Goal: Task Accomplishment & Management: Manage account settings

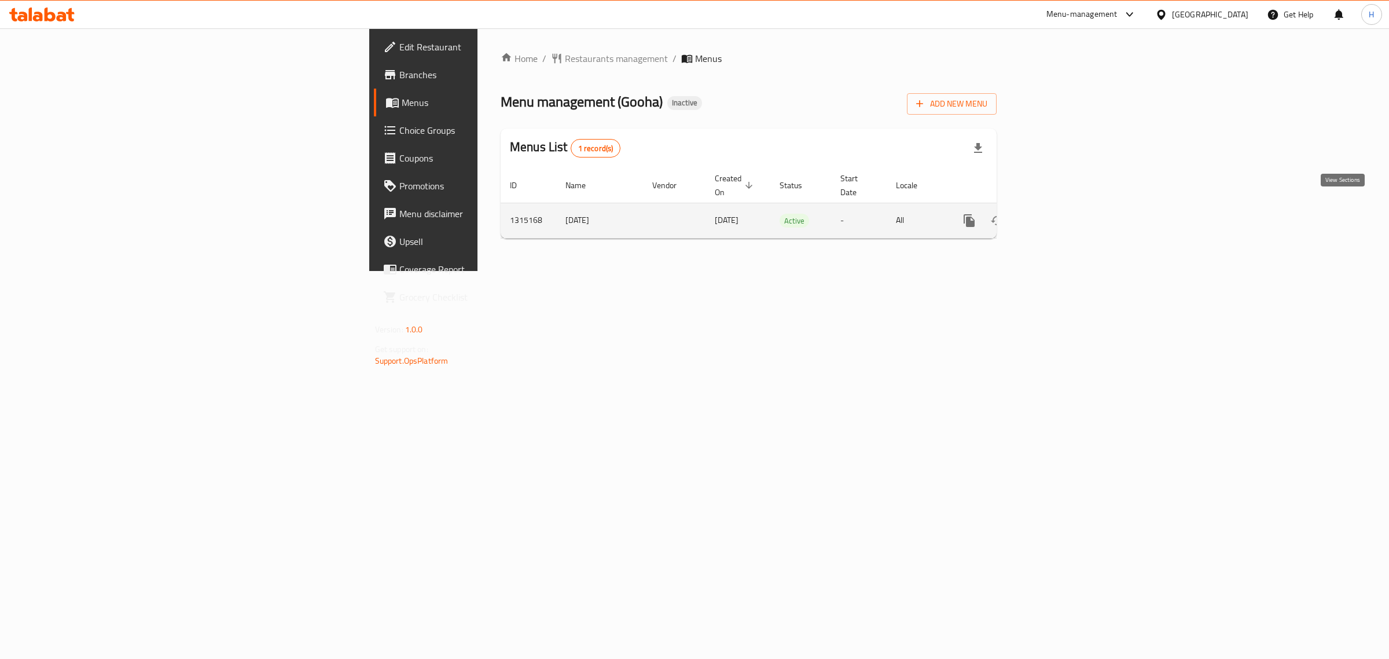
click at [1060, 214] on icon "enhanced table" at bounding box center [1053, 221] width 14 height 14
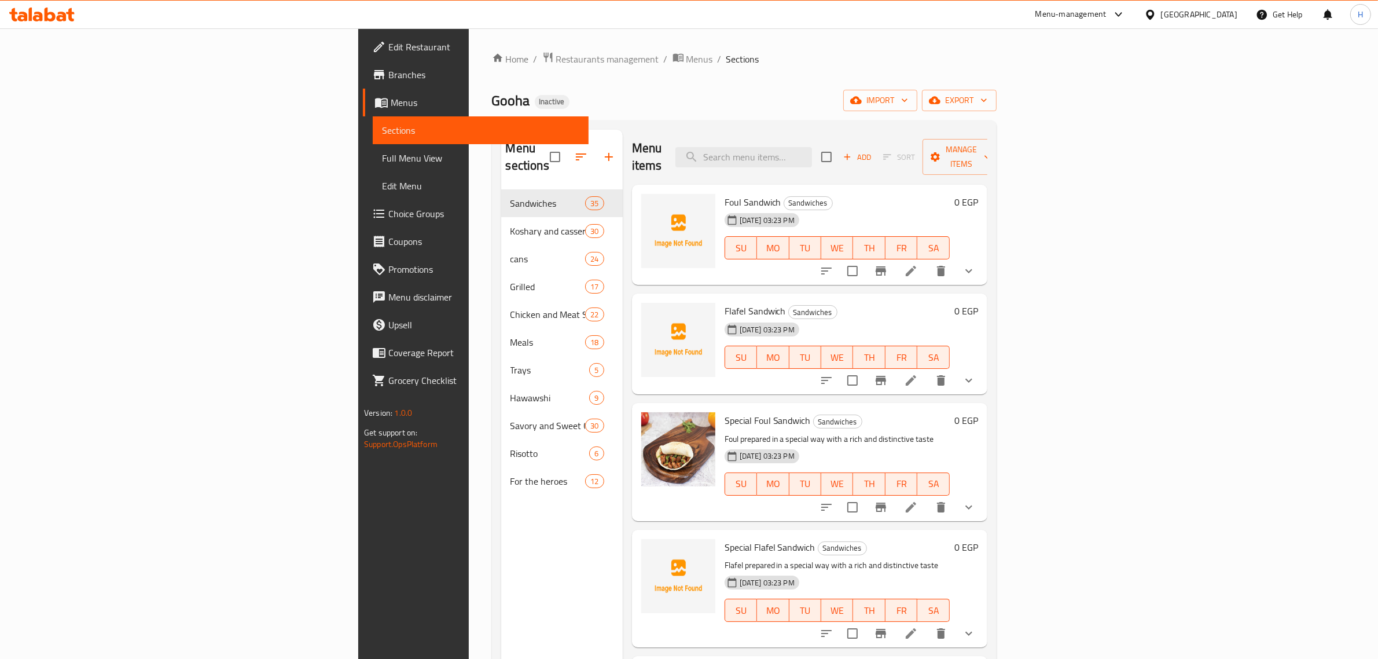
drag, startPoint x: 46, startPoint y: 93, endPoint x: 199, endPoint y: 142, distance: 160.0
click at [363, 93] on link "Menus" at bounding box center [476, 103] width 226 height 28
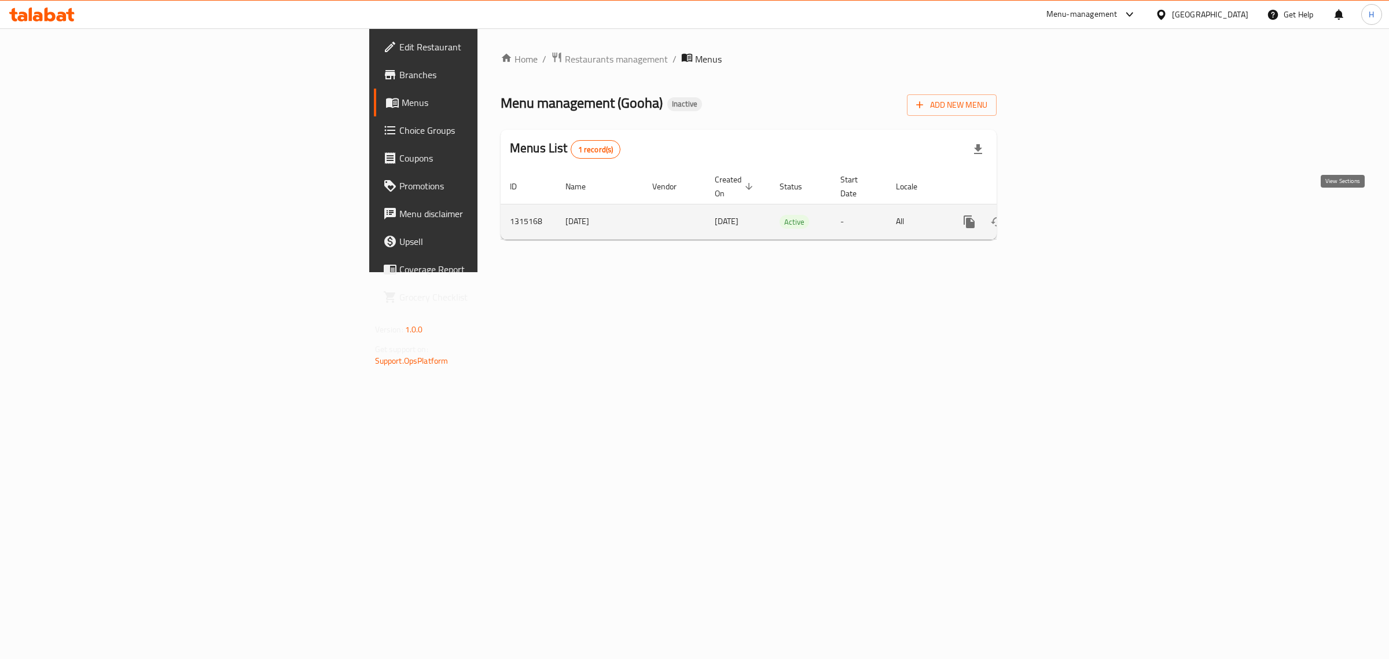
click at [1058, 216] on icon "enhanced table" at bounding box center [1052, 221] width 10 height 10
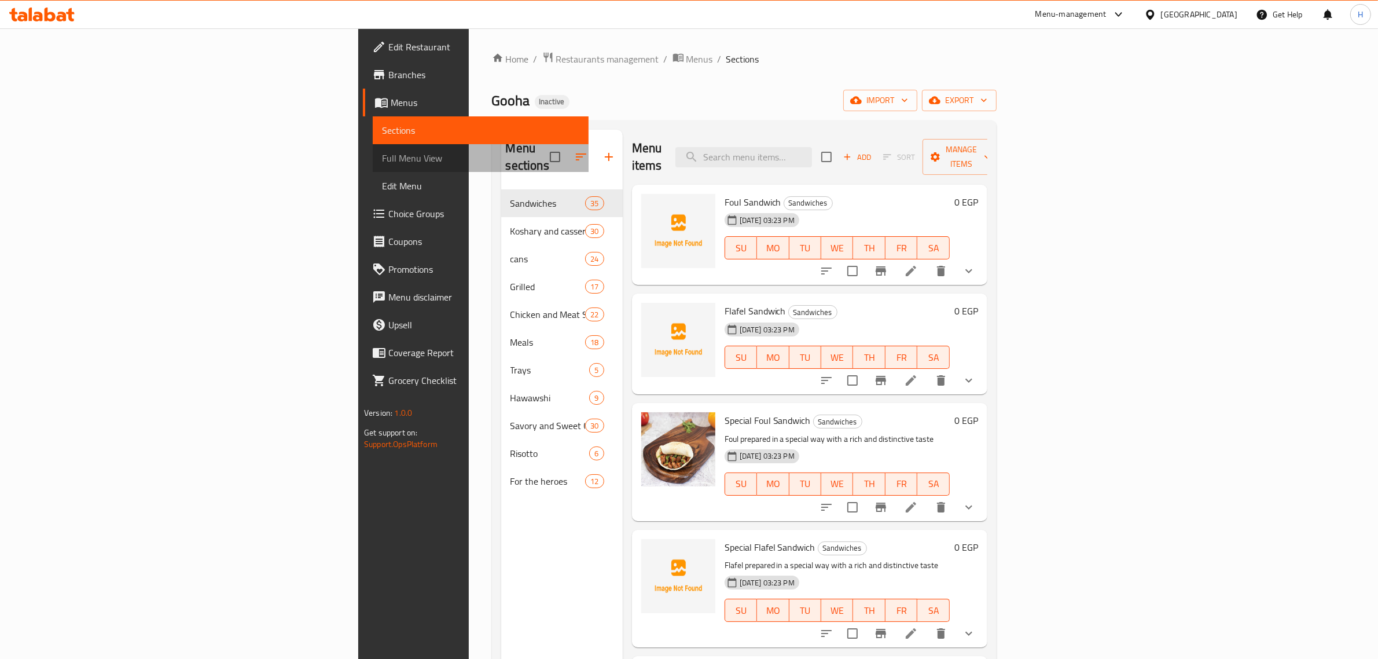
click at [382, 155] on span "Full Menu View" at bounding box center [480, 158] width 197 height 14
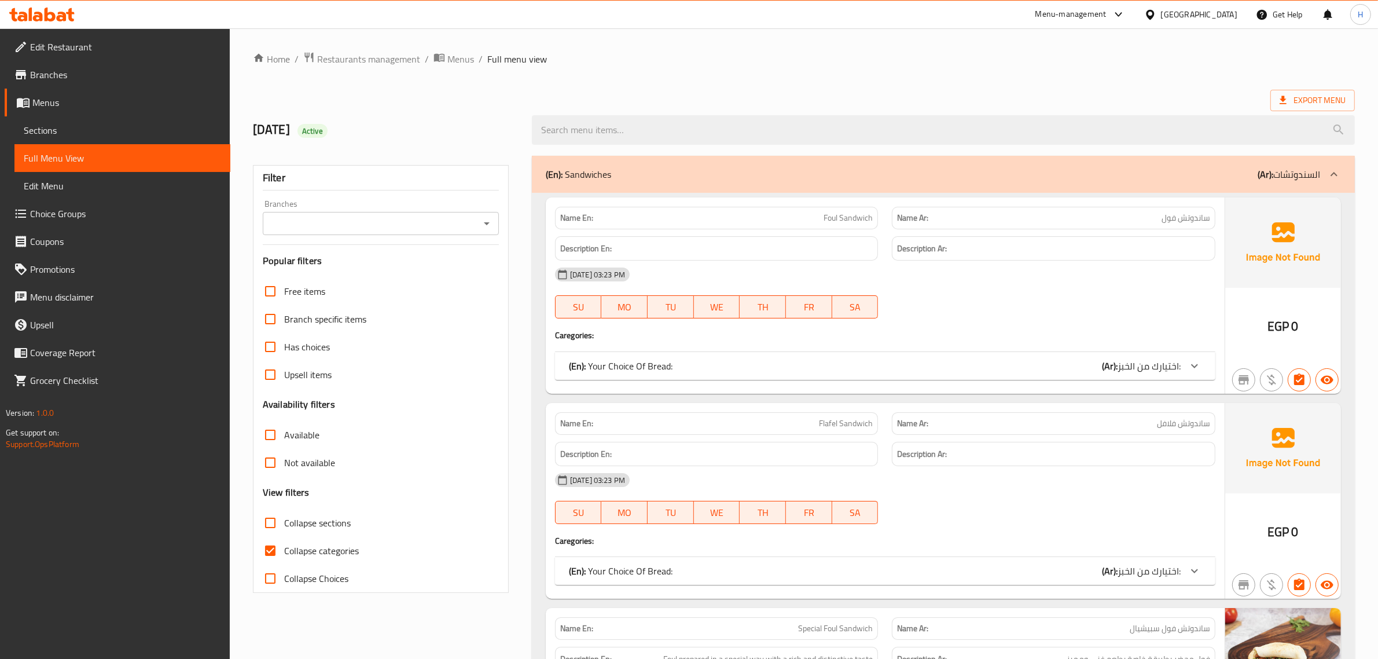
click at [266, 528] on input "Collapse sections" at bounding box center [270, 523] width 28 height 28
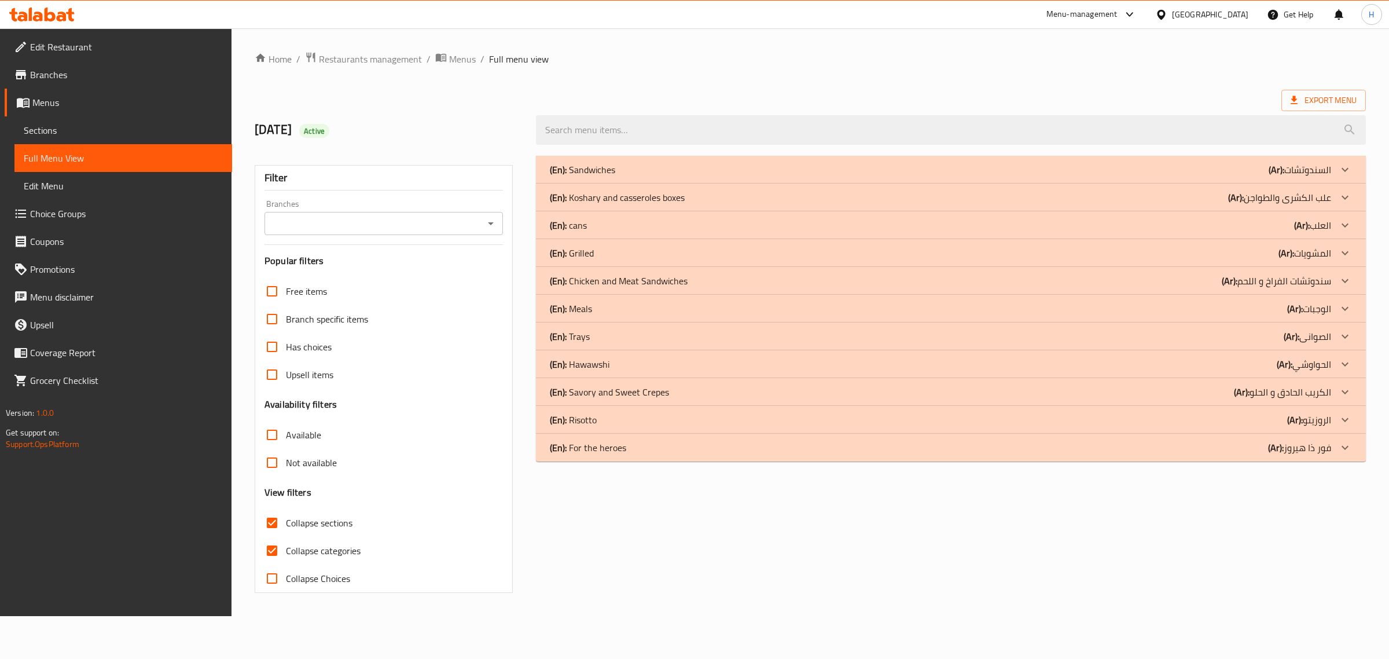
click at [950, 307] on div "(En): Meals (Ar): الوجبات" at bounding box center [940, 309] width 781 height 14
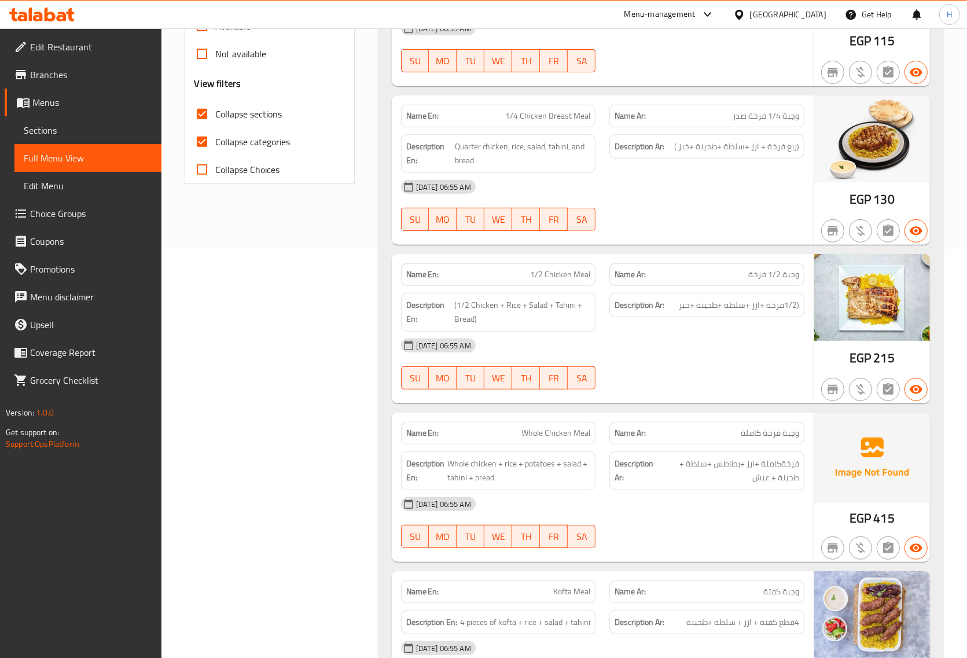
scroll to position [434, 0]
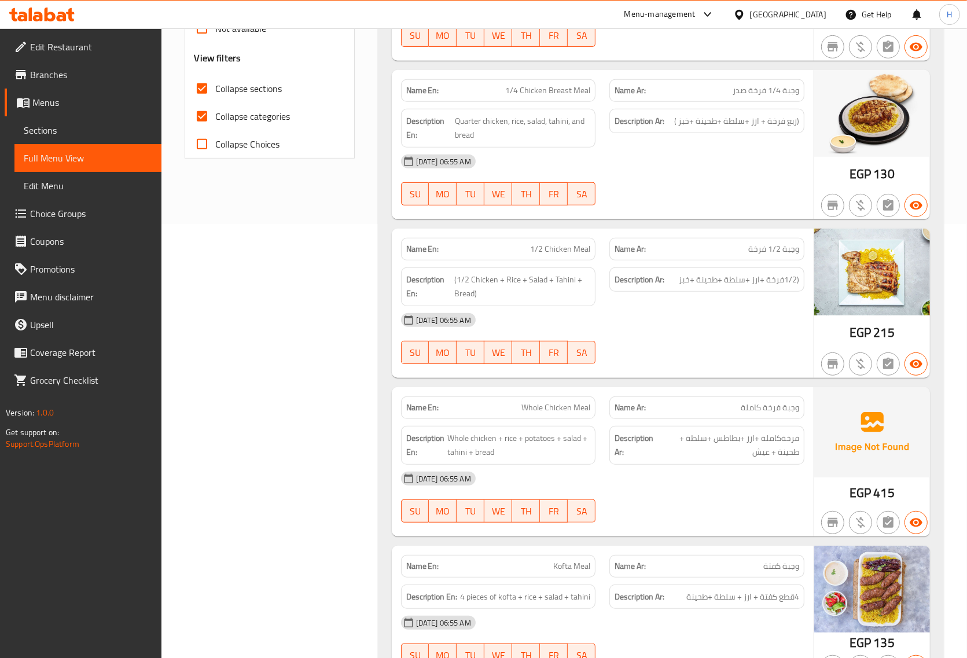
click at [753, 414] on span "وجبة فرخة كاملة" at bounding box center [770, 408] width 58 height 12
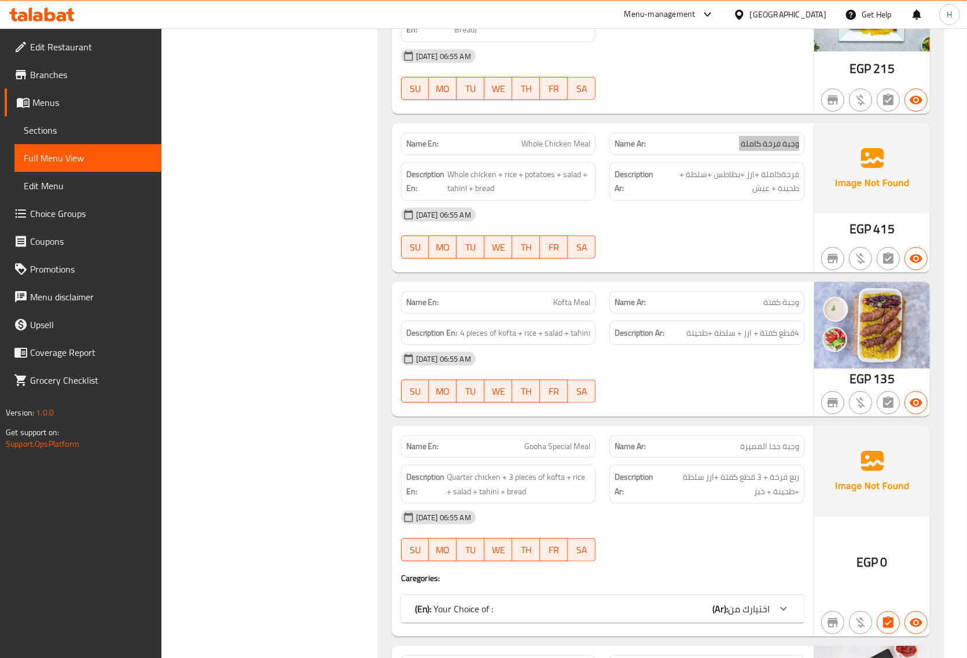
scroll to position [723, 0]
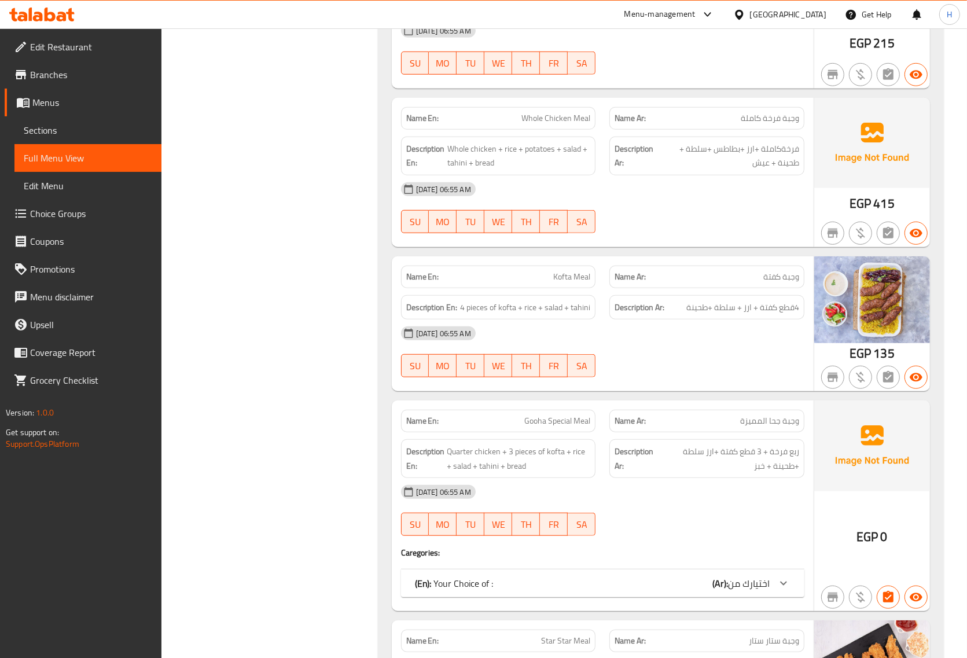
click at [752, 426] on span "وجبة جحا المميزة" at bounding box center [769, 421] width 59 height 12
click at [693, 576] on div "(En): Your Choice of : (Ar): اختيارك من" at bounding box center [602, 583] width 403 height 28
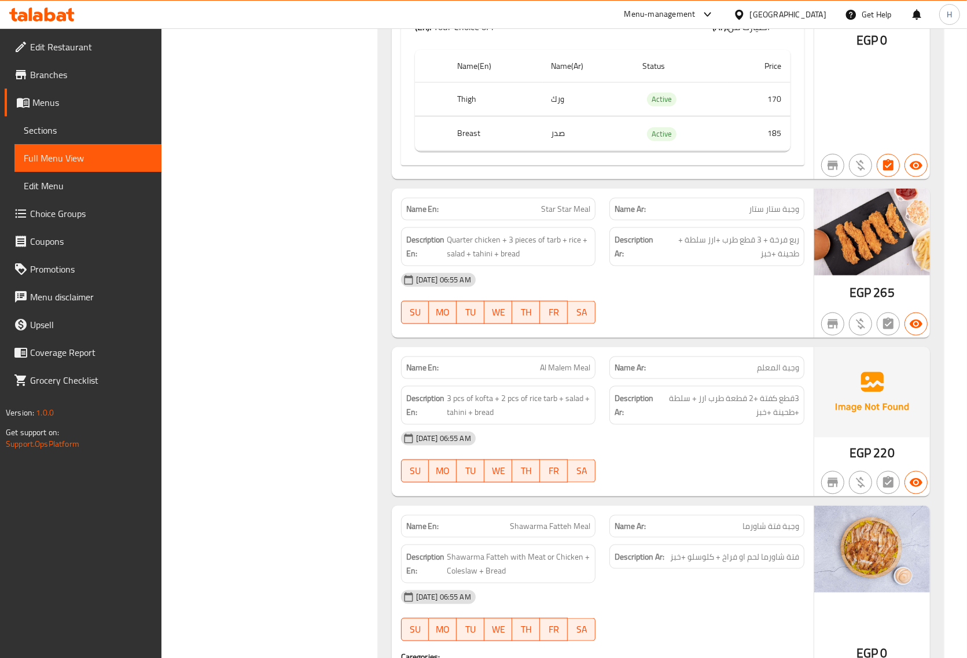
scroll to position [1302, 0]
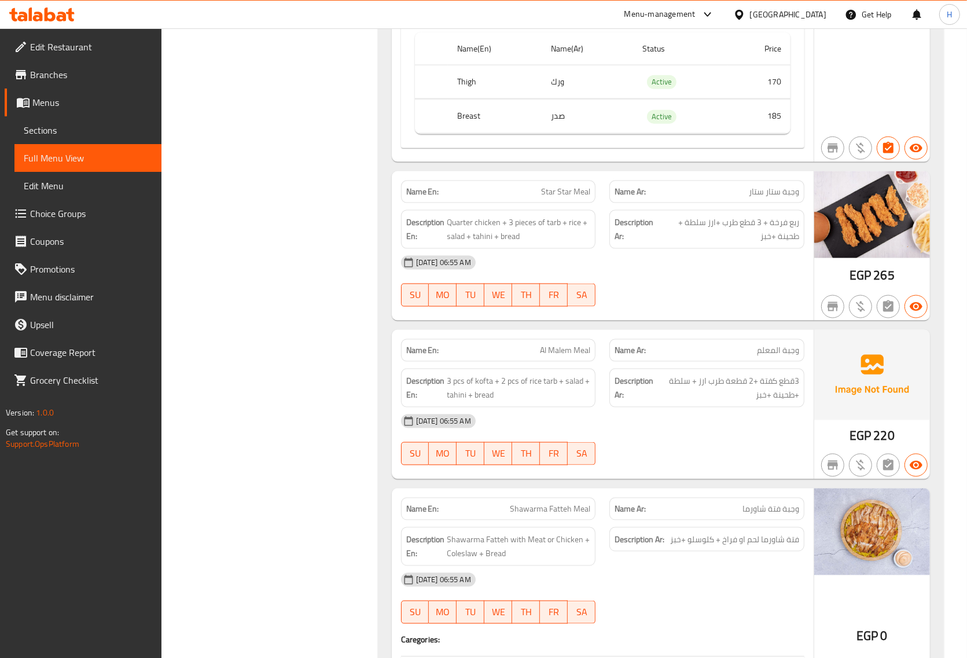
click at [725, 513] on p "Name Ar: وجبة فتة شاورما" at bounding box center [707, 509] width 185 height 12
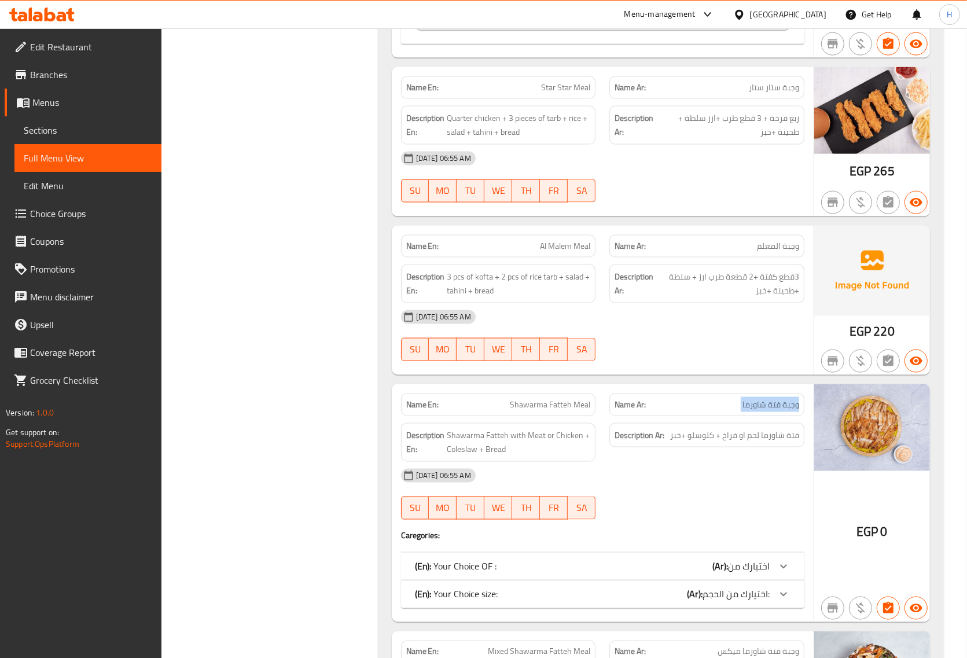
scroll to position [1447, 0]
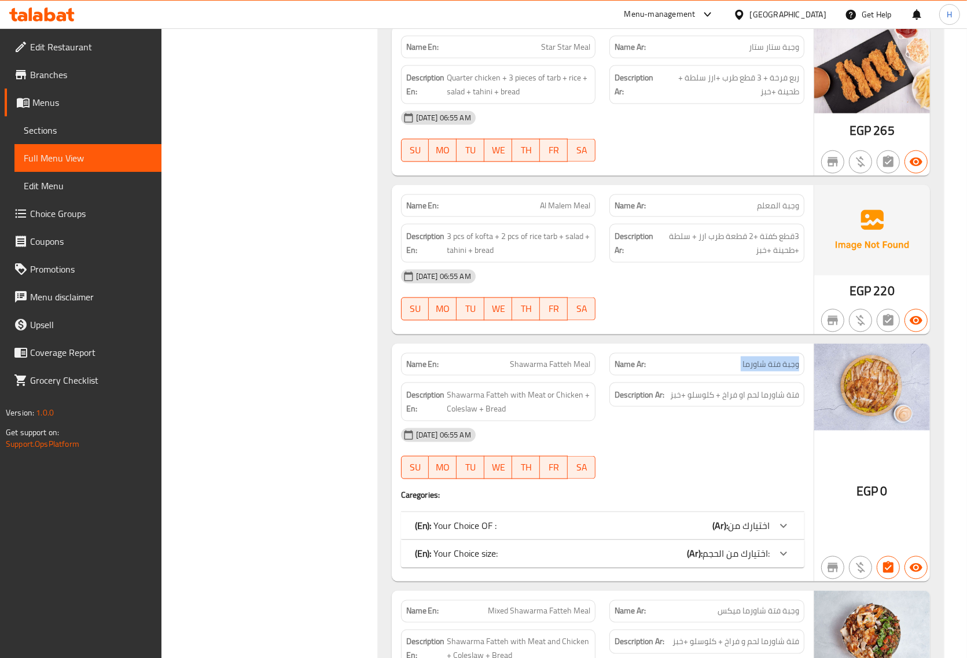
click at [670, 533] on div "(En): Your Choice OF : (Ar): اختيارك من" at bounding box center [592, 526] width 355 height 14
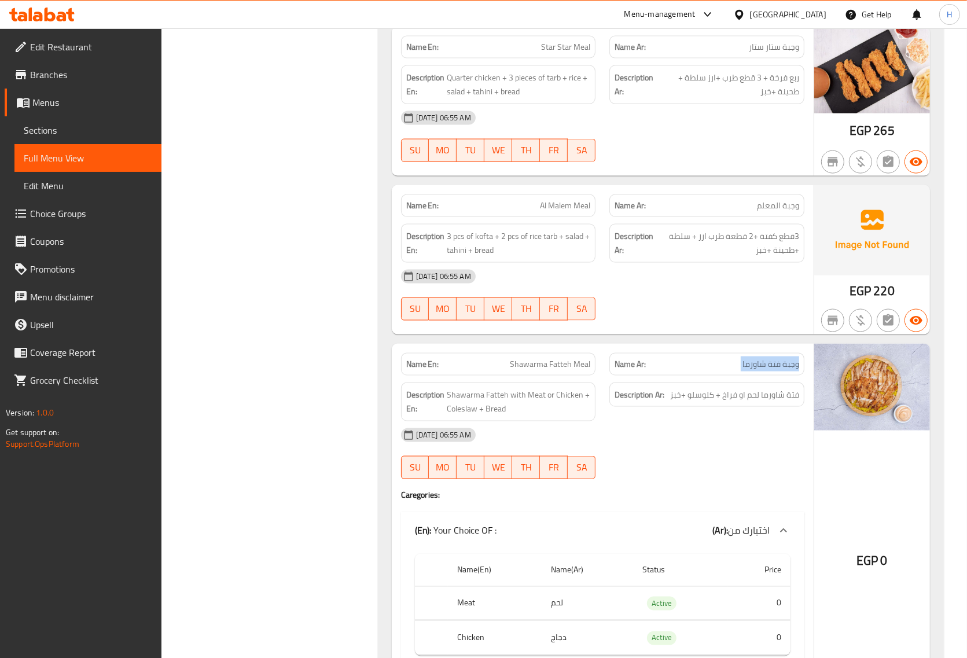
scroll to position [1664, 0]
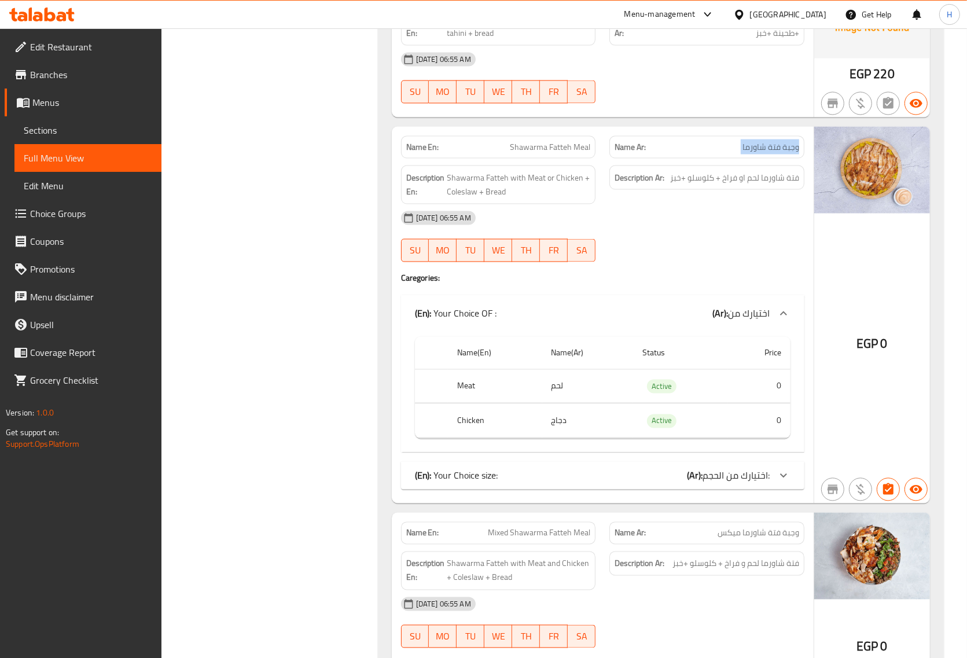
click at [671, 483] on div "(En): Your Choice size: (Ar): اختيارك من الحجم:" at bounding box center [592, 476] width 355 height 14
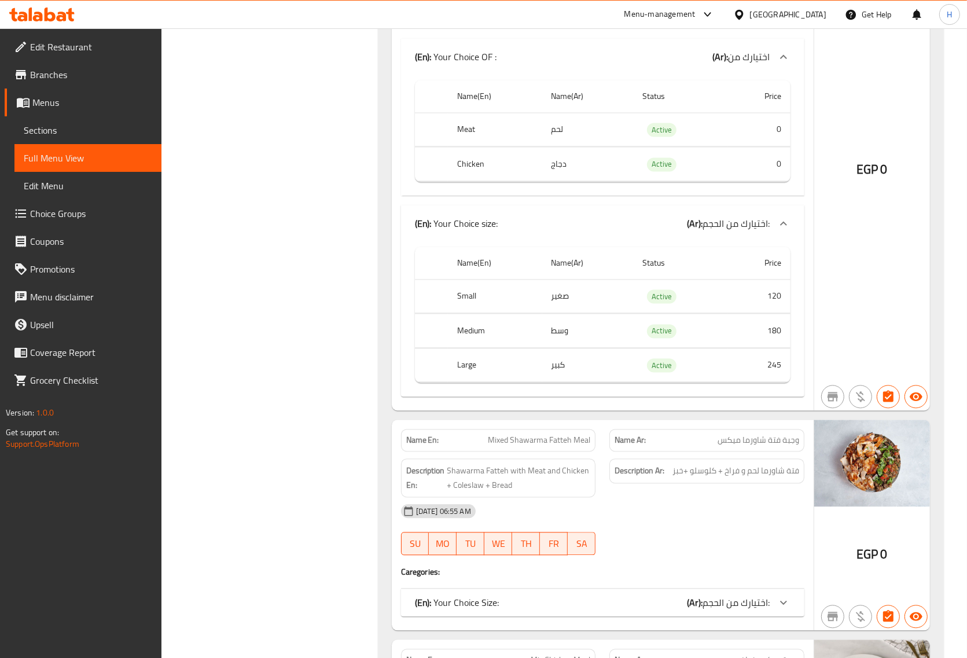
scroll to position [1953, 0]
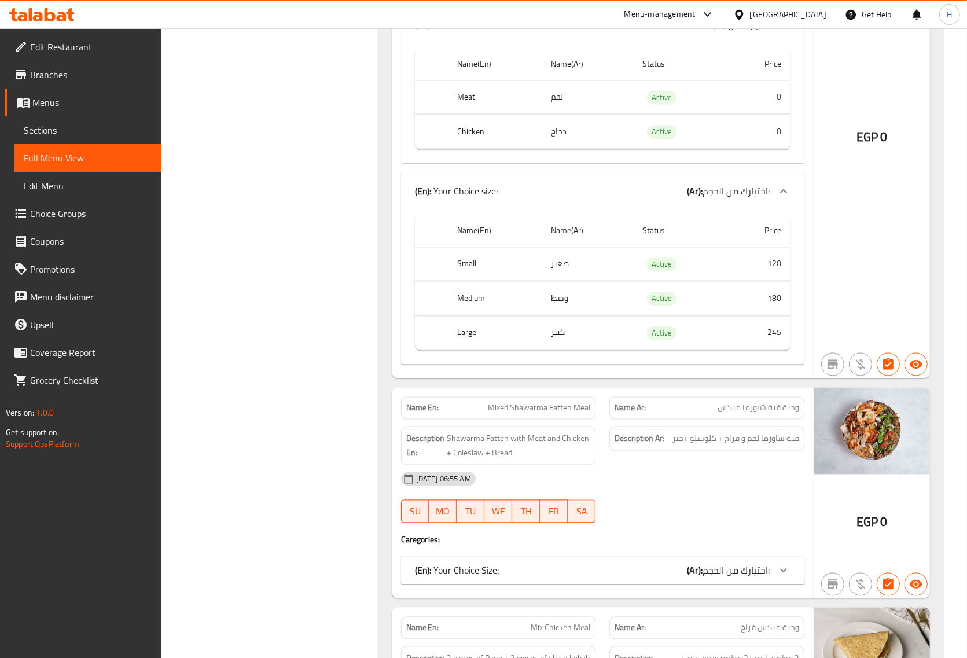
click at [647, 584] on div "(En): Your Choice Size: (Ar): اختيارك من الحجم:" at bounding box center [602, 570] width 403 height 28
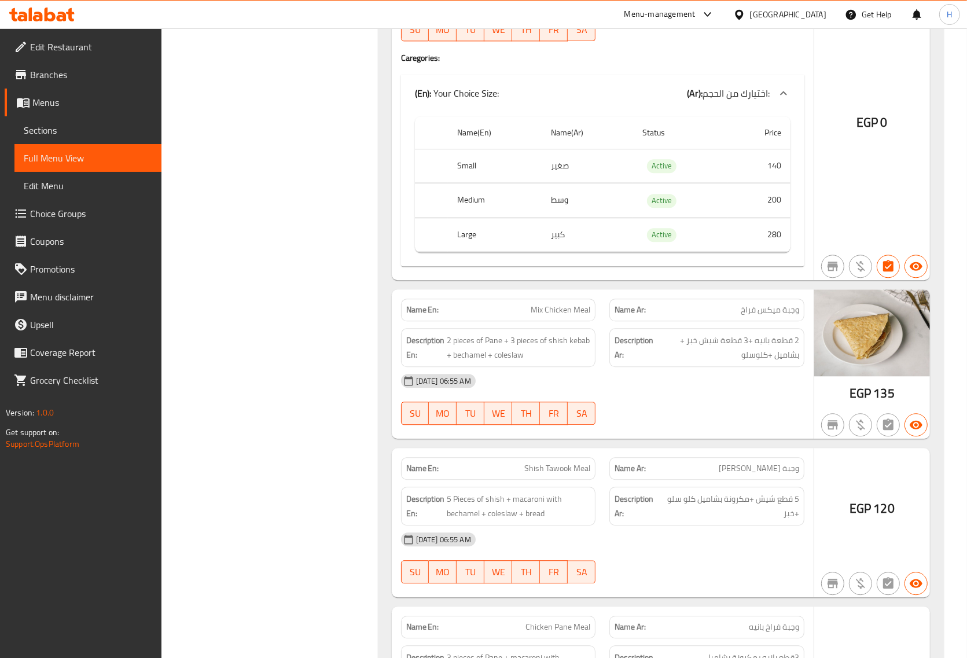
scroll to position [2460, 0]
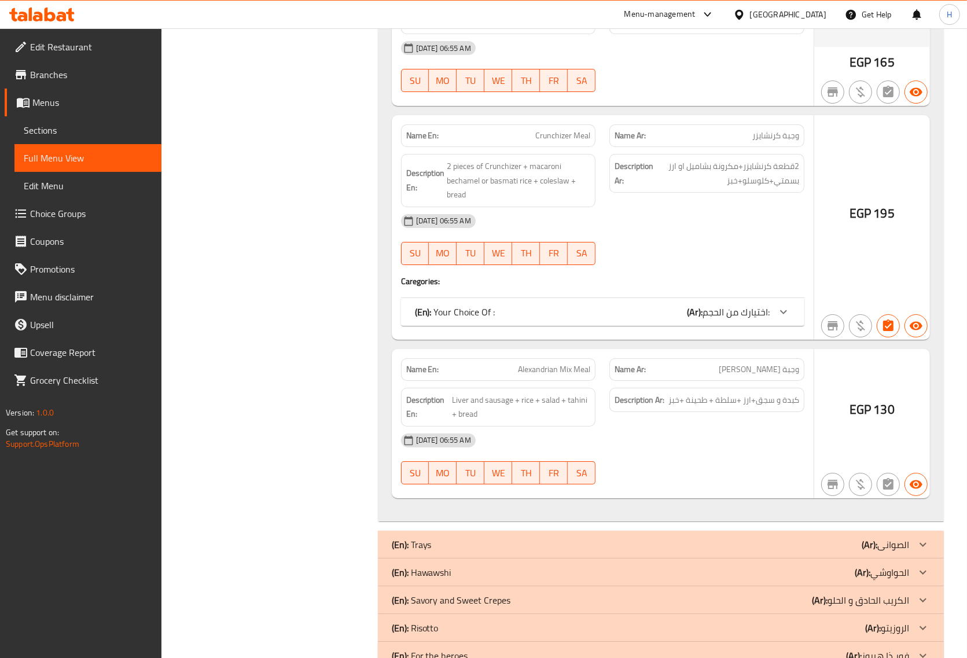
scroll to position [3538, 0]
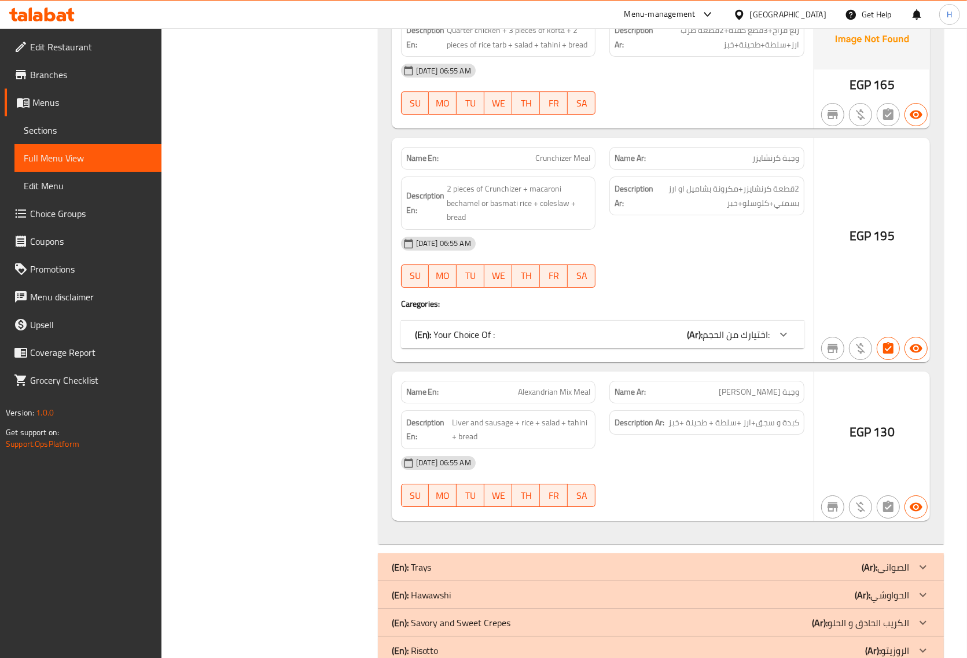
click at [657, 348] on div "(En): Your Choice Of : (Ar): اختيارك من الحجم:" at bounding box center [602, 335] width 403 height 28
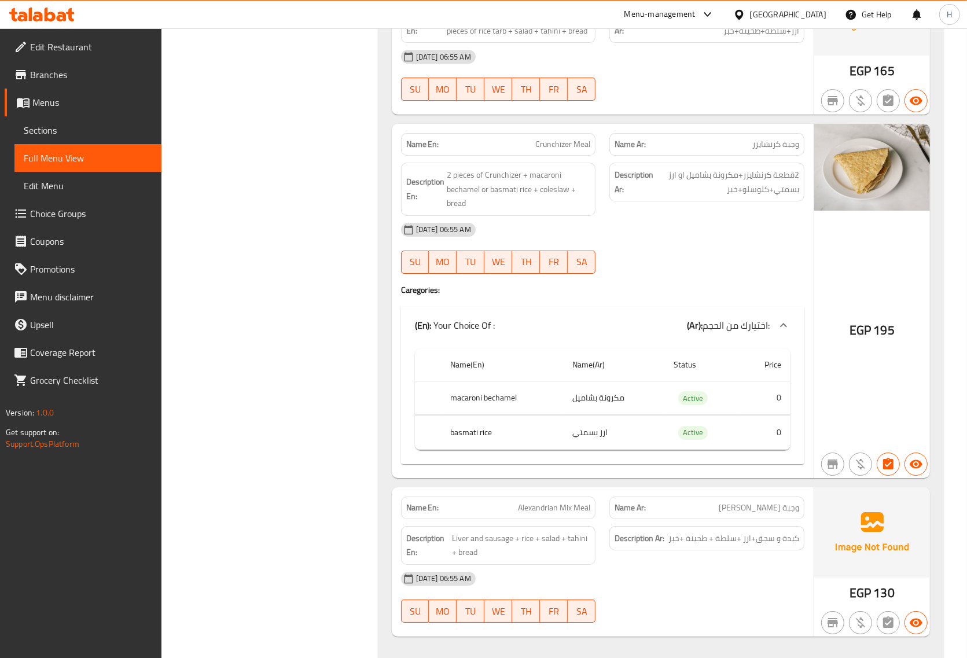
scroll to position [3524, 0]
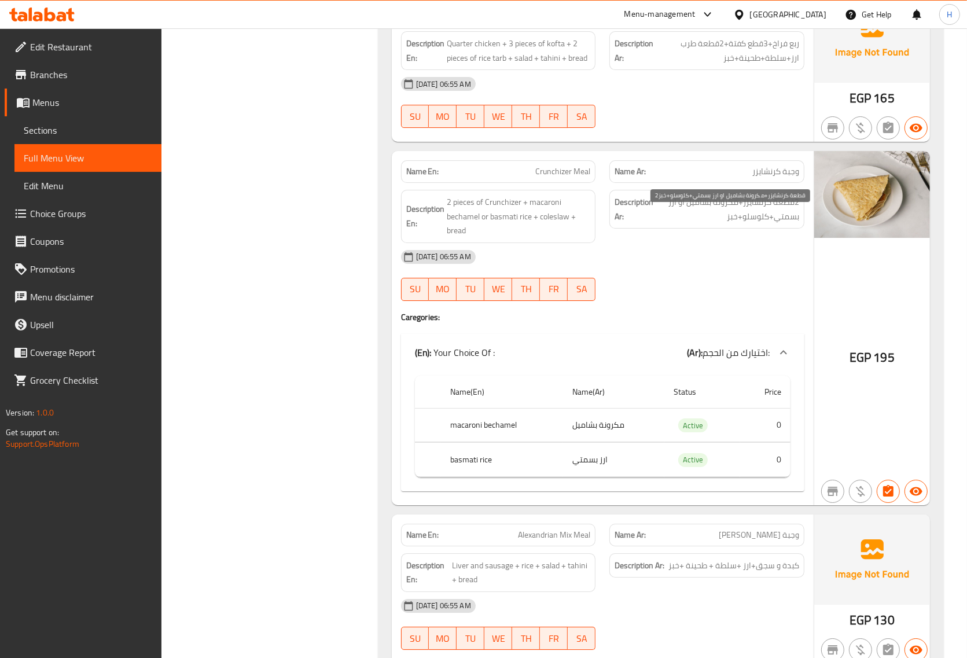
click at [744, 217] on span "2قطعة كرنشايزر+مكرونة بشاميل او ارز بسمتي+كلوسلو+خبز" at bounding box center [728, 209] width 144 height 28
click at [736, 216] on span "2قطعة كرنشايزر+مكرونة بشاميل او ارز بسمتي+كلوسلو+خبز" at bounding box center [728, 209] width 144 height 28
drag, startPoint x: 688, startPoint y: 218, endPoint x: 713, endPoint y: 218, distance: 25.5
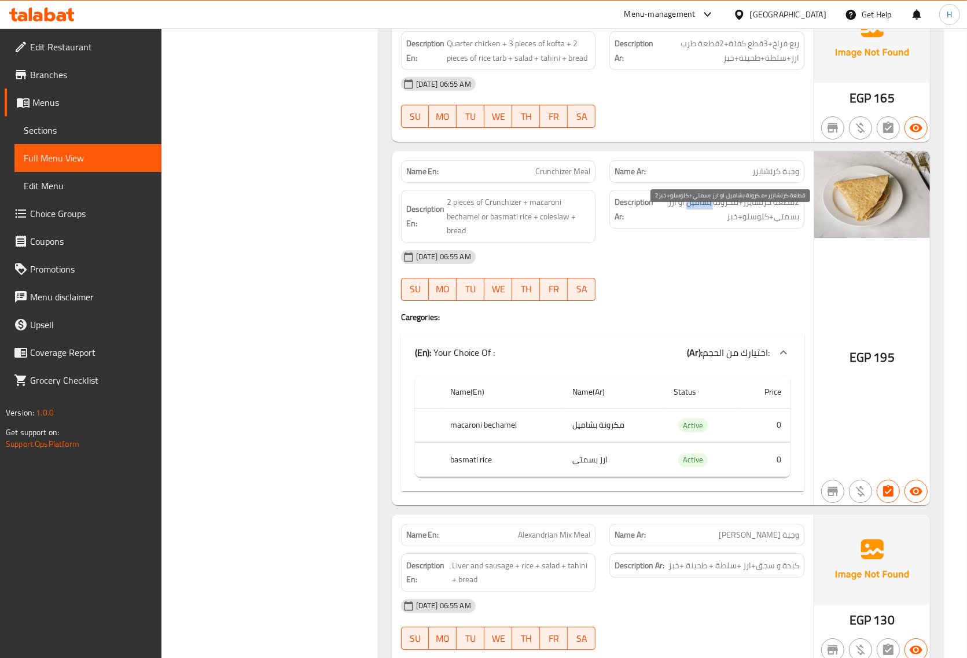
click at [713, 218] on span "2قطعة كرنشايزر+مكرونة بشاميل او ارز بسمتي+كلوسلو+خبز" at bounding box center [728, 209] width 144 height 28
copy span "بشاميل"
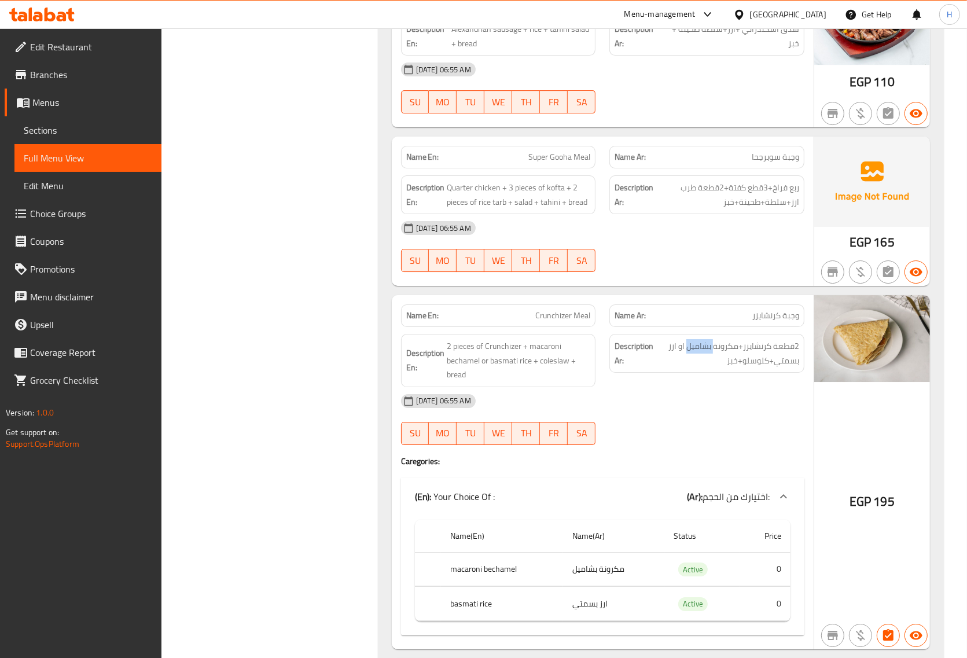
scroll to position [3380, 0]
click at [488, 209] on span "Quarter chicken + 3 pieces of kofta + 2 pieces of rice tarb + salad + tahini + …" at bounding box center [519, 195] width 144 height 28
click at [550, 164] on span "Super Gooha Meal" at bounding box center [559, 158] width 62 height 12
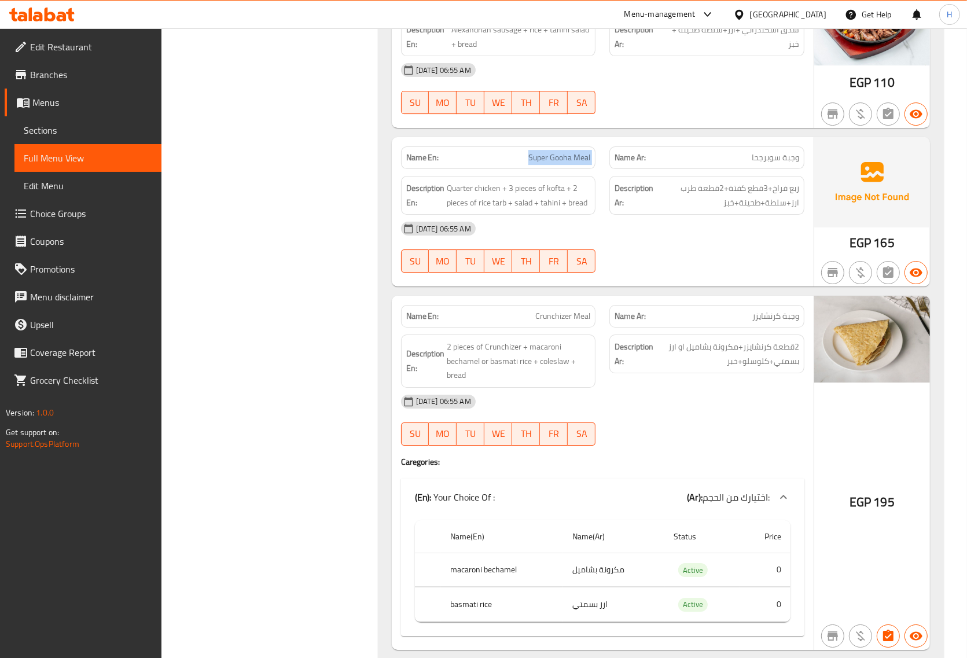
copy span "Super Gooha Meal"
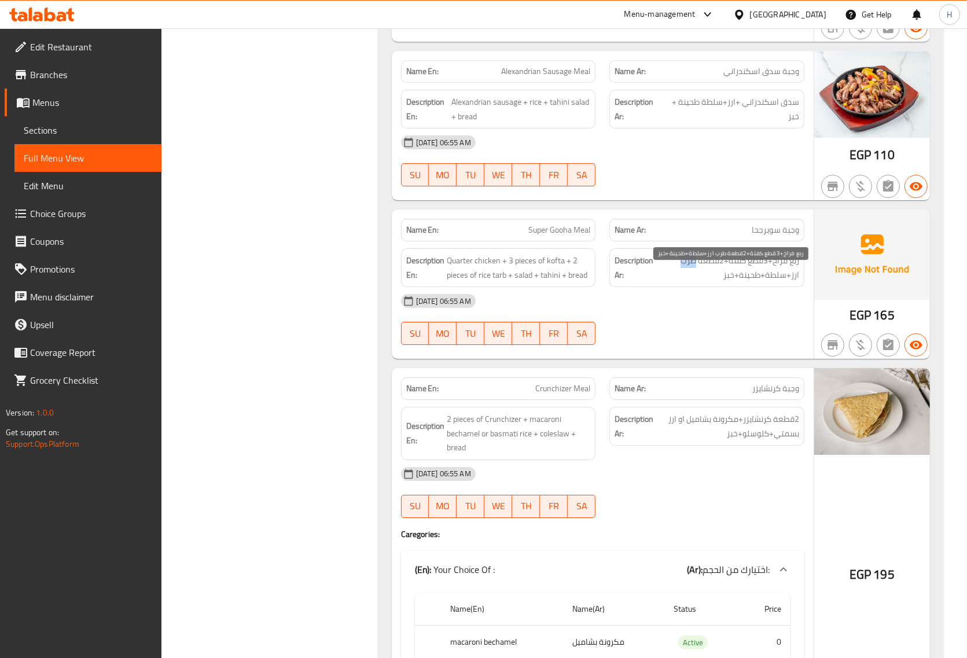
drag, startPoint x: 695, startPoint y: 275, endPoint x: 682, endPoint y: 280, distance: 13.9
click at [682, 280] on span "ربع فراخ+3قطع كفتة+2قطعة طرب ارز+سلطة+طحينة+خبز" at bounding box center [728, 267] width 144 height 28
click at [554, 236] on span "Super Gooha Meal" at bounding box center [559, 230] width 62 height 12
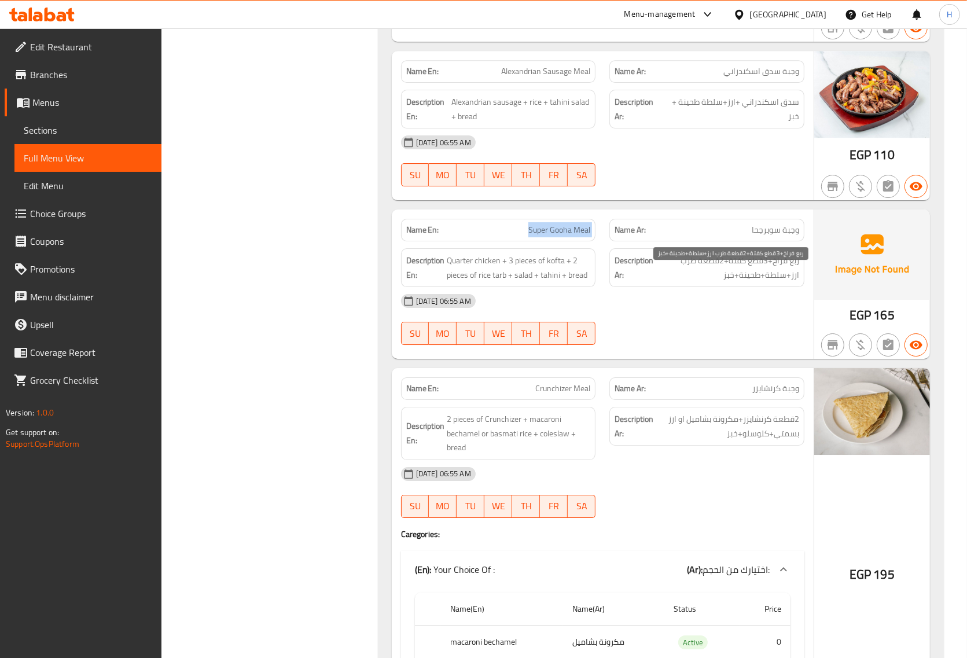
copy span "Super Gooha Meal"
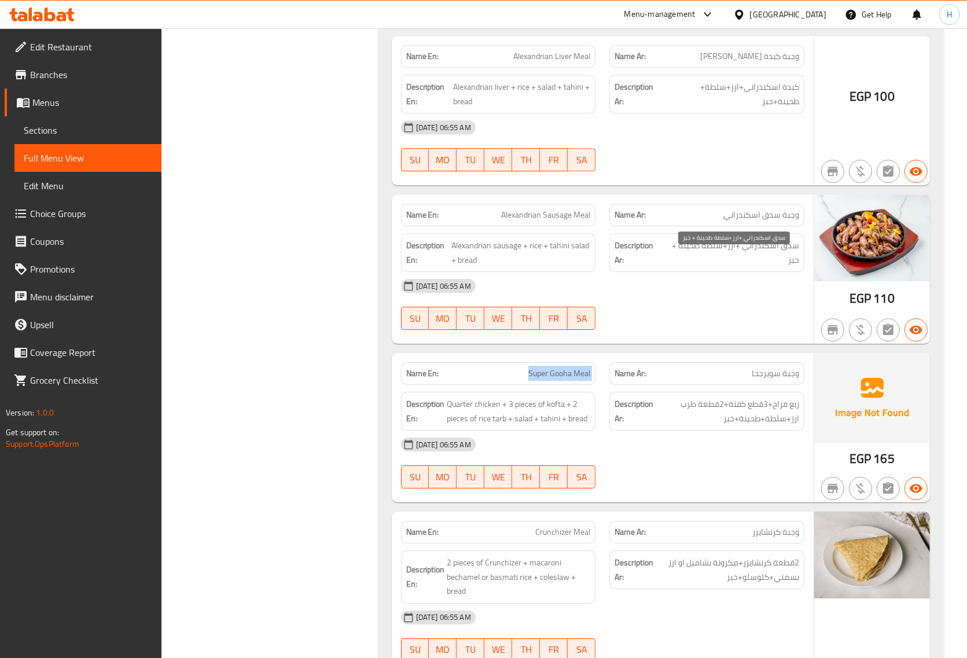
scroll to position [3163, 0]
click at [716, 268] on span "سدق اسكندراني +ارز+سلطة طحينة + خبز" at bounding box center [732, 254] width 134 height 28
click at [706, 267] on span "سدق اسكندراني +ارز+سلطة طحينة + خبز" at bounding box center [732, 254] width 134 height 28
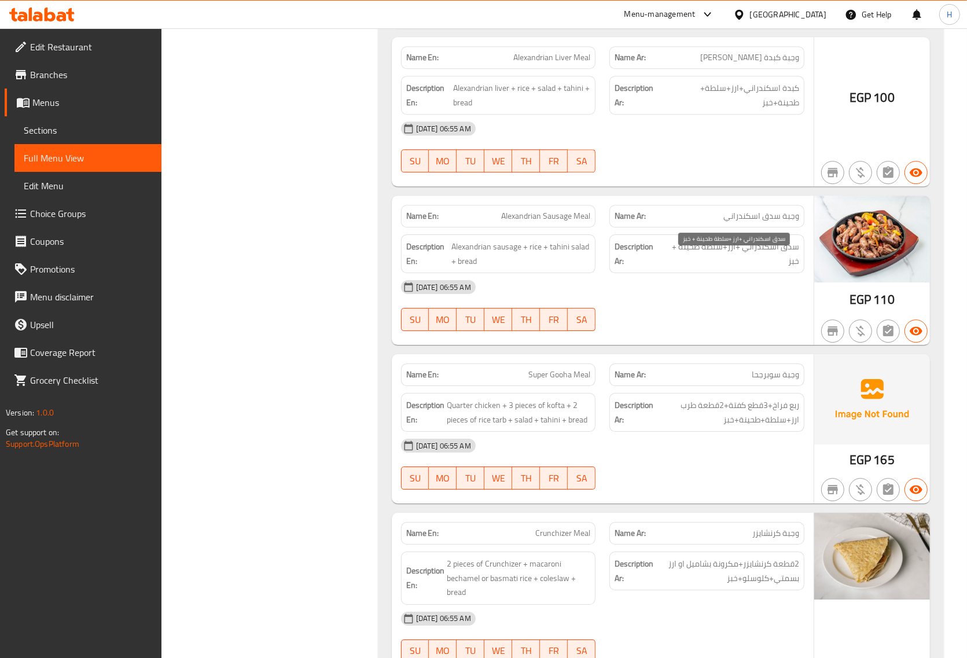
click at [705, 268] on span "سدق اسكندراني +ارز+سلطة طحينة + خبز" at bounding box center [732, 254] width 134 height 28
click at [705, 264] on span "سدق اسكندراني +ارز+سلطة طحينة + خبز" at bounding box center [732, 254] width 134 height 28
drag, startPoint x: 725, startPoint y: 264, endPoint x: 681, endPoint y: 264, distance: 43.4
click at [681, 264] on span "سدق اسكندراني +ارز+سلطة طحينة + خبز" at bounding box center [732, 254] width 134 height 28
copy span "سلطة طحينة"
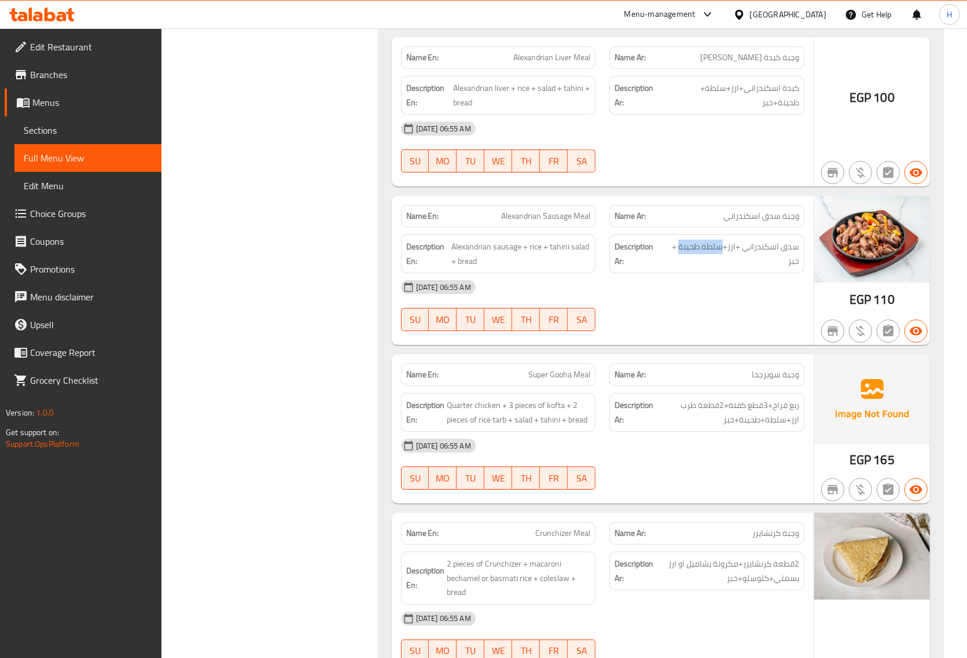
click at [530, 222] on span "Alexandrian Sausage Meal" at bounding box center [545, 216] width 89 height 12
copy span "Alexandrian Sausage Meal"
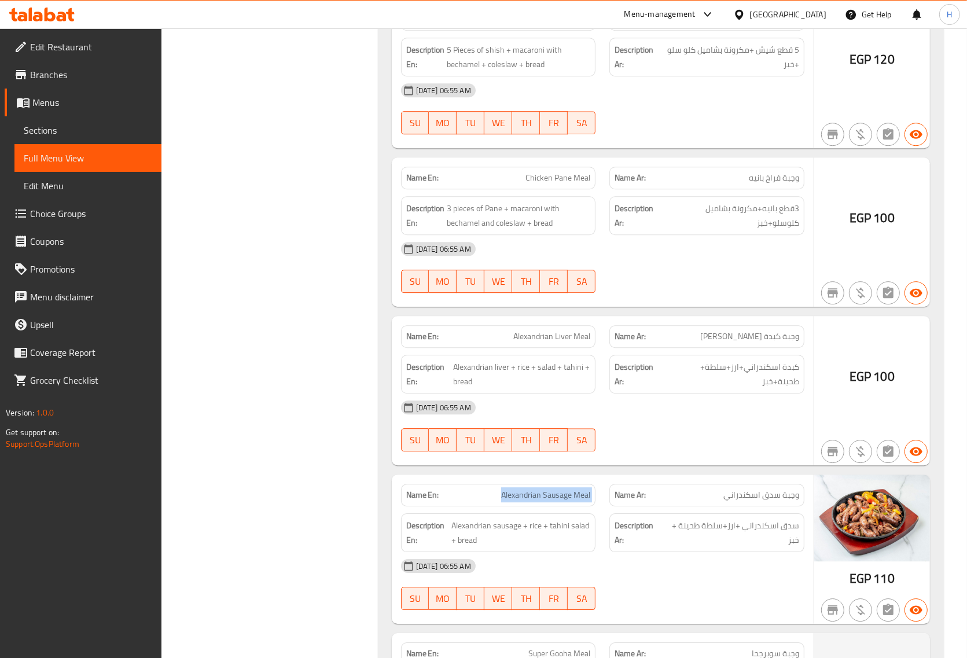
scroll to position [2873, 0]
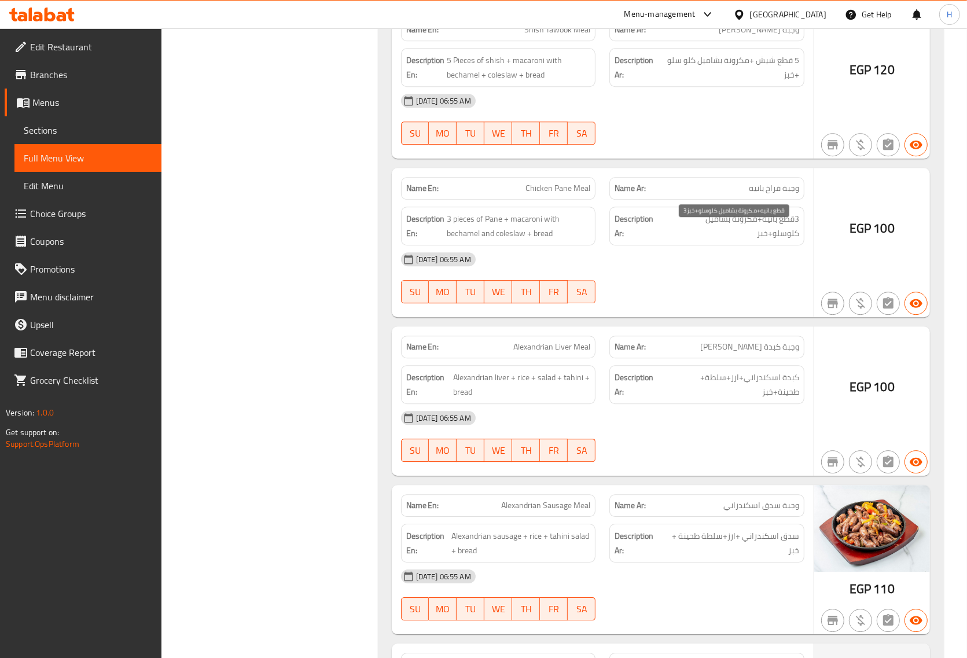
click at [767, 240] on span "3قطع بانيه+مكرونة بشاميل كلوسلو+خبز" at bounding box center [733, 226] width 134 height 28
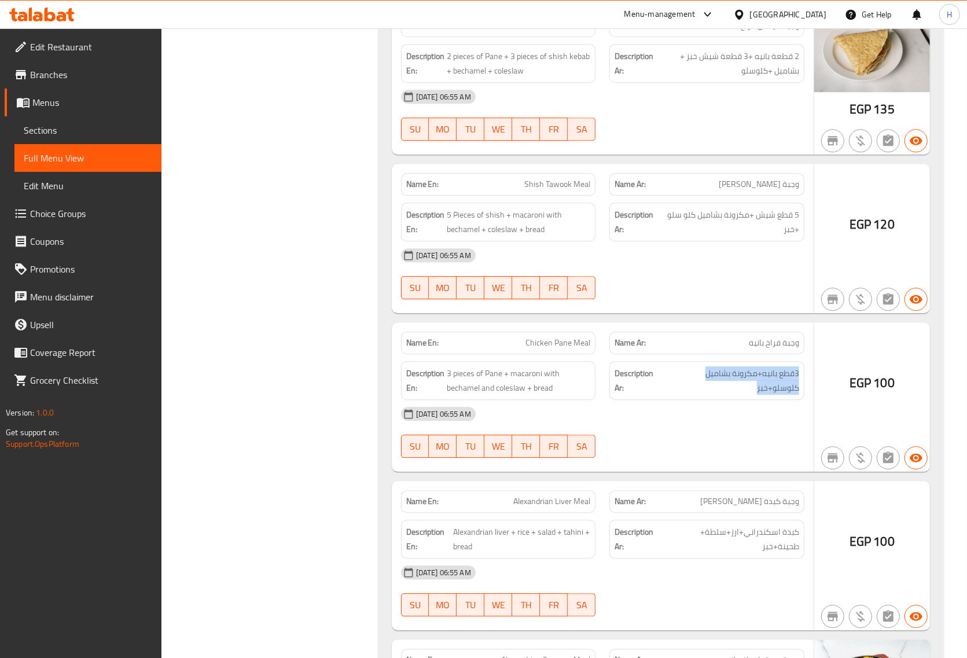
scroll to position [2656, 0]
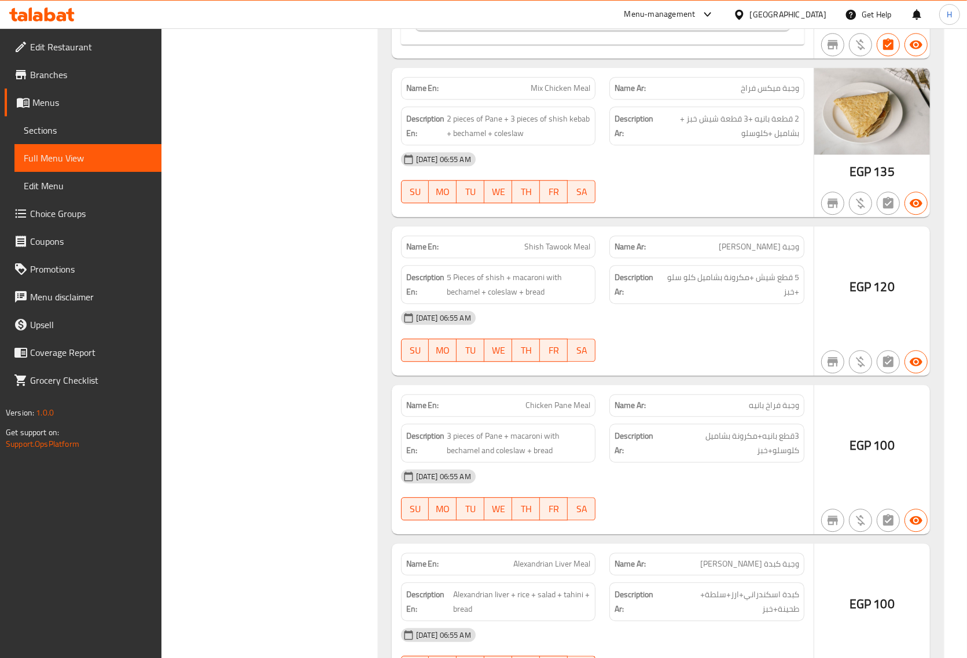
click at [780, 270] on div "Description Ar: 5 قطع شيش +مكرونة بشاميل كلو سلو +خبز" at bounding box center [706, 284] width 209 height 53
click at [656, 299] on strong "Description Ar:" at bounding box center [638, 284] width 46 height 28
drag, startPoint x: 697, startPoint y: 291, endPoint x: 758, endPoint y: 333, distance: 73.7
click at [698, 293] on span "5 قطع شيش +مكرونة بشاميل كلو سلو +خبز" at bounding box center [731, 284] width 137 height 28
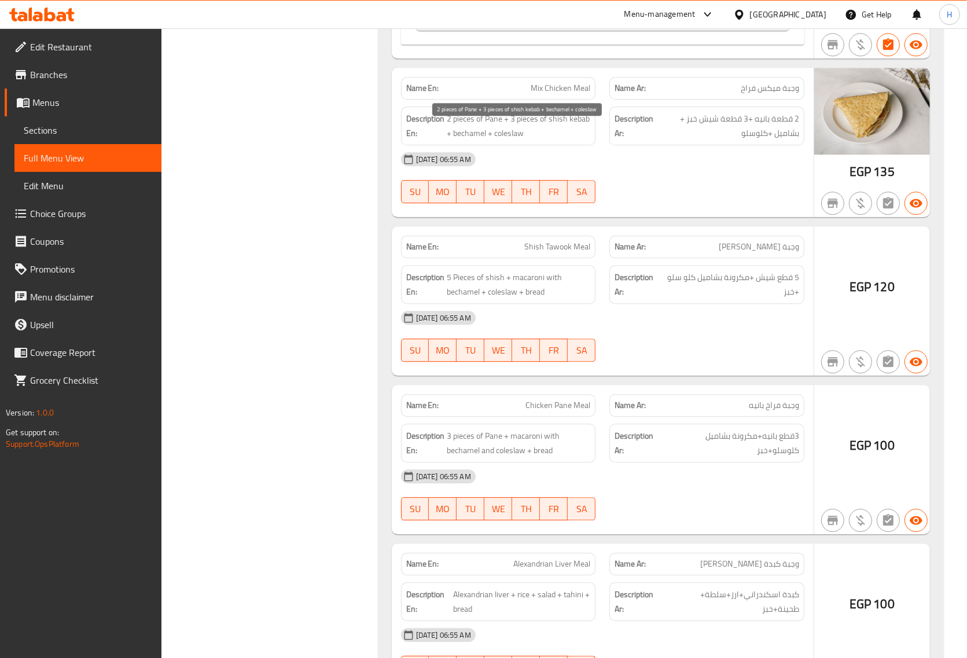
click at [534, 129] on span "2 pieces of Pane + 3 pieces of shish kebab + bechamel + coleslaw" at bounding box center [519, 126] width 144 height 28
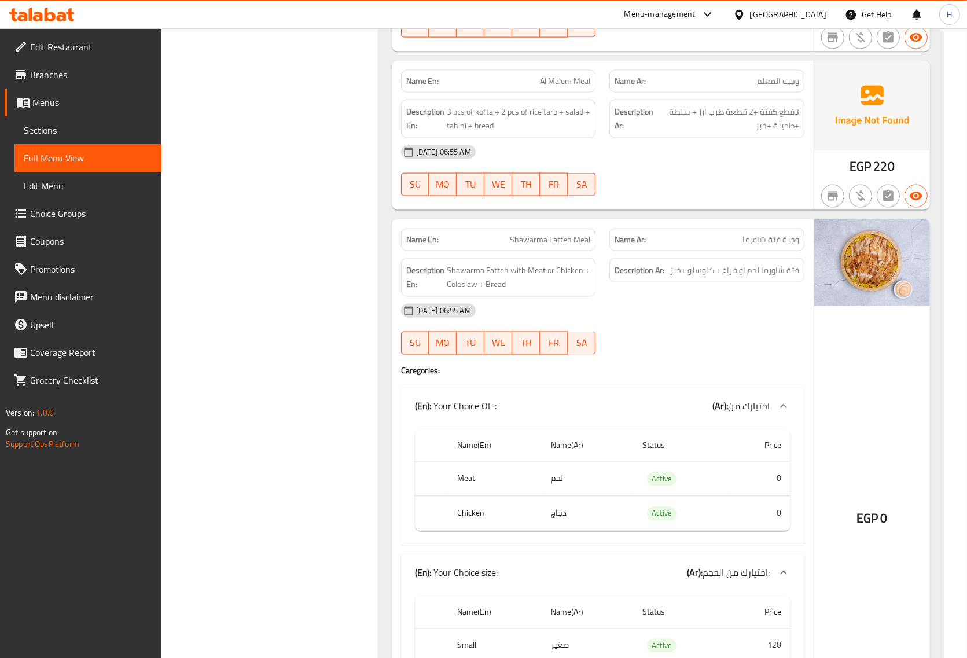
scroll to position [1499, 0]
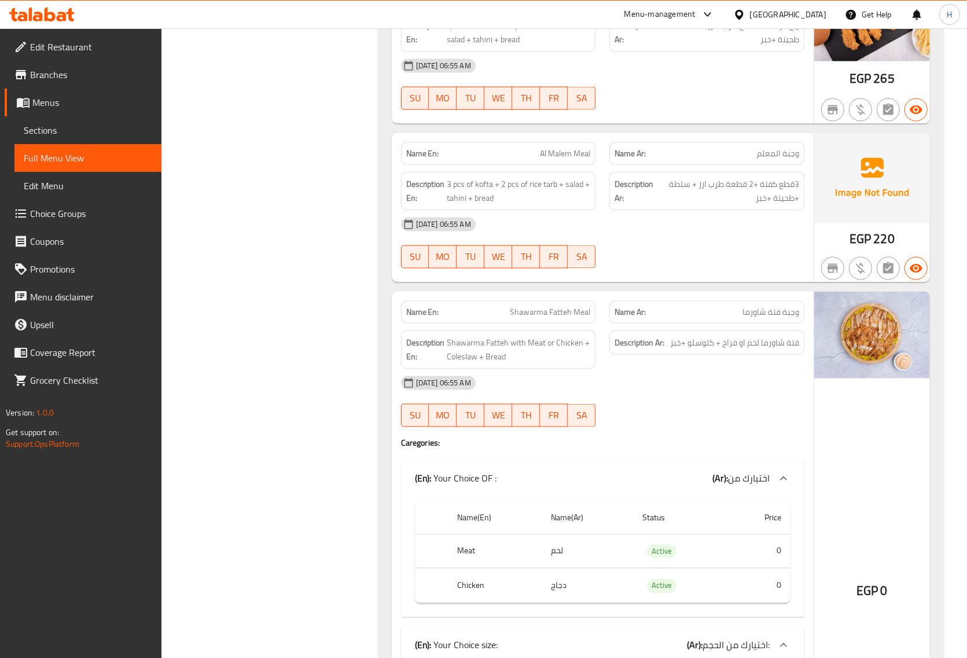
click at [780, 340] on div "Description Ar: فتة شاورما لحم او فراخ + كلوسلو +خبز" at bounding box center [706, 342] width 195 height 25
click at [727, 197] on span "3قطع كفتة +2 قطعة طرب ارز + سلطة +طحينة +خبز" at bounding box center [728, 191] width 142 height 28
click at [728, 194] on span "3قطع كفتة +2 قطعة طرب ارز + سلطة +طحينة +خبز" at bounding box center [728, 191] width 142 height 28
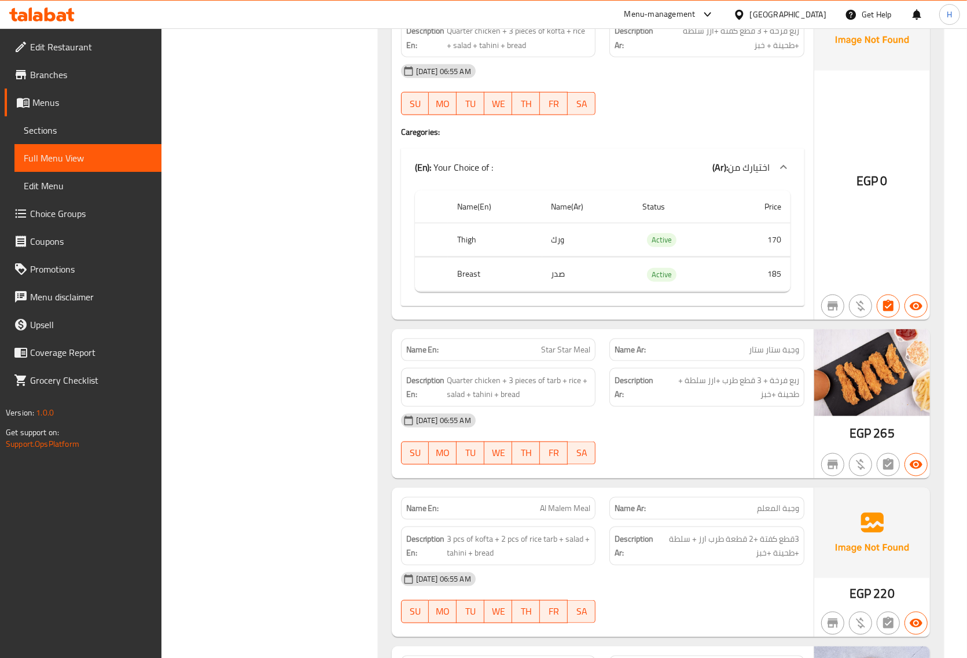
scroll to position [1065, 0]
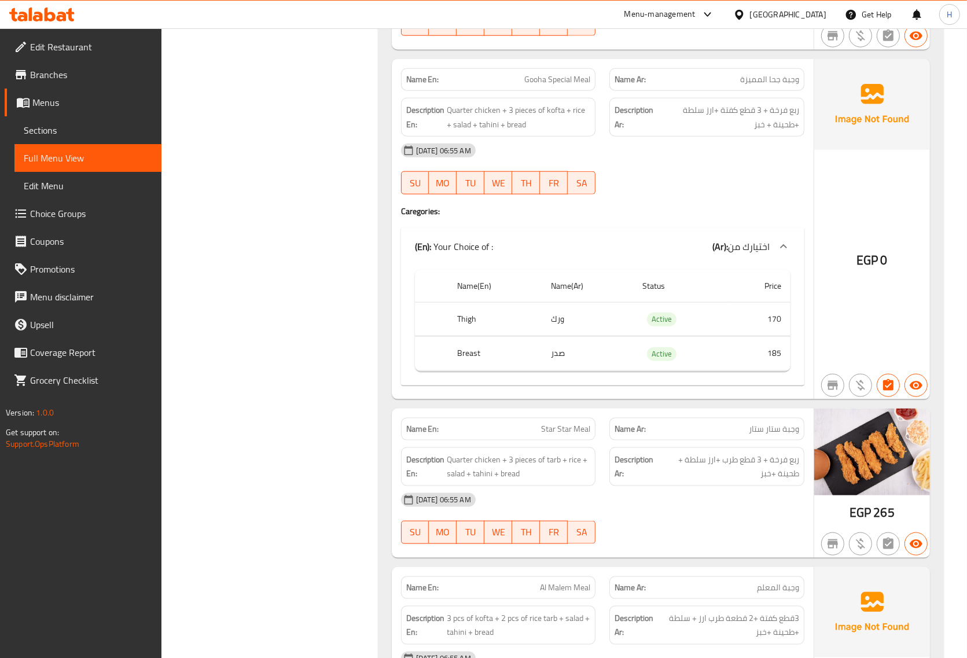
click at [760, 80] on span "وجبة جحا المميزة" at bounding box center [769, 79] width 59 height 12
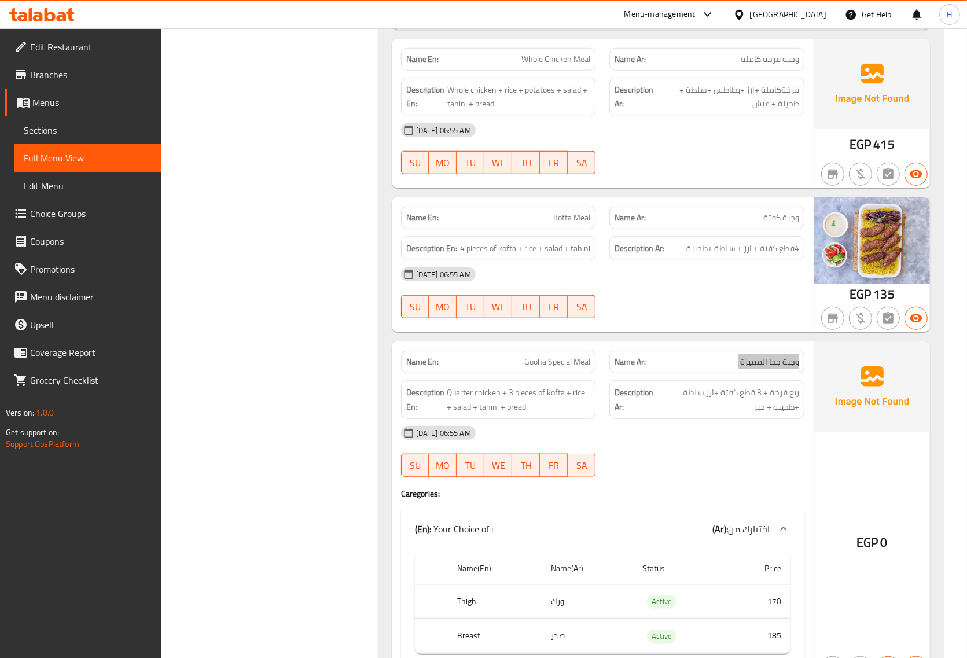
scroll to position [775, 0]
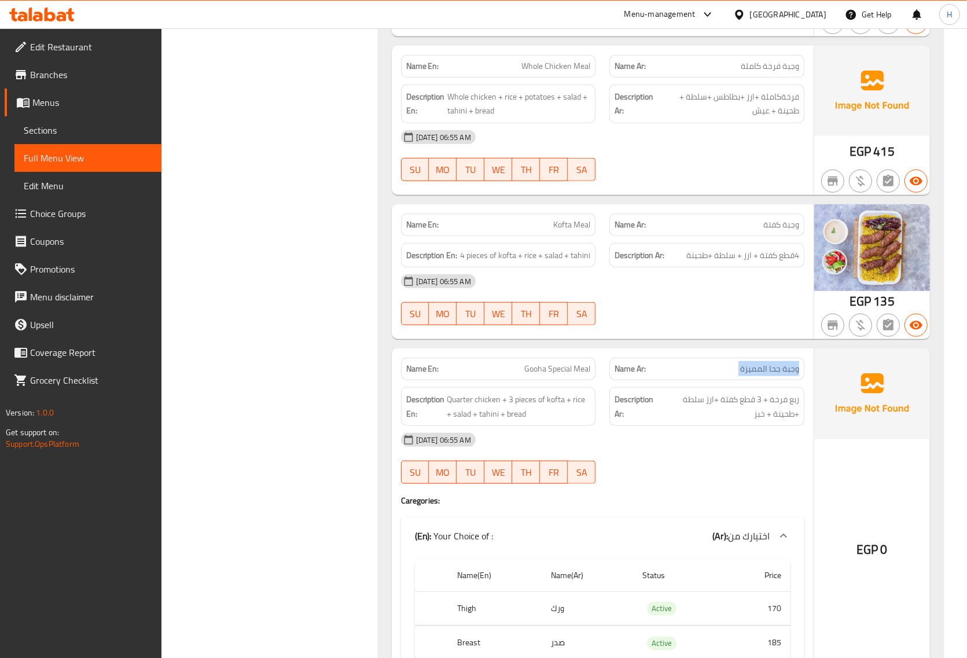
click at [777, 227] on span "وجبة كفتة" at bounding box center [781, 225] width 36 height 12
click at [777, 262] on span "4قطع كفتة + ارز + سلطة +طحينة" at bounding box center [742, 255] width 113 height 14
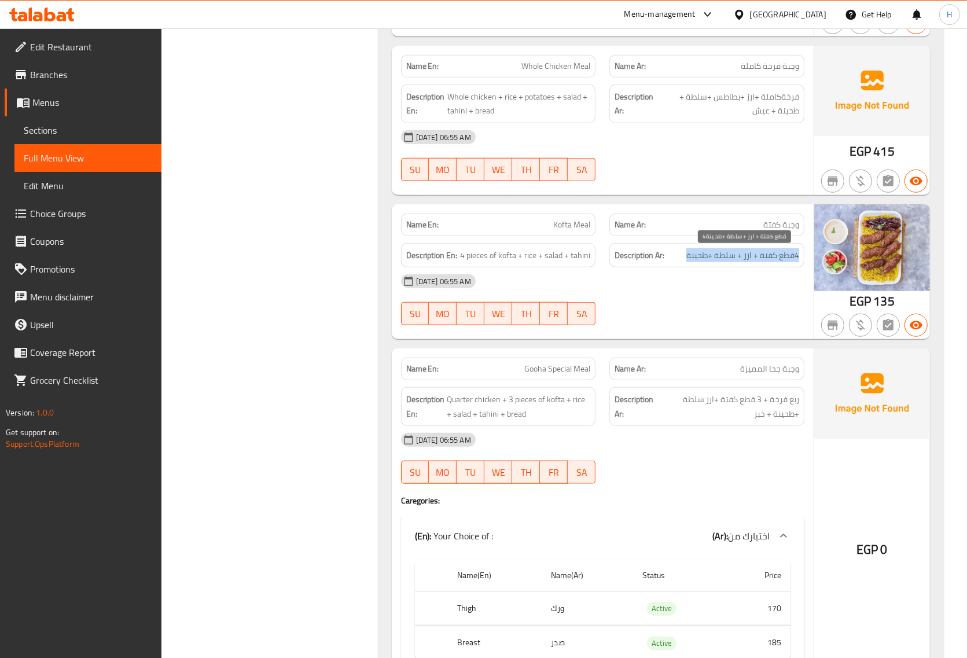
click at [777, 262] on span "4قطع كفتة + ارز + سلطة +طحينة" at bounding box center [742, 255] width 113 height 14
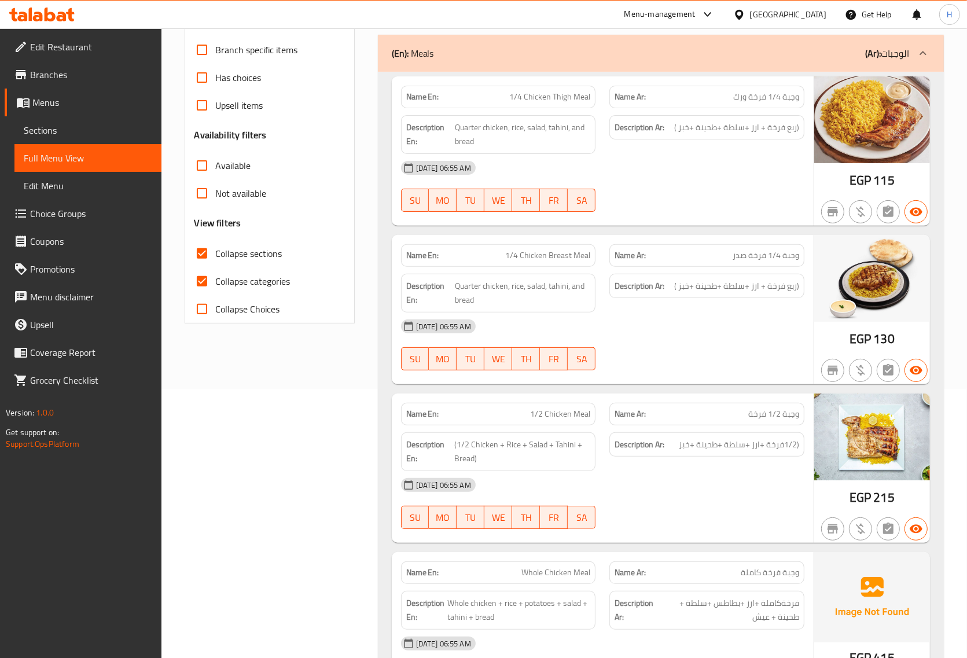
scroll to position [341, 0]
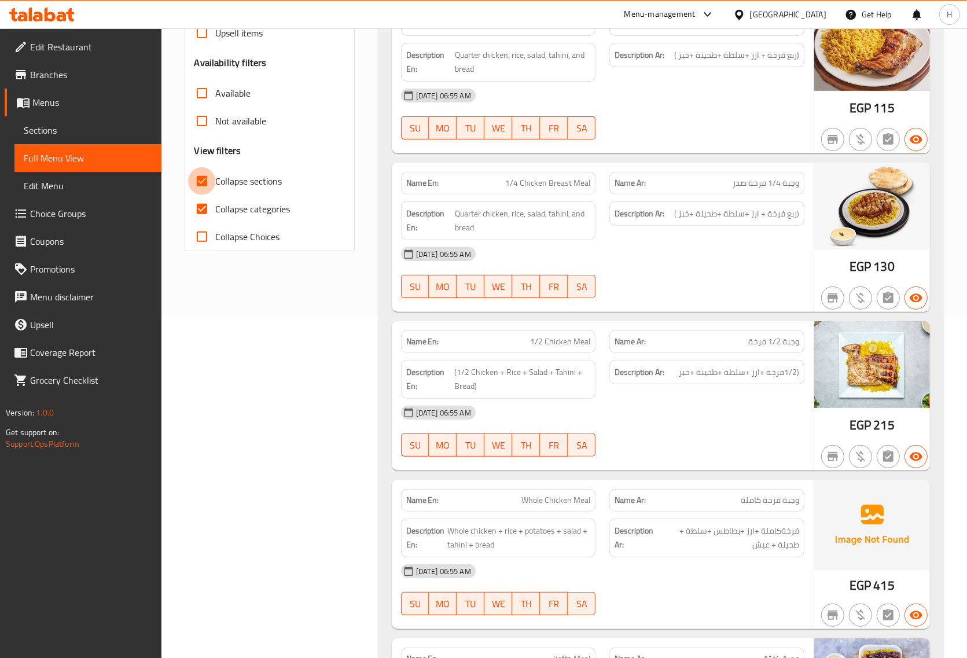
click at [204, 181] on input "Collapse sections" at bounding box center [202, 181] width 28 height 28
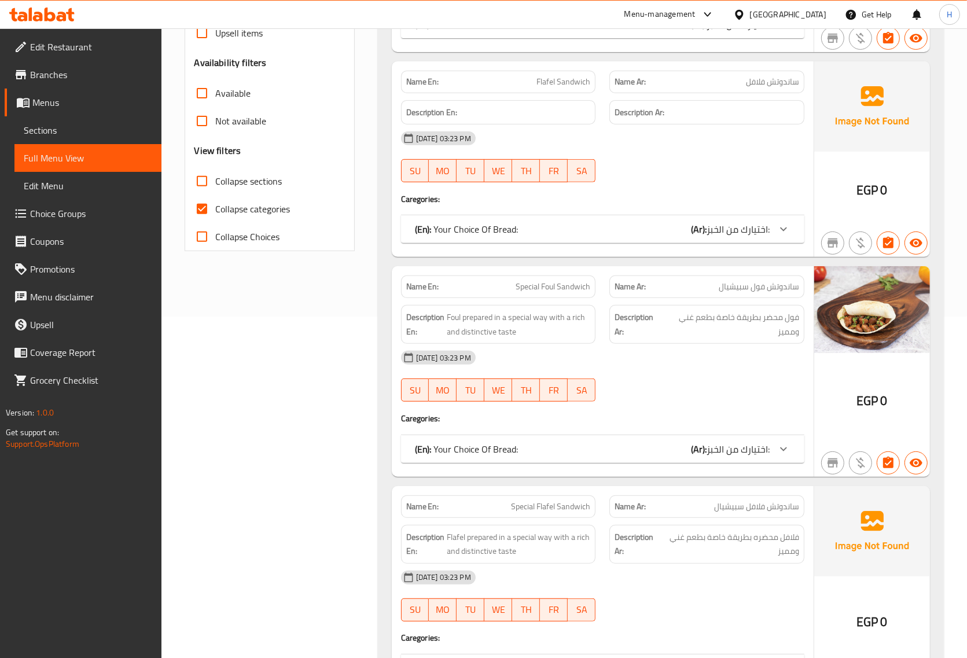
click at [204, 181] on input "Collapse sections" at bounding box center [202, 181] width 28 height 28
checkbox input "true"
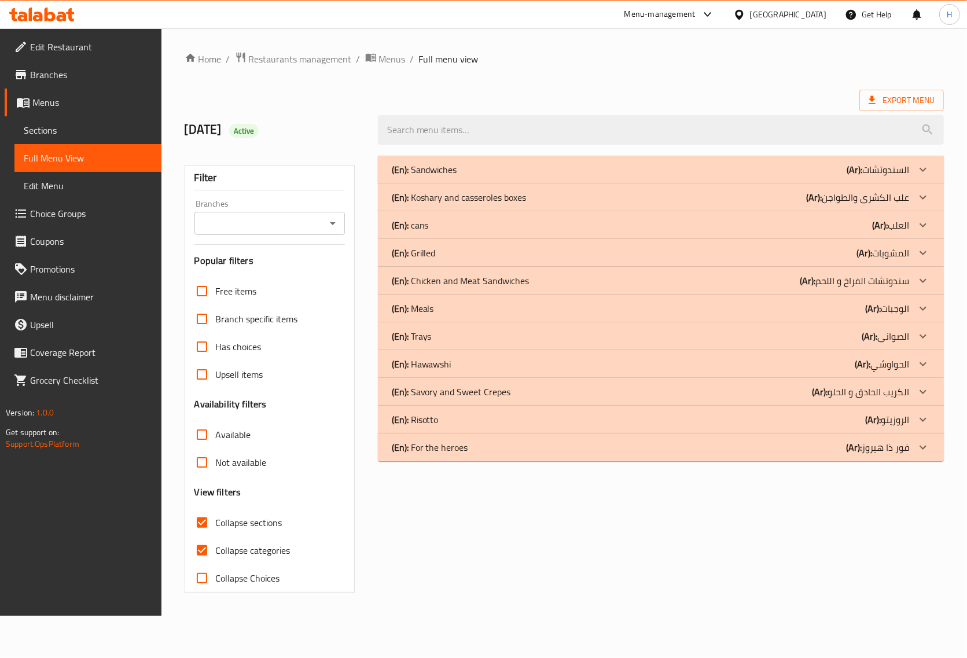
scroll to position [52, 0]
click at [871, 329] on div "(En): Sandwiches (Ar): السندوتشات Name En: Foul Sandwich Name Ar: ساندوتش فول D…" at bounding box center [661, 309] width 566 height 306
click at [736, 391] on div "(En): Savory and Sweet Crepes (Ar): الكريب الحادق و الحلو" at bounding box center [658, 392] width 524 height 14
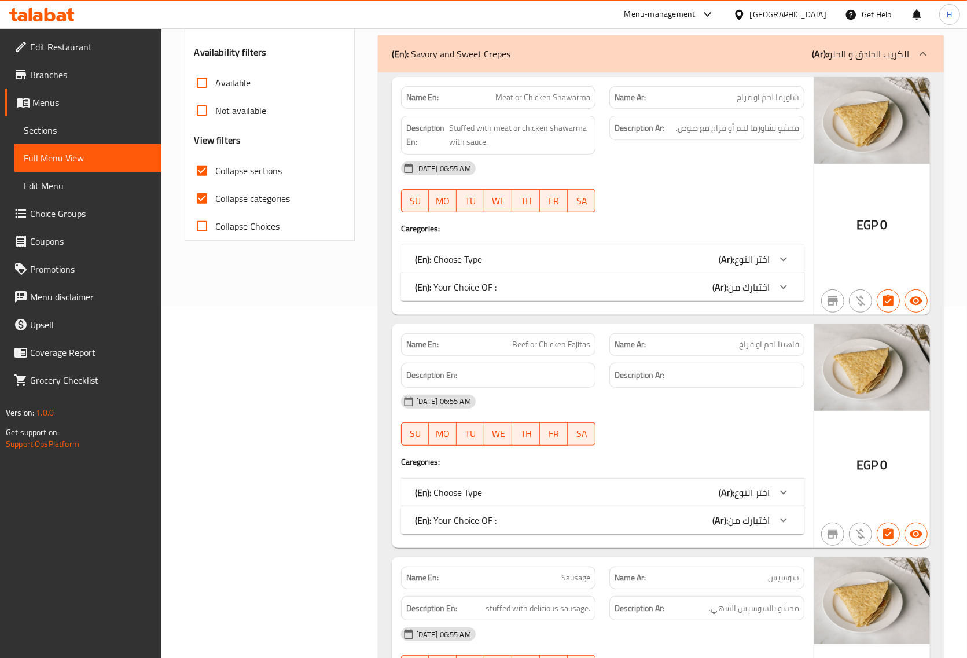
scroll to position [362, 0]
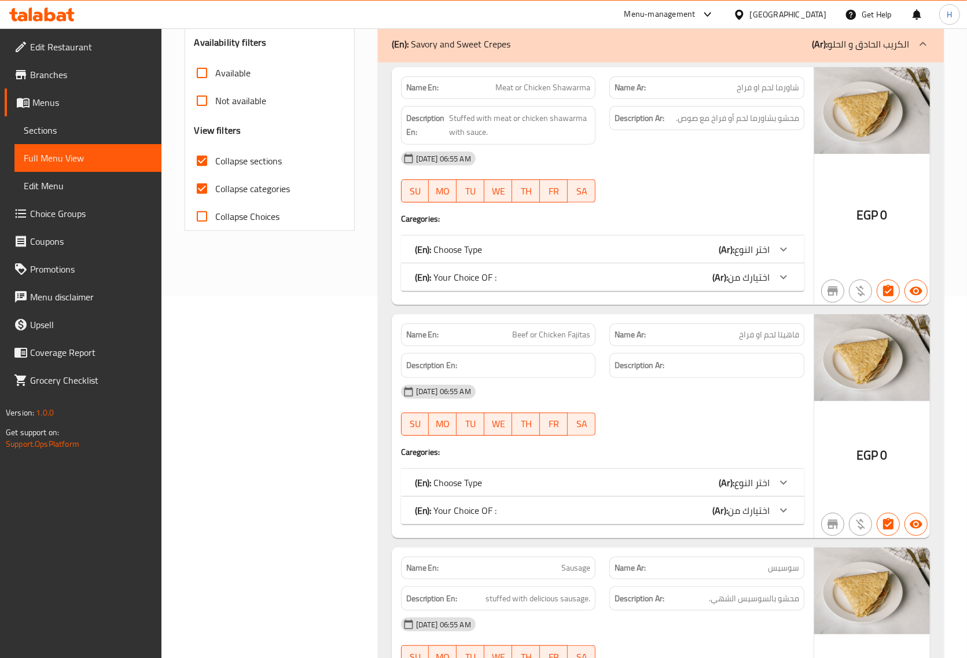
click at [748, 87] on span "شاورما لحم او فراخ" at bounding box center [768, 88] width 63 height 12
copy span "شاورما لحم او فراخ"
click at [777, 382] on div "[DATE] 06:55 AM" at bounding box center [602, 392] width 417 height 28
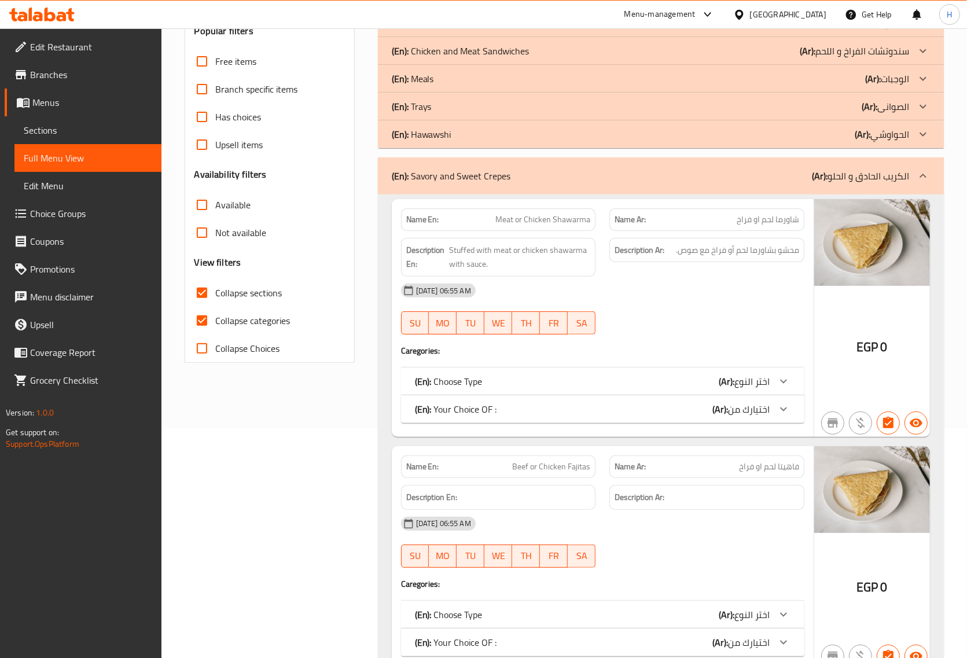
scroll to position [217, 0]
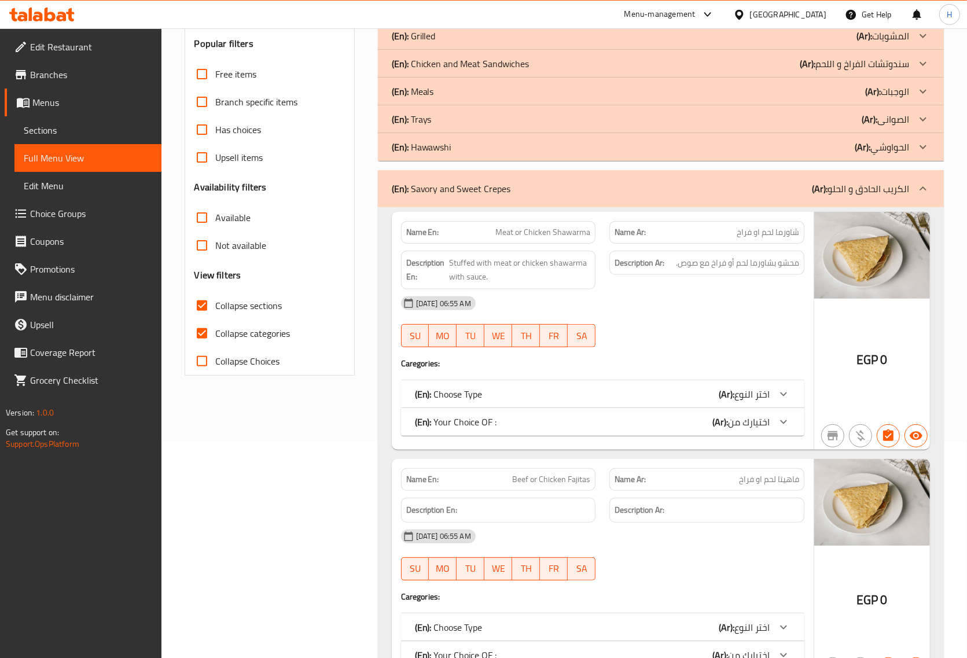
click at [675, 394] on div "(En): Choose Type (Ar): اختر النوع" at bounding box center [592, 394] width 355 height 14
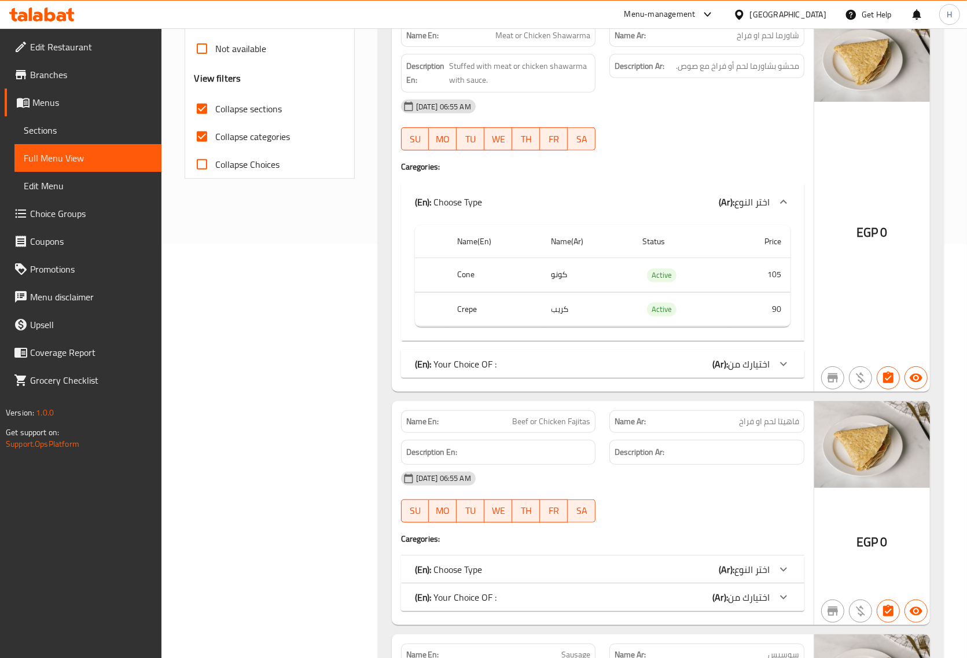
scroll to position [434, 0]
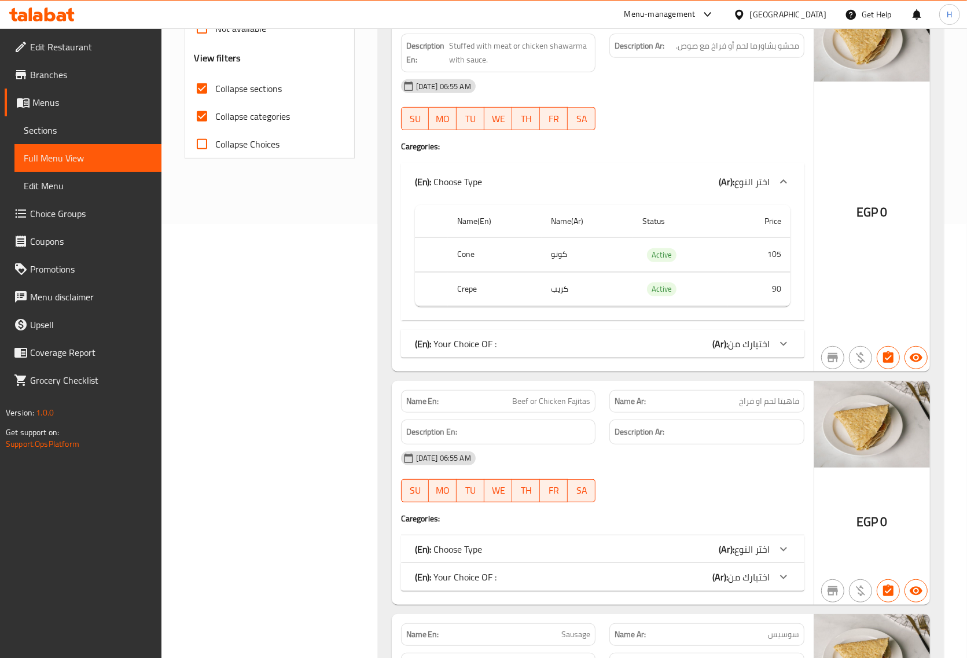
click at [641, 337] on div "(En): Your Choice OF : (Ar): اختيارك من" at bounding box center [602, 344] width 403 height 28
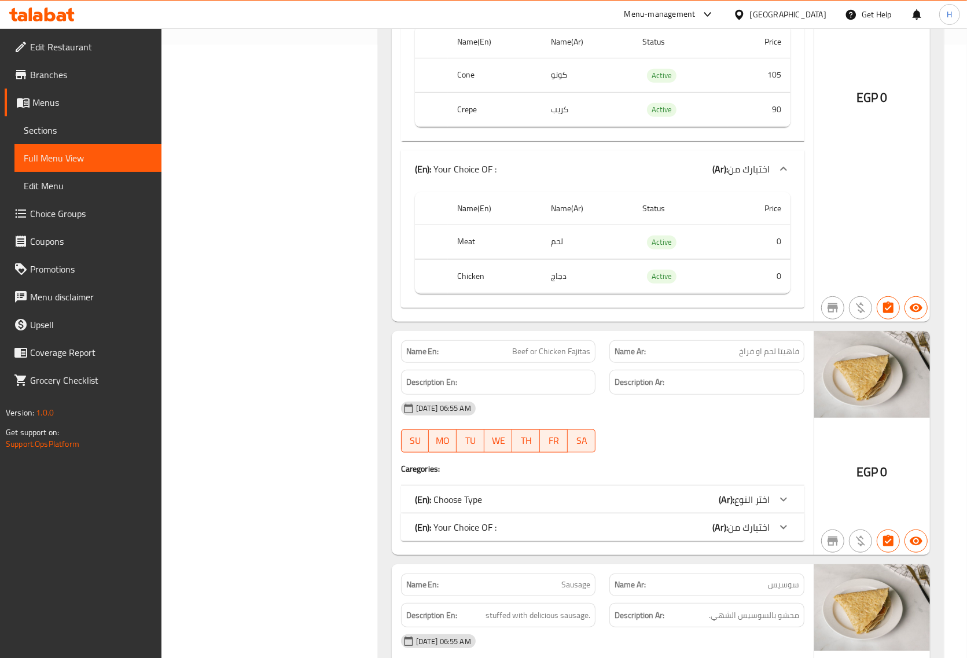
scroll to position [651, 0]
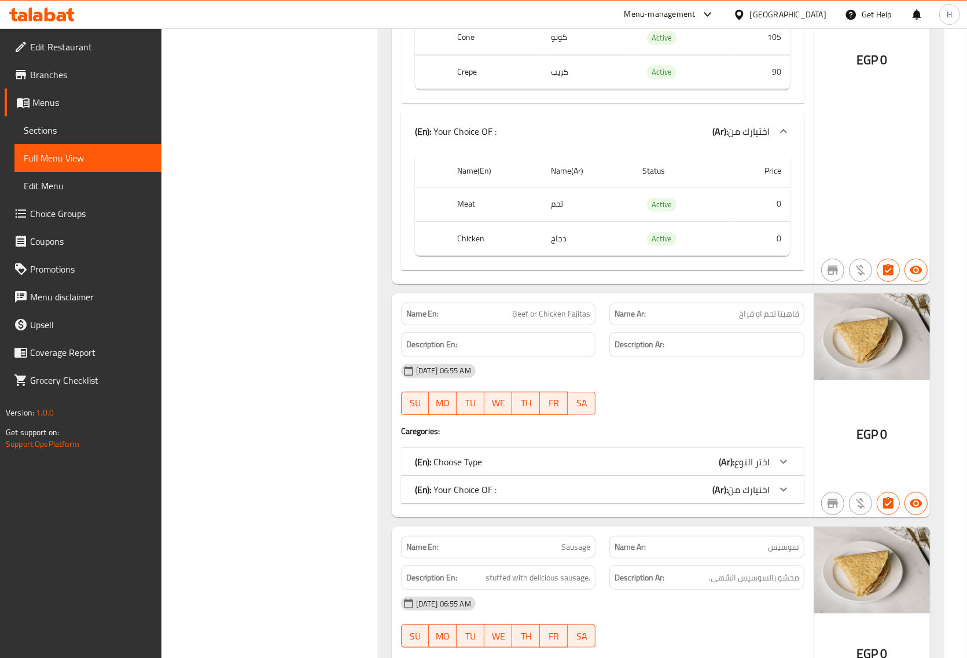
click at [627, 493] on div "(En): Your Choice OF : (Ar): اختيارك من" at bounding box center [592, 490] width 355 height 14
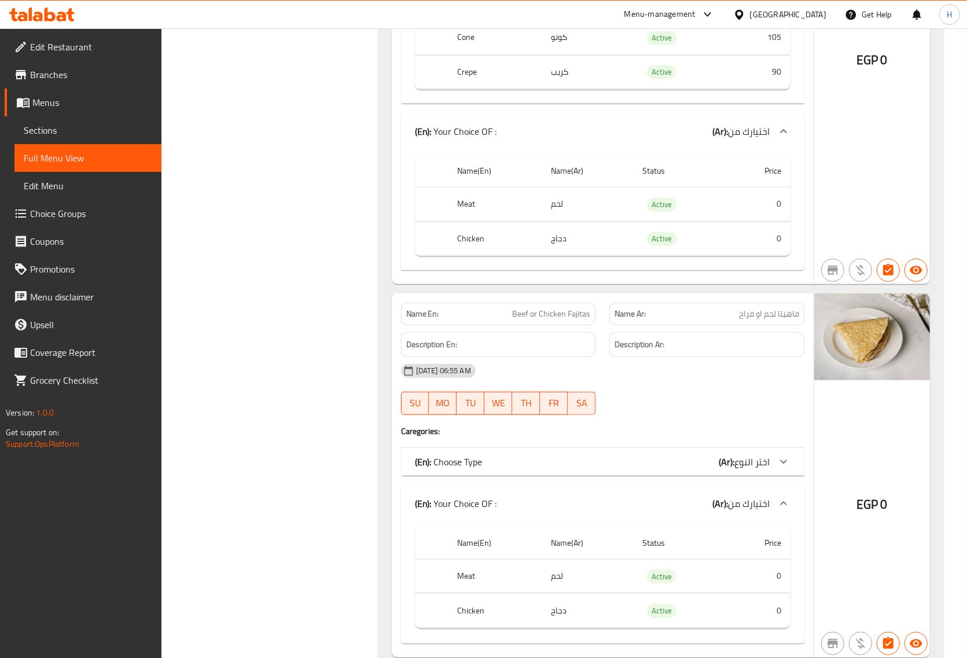
click at [642, 465] on div "(En): Choose Type (Ar): اختر النوع" at bounding box center [592, 462] width 355 height 14
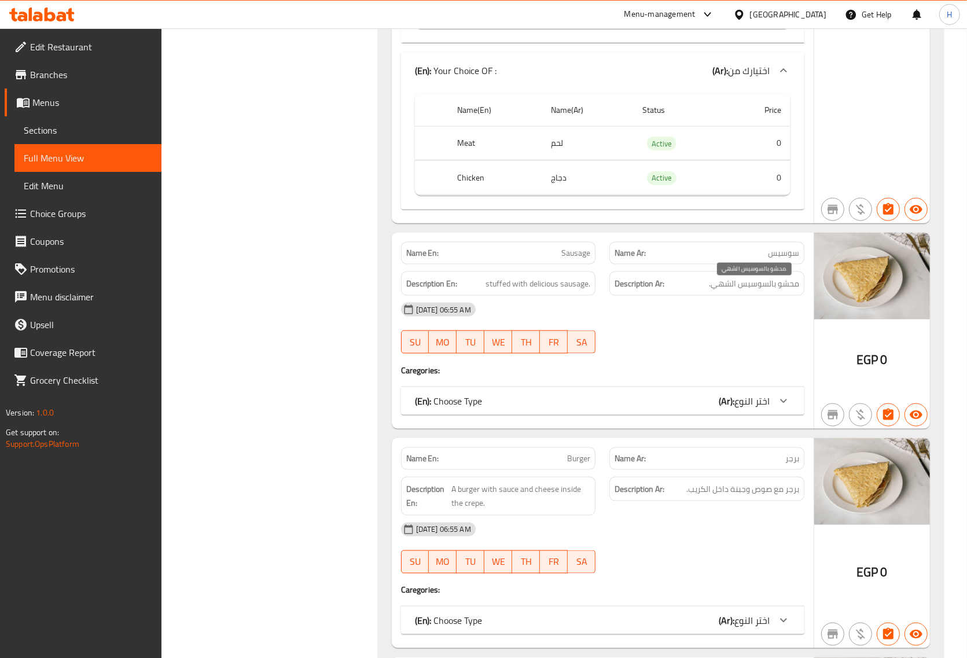
scroll to position [1230, 0]
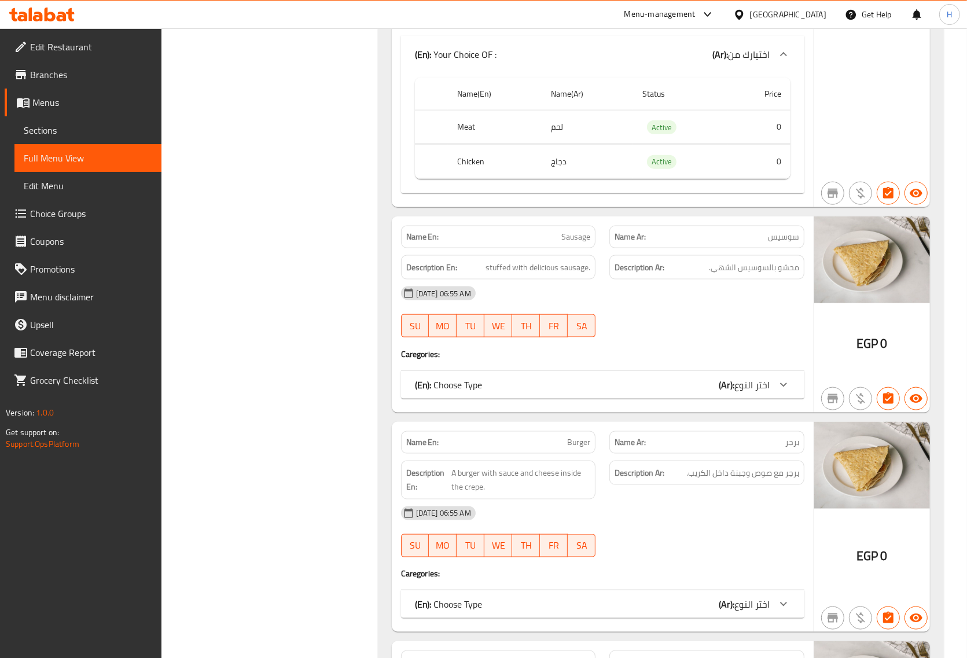
click at [575, 241] on span "Sausage" at bounding box center [575, 237] width 29 height 12
copy span "Sausage"
click at [583, 238] on span "Sausage" at bounding box center [575, 237] width 29 height 12
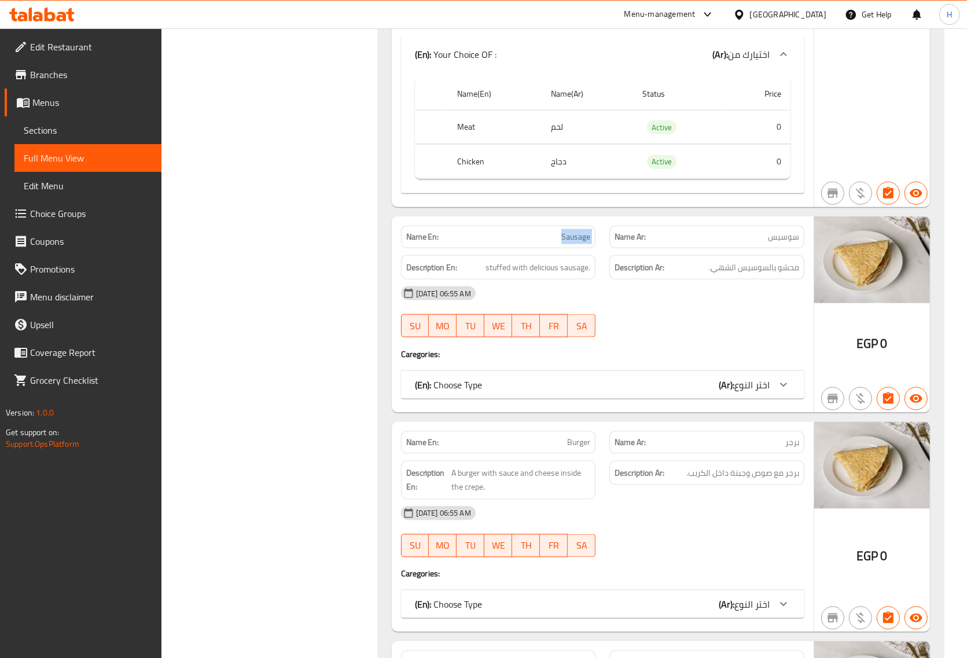
click at [582, 238] on span "Sausage" at bounding box center [575, 237] width 29 height 12
click at [519, 386] on div "(En): Choose Type (Ar): اختر النوع" at bounding box center [592, 385] width 355 height 14
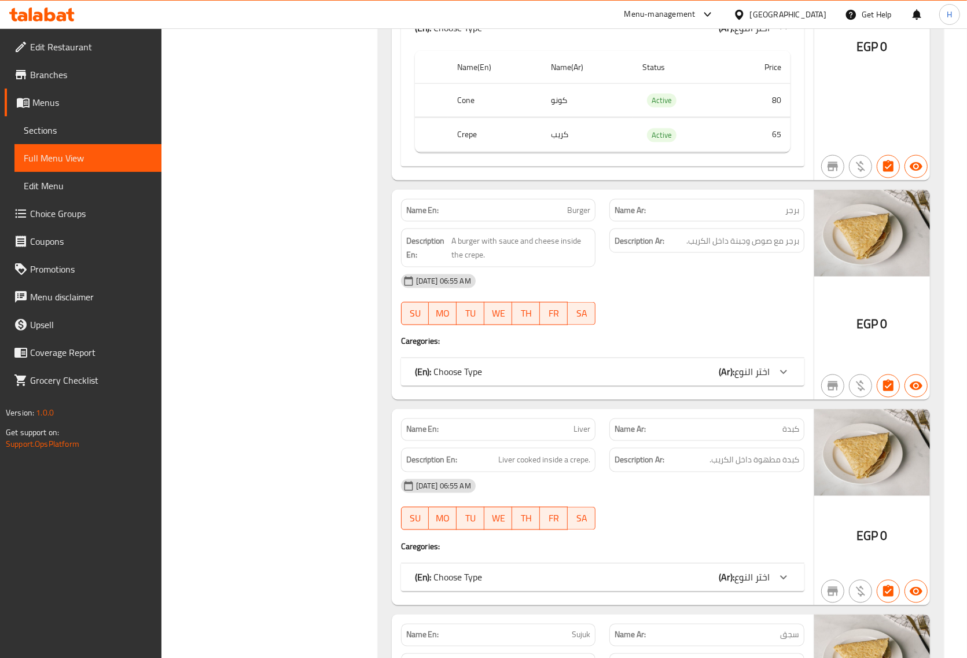
scroll to position [0, 0]
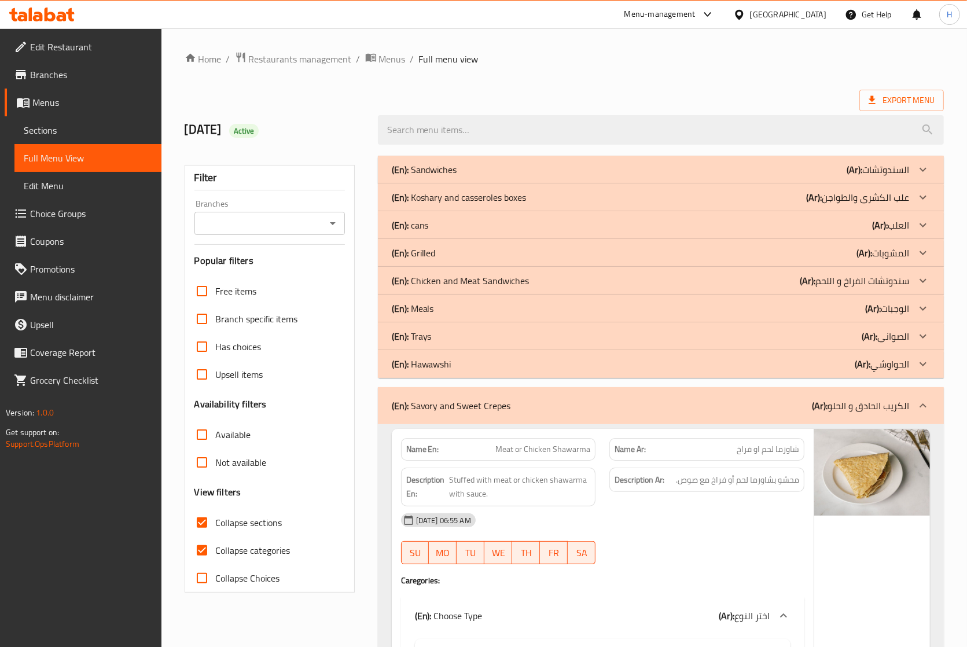
click at [195, 549] on input "Collapse categories" at bounding box center [202, 550] width 28 height 28
checkbox input "false"
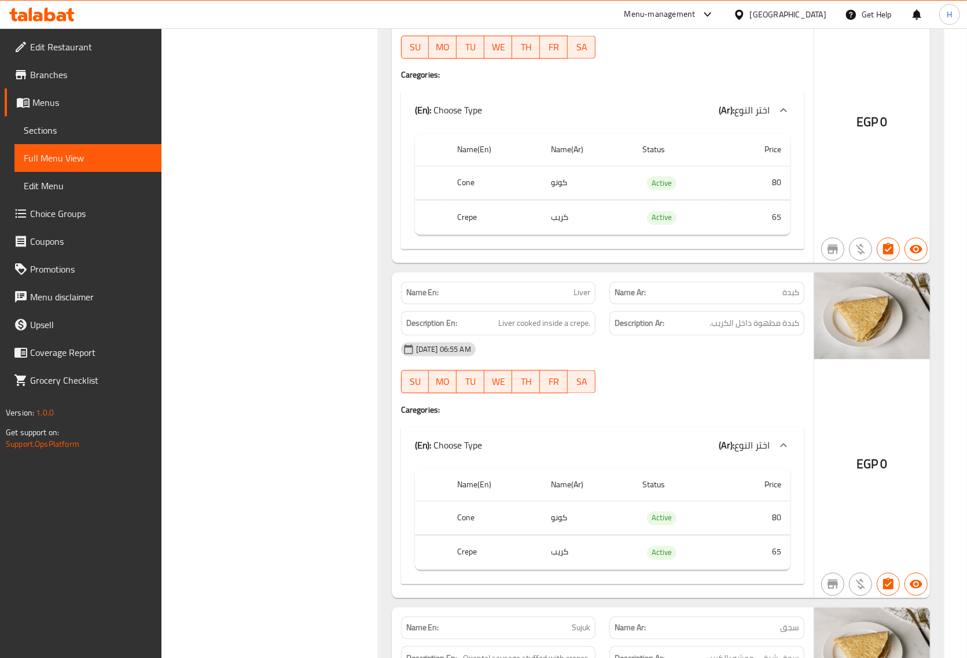
scroll to position [1881, 0]
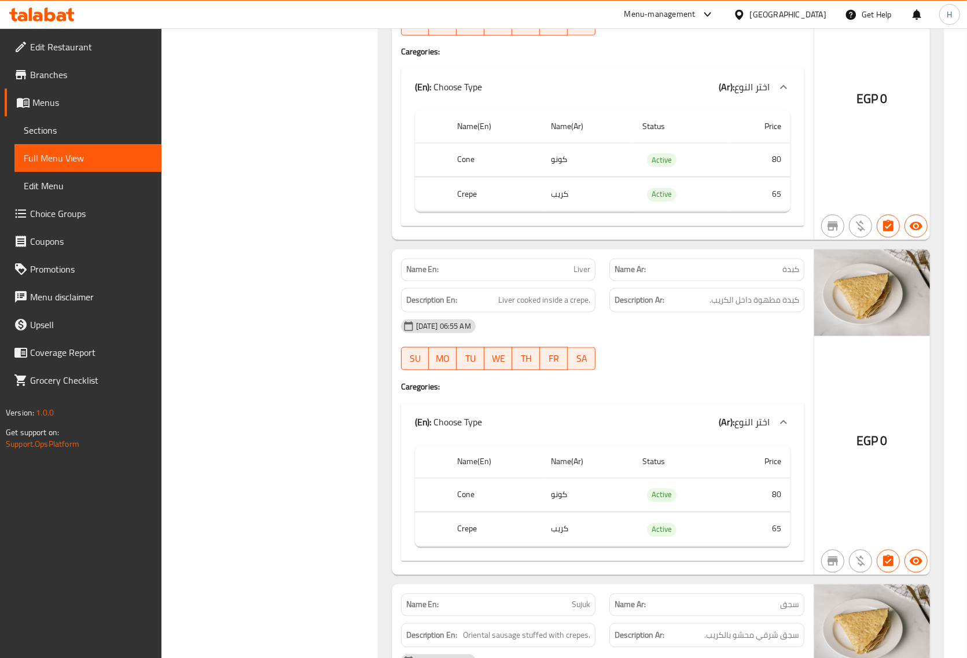
click at [579, 276] on span "Liver" at bounding box center [582, 270] width 17 height 12
copy span "Liver"
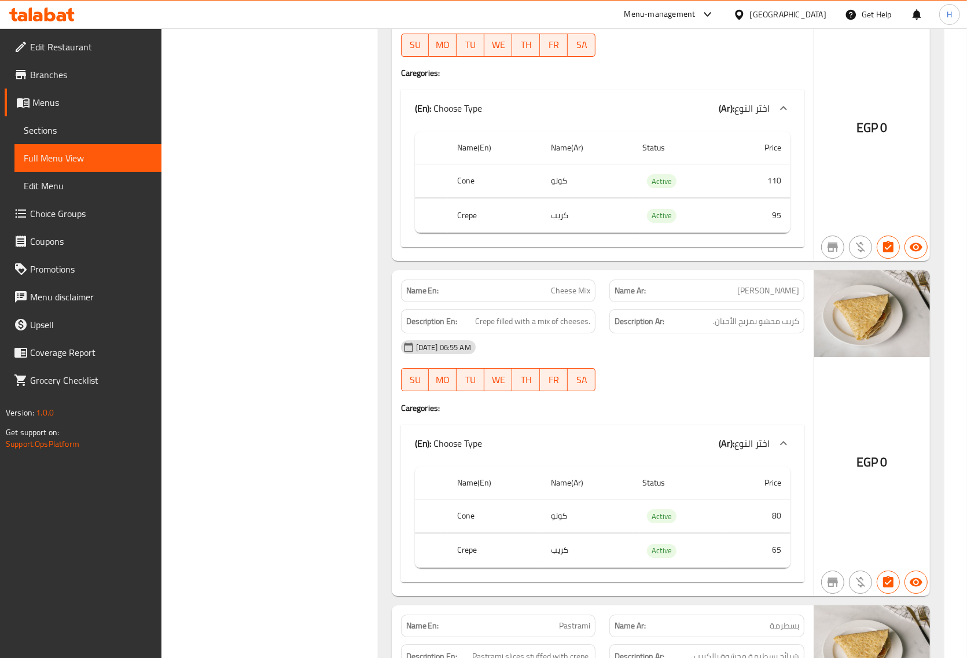
scroll to position [3617, 0]
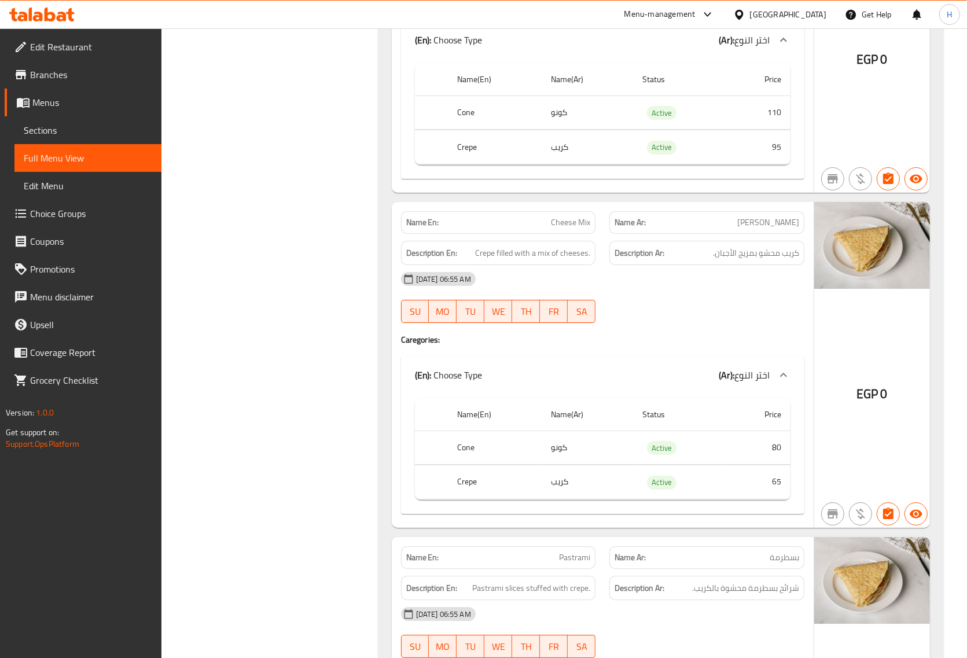
click at [561, 229] on span "Cheese Mix" at bounding box center [570, 222] width 39 height 12
copy span "Cheese Mix"
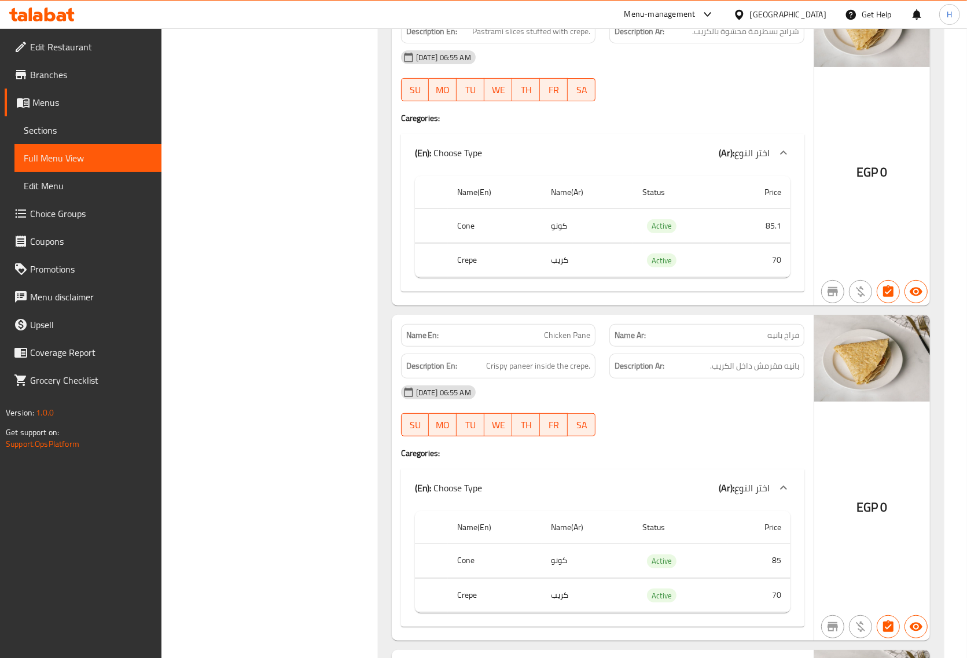
scroll to position [4196, 0]
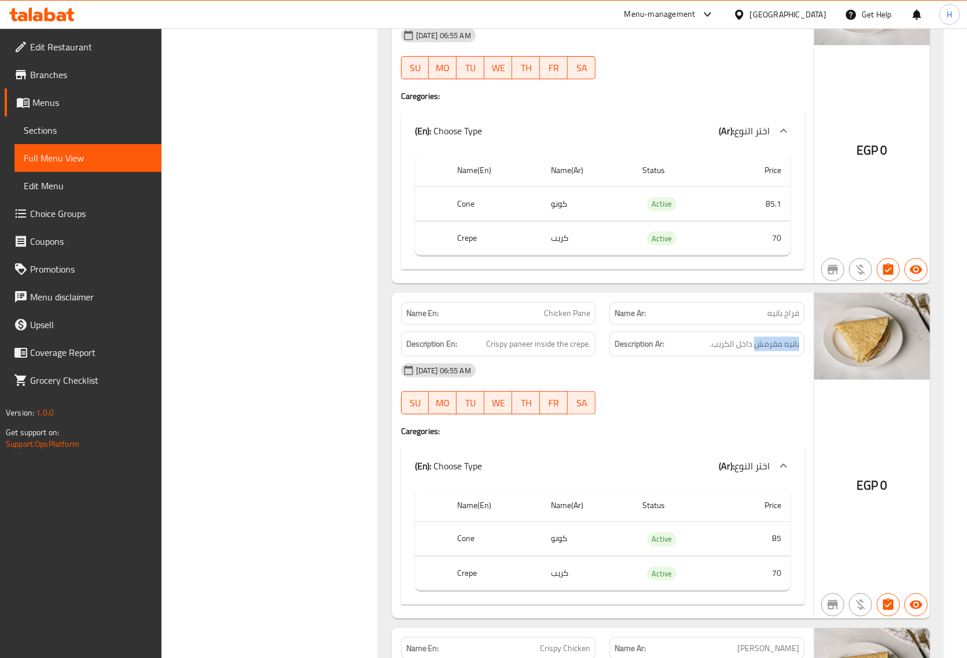
drag, startPoint x: 754, startPoint y: 372, endPoint x: 800, endPoint y: 369, distance: 45.8
click at [800, 356] on div "Description Ar: بانيه مقرمش داخل الكريب." at bounding box center [706, 344] width 195 height 25
copy span "بانيه مقرمش"
click at [564, 319] on span "Chicken Pane" at bounding box center [567, 313] width 46 height 12
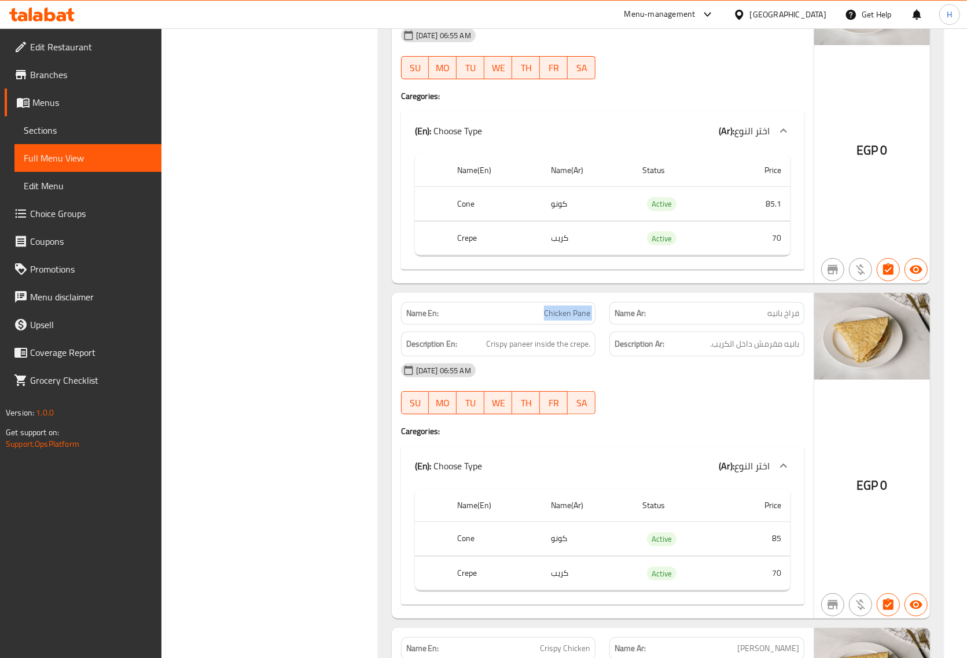
click at [564, 319] on span "Chicken Pane" at bounding box center [567, 313] width 46 height 12
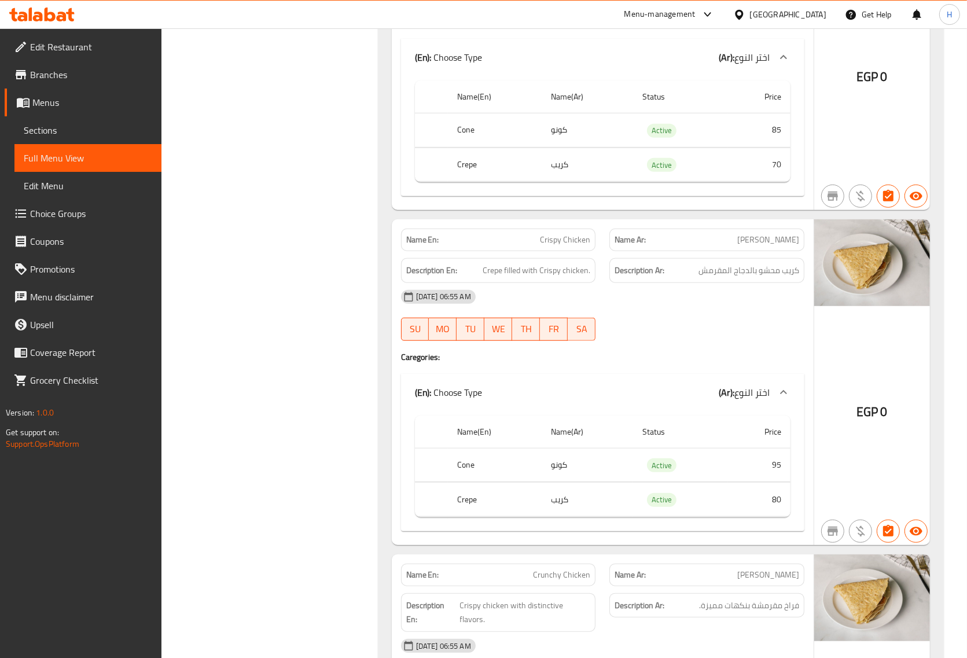
scroll to position [4630, 0]
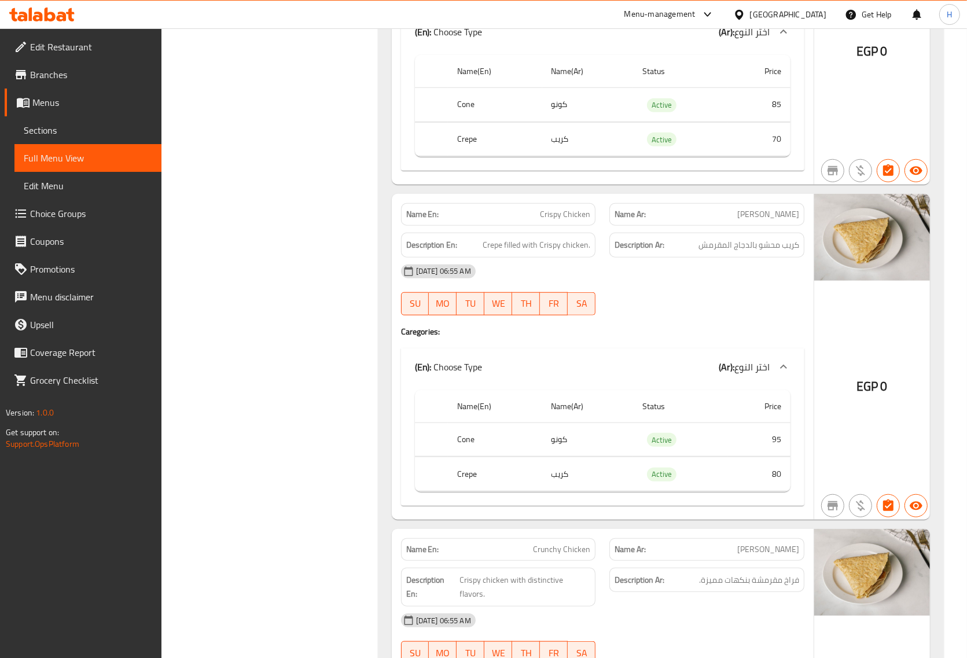
click at [574, 220] on span "Crispy Chicken" at bounding box center [565, 214] width 50 height 12
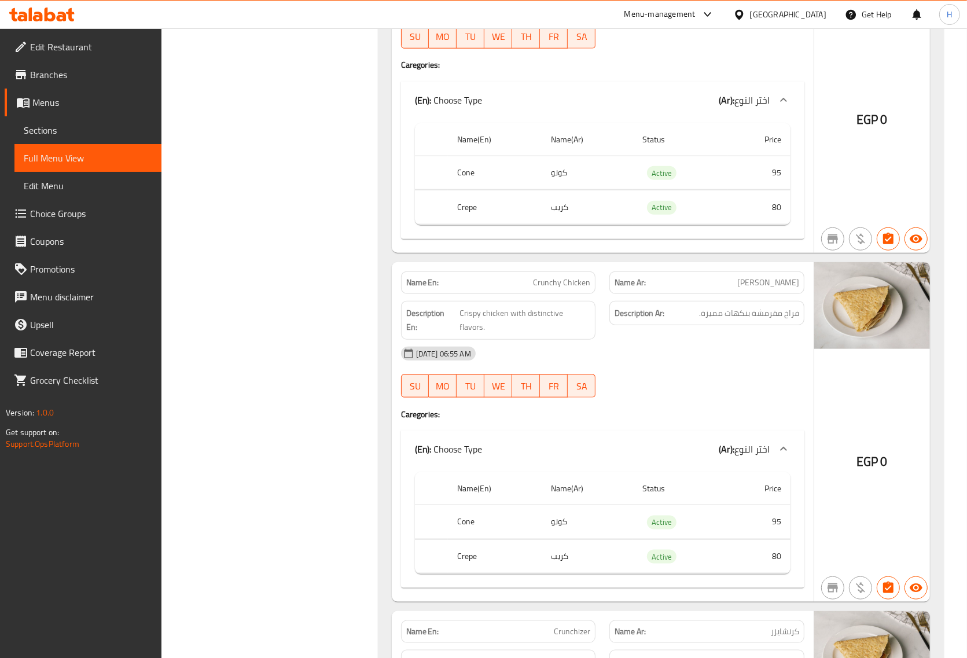
scroll to position [4919, 0]
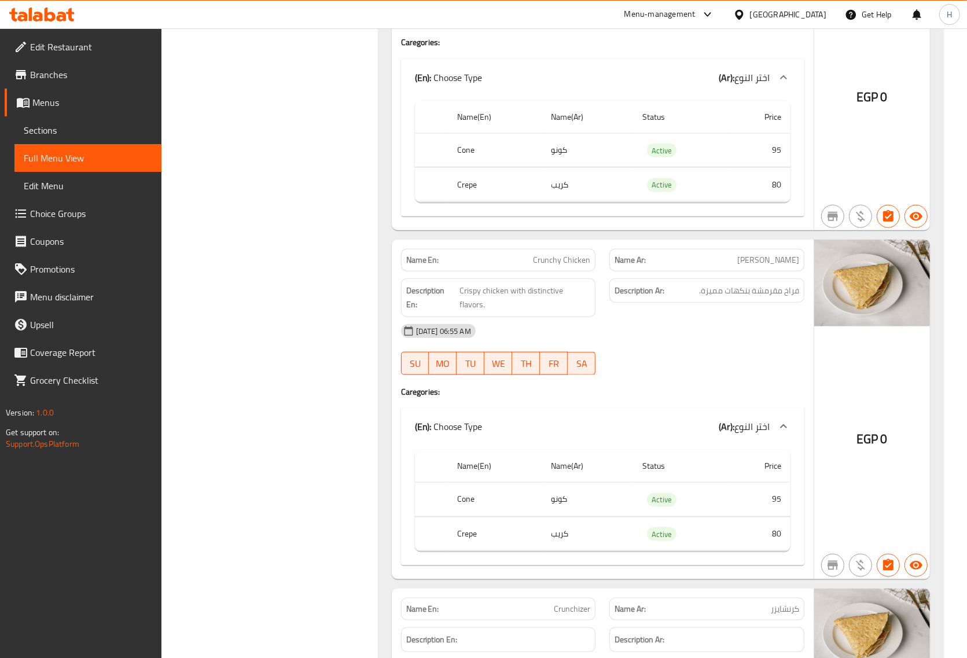
click at [553, 266] on span "Crunchy Chicken" at bounding box center [561, 260] width 57 height 12
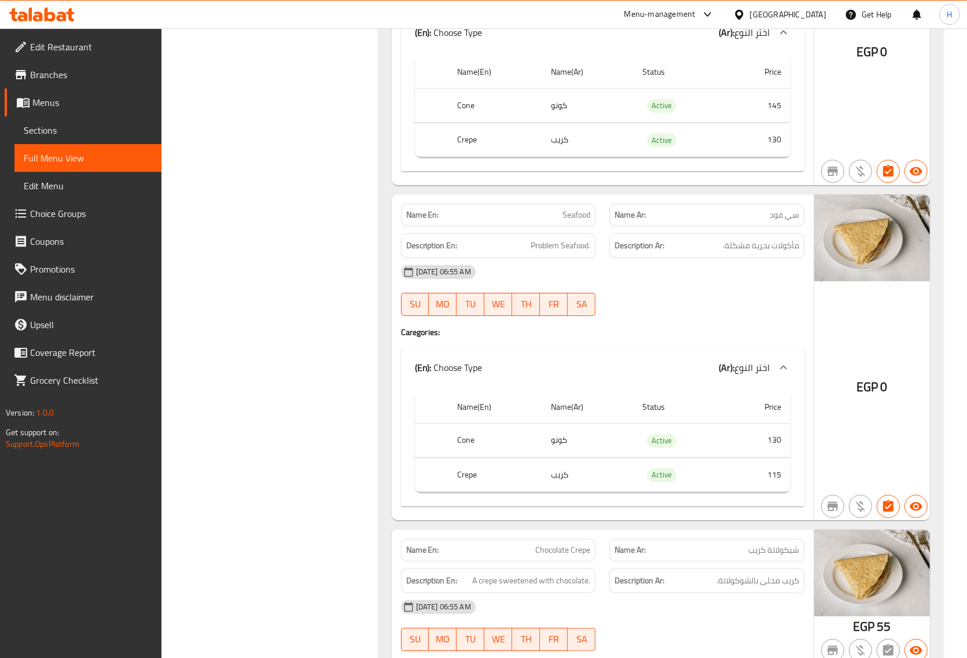
scroll to position [7668, 0]
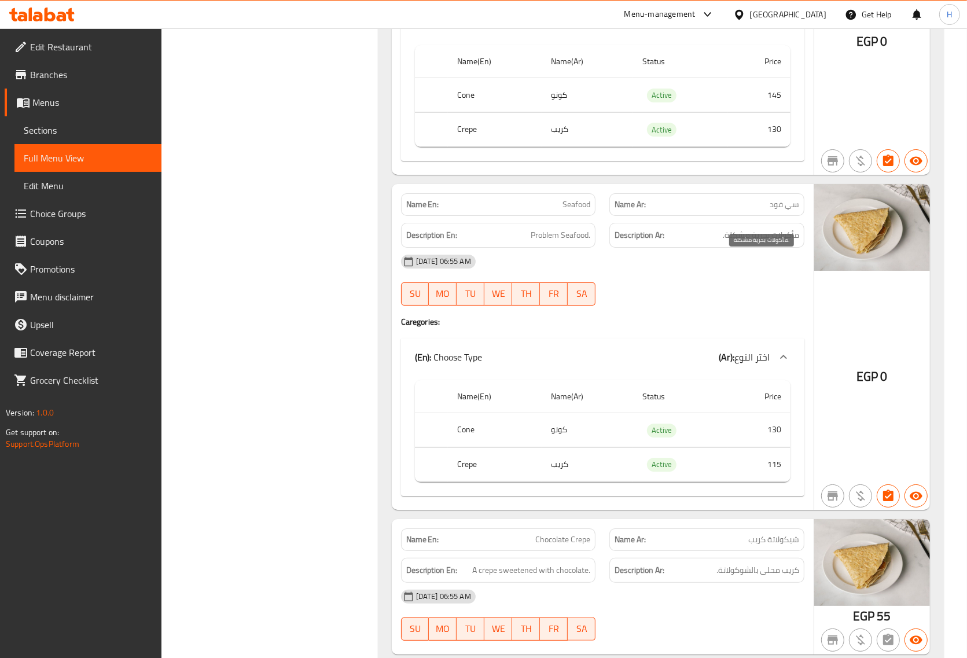
click at [751, 242] on span "مأكولات بحرية مشكلة." at bounding box center [761, 235] width 76 height 14
click at [577, 211] on span "Seafood" at bounding box center [577, 205] width 28 height 12
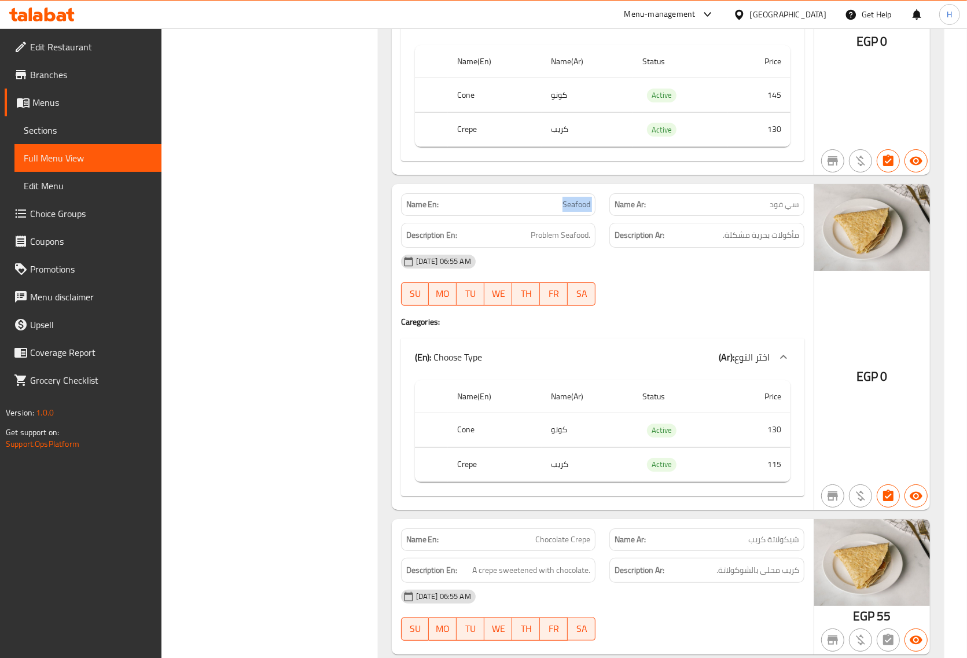
click at [577, 211] on span "Seafood" at bounding box center [577, 205] width 28 height 12
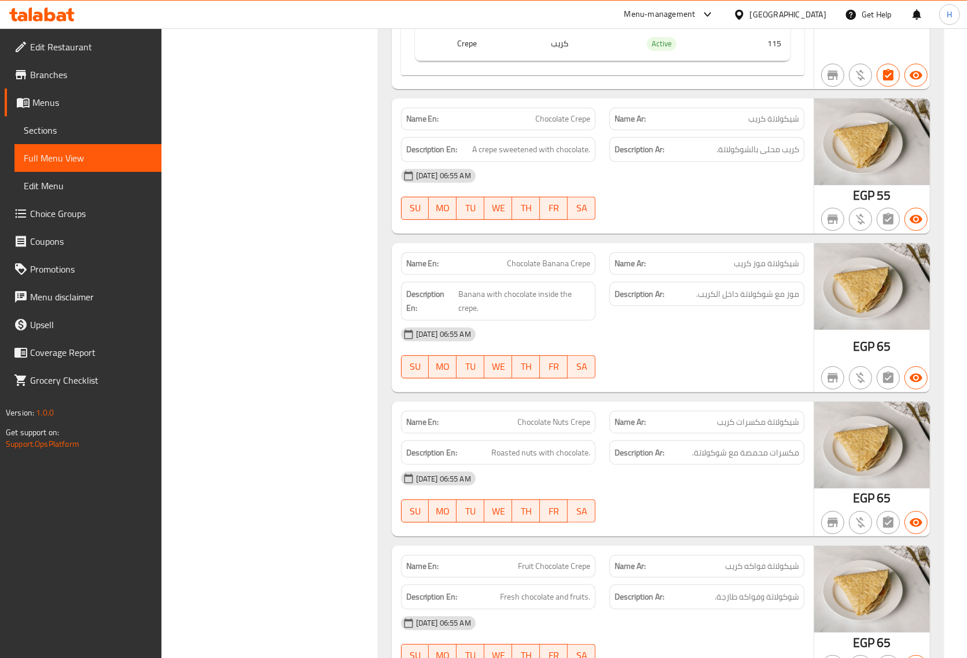
scroll to position [8102, 0]
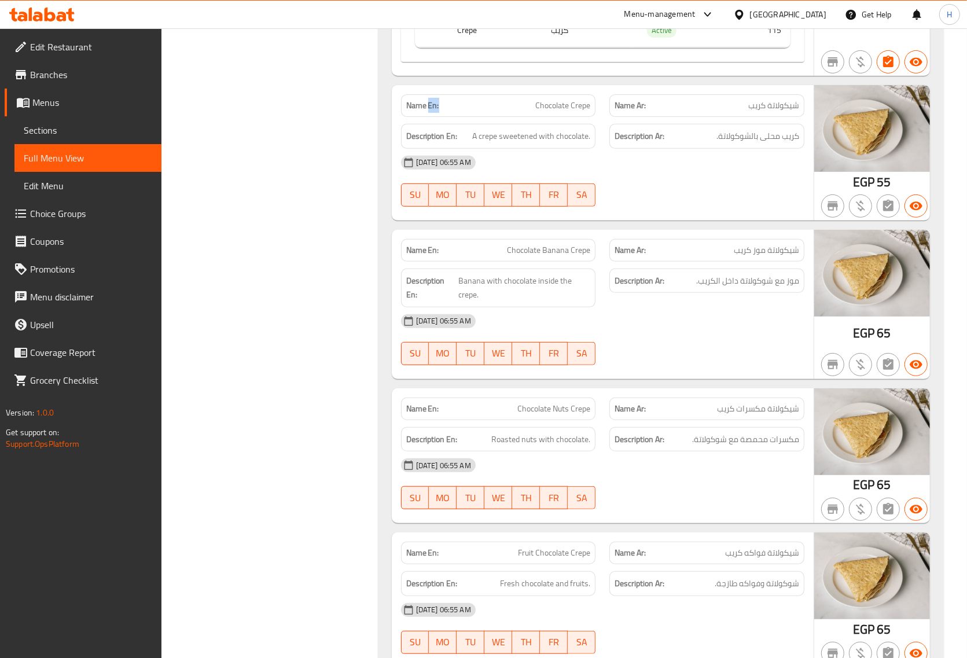
click at [444, 145] on div "Name En: Chocolate Crepe Name Ar: شيكولاتة كريب Description En: A crepe sweeten…" at bounding box center [603, 152] width 422 height 135
click at [731, 293] on div "Description Ar: موز مع شوكولاتة داخل الكريب." at bounding box center [706, 281] width 195 height 25
click at [749, 288] on span "موز مع شوكولاتة داخل الكريب." at bounding box center [747, 281] width 103 height 14
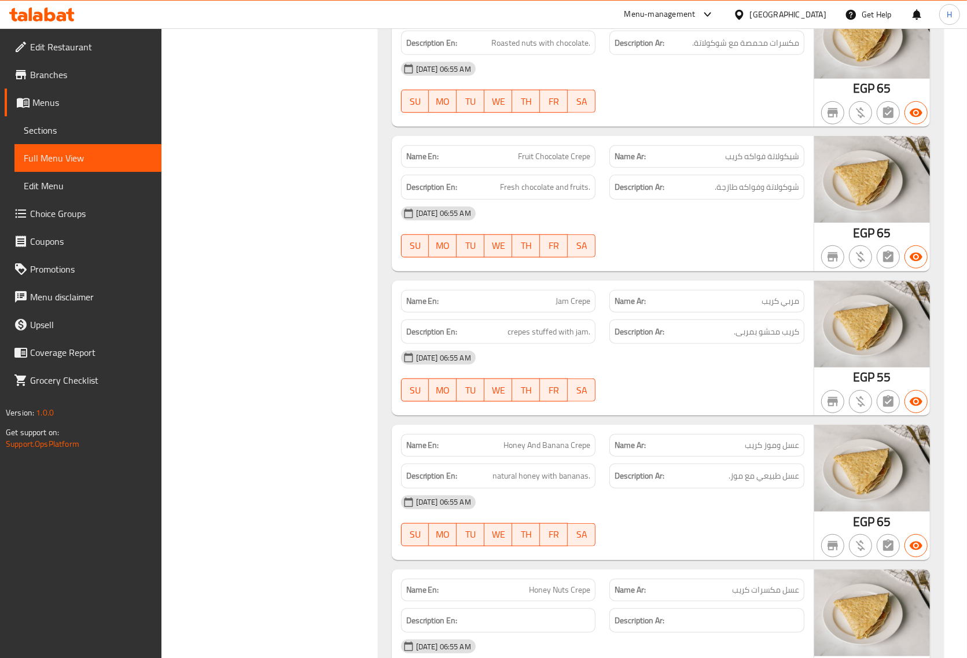
scroll to position [8536, 0]
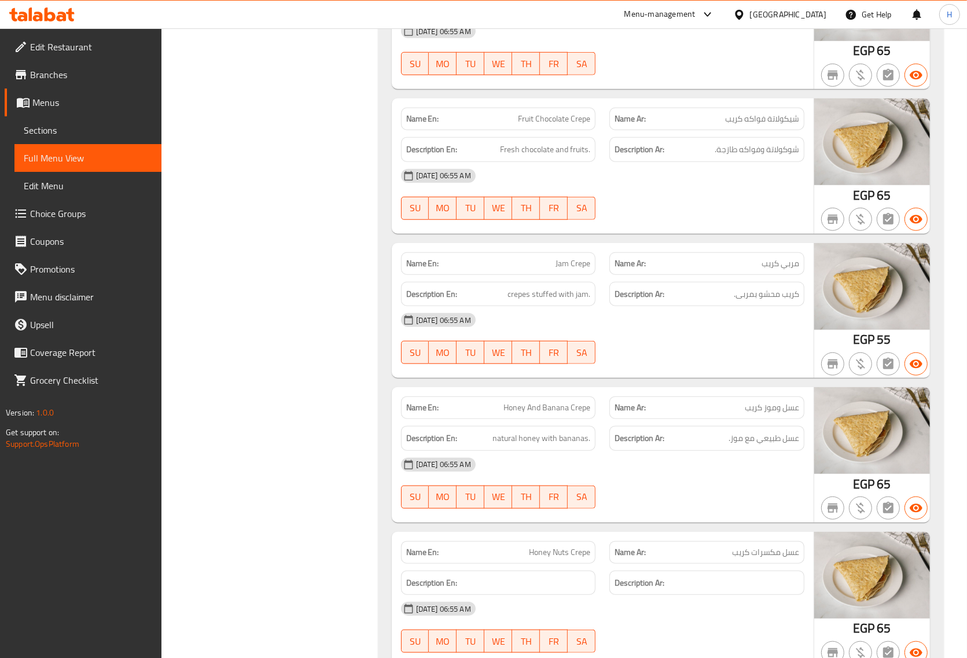
click at [566, 270] on span "Jam Crepe" at bounding box center [573, 264] width 35 height 12
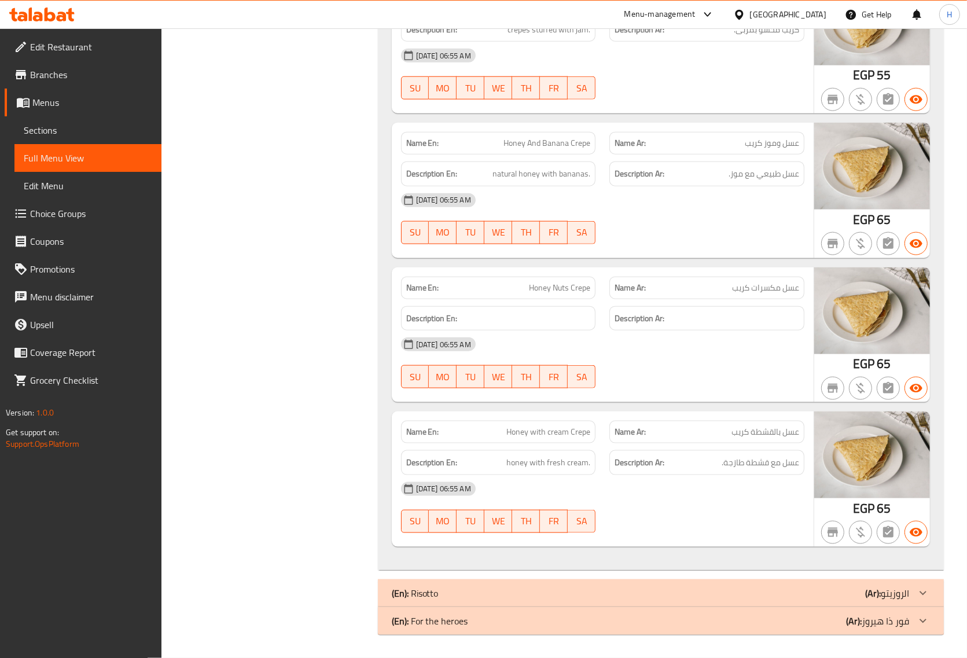
scroll to position [0, 0]
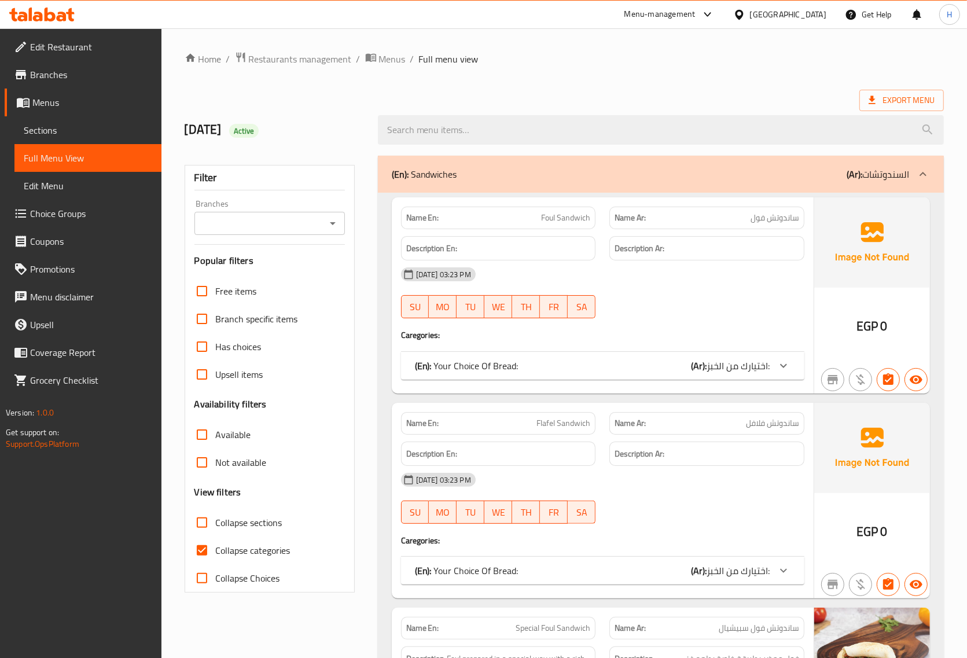
click at [43, 126] on span "Sections" at bounding box center [88, 130] width 128 height 14
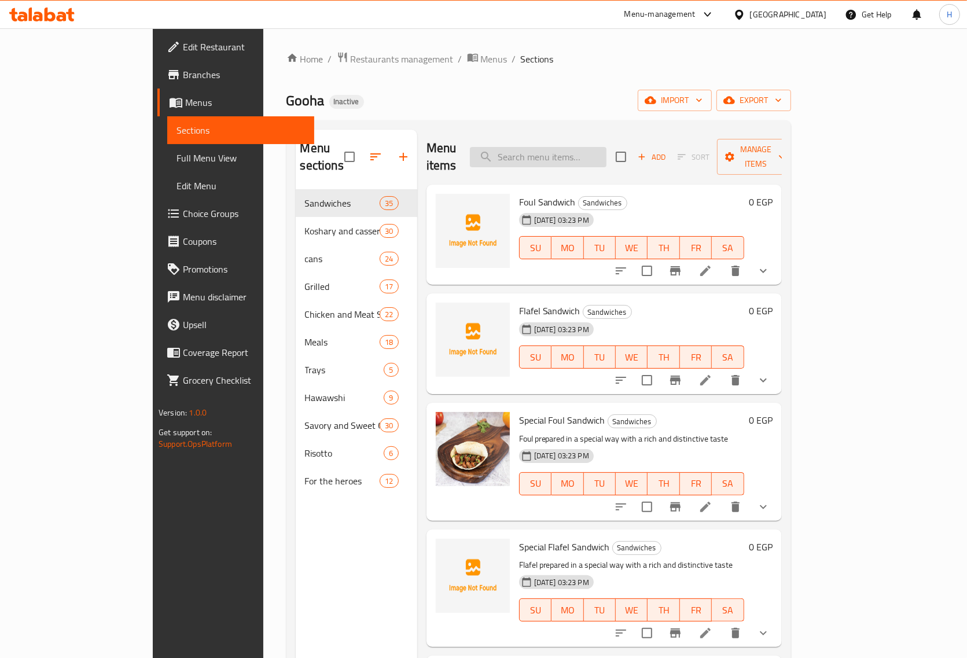
click at [563, 149] on input "search" at bounding box center [538, 157] width 137 height 20
paste input "Super Gooha Meal"
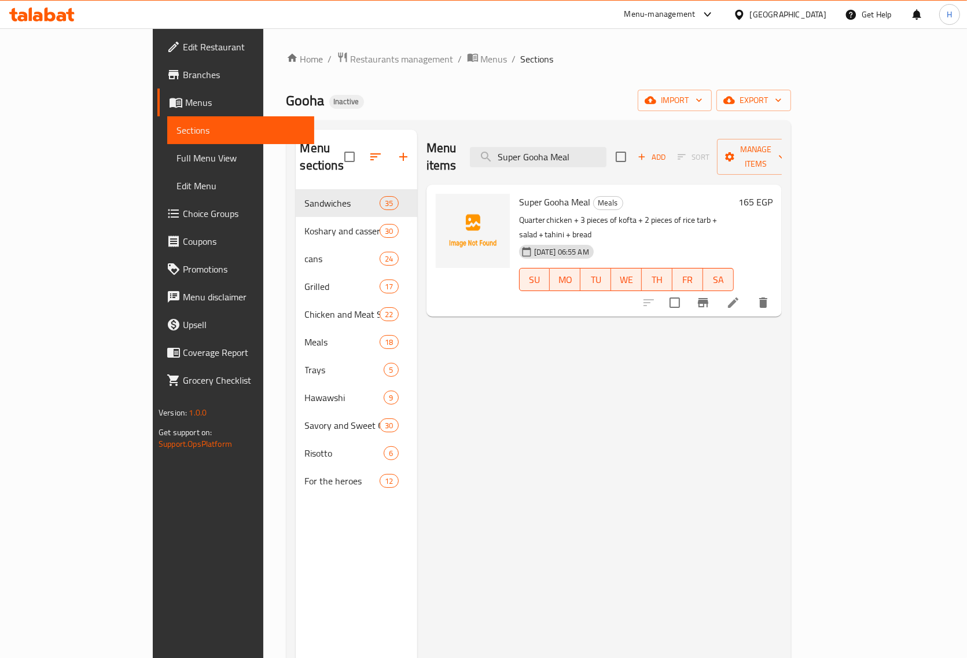
type input "Super Gooha Meal"
click at [738, 297] on icon at bounding box center [733, 302] width 10 height 10
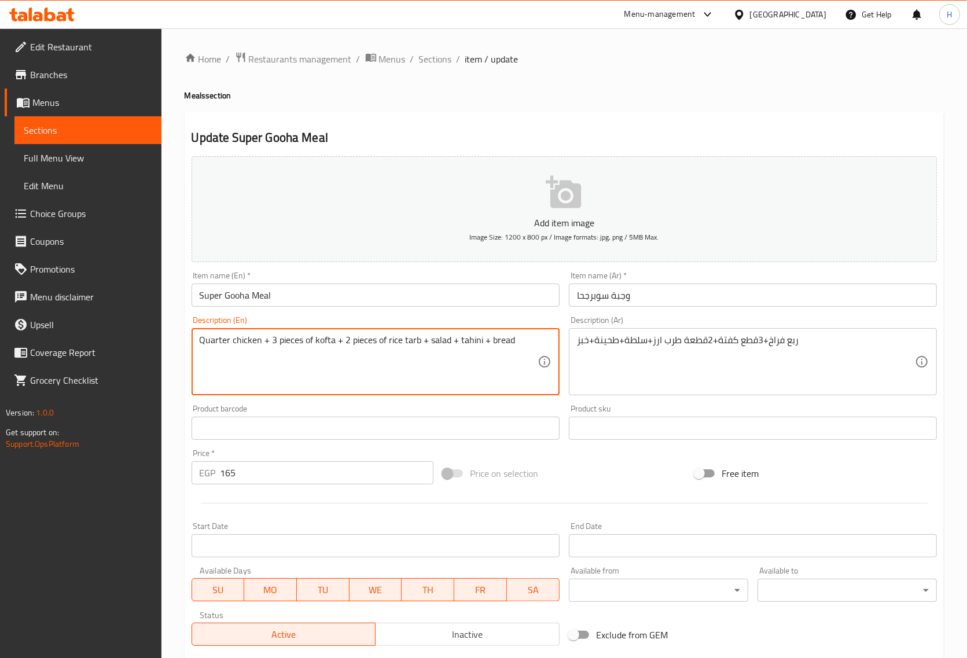
click at [387, 343] on textarea "Quarter chicken + 3 pieces of kofta + 2 pieces of rice tarb + salad + tahini + …" at bounding box center [369, 362] width 338 height 55
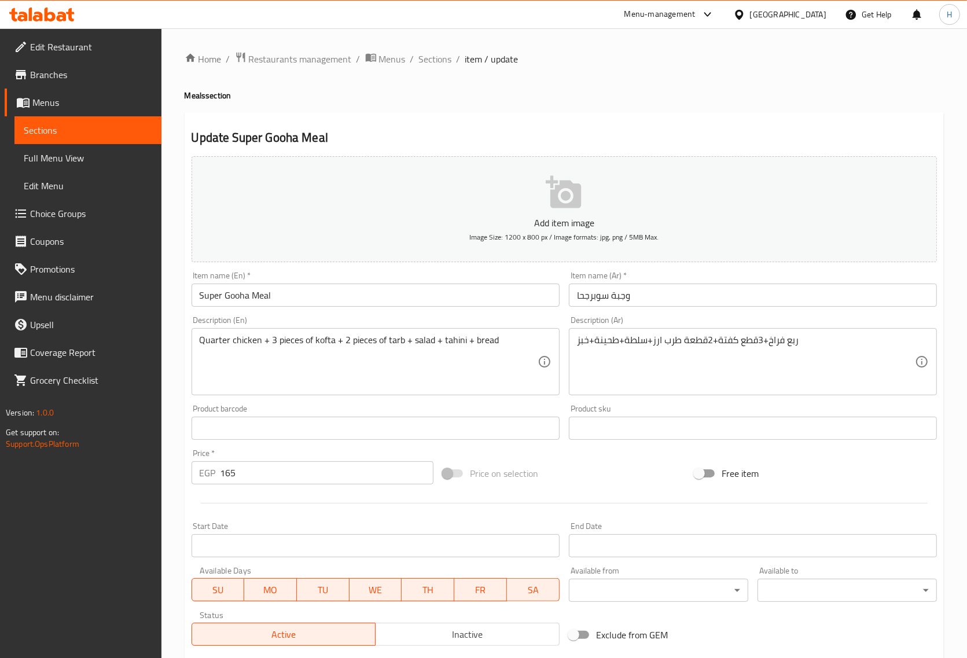
click at [267, 296] on input "Super Gooha Meal" at bounding box center [376, 295] width 368 height 23
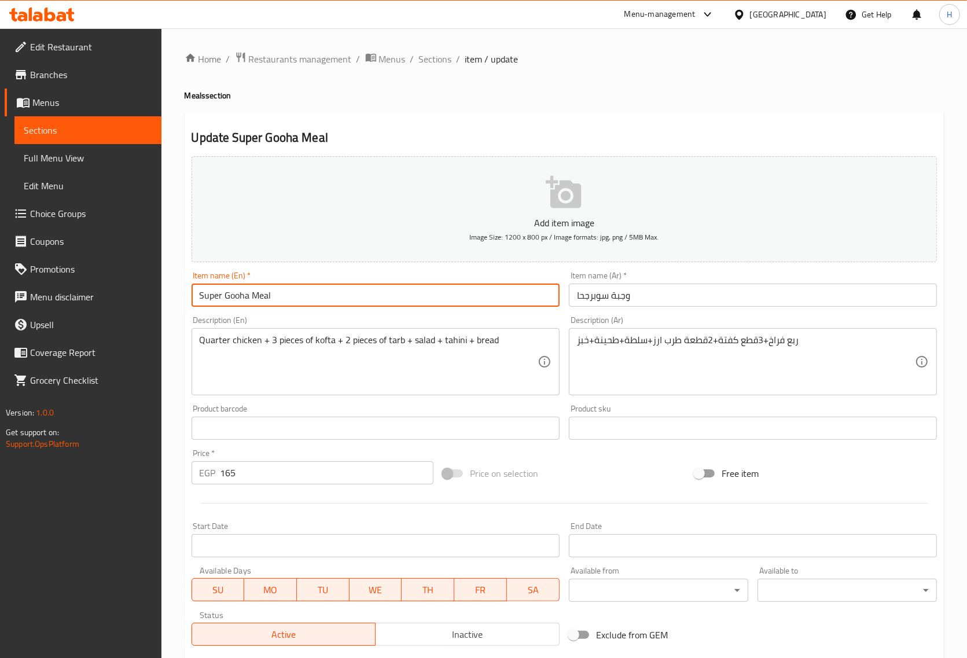
click at [267, 296] on input "Super Gooha Meal" at bounding box center [376, 295] width 368 height 23
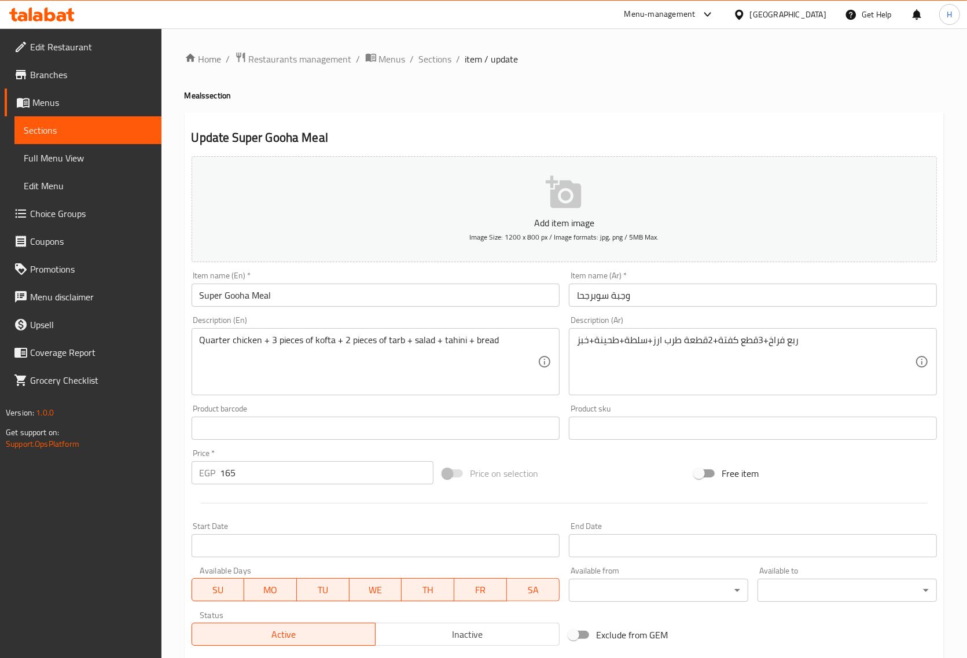
click at [249, 320] on div "Description (En) Quarter chicken + 3 pieces of kofta + 2 pieces of tarb + salad…" at bounding box center [376, 355] width 368 height 79
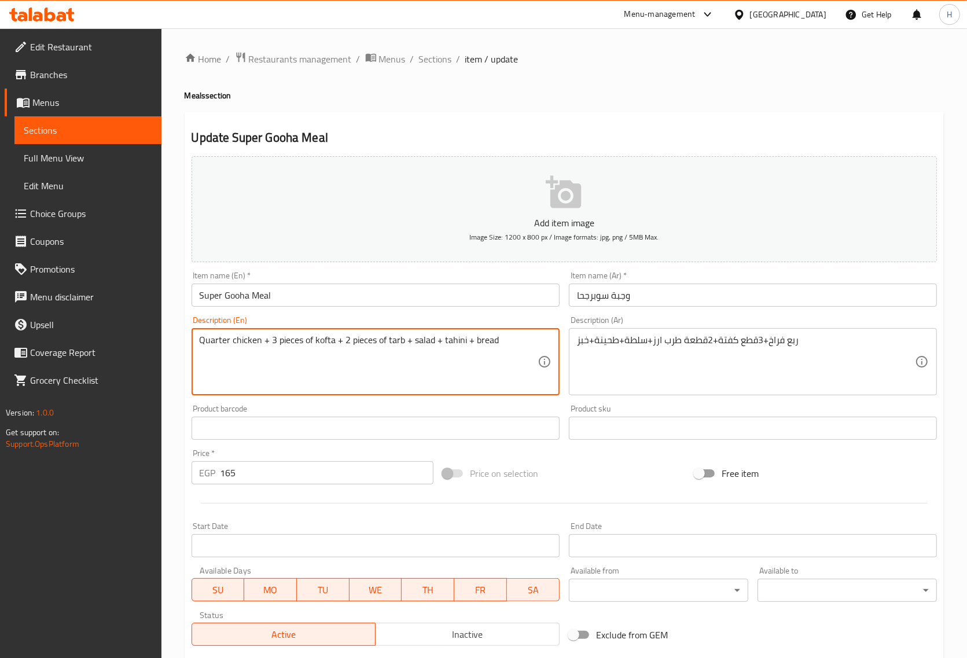
click at [247, 351] on textarea "Quarter chicken + 3 pieces of kofta + 2 pieces of tarb + salad + tahini + bread" at bounding box center [369, 362] width 338 height 55
click at [385, 333] on div "Quarter chicken + 3 pieces of kofta + 2 pieces of tarb + salad + tahini + bread…" at bounding box center [376, 361] width 368 height 67
click at [411, 346] on textarea "Quarter chicken + 3 pieces of kofta + 2 pieces of tarb + salad + tahini + bread" at bounding box center [369, 362] width 338 height 55
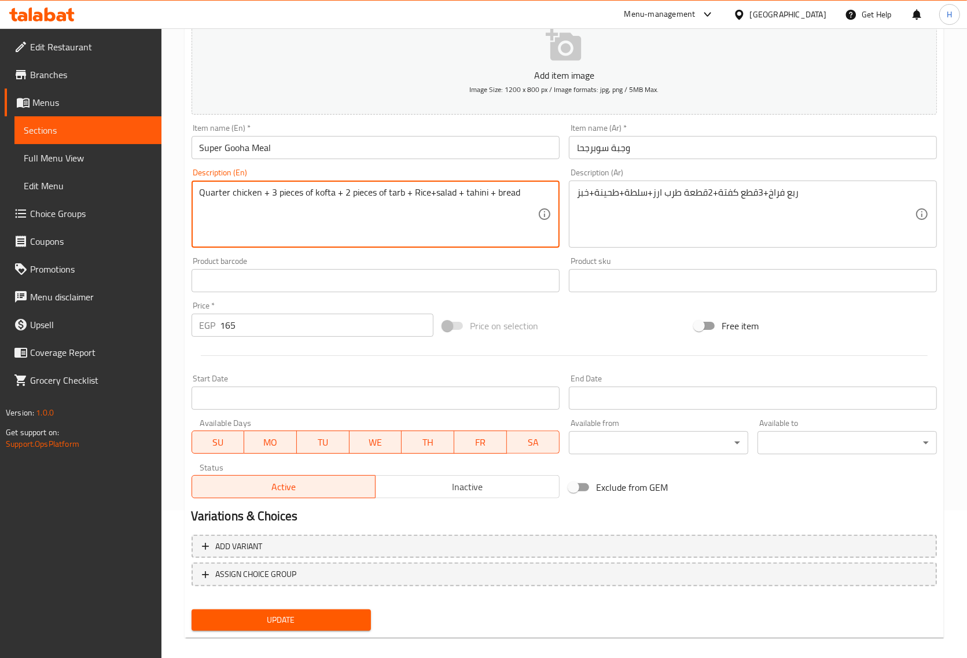
scroll to position [157, 0]
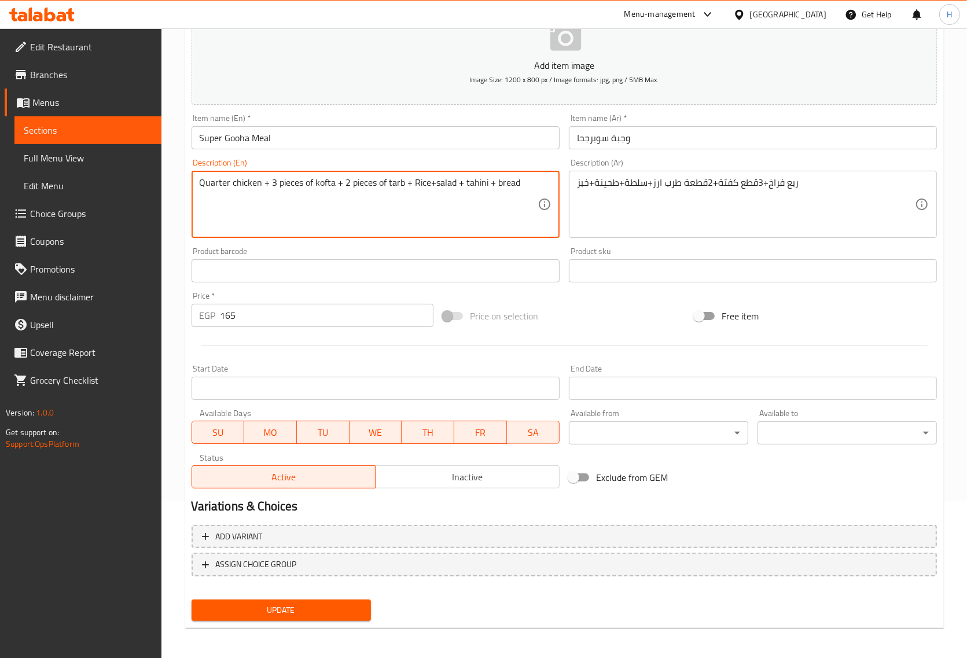
type textarea "Quarter chicken + 3 pieces of kofta + 2 pieces of tarb + Rice+salad + tahini + …"
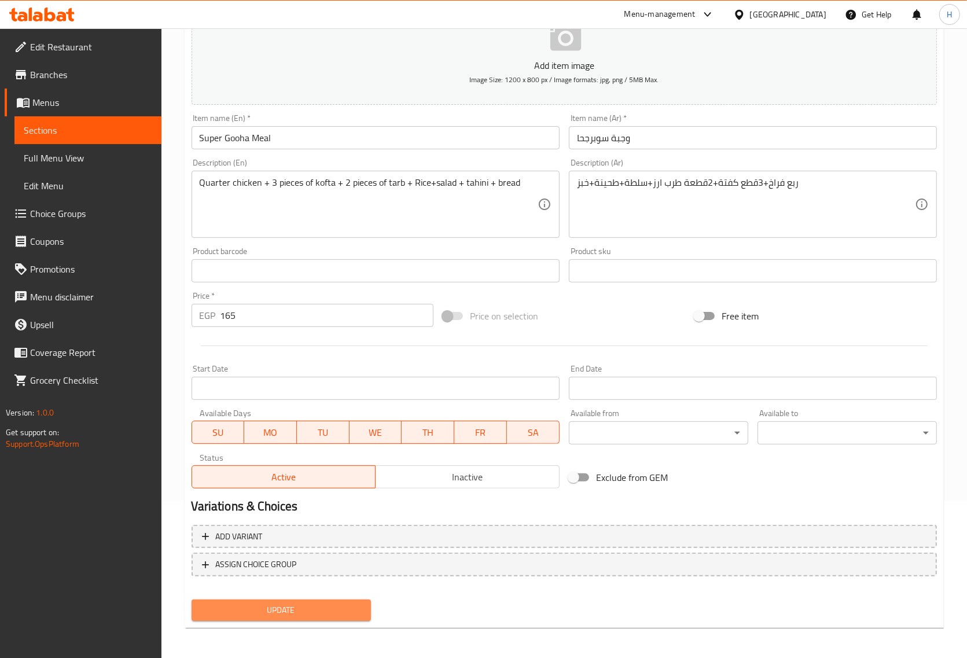
click at [281, 613] on span "Update" at bounding box center [281, 610] width 161 height 14
click at [299, 613] on span "Update" at bounding box center [281, 610] width 161 height 14
click at [272, 603] on span "Update" at bounding box center [281, 610] width 161 height 14
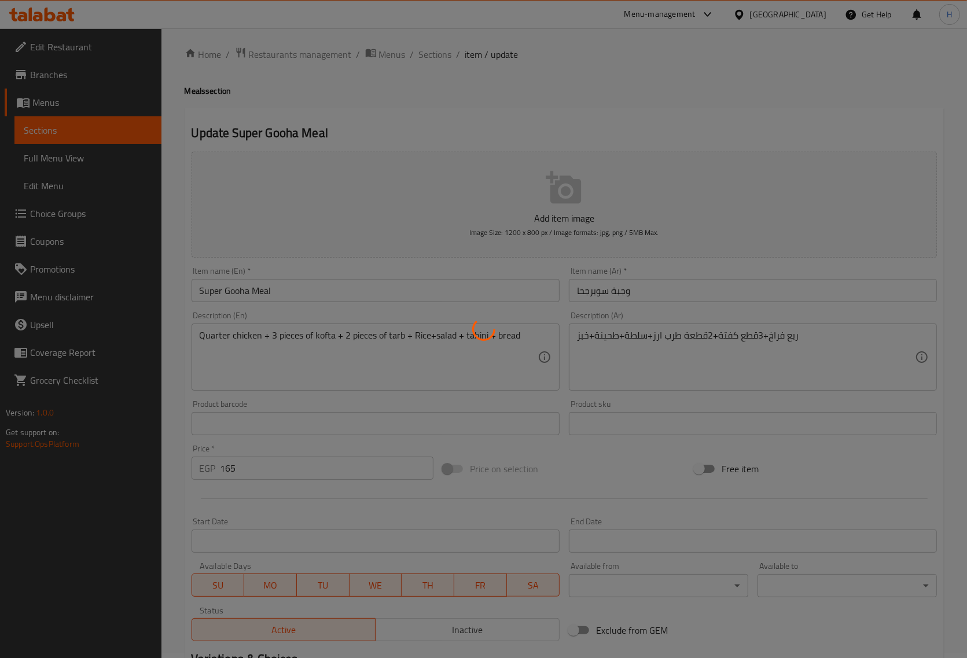
scroll to position [0, 0]
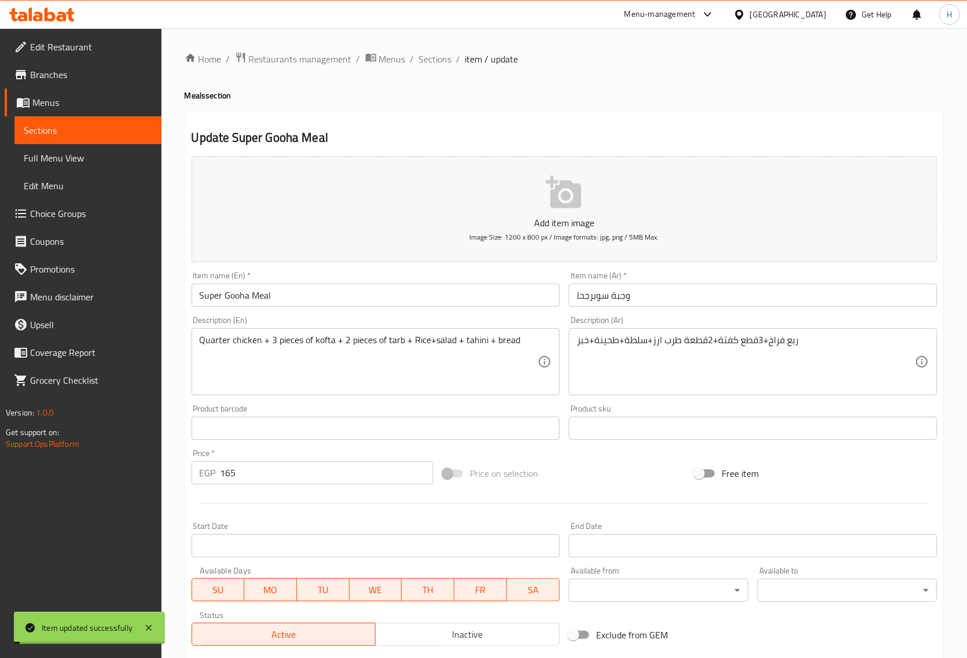
click at [441, 73] on div "Home / Restaurants management / Menus / Sections / item / update Meals section …" at bounding box center [564, 423] width 759 height 743
click at [443, 64] on span "Sections" at bounding box center [435, 59] width 33 height 14
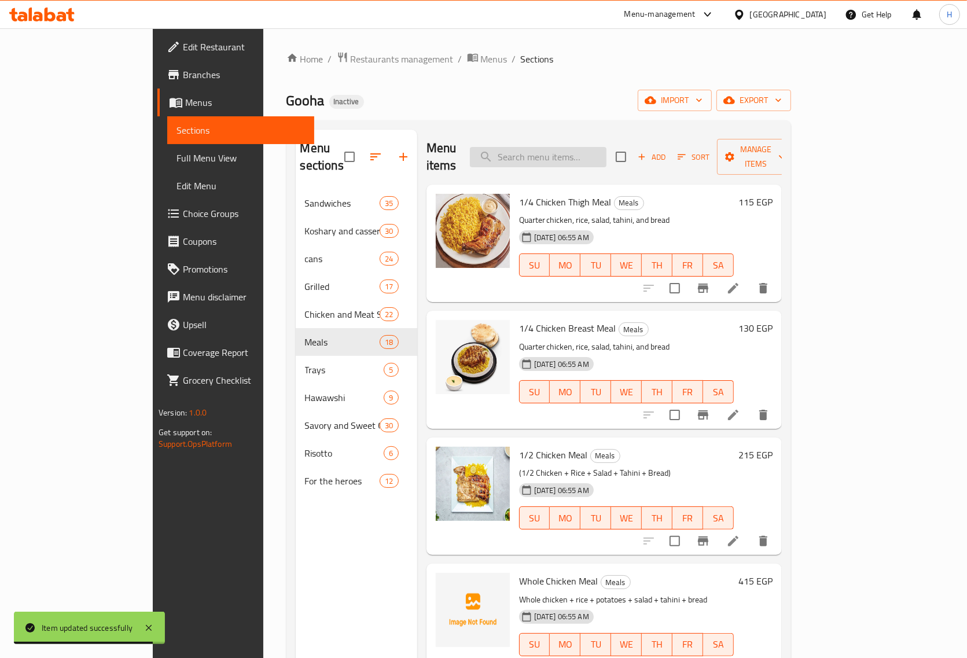
click at [586, 147] on input "search" at bounding box center [538, 157] width 137 height 20
paste input "Alexandrian Sausage Meal"
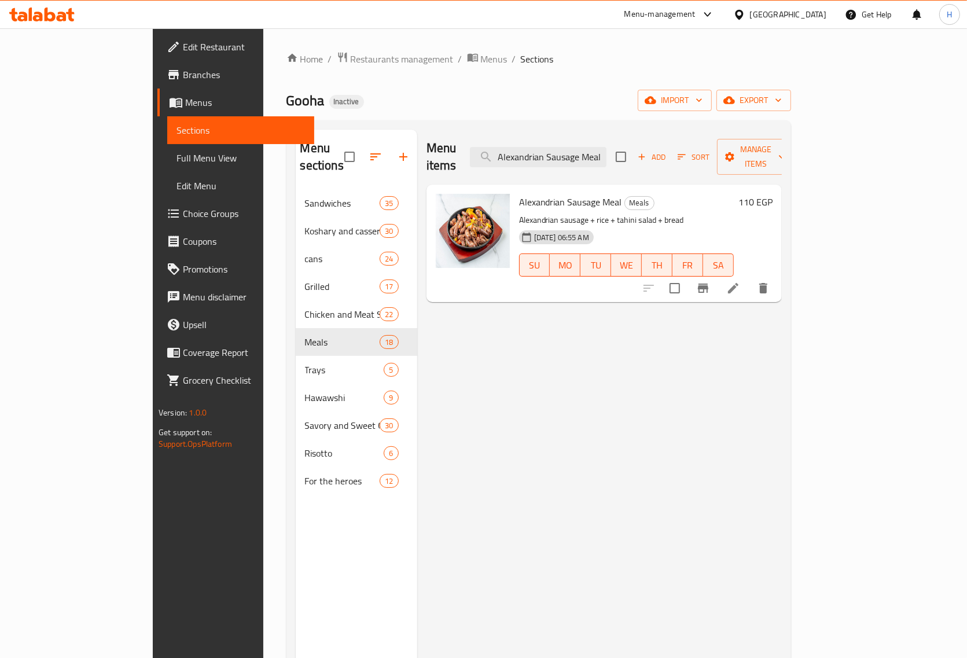
type input "Alexandrian Sausage Meal"
click at [740, 281] on icon at bounding box center [733, 288] width 14 height 14
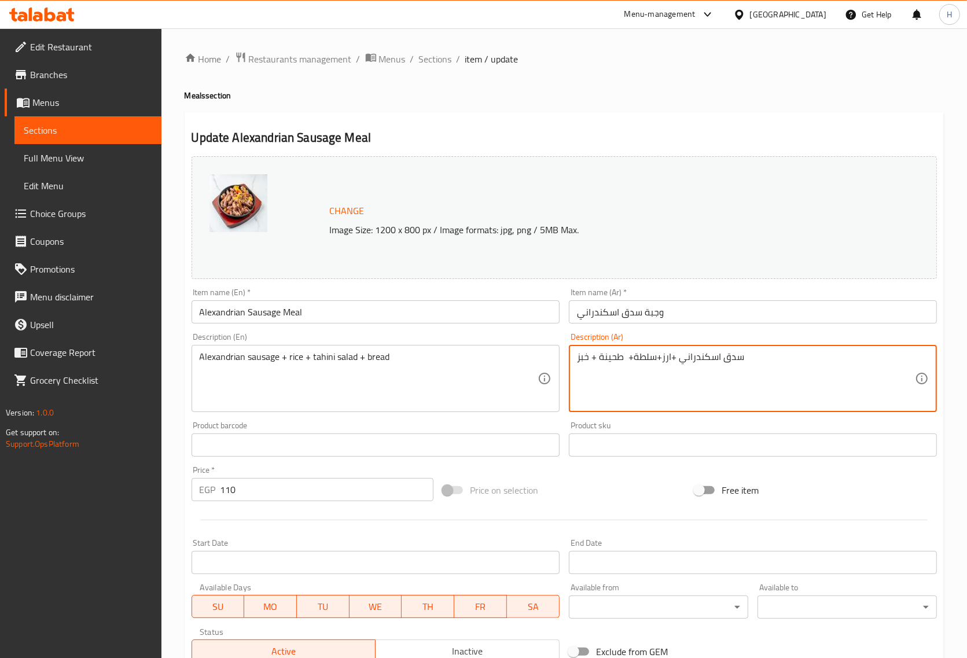
type textarea "سدق اسكندراني +ارز+سلطة+ طحينة + خبز"
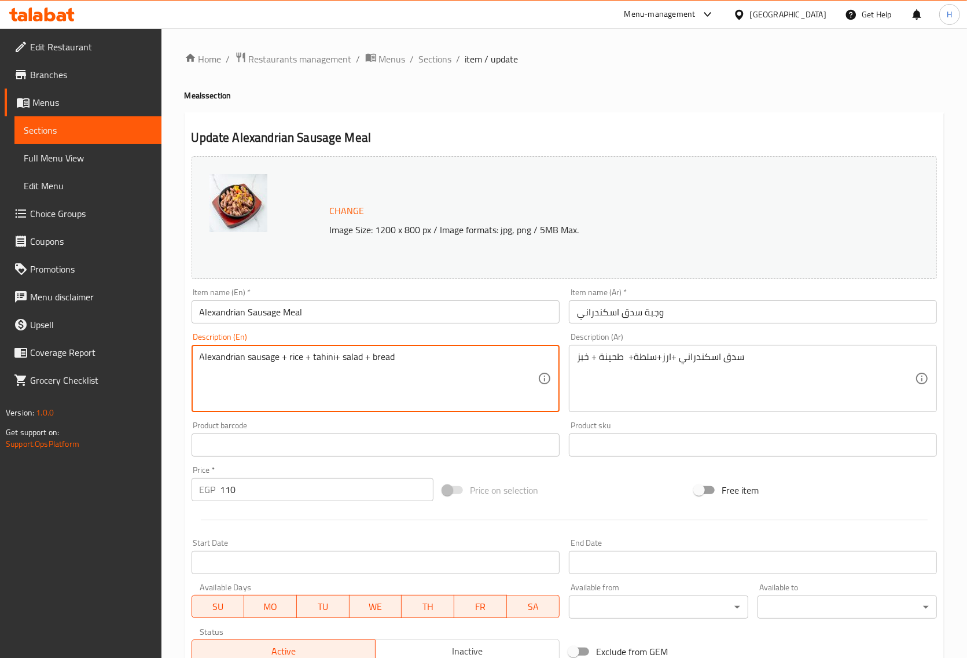
click at [322, 358] on textarea "Alexandrian sausage + rice + tahini+ salad + bread" at bounding box center [369, 378] width 338 height 55
click at [348, 357] on textarea "Alexandrian sausage + rice + + salad + bread" at bounding box center [369, 378] width 338 height 55
paste textarea "tahini"
click at [317, 359] on textarea "Alexandrian sausage + rice + + salad + tahini+bread" at bounding box center [369, 378] width 338 height 55
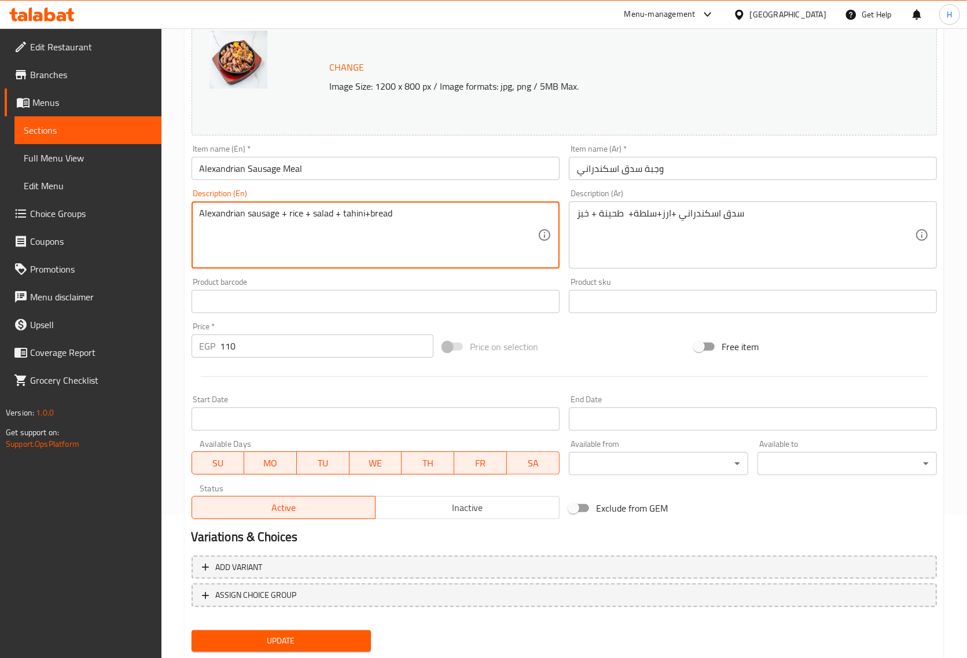
scroll to position [175, 0]
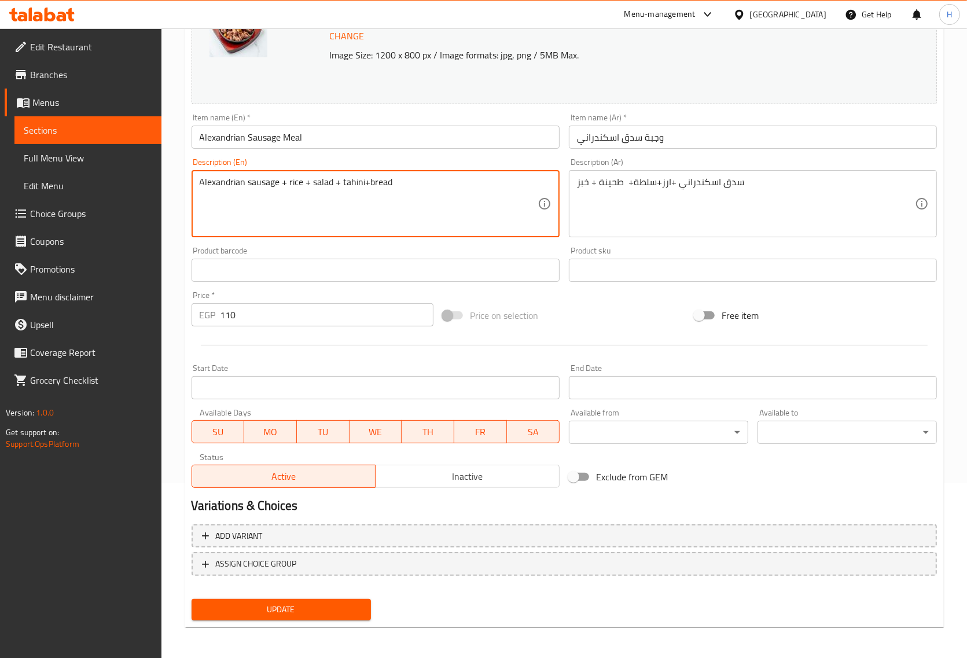
type textarea "Alexandrian sausage + rice + salad + tahini+bread"
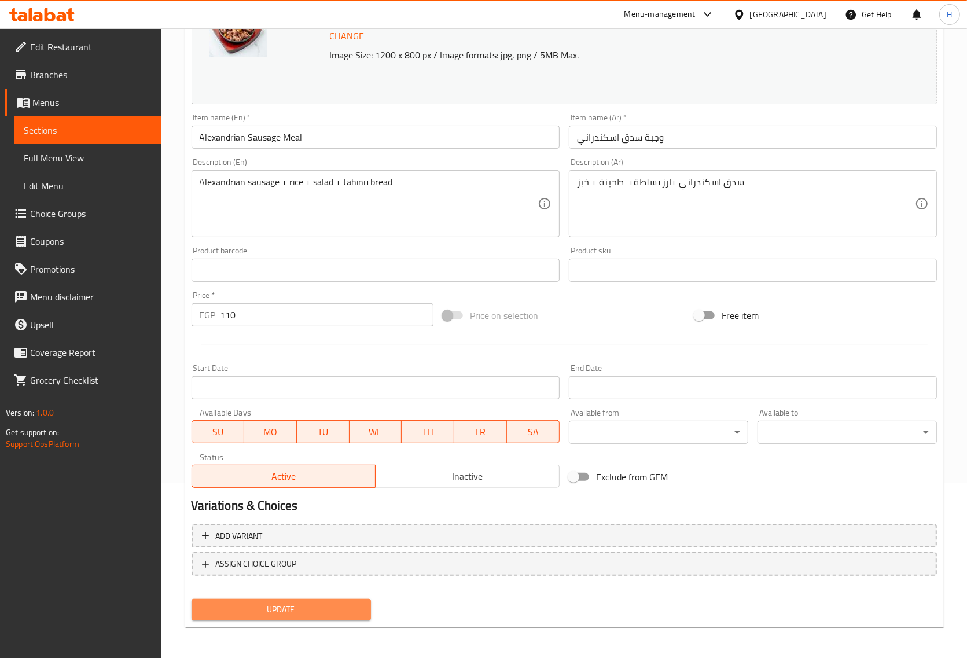
click at [273, 611] on span "Update" at bounding box center [281, 609] width 161 height 14
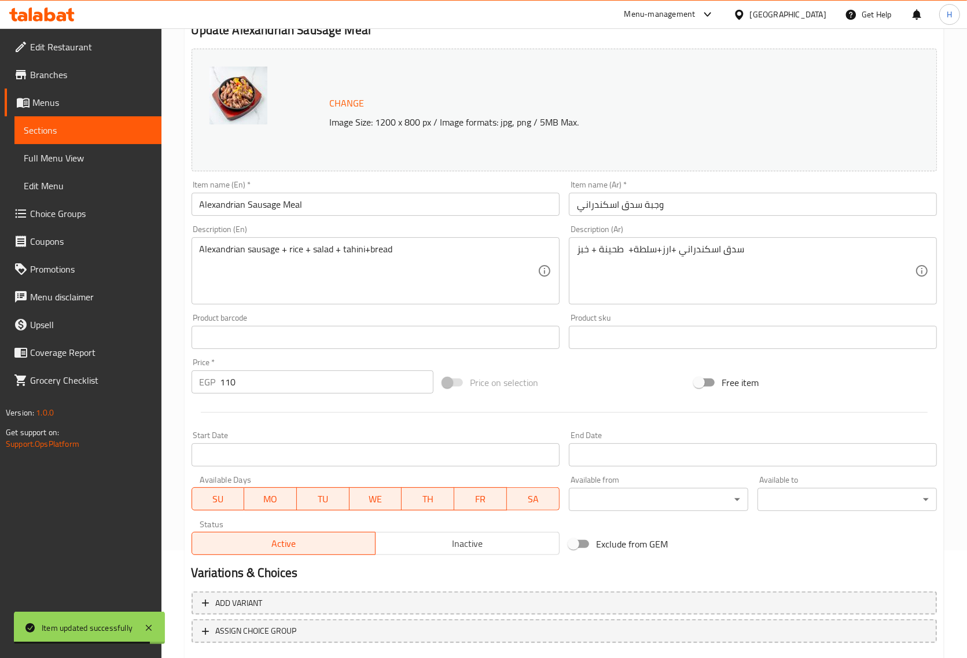
scroll to position [0, 0]
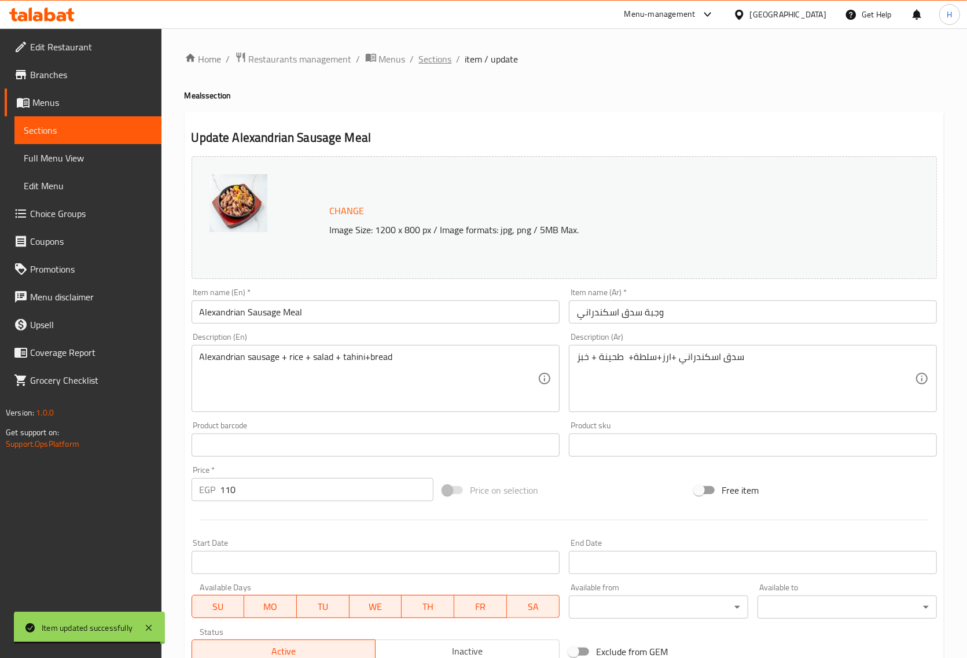
click at [441, 58] on span "Sections" at bounding box center [435, 59] width 33 height 14
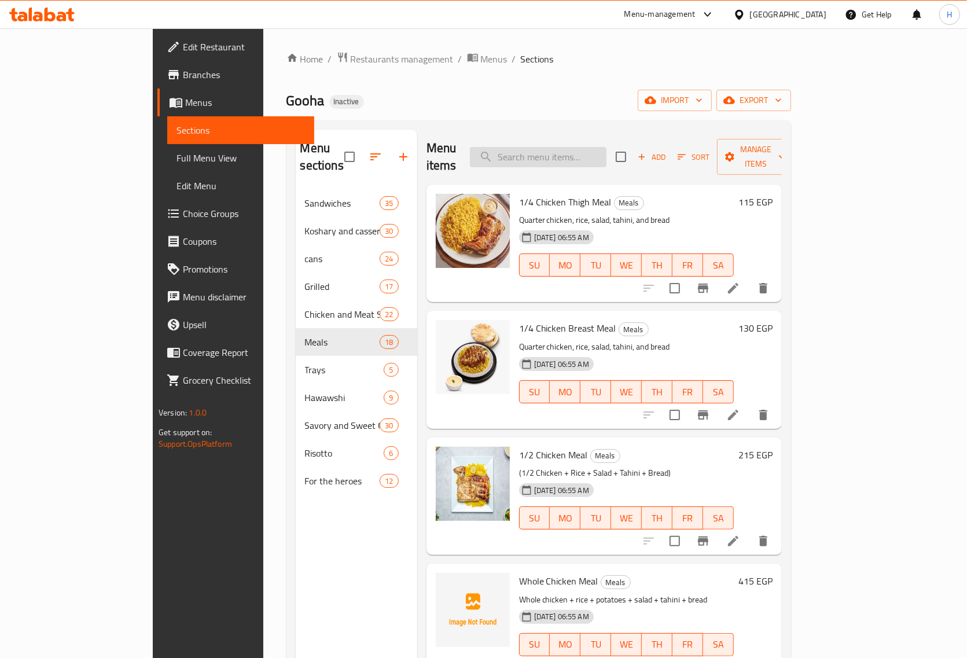
click at [535, 147] on input "search" at bounding box center [538, 157] width 137 height 20
paste input "Sausage"
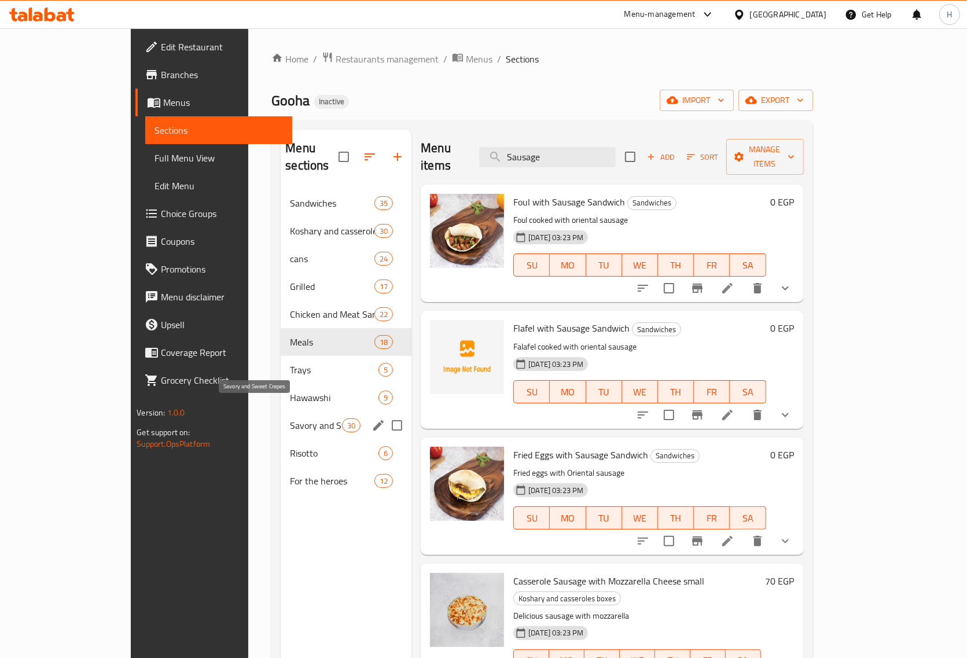
type input "Sausage"
click at [281, 416] on div "Savory and Sweet Crepes 30" at bounding box center [346, 425] width 131 height 28
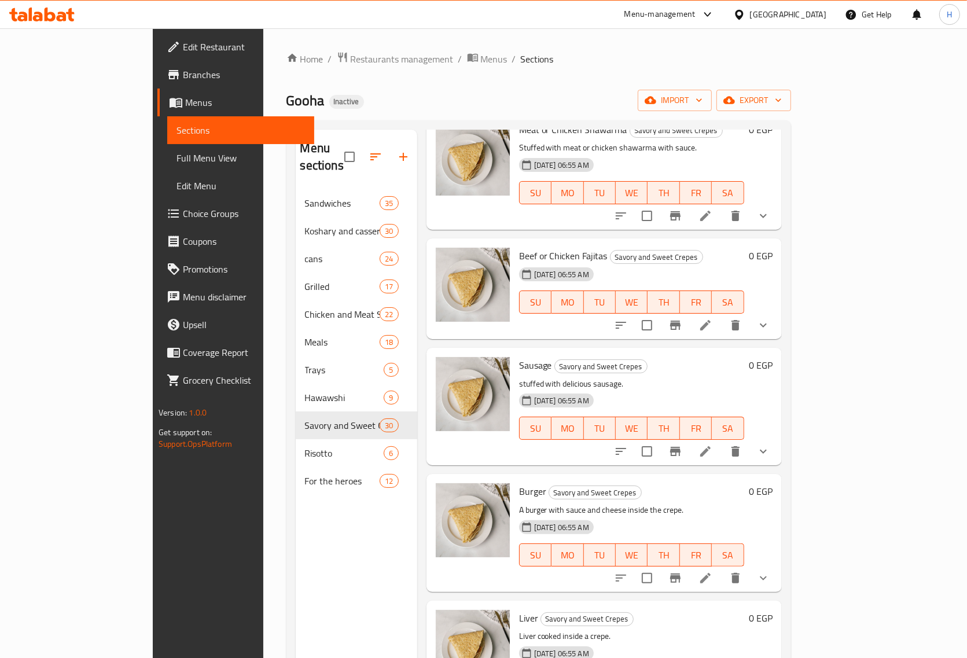
scroll to position [145, 0]
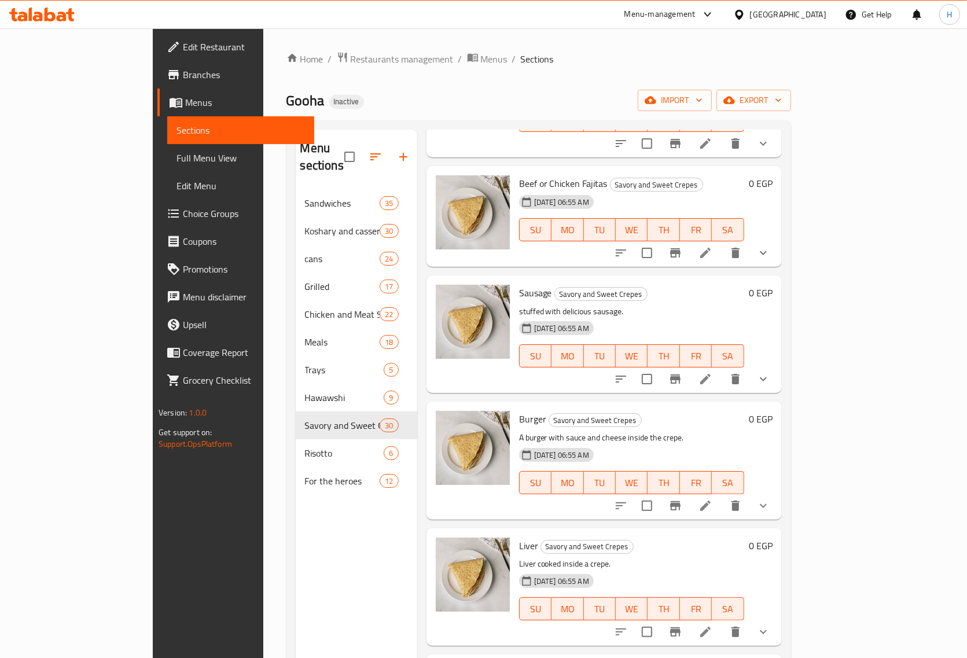
click at [722, 369] on li at bounding box center [705, 379] width 32 height 21
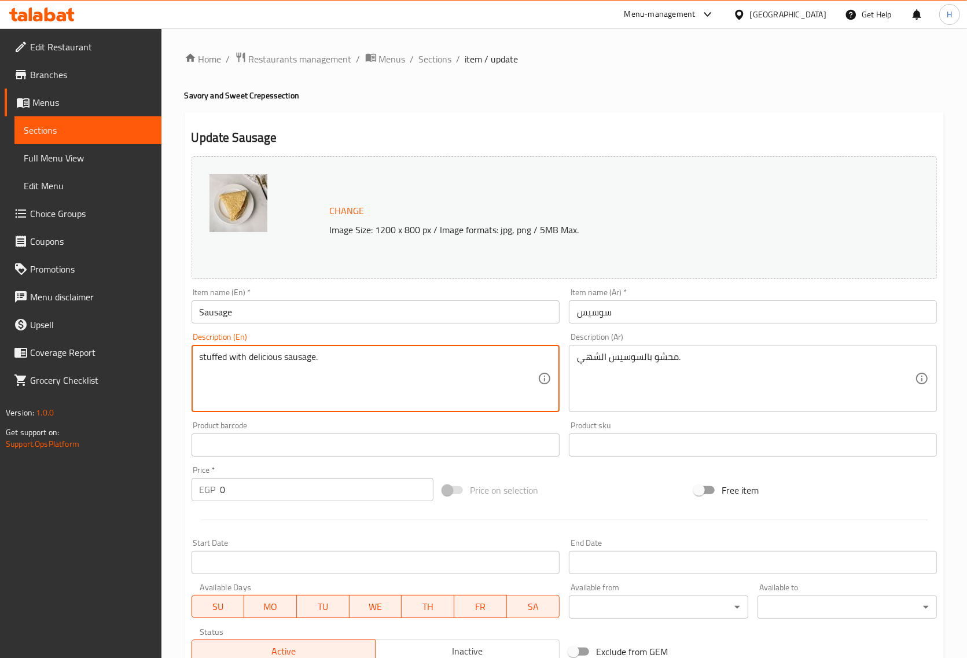
click at [455, 371] on textarea "stuffed with delicious sausage." at bounding box center [369, 378] width 338 height 55
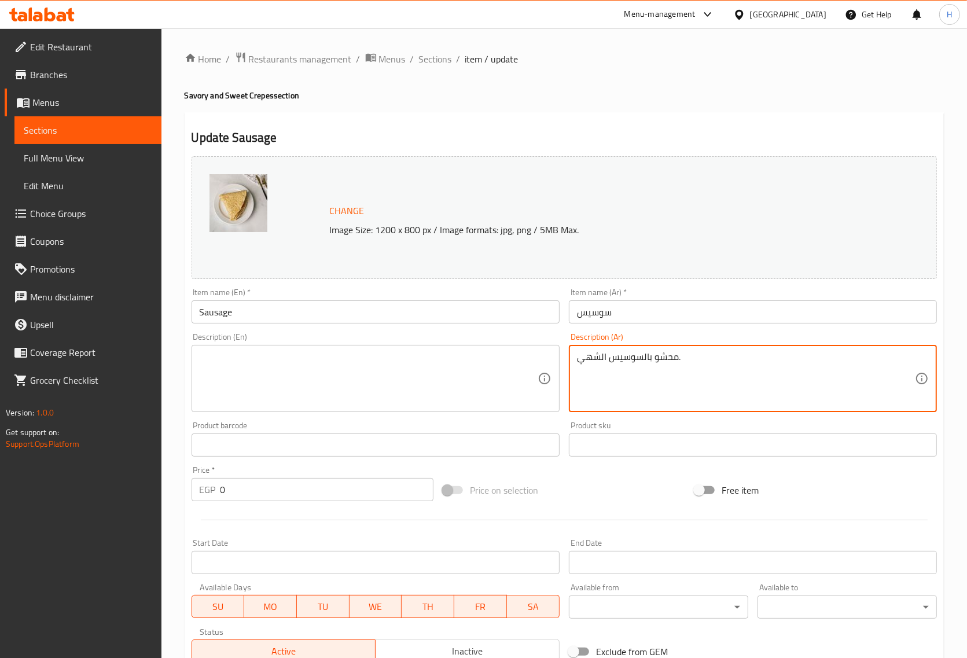
click at [596, 363] on textarea "محشو بالسوسيس الشهي." at bounding box center [746, 378] width 338 height 55
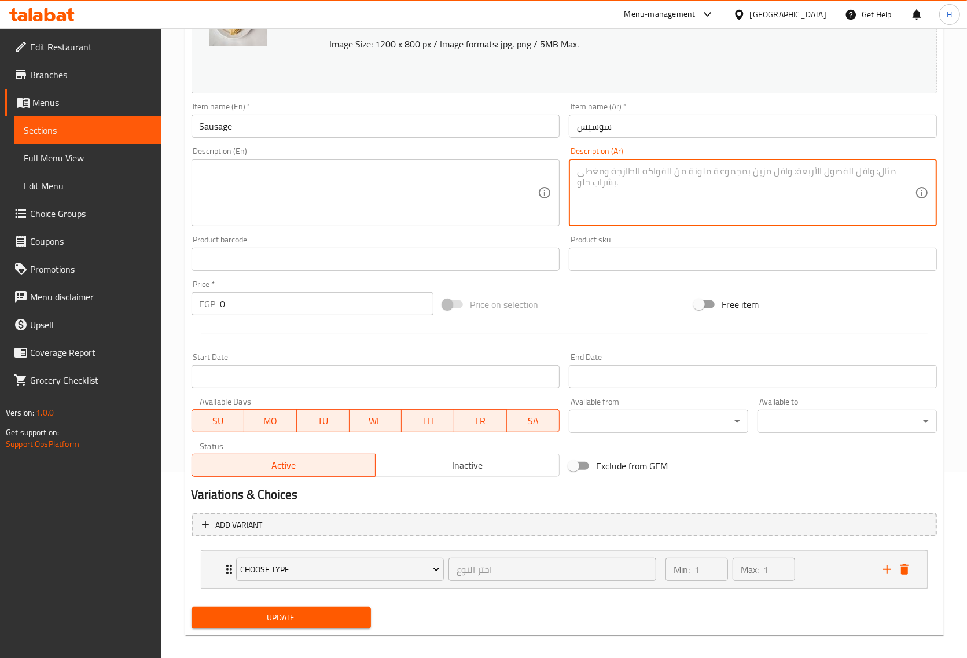
scroll to position [195, 0]
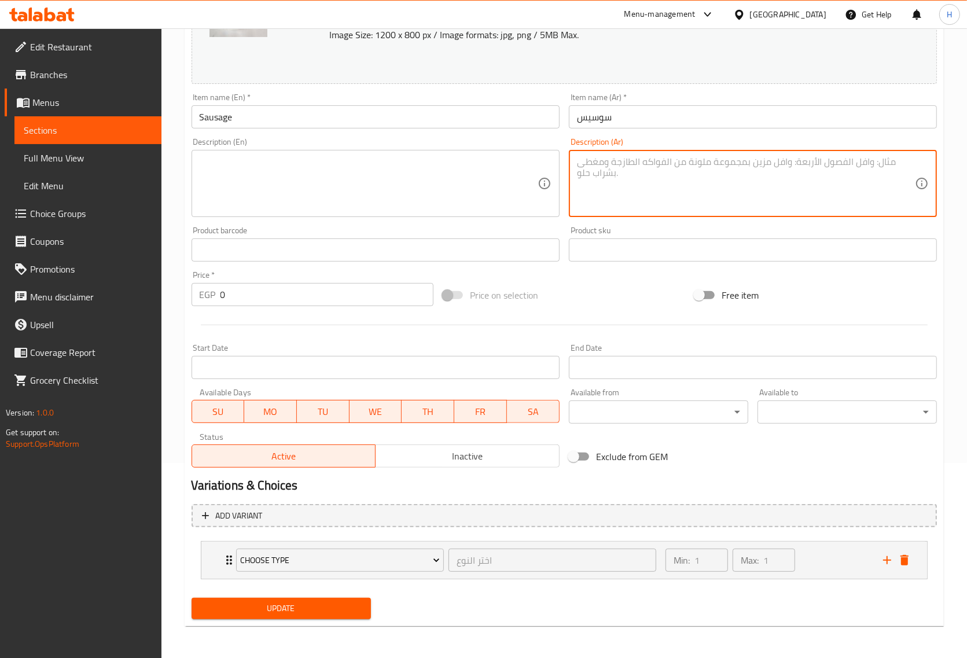
click at [273, 609] on span "Update" at bounding box center [281, 608] width 161 height 14
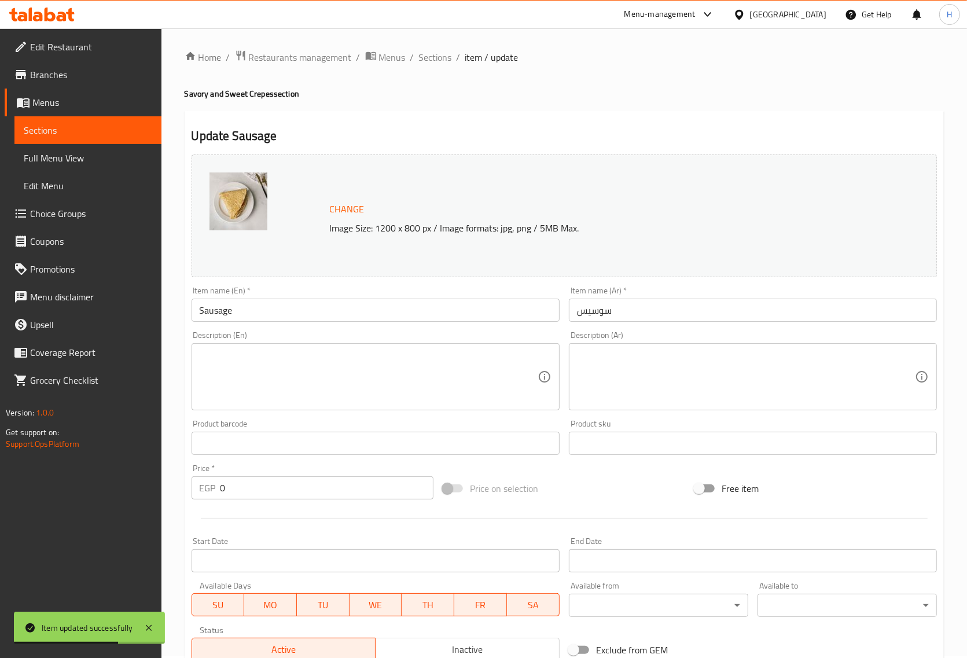
scroll to position [0, 0]
click at [441, 57] on span "Sections" at bounding box center [435, 59] width 33 height 14
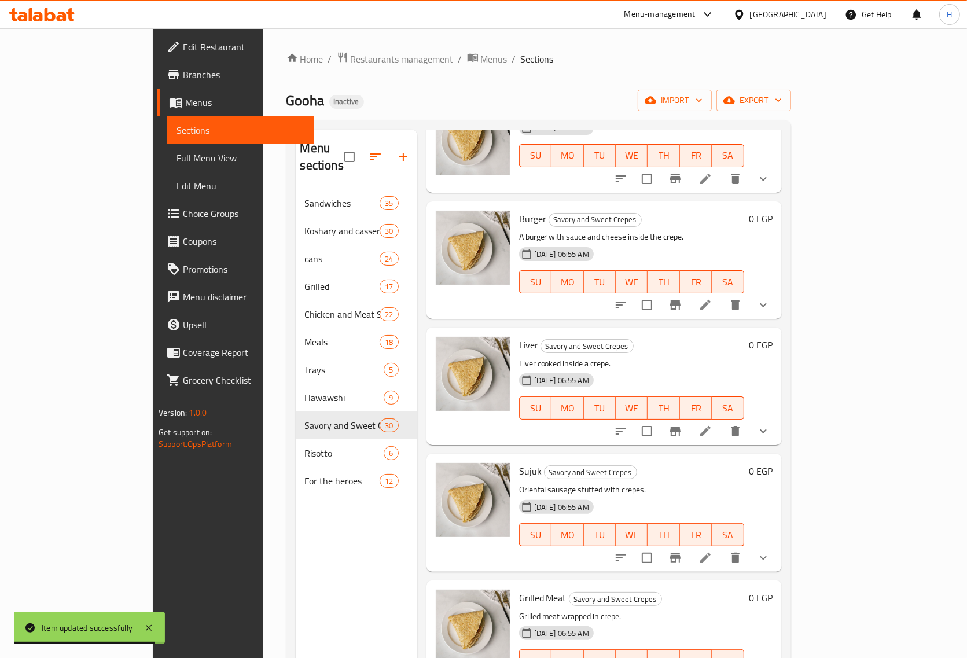
scroll to position [362, 0]
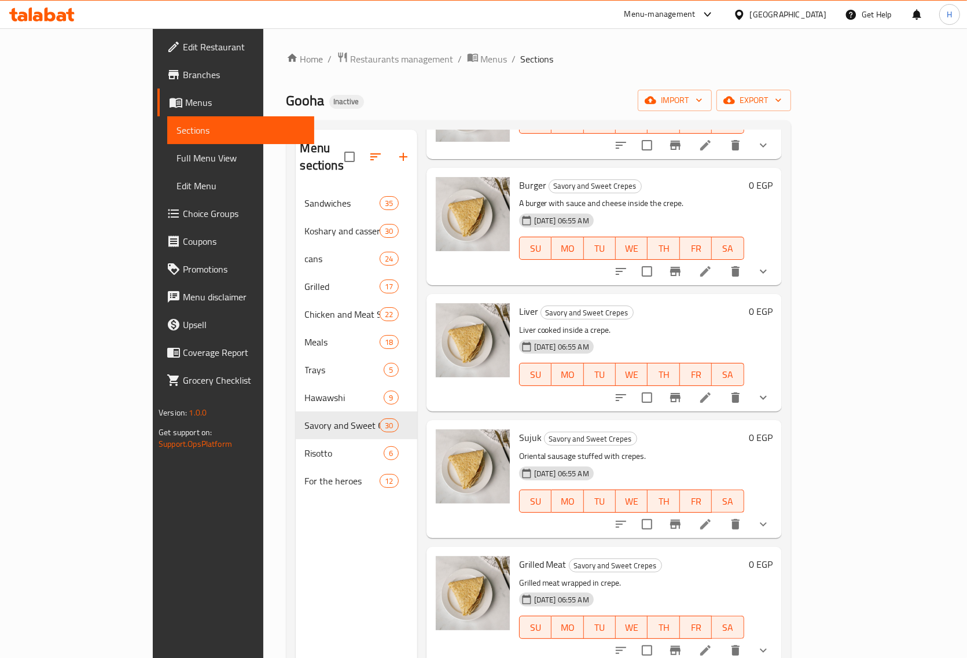
click at [712, 391] on icon at bounding box center [706, 398] width 14 height 14
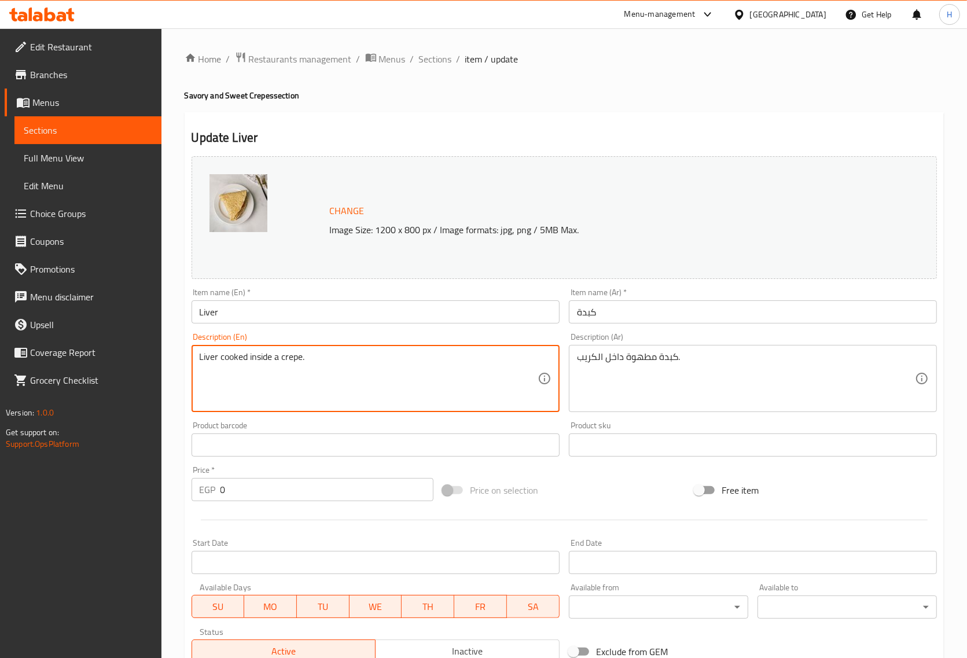
click at [258, 355] on textarea "Liver cooked inside a crepe." at bounding box center [369, 378] width 338 height 55
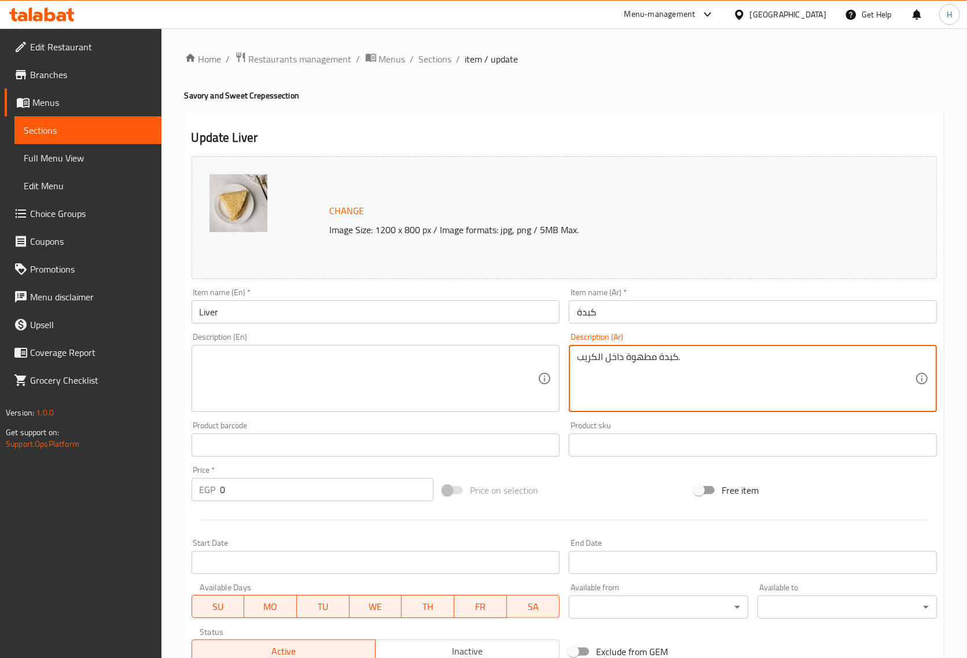
click at [647, 357] on textarea "كبدة مطهوة داخل الكريب." at bounding box center [746, 378] width 338 height 55
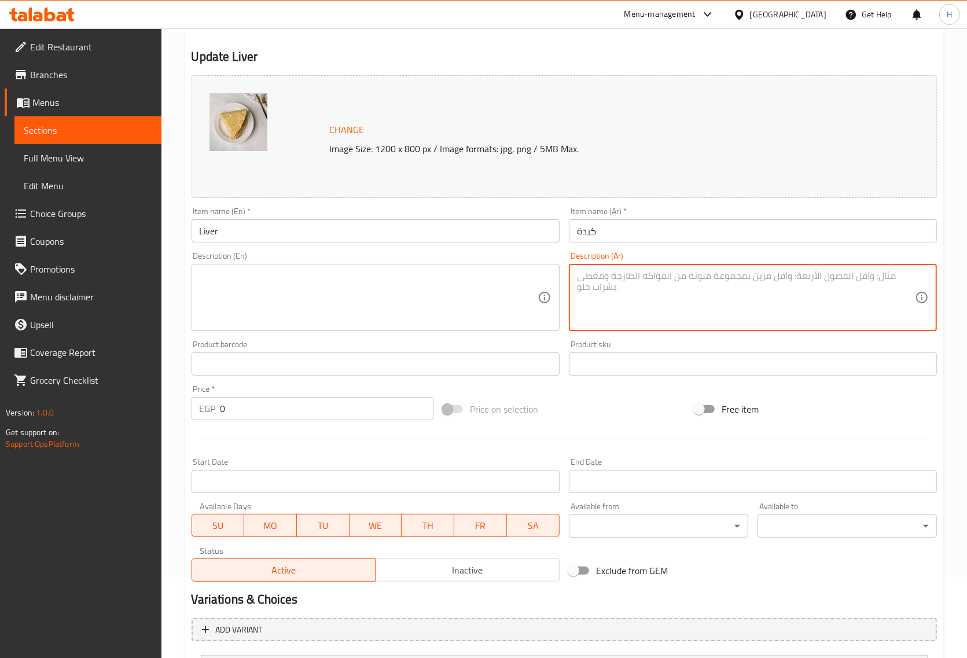
scroll to position [195, 0]
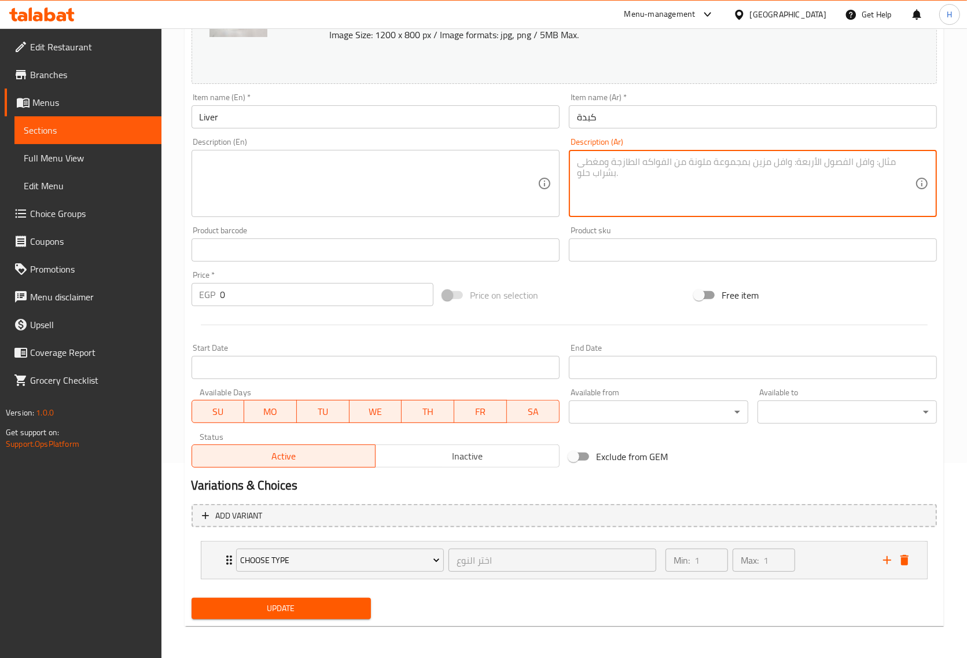
click at [277, 605] on span "Update" at bounding box center [281, 608] width 161 height 14
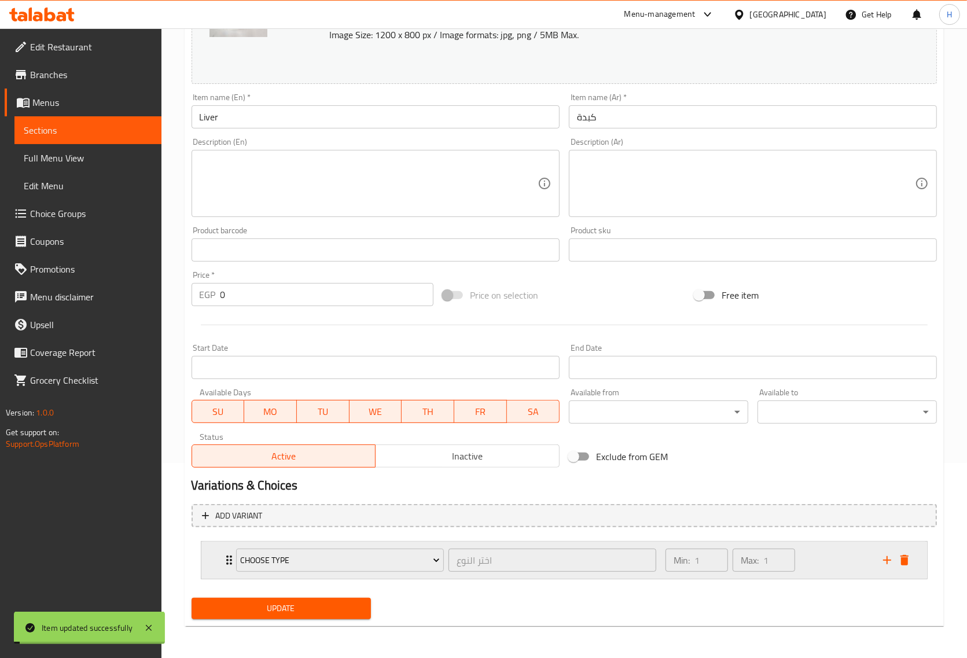
click at [230, 564] on div "Choose Type اختر النوع ​" at bounding box center [446, 560] width 435 height 37
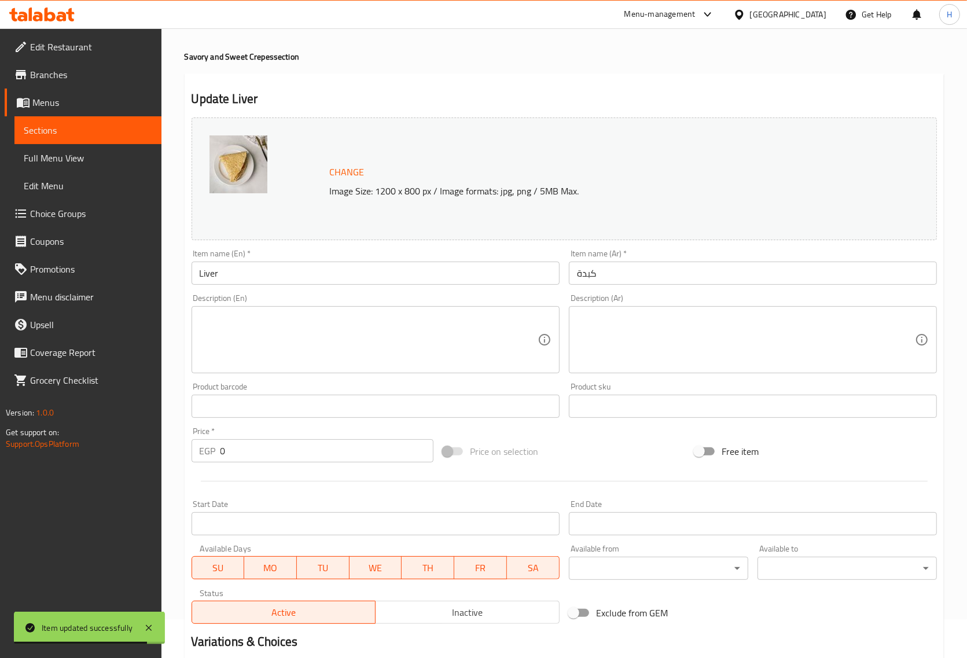
scroll to position [0, 0]
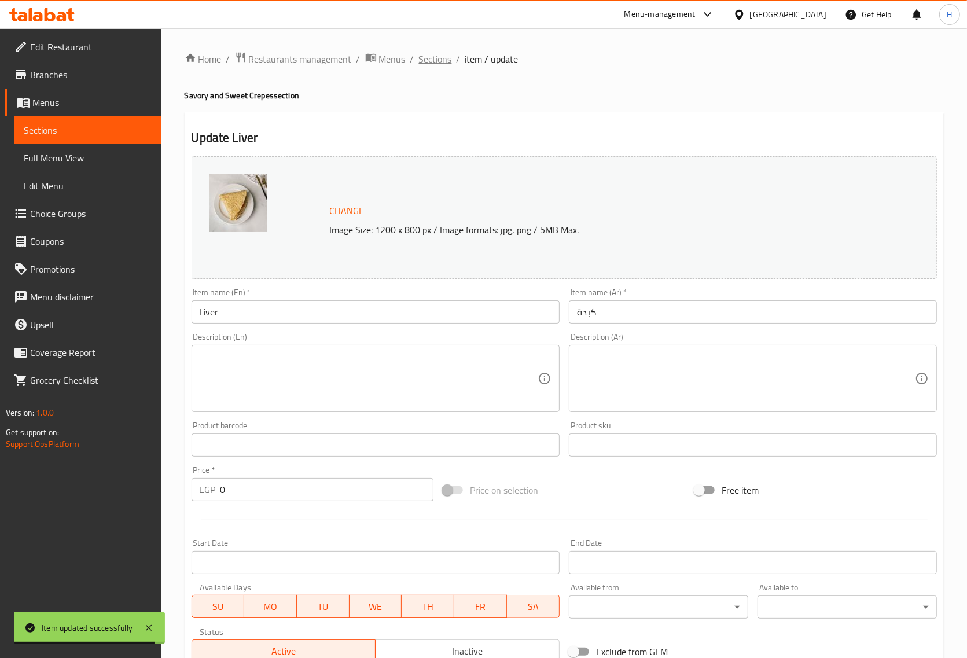
click at [438, 64] on span "Sections" at bounding box center [435, 59] width 33 height 14
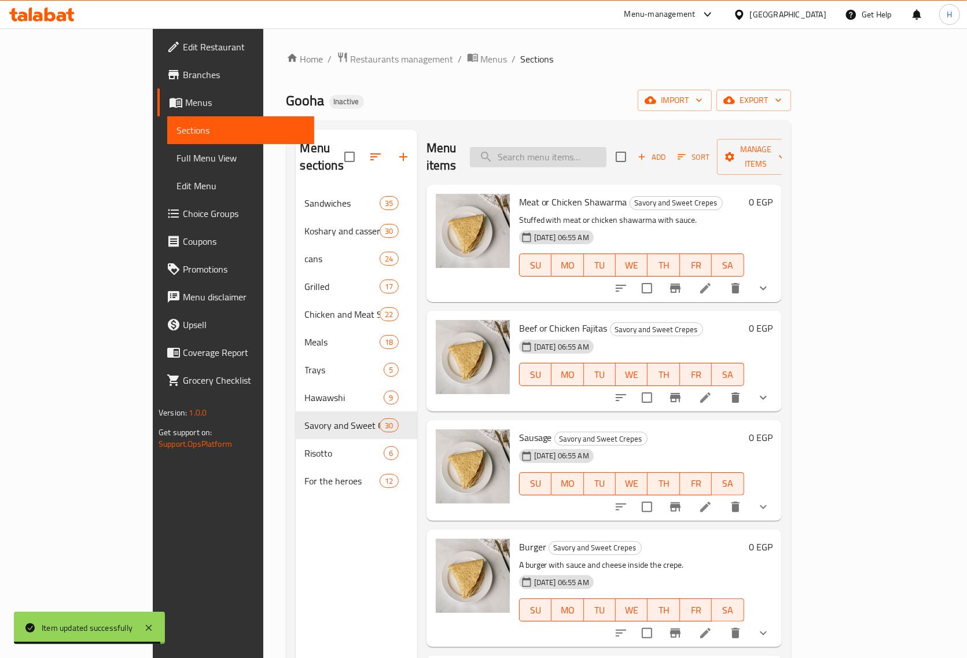
click at [564, 149] on input "search" at bounding box center [538, 157] width 137 height 20
paste input "Cheese Mix"
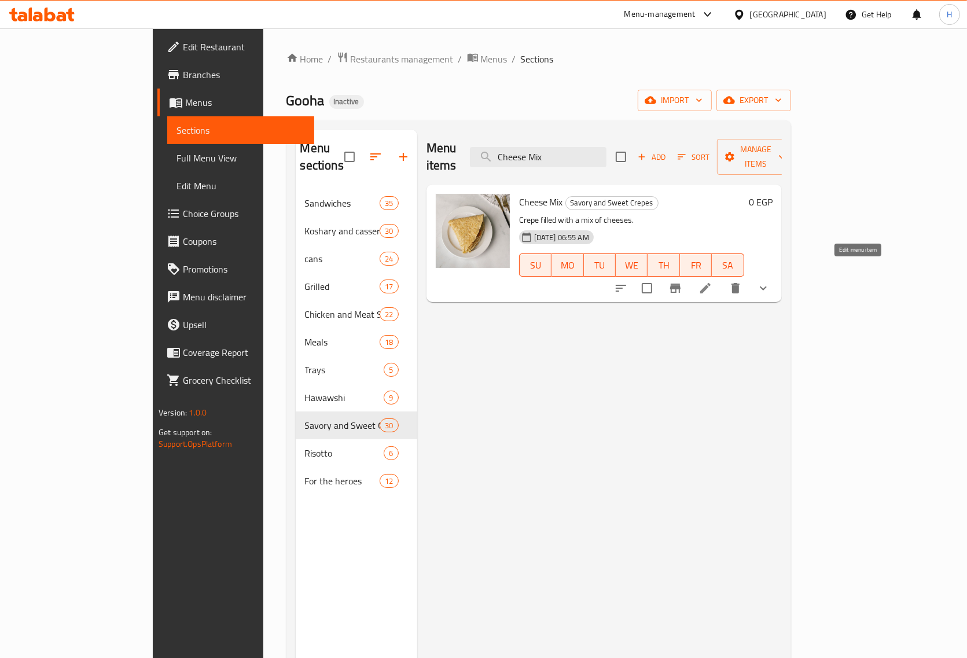
type input "Cheese Mix"
click at [712, 281] on icon at bounding box center [706, 288] width 14 height 14
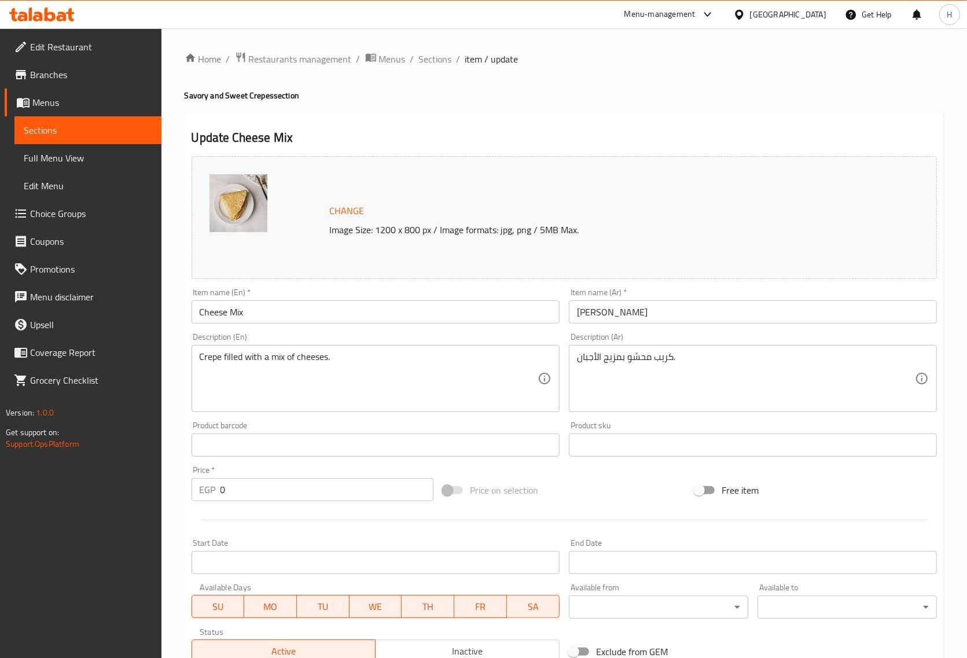
click at [243, 351] on div "Crepe filled with a mix of cheeses. Description (En)" at bounding box center [376, 378] width 368 height 67
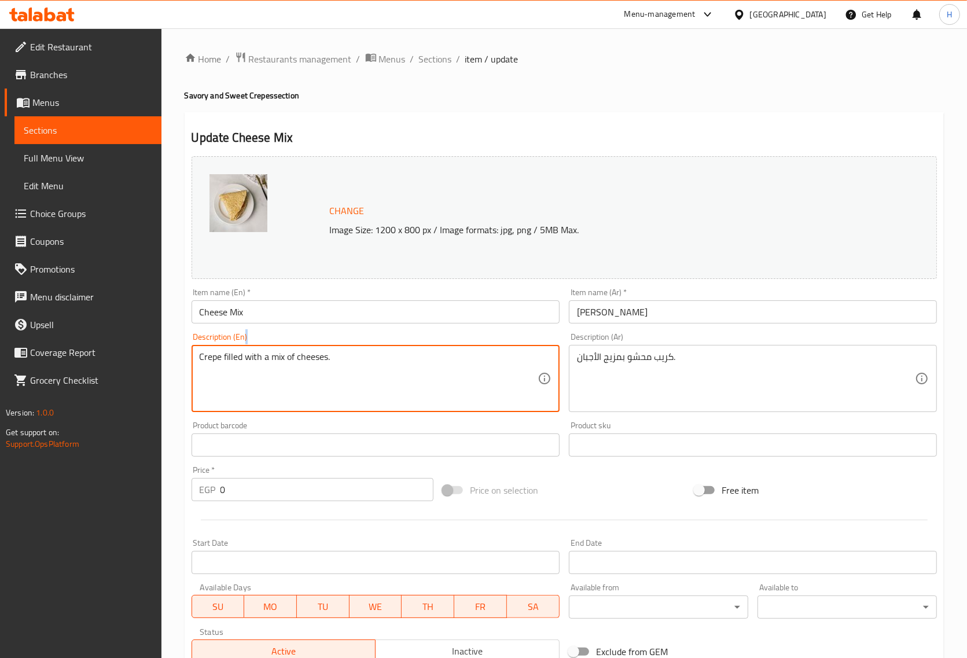
click at [243, 351] on div "Crepe filled with a mix of cheeses. Description (En)" at bounding box center [376, 378] width 368 height 67
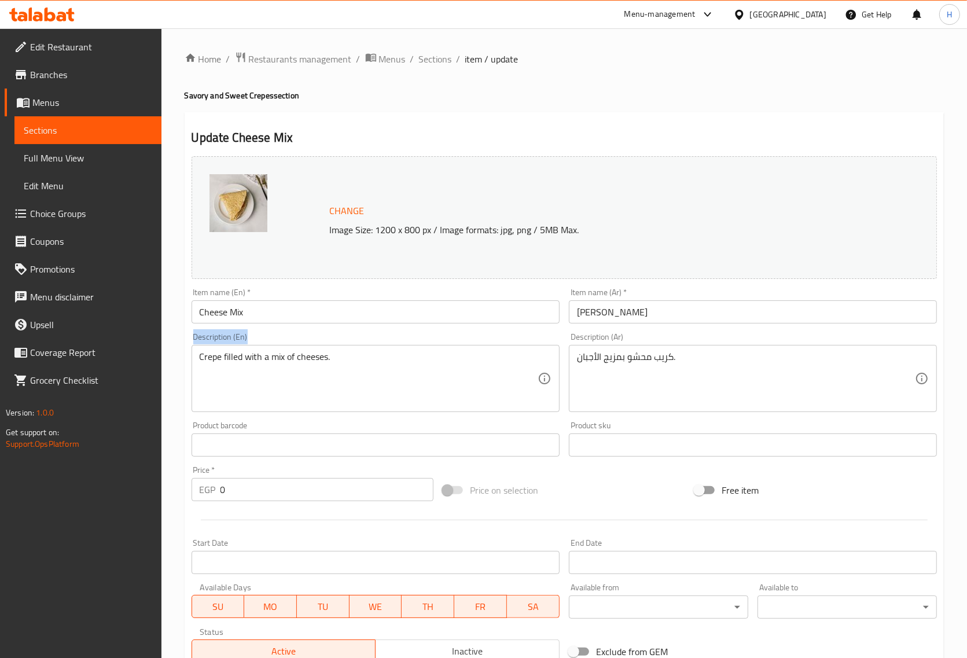
click at [242, 351] on div "Crepe filled with a mix of cheeses. Description (En)" at bounding box center [376, 378] width 368 height 67
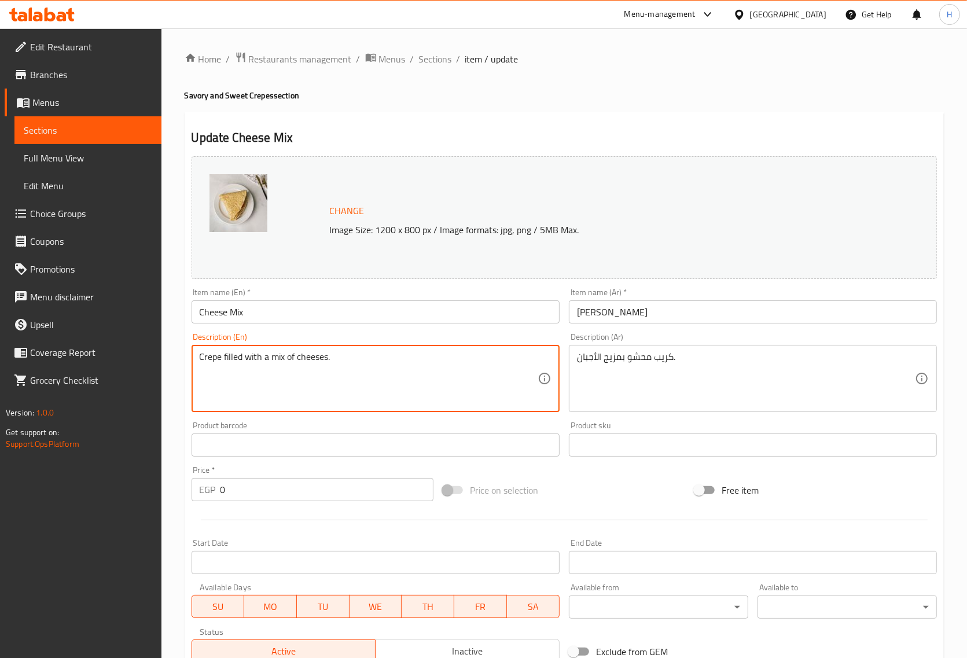
click at [239, 362] on textarea "Crepe filled with a mix of cheeses." at bounding box center [369, 378] width 338 height 55
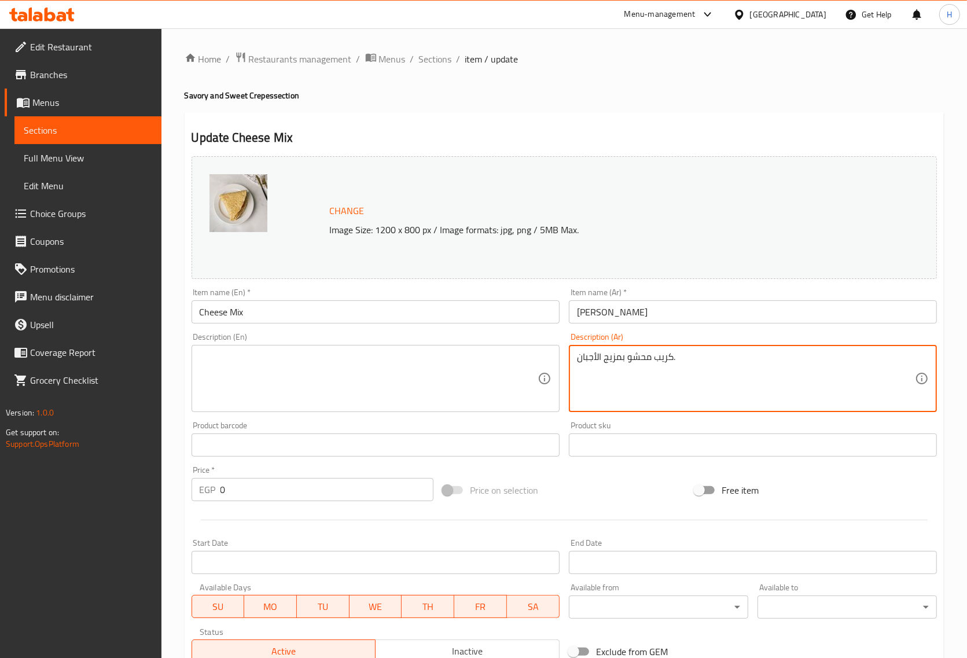
click at [649, 357] on textarea "كريب محشو بمزيج الأجبان." at bounding box center [746, 378] width 338 height 55
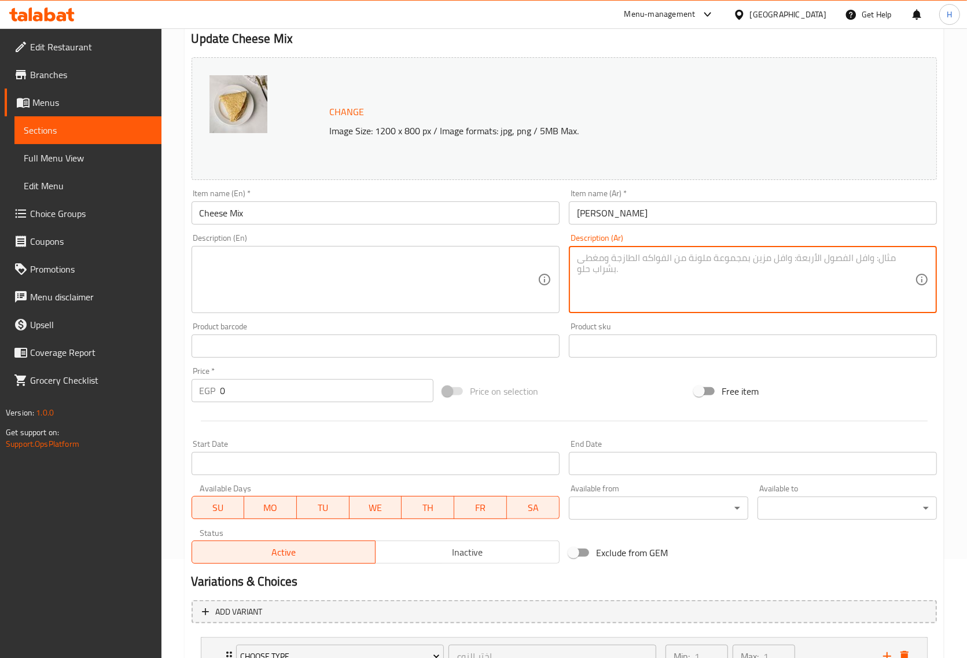
scroll to position [195, 0]
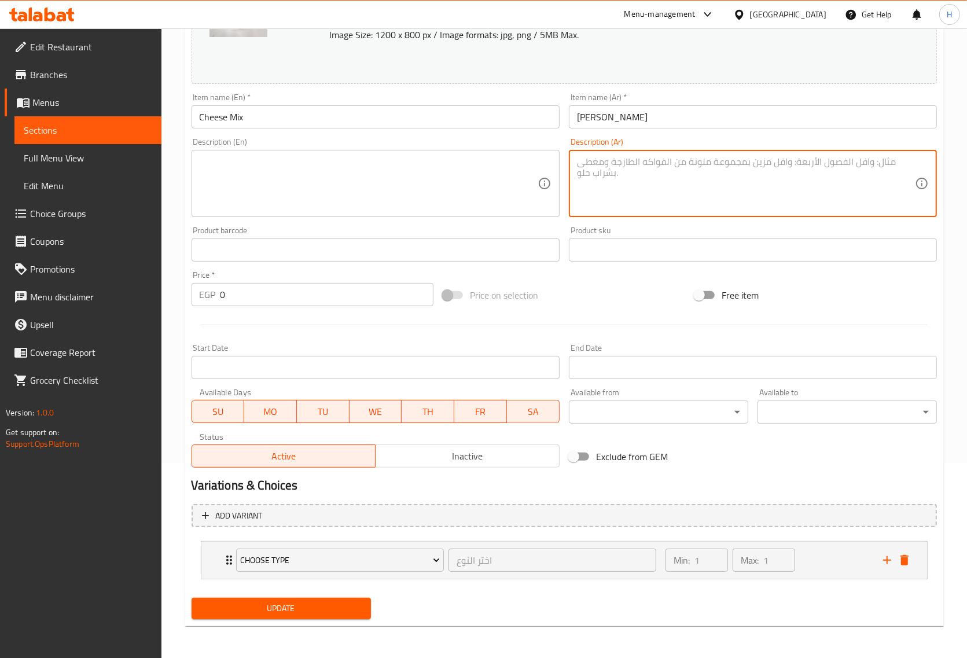
click at [282, 611] on span "Update" at bounding box center [281, 608] width 161 height 14
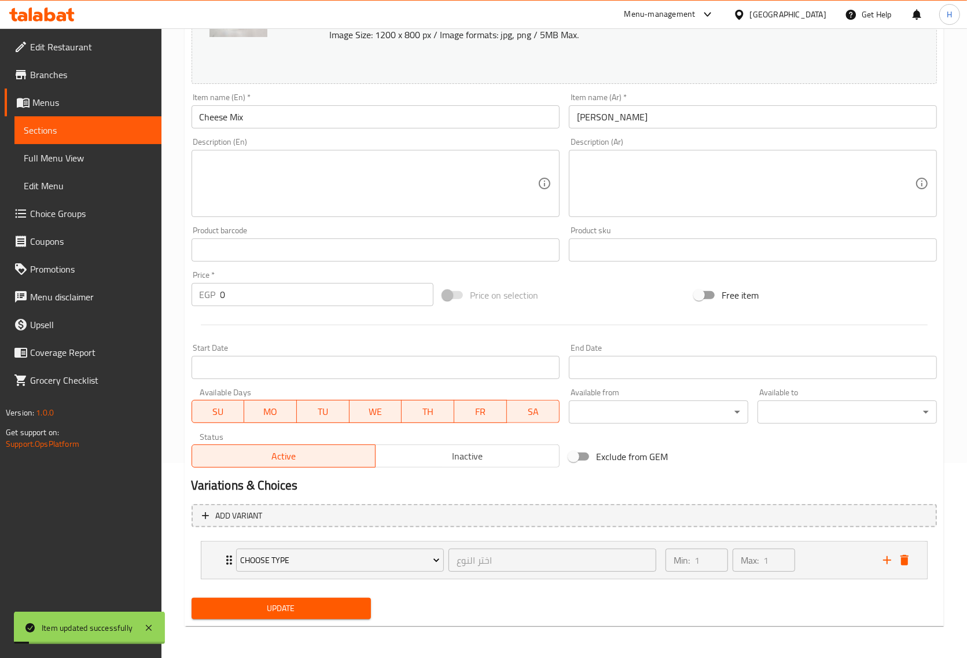
click at [308, 119] on input "Cheese Mix" at bounding box center [376, 116] width 368 height 23
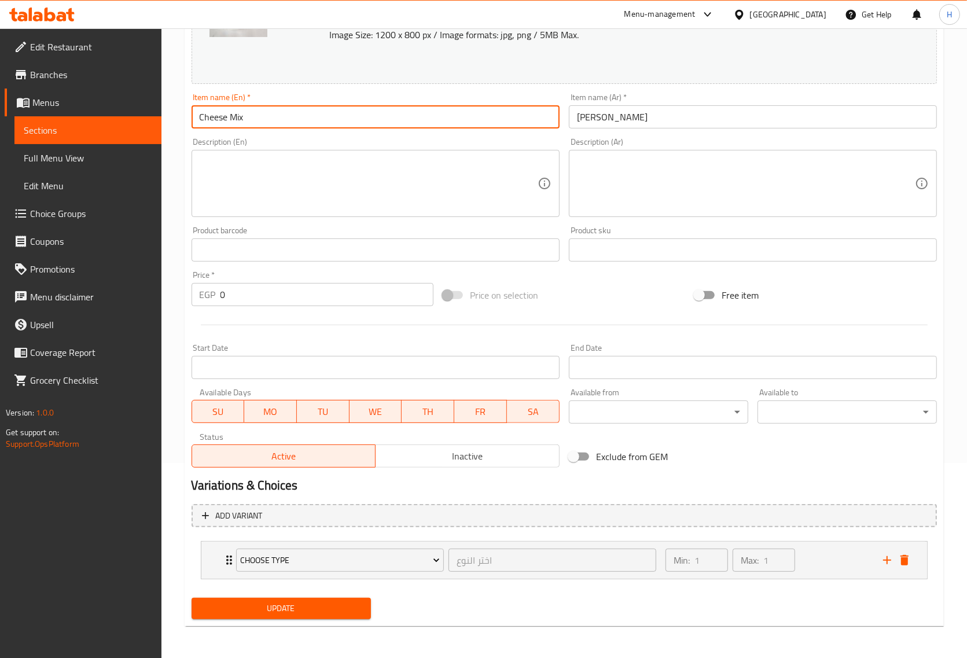
click at [310, 611] on span "Update" at bounding box center [281, 608] width 161 height 14
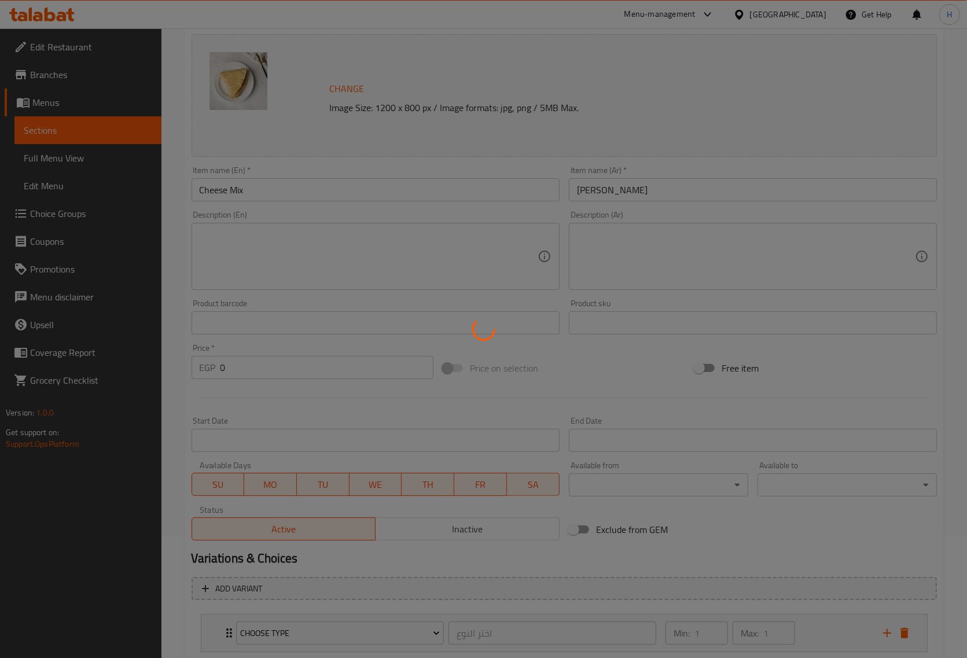
scroll to position [0, 0]
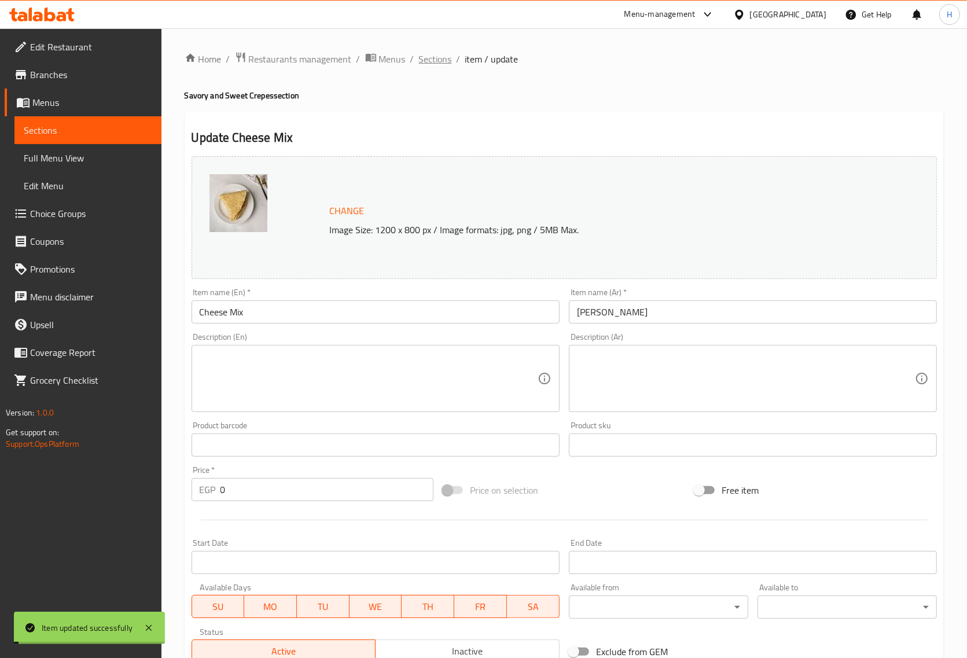
click at [443, 61] on span "Sections" at bounding box center [435, 59] width 33 height 14
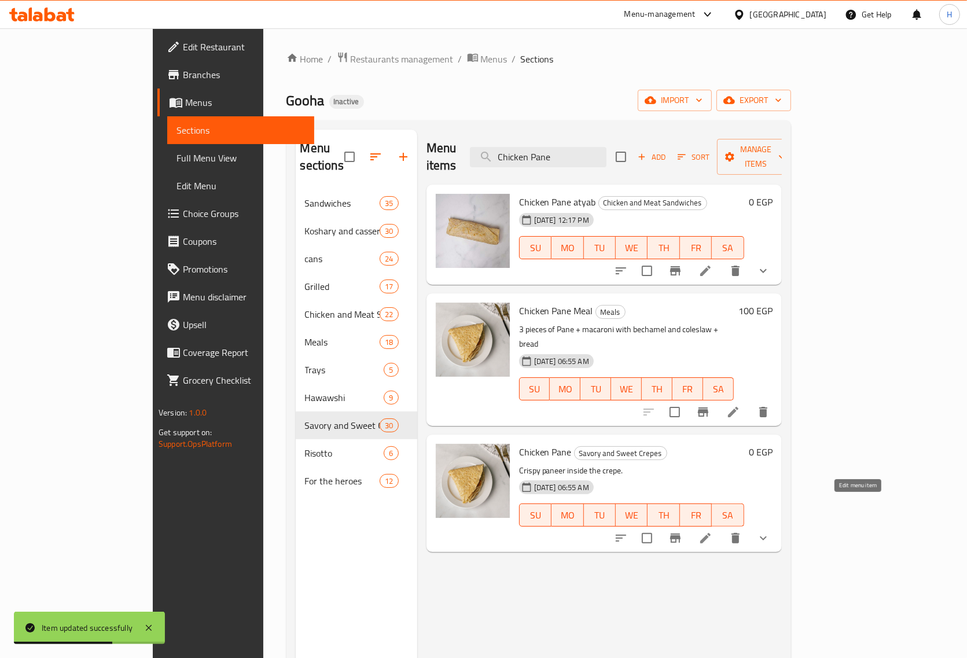
type input "Chicken Pane"
click at [712, 531] on icon at bounding box center [706, 538] width 14 height 14
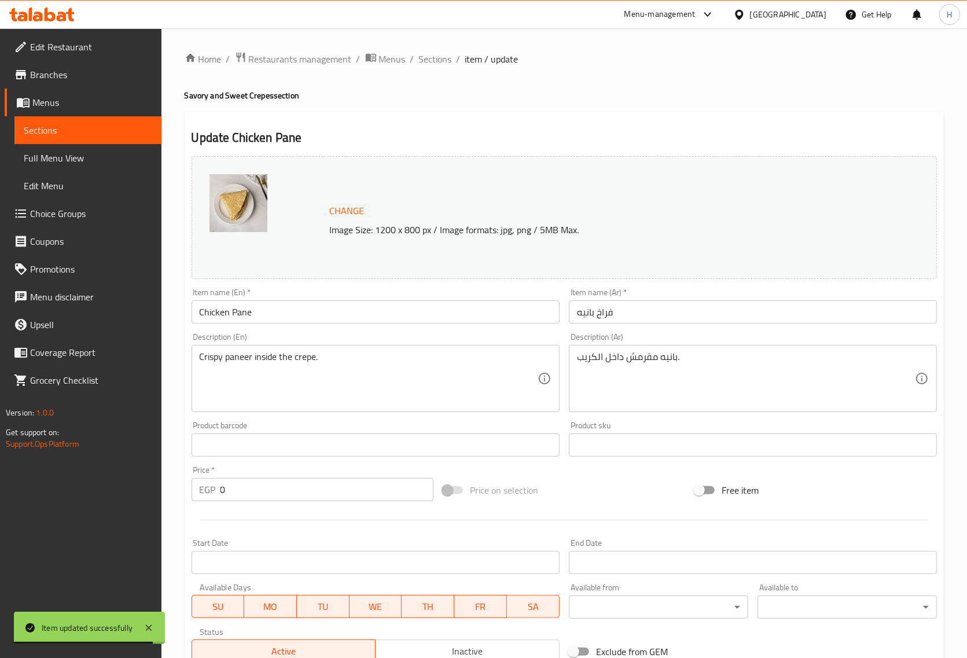
click at [238, 319] on input "Chicken Pane" at bounding box center [376, 311] width 368 height 23
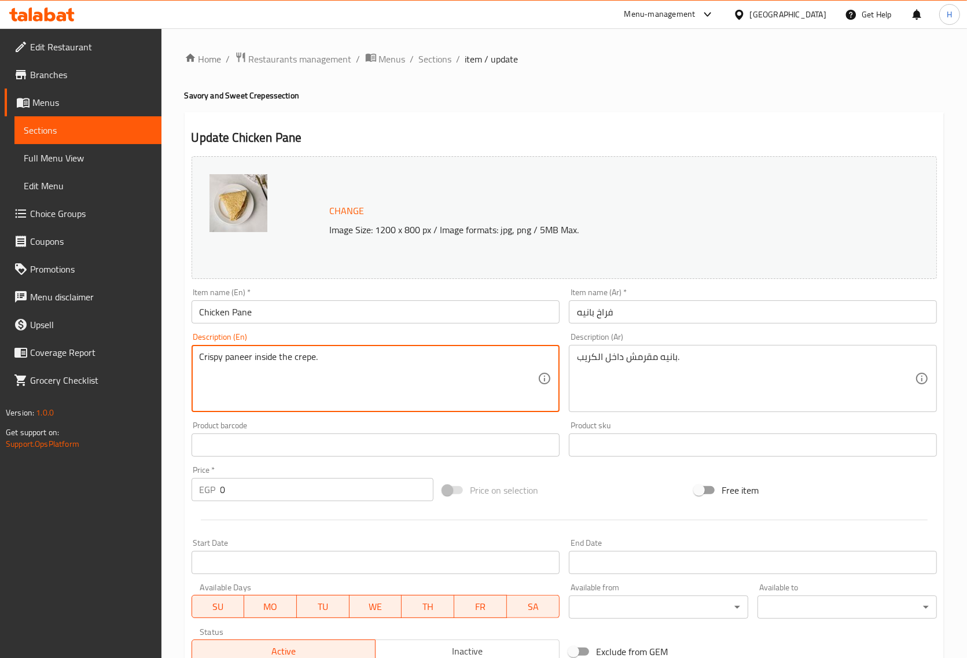
click at [244, 358] on textarea "Crispy paneer inside the crepe." at bounding box center [369, 378] width 338 height 55
paste textarea "Pane"
drag, startPoint x: 244, startPoint y: 357, endPoint x: 175, endPoint y: 357, distance: 69.4
click at [175, 357] on div "Home / Restaurants management / Menus / Sections / item / update Savory and Swe…" at bounding box center [564, 440] width 806 height 825
type textarea "Crispy Pane inside the crepe."
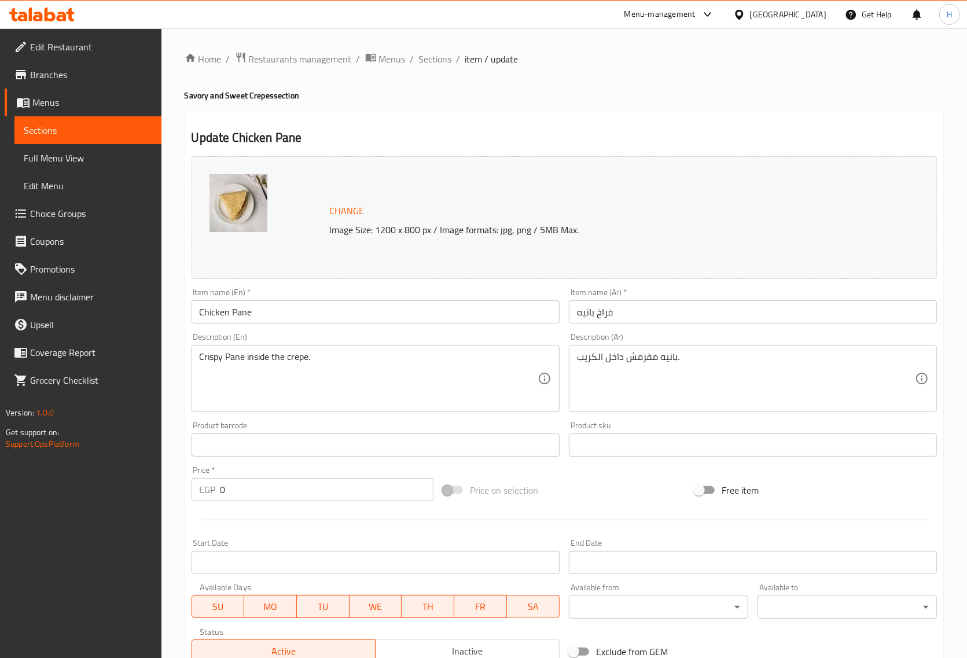
click at [583, 469] on div "Change Image Size: 1200 x 800 px / Image formats: jpg, png / 5MB Max. Item name…" at bounding box center [564, 410] width 755 height 516
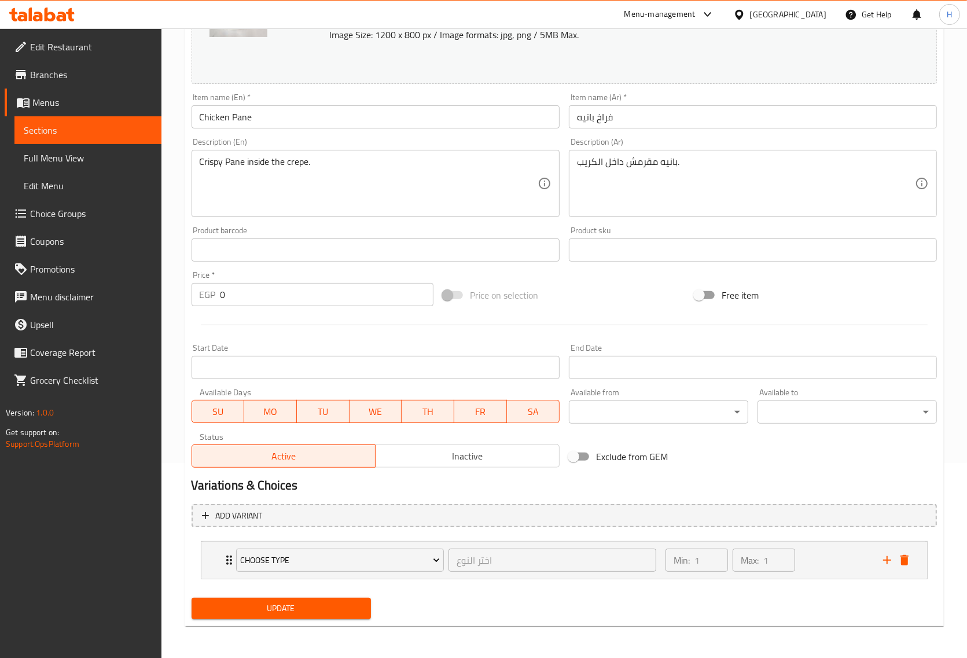
click at [284, 601] on span "Update" at bounding box center [281, 608] width 161 height 14
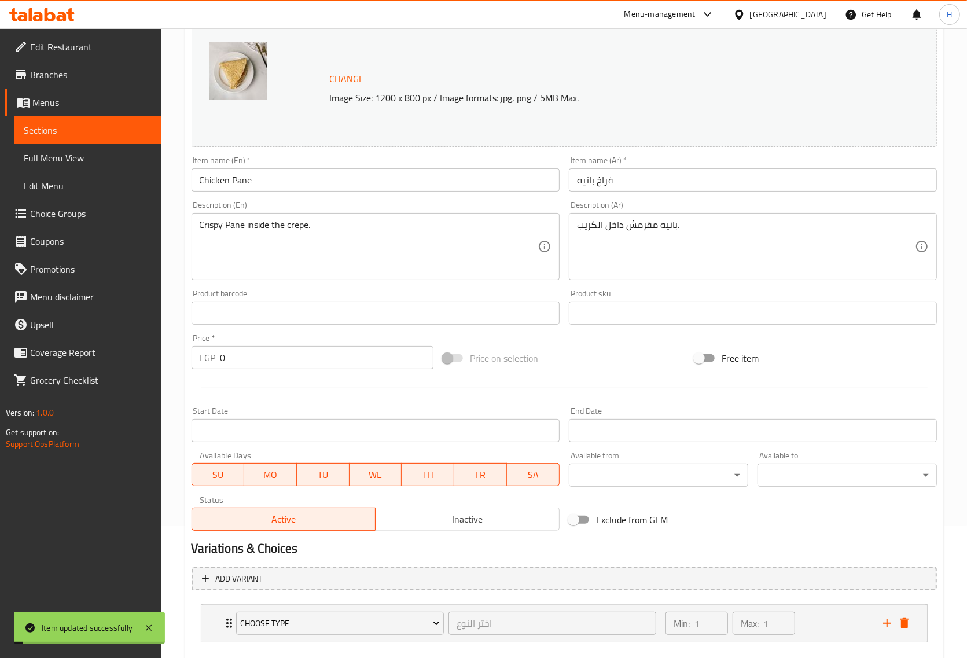
scroll to position [0, 0]
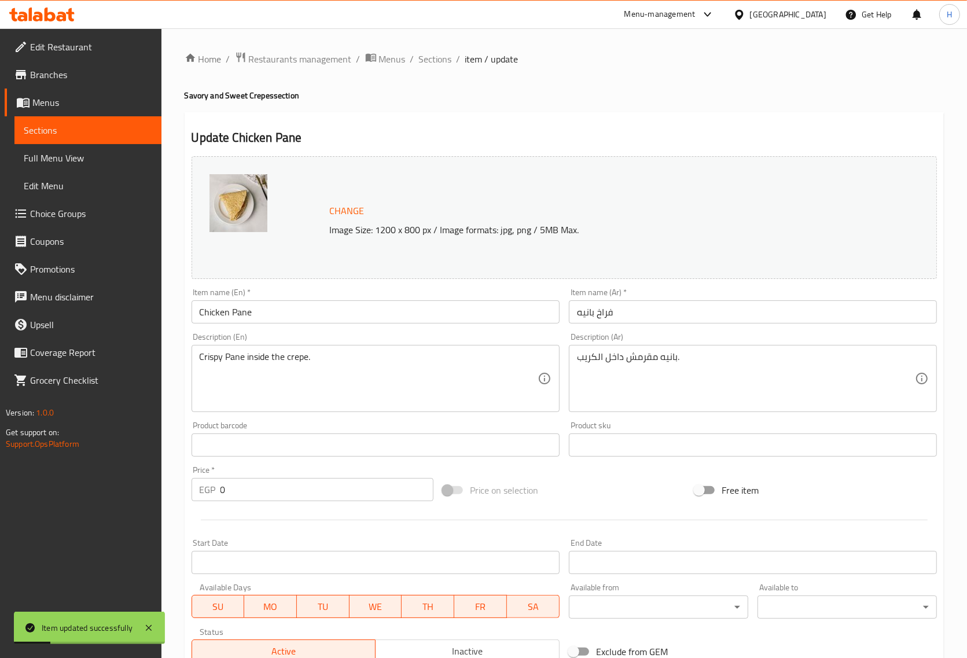
drag, startPoint x: 435, startPoint y: 64, endPoint x: 563, endPoint y: 3, distance: 141.6
click at [436, 65] on span "Sections" at bounding box center [435, 59] width 33 height 14
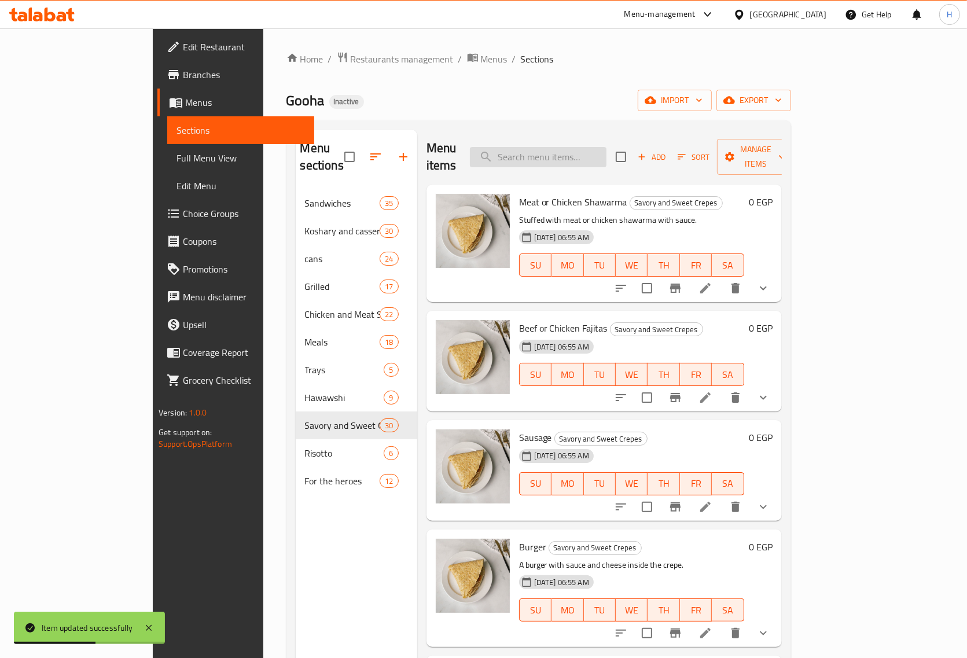
click at [582, 153] on input "search" at bounding box center [538, 157] width 137 height 20
paste input "Crispy Chicken"
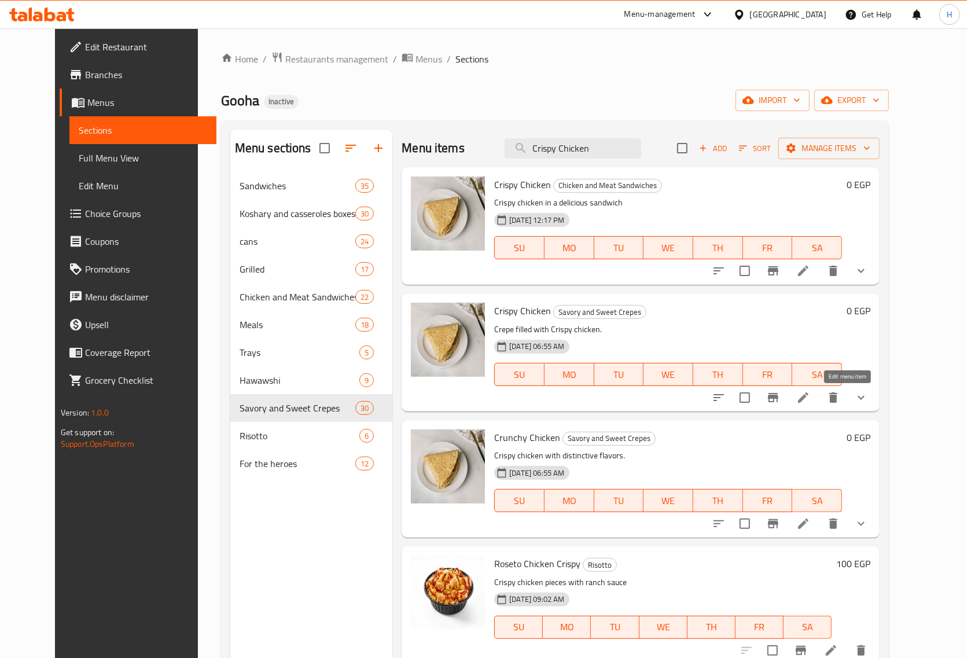
type input "Crispy Chicken"
click at [810, 400] on icon at bounding box center [803, 398] width 14 height 14
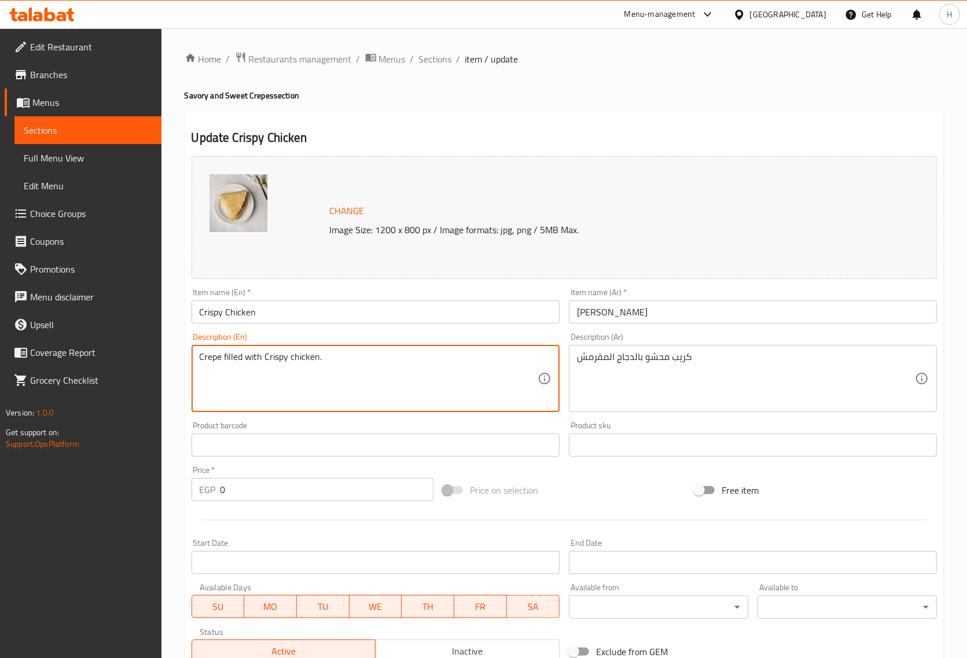
click at [286, 356] on textarea "Crepe filled with Crispy chicken." at bounding box center [369, 378] width 338 height 55
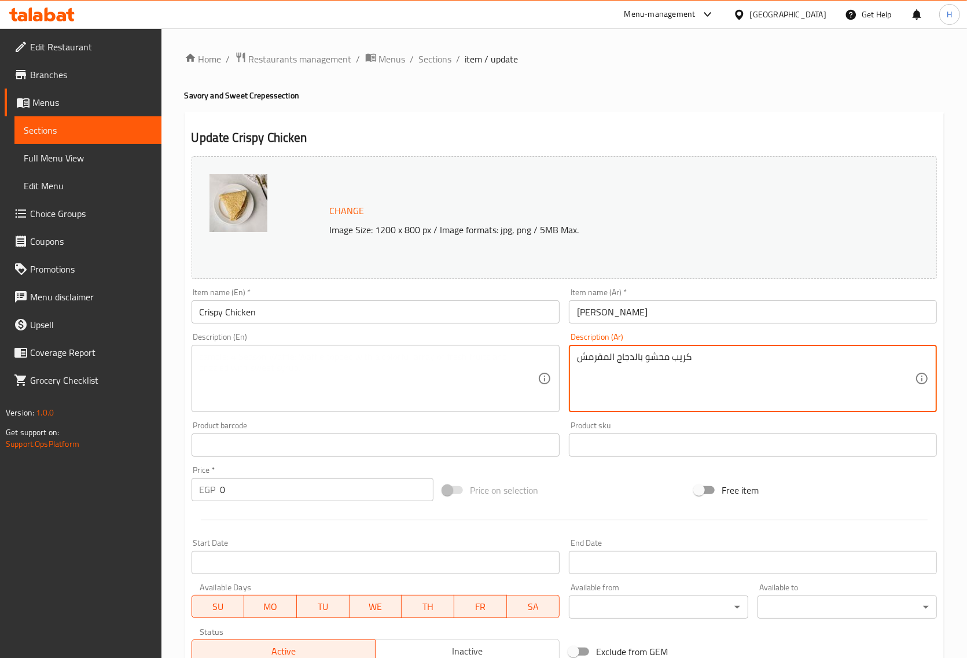
click at [669, 362] on textarea "كريب محشو بالدجاج المقرمش" at bounding box center [746, 378] width 338 height 55
click at [265, 305] on input "Crispy Chicken" at bounding box center [376, 311] width 368 height 23
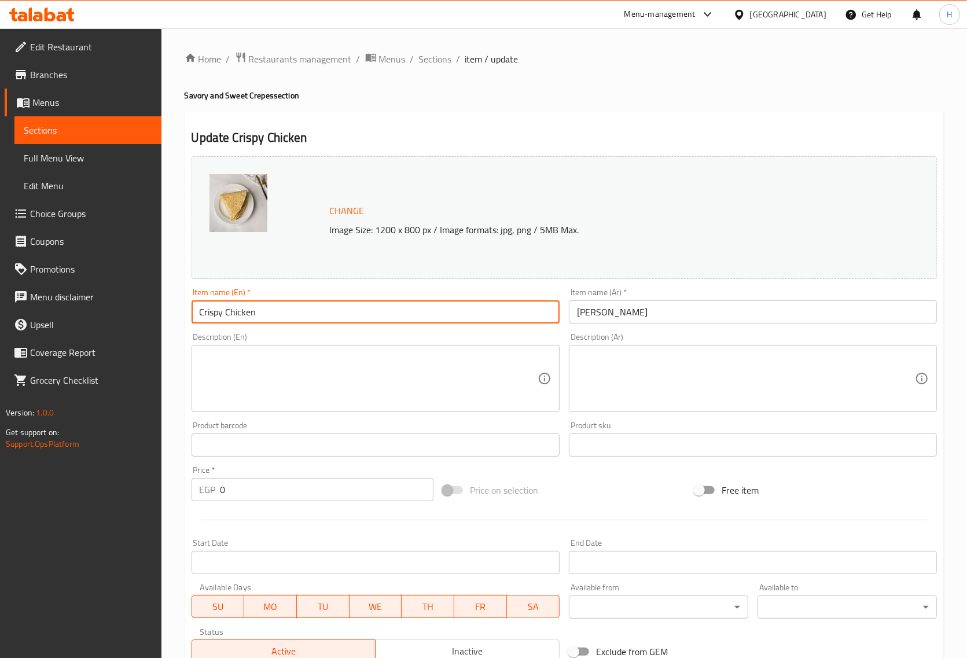
click at [265, 305] on input "Crispy Chicken" at bounding box center [376, 311] width 368 height 23
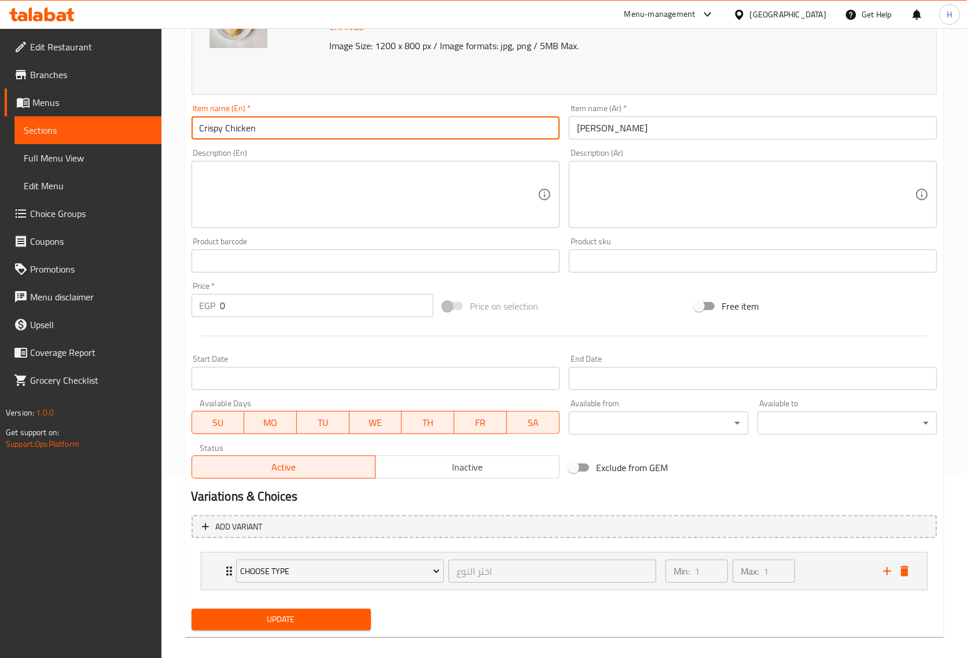
scroll to position [195, 0]
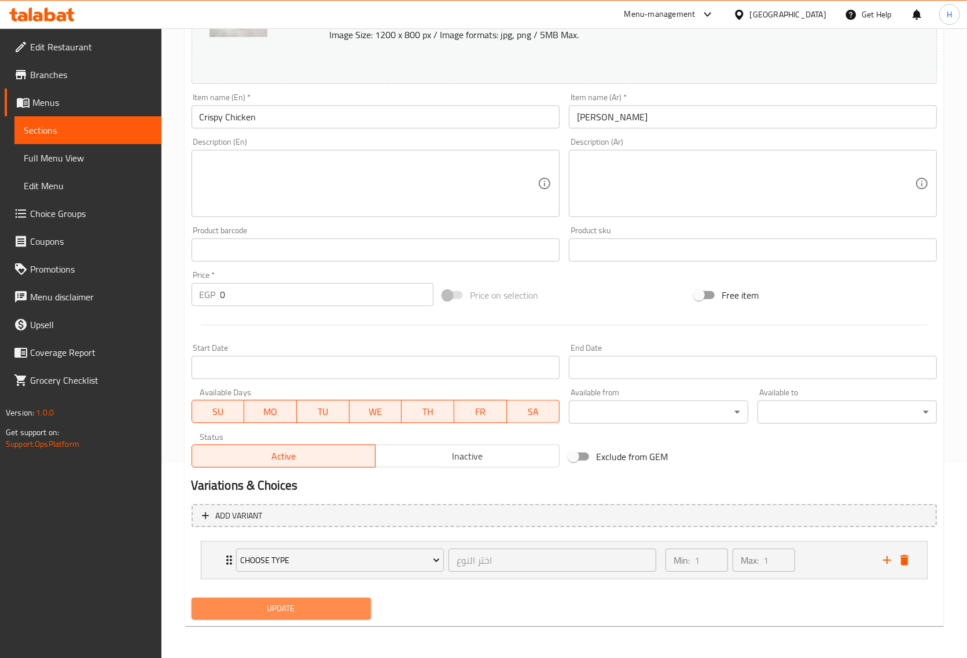
click at [247, 606] on span "Update" at bounding box center [281, 608] width 161 height 14
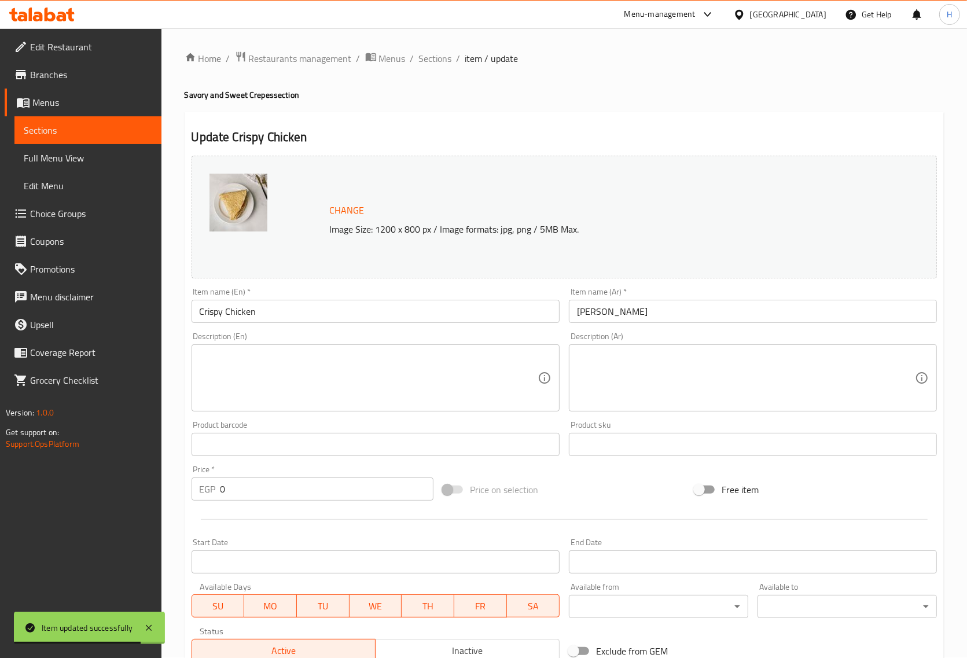
scroll to position [0, 0]
drag, startPoint x: 439, startPoint y: 59, endPoint x: 496, endPoint y: 6, distance: 77.8
click at [439, 59] on span "Sections" at bounding box center [435, 59] width 33 height 14
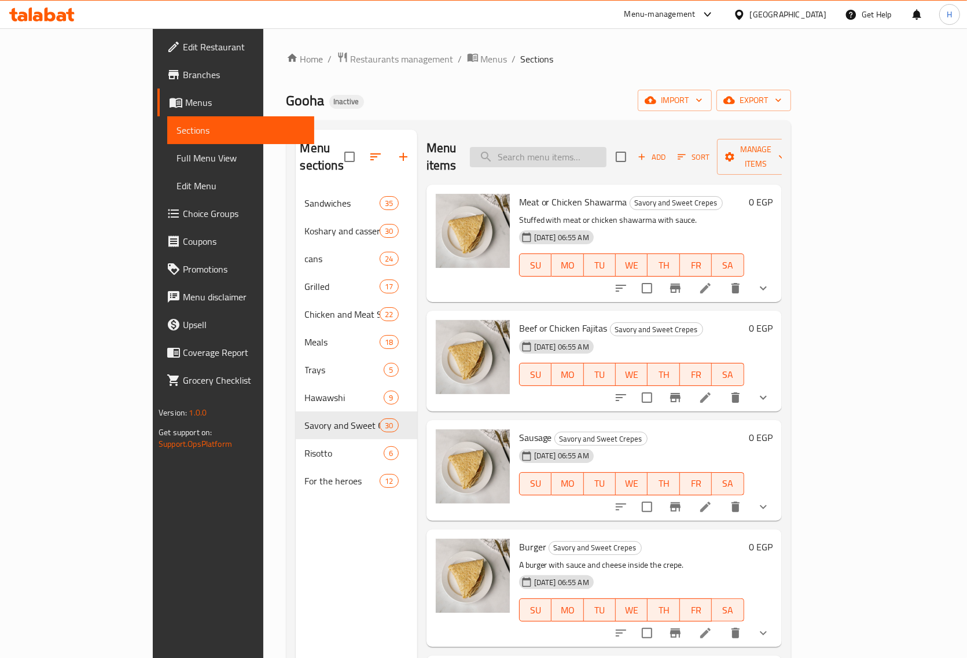
click at [580, 150] on input "search" at bounding box center [538, 157] width 137 height 20
paste input "Crunchy Chicken"
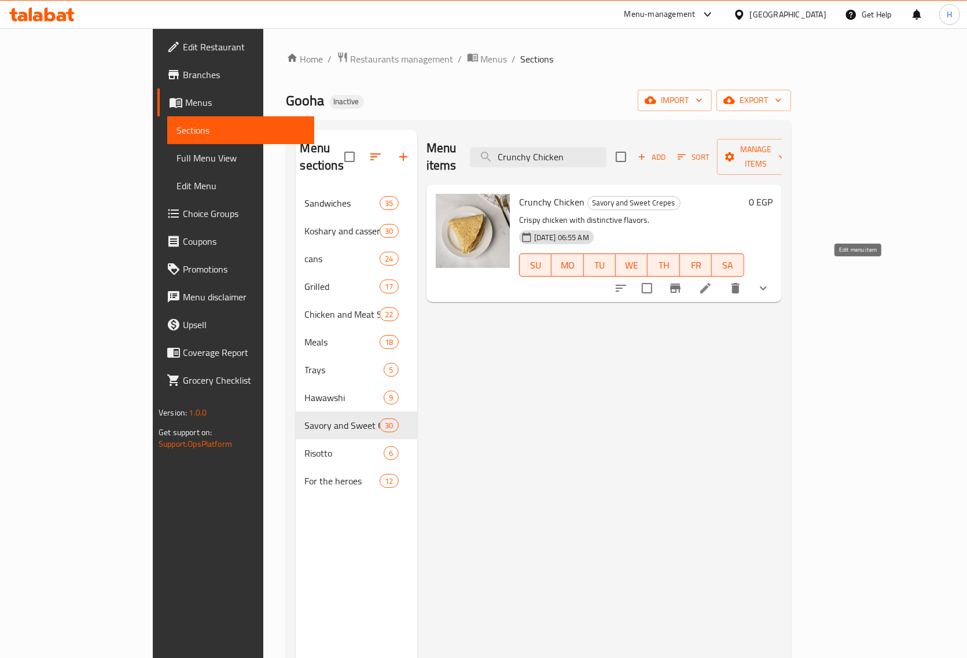
type input "Crunchy Chicken"
click at [712, 281] on icon at bounding box center [706, 288] width 14 height 14
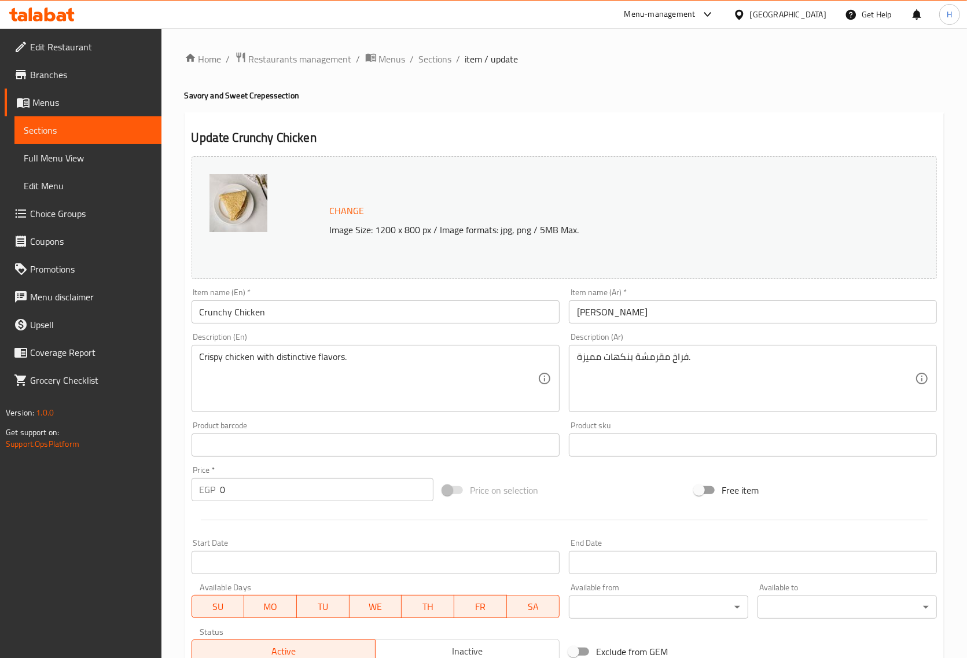
click at [253, 365] on textarea "Crispy chicken with distinctive flavors." at bounding box center [369, 378] width 338 height 55
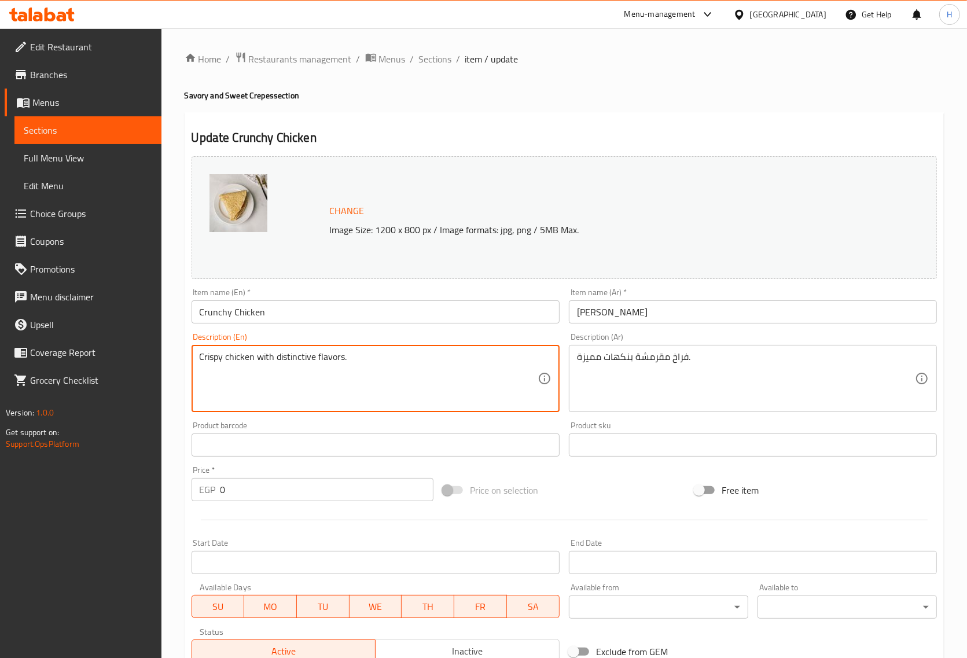
click at [253, 365] on textarea "Crispy chicken with distinctive flavors." at bounding box center [369, 378] width 338 height 55
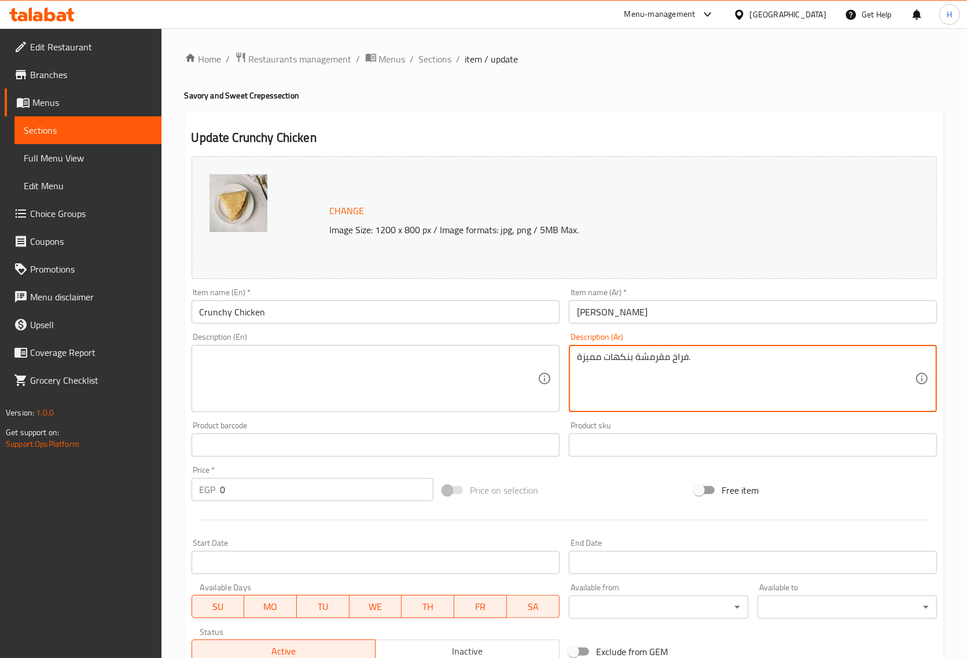
click at [652, 356] on textarea "فراخ مقرمشة بنكهات مميزة." at bounding box center [746, 378] width 338 height 55
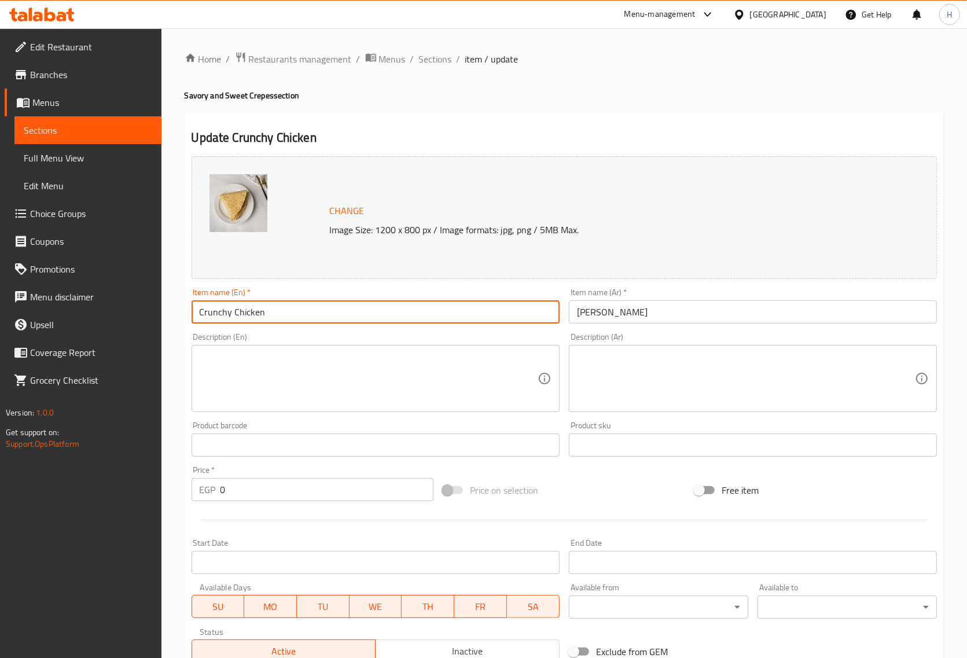
click at [353, 311] on input "Crunchy Chicken" at bounding box center [376, 311] width 368 height 23
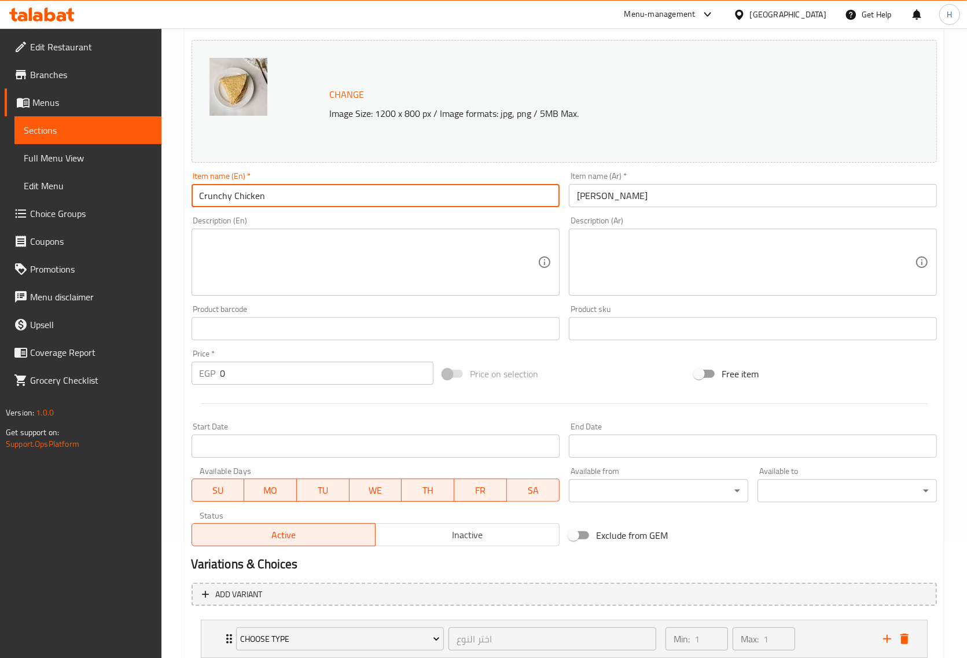
scroll to position [195, 0]
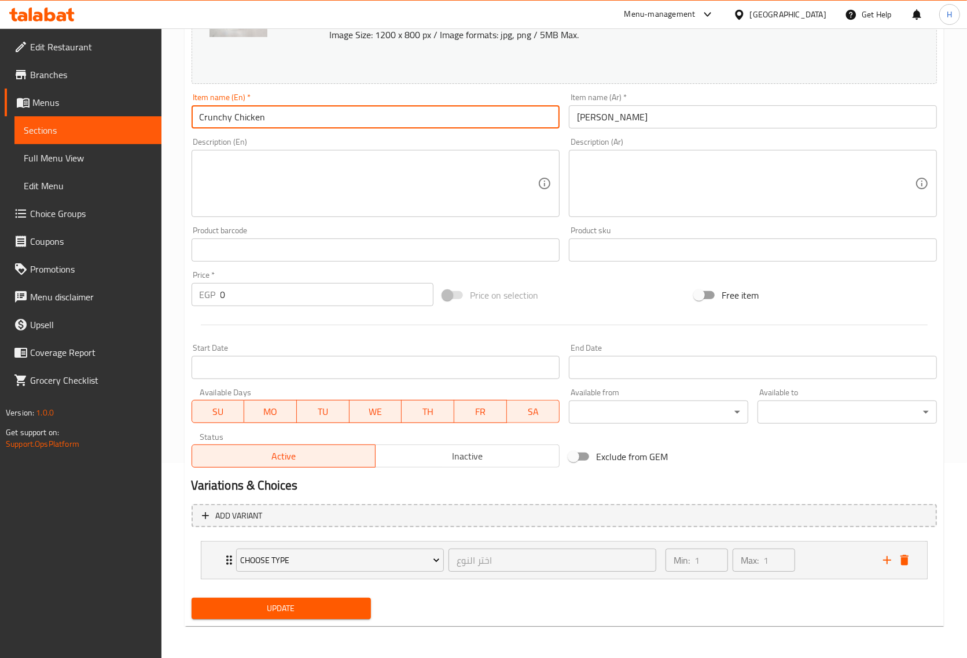
click at [350, 606] on span "Update" at bounding box center [281, 608] width 161 height 14
click at [242, 611] on span "Update" at bounding box center [281, 608] width 161 height 14
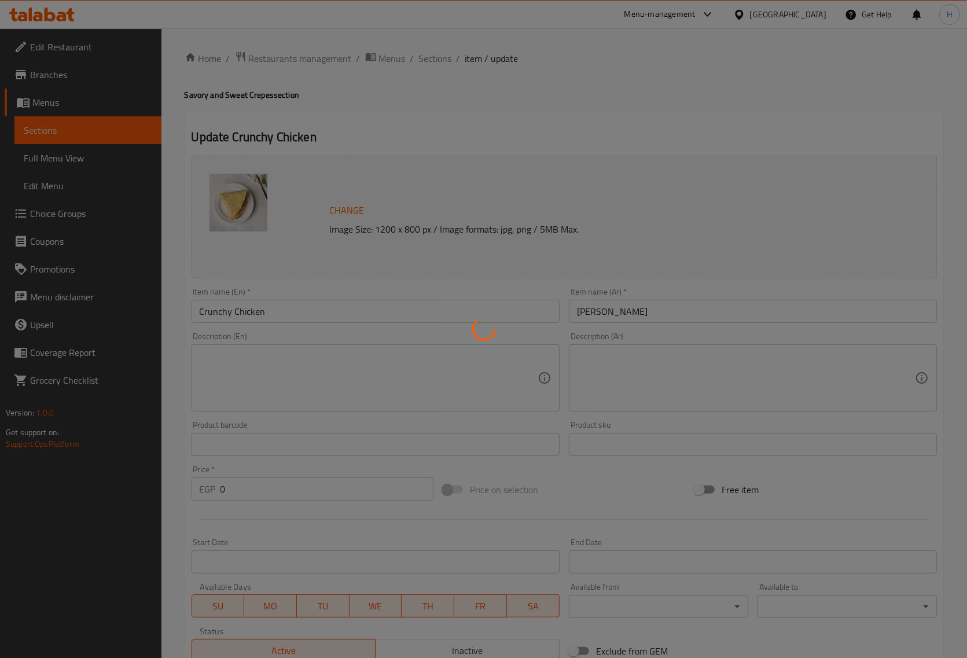
scroll to position [0, 0]
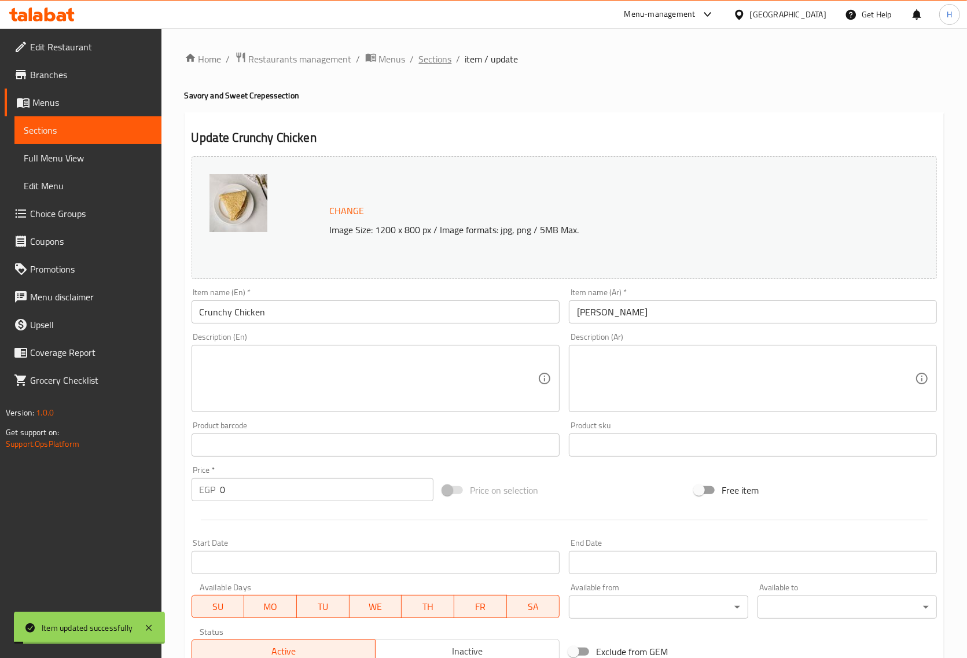
click at [447, 61] on span "Sections" at bounding box center [435, 59] width 33 height 14
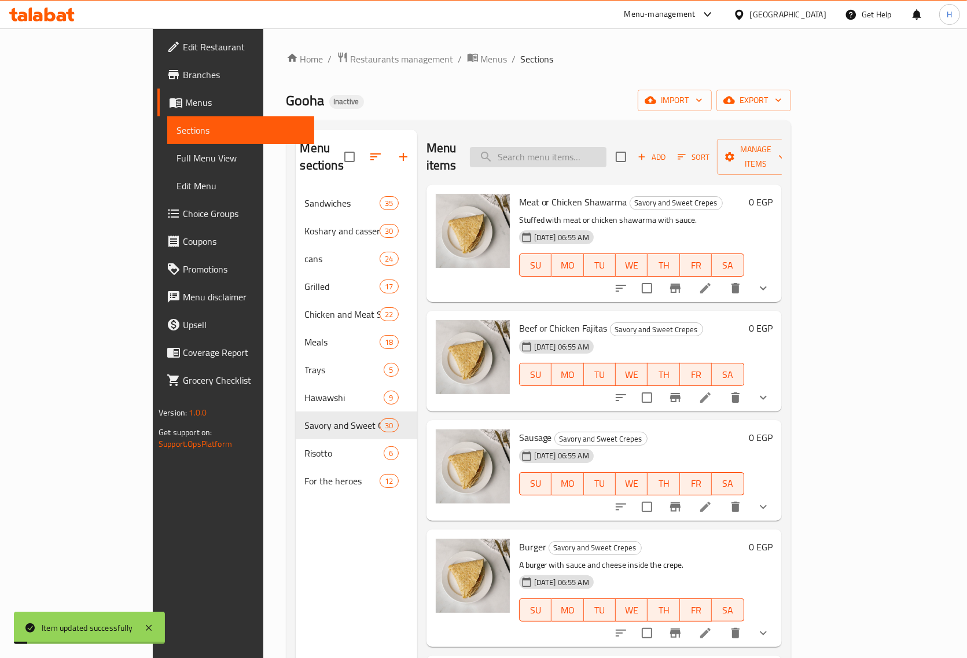
click at [583, 147] on input "search" at bounding box center [538, 157] width 137 height 20
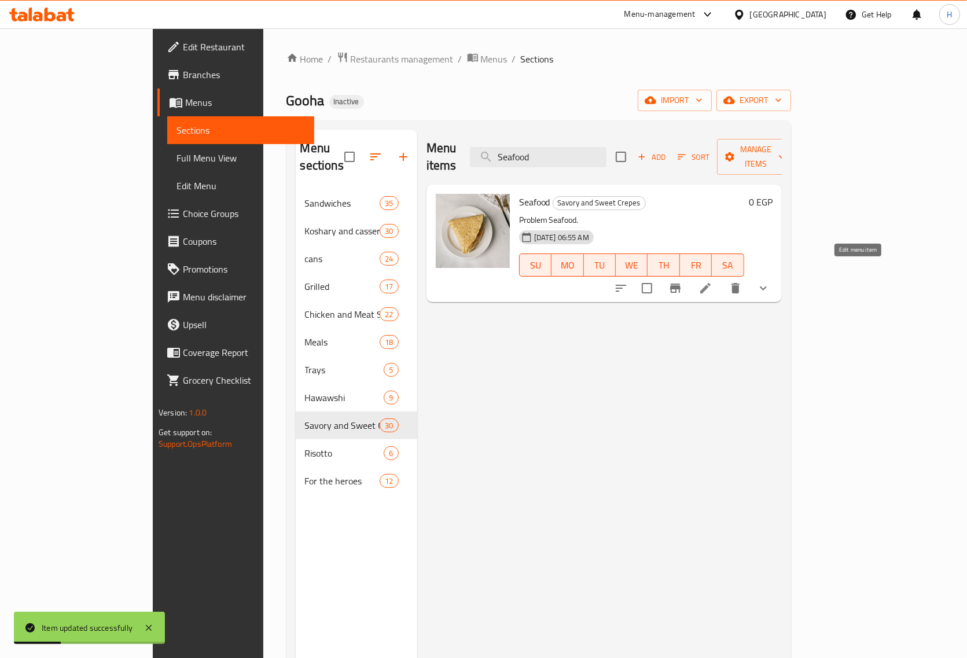
type input "Seafood"
click at [712, 281] on icon at bounding box center [706, 288] width 14 height 14
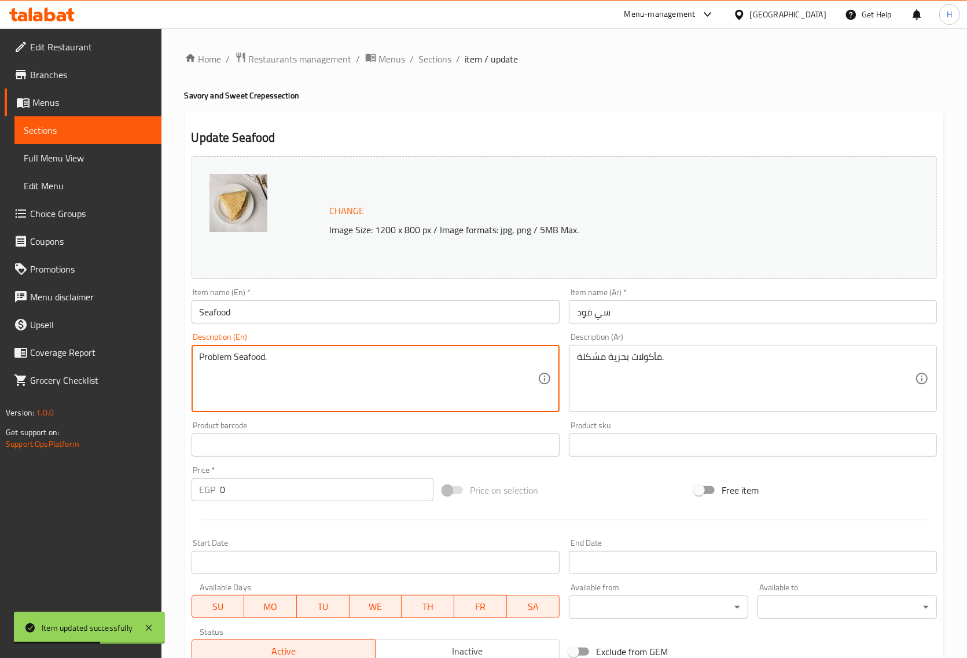
click at [223, 357] on textarea "Problem Seafood." at bounding box center [369, 378] width 338 height 55
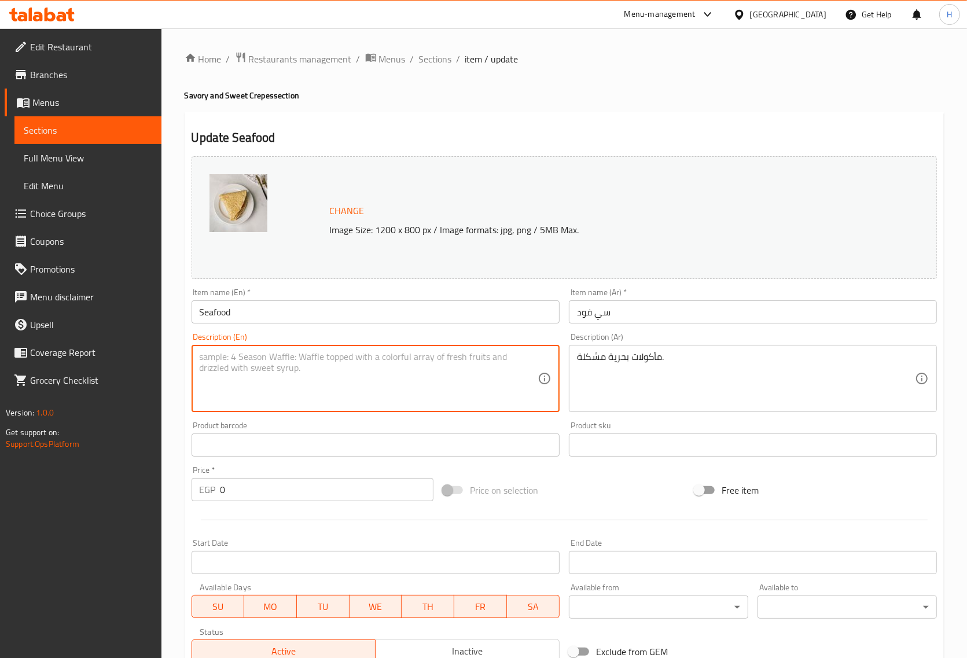
click at [400, 377] on textarea at bounding box center [369, 378] width 338 height 55
paste textarea "Mix Seafood"
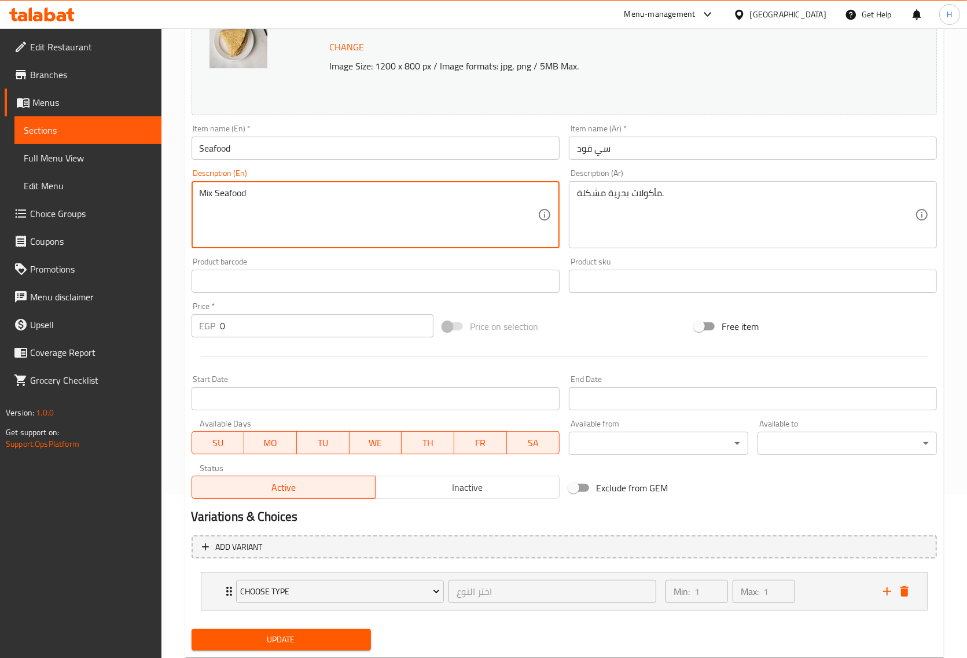
scroll to position [195, 0]
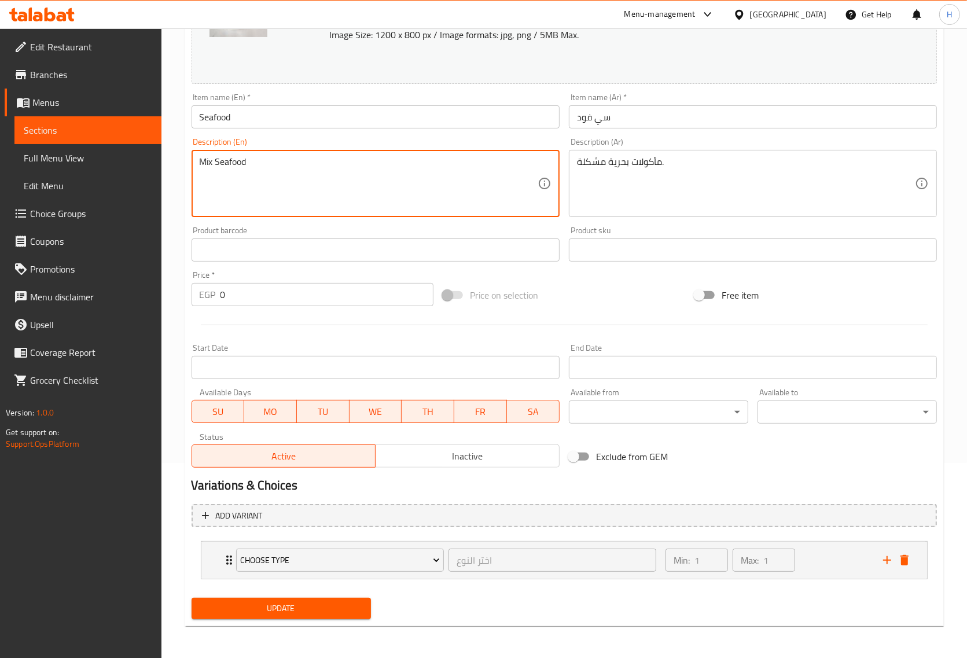
type textarea "Mix Seafood"
click at [268, 611] on span "Update" at bounding box center [281, 608] width 161 height 14
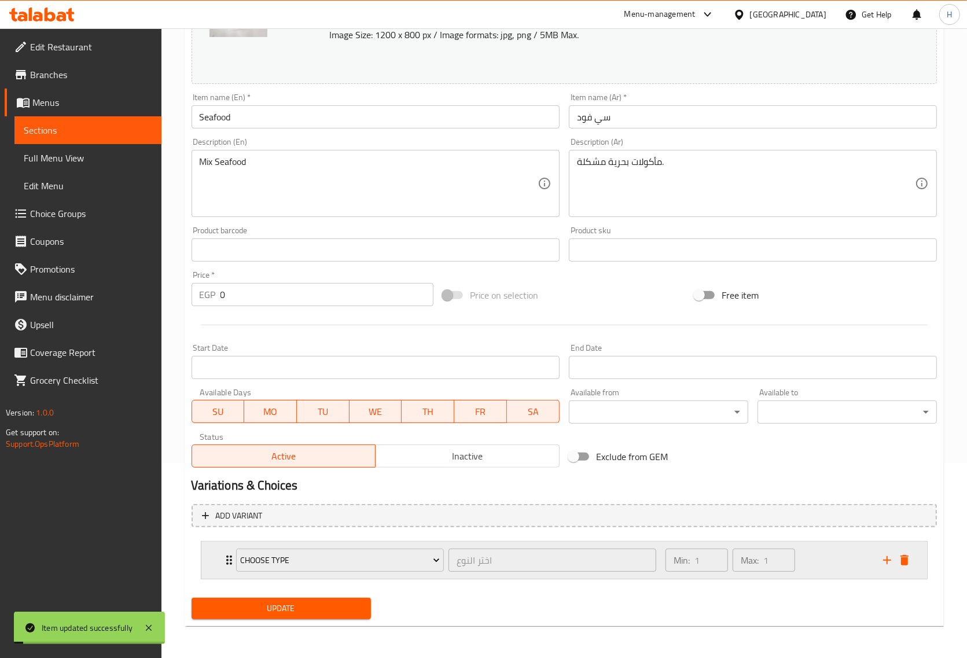
click at [220, 561] on div "Choose Type اختر النوع ​ Min: 1 ​ Max: 1 ​" at bounding box center [564, 560] width 726 height 37
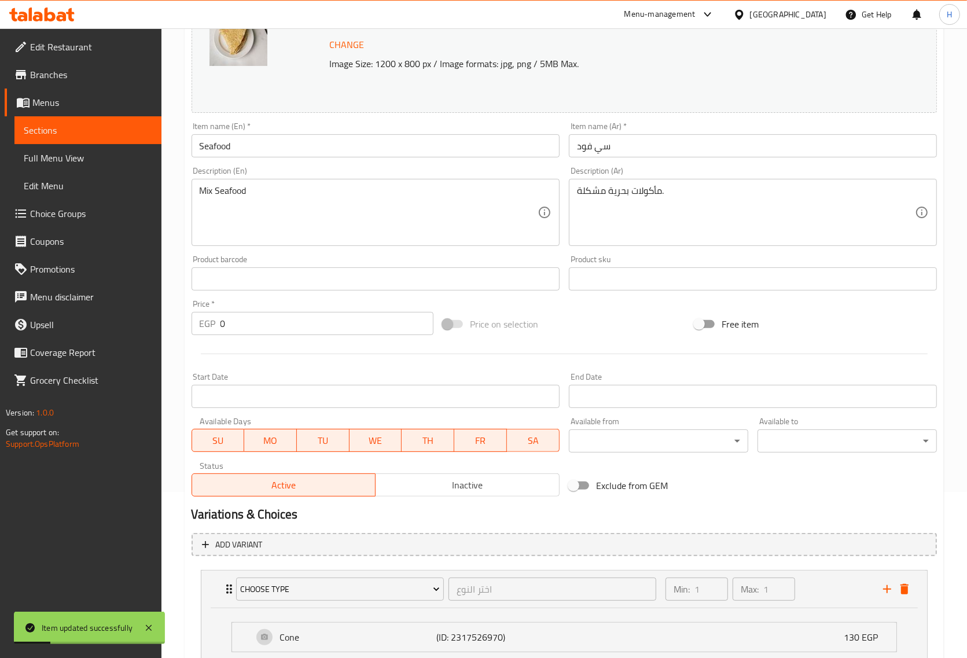
scroll to position [0, 0]
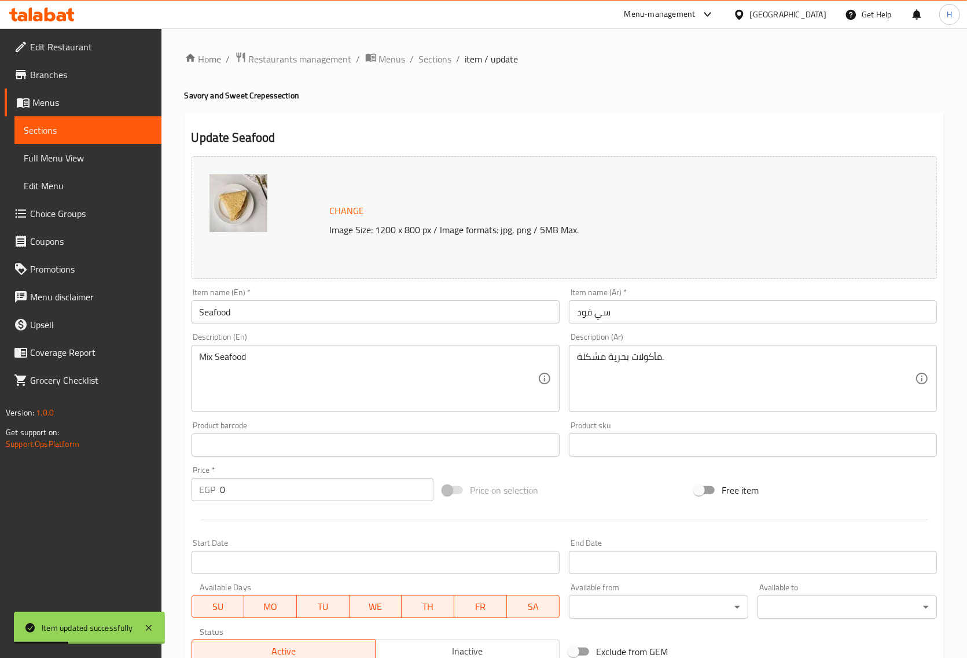
click at [438, 49] on div "Home / Restaurants management / Menus / Sections / item / update Savory and Swe…" at bounding box center [564, 492] width 806 height 928
drag, startPoint x: 433, startPoint y: 58, endPoint x: 511, endPoint y: 1, distance: 96.9
click at [433, 58] on span "Sections" at bounding box center [435, 59] width 33 height 14
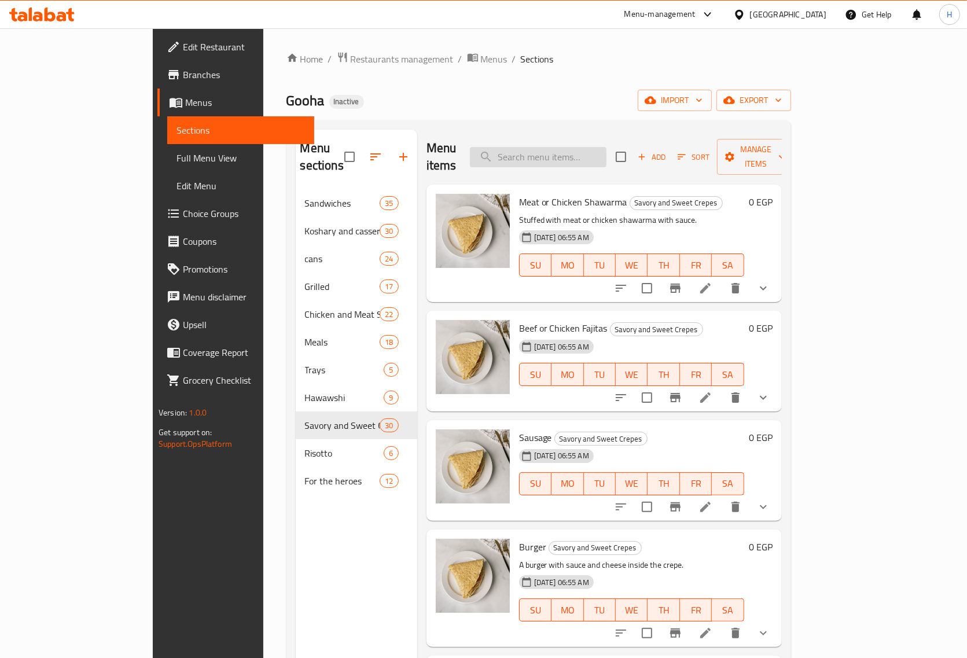
click at [553, 151] on input "search" at bounding box center [538, 157] width 137 height 20
paste input "Makhsos Kofta"
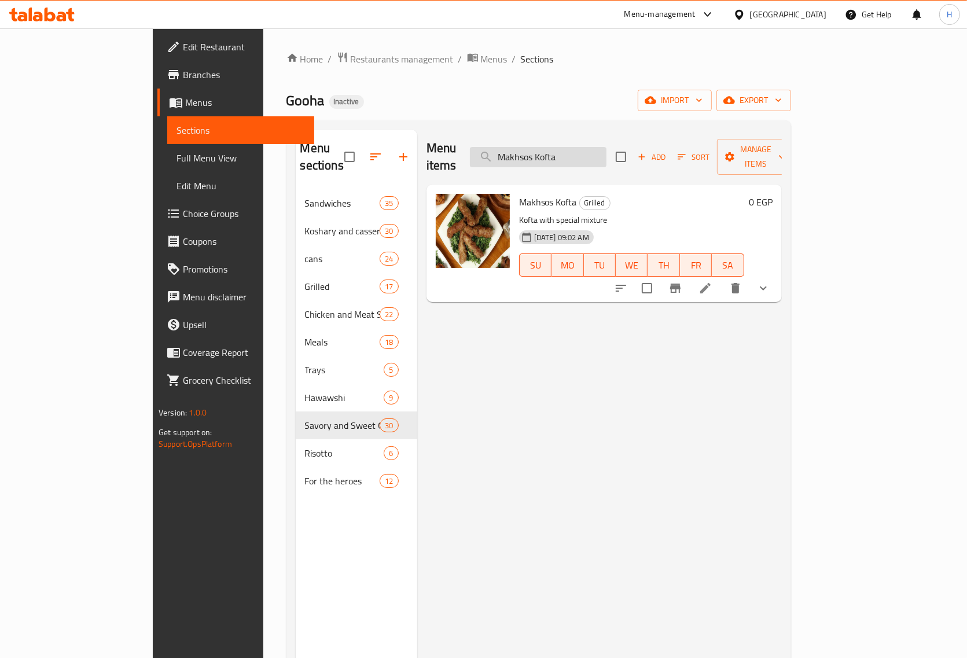
click at [606, 147] on input "Makhsos Kofta" at bounding box center [538, 157] width 137 height 20
type input "Makhsos Kofta"
click at [712, 281] on icon at bounding box center [706, 288] width 14 height 14
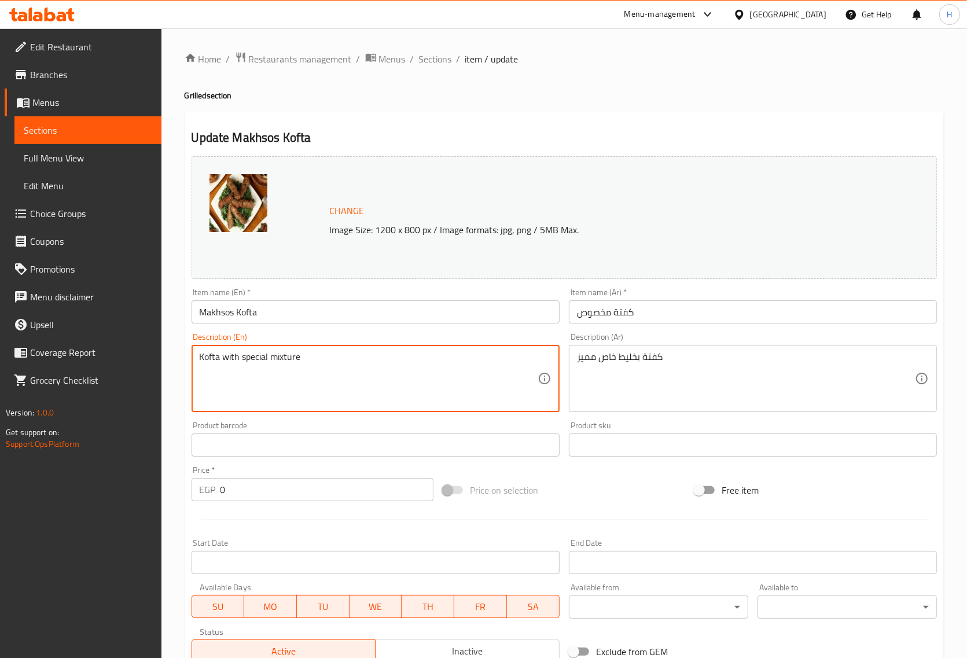
click at [243, 359] on textarea "Kofta with special mixture" at bounding box center [369, 378] width 338 height 55
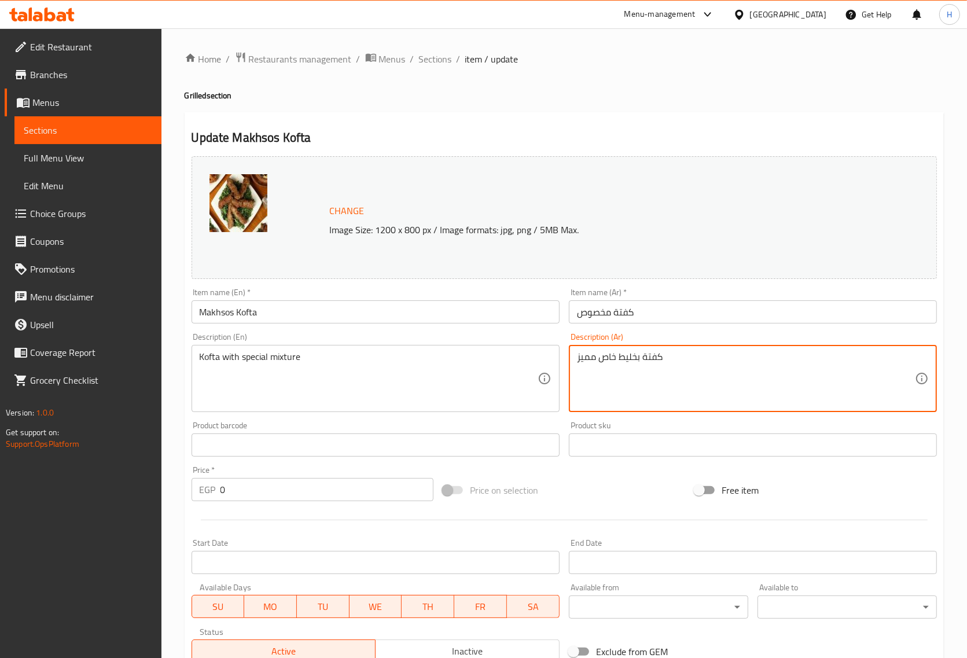
click at [594, 360] on textarea "كفتة بخليط خاص مميز" at bounding box center [746, 378] width 338 height 55
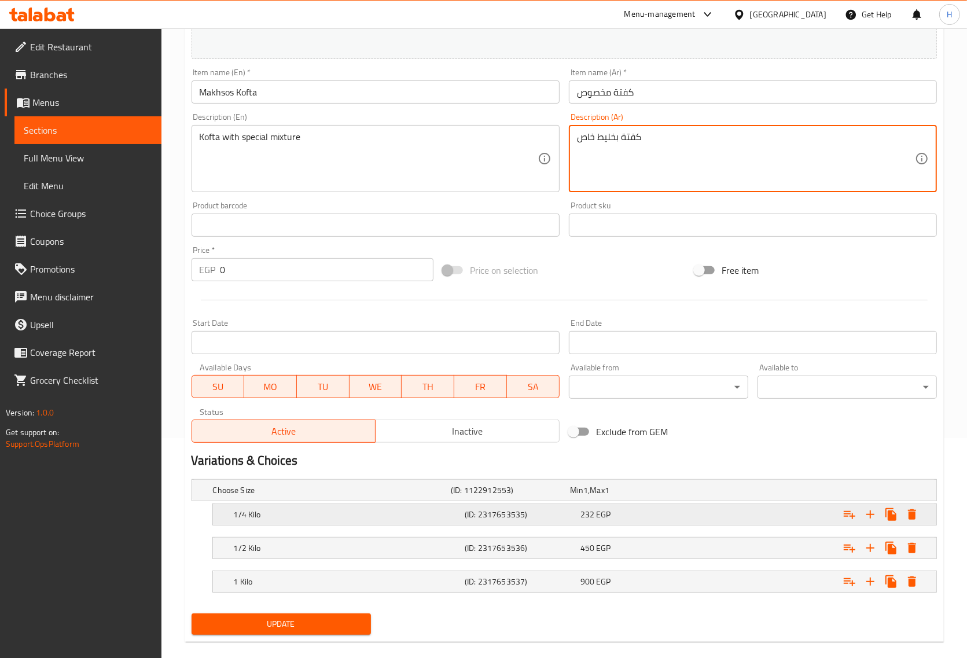
scroll to position [236, 0]
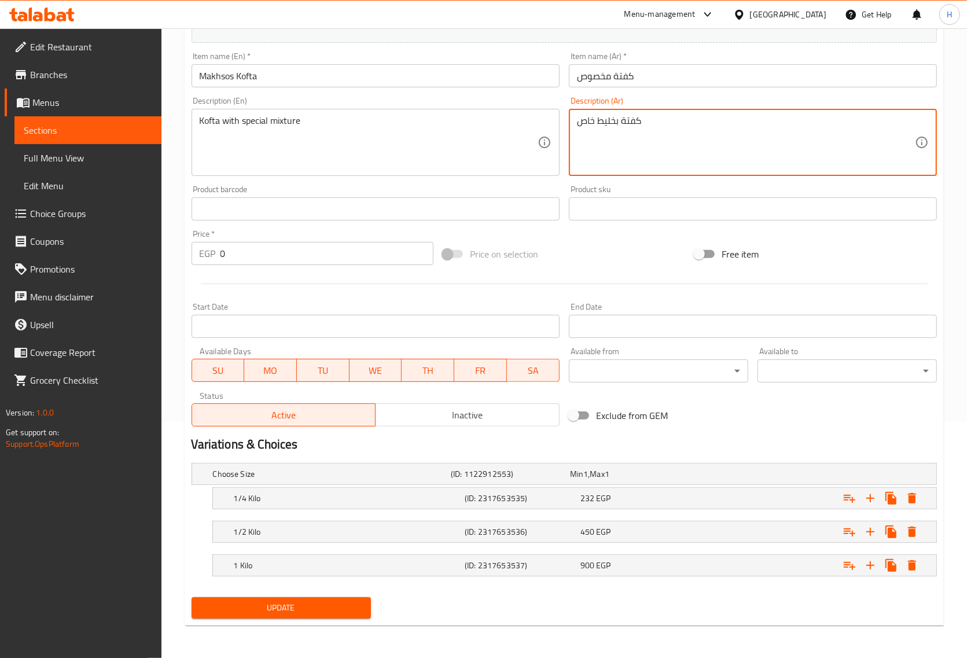
type textarea "كفتة بخليط خاص"
click at [306, 600] on button "Update" at bounding box center [281, 607] width 179 height 21
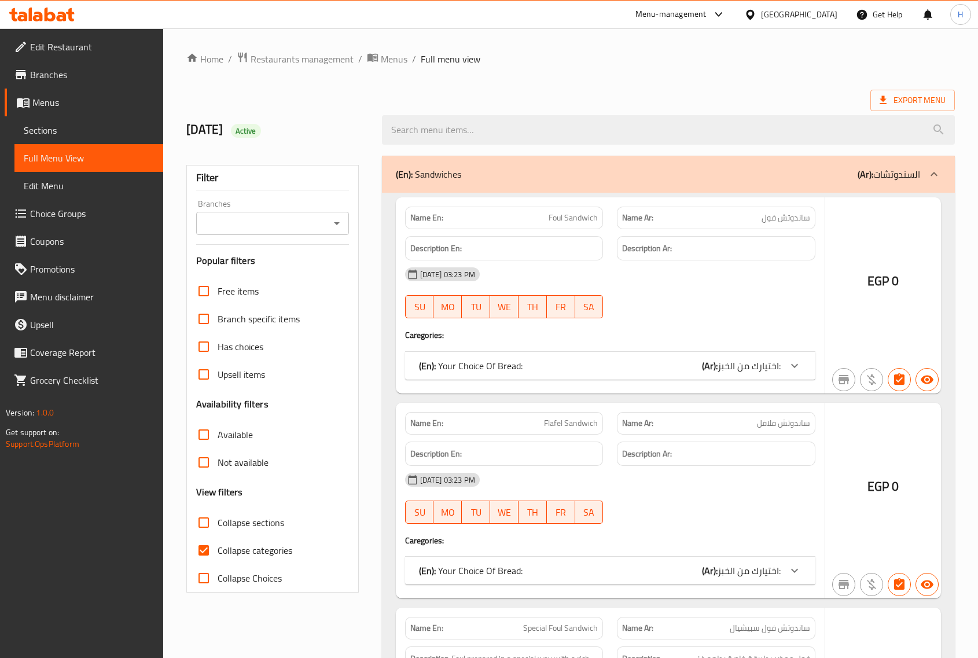
click at [204, 521] on input "Collapse sections" at bounding box center [204, 523] width 28 height 28
checkbox input "true"
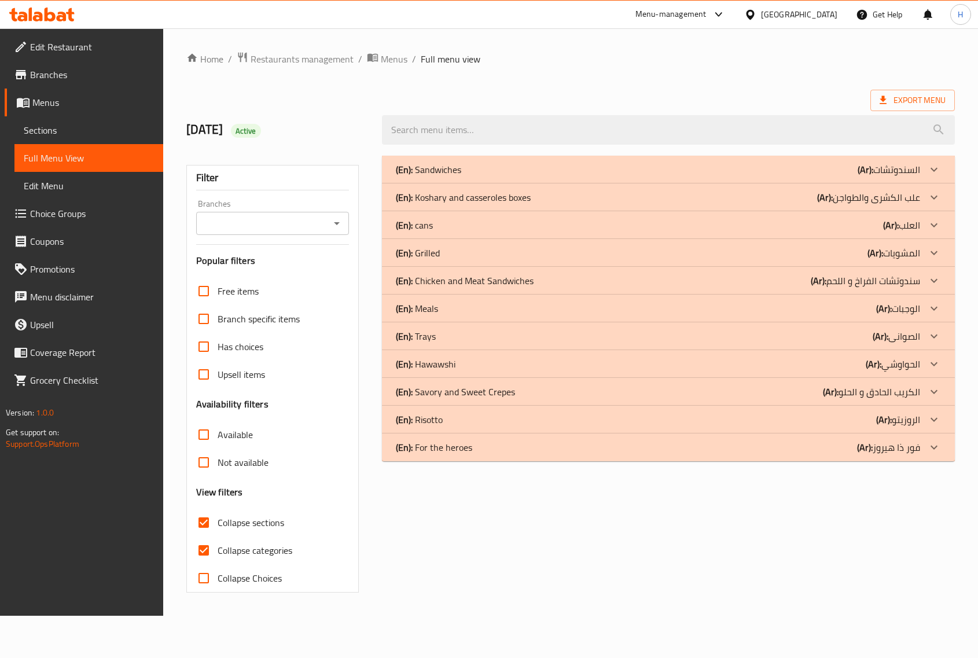
click at [203, 552] on input "Collapse categories" at bounding box center [204, 550] width 28 height 28
checkbox input "false"
click at [577, 248] on div "(En): Grilled (Ar): المشويات" at bounding box center [658, 253] width 524 height 14
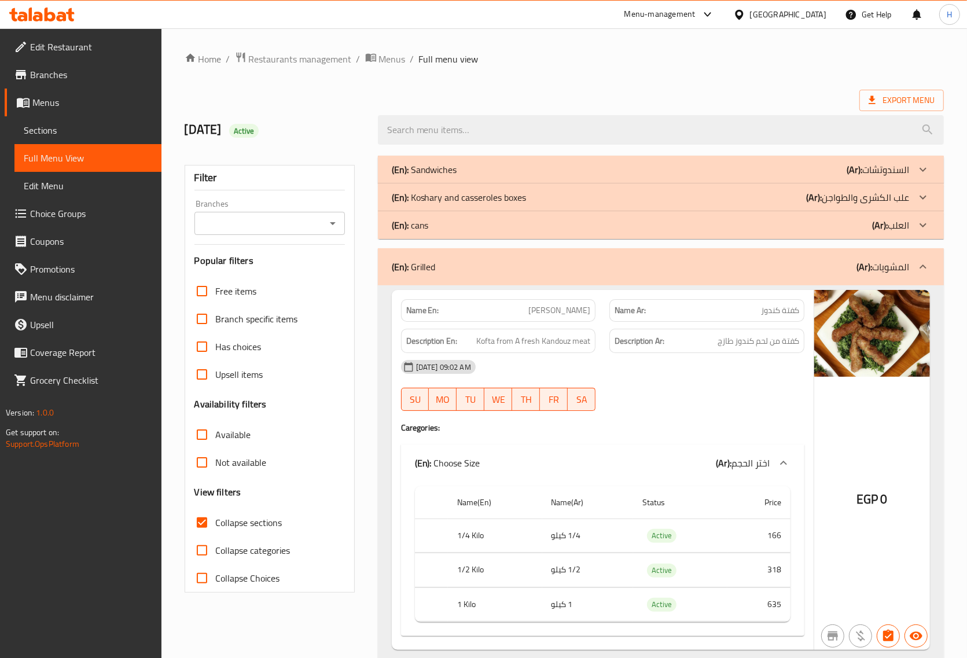
click at [763, 394] on div "30-09-2025 09:02 AM SU MO TU WE TH FR SA" at bounding box center [602, 385] width 417 height 65
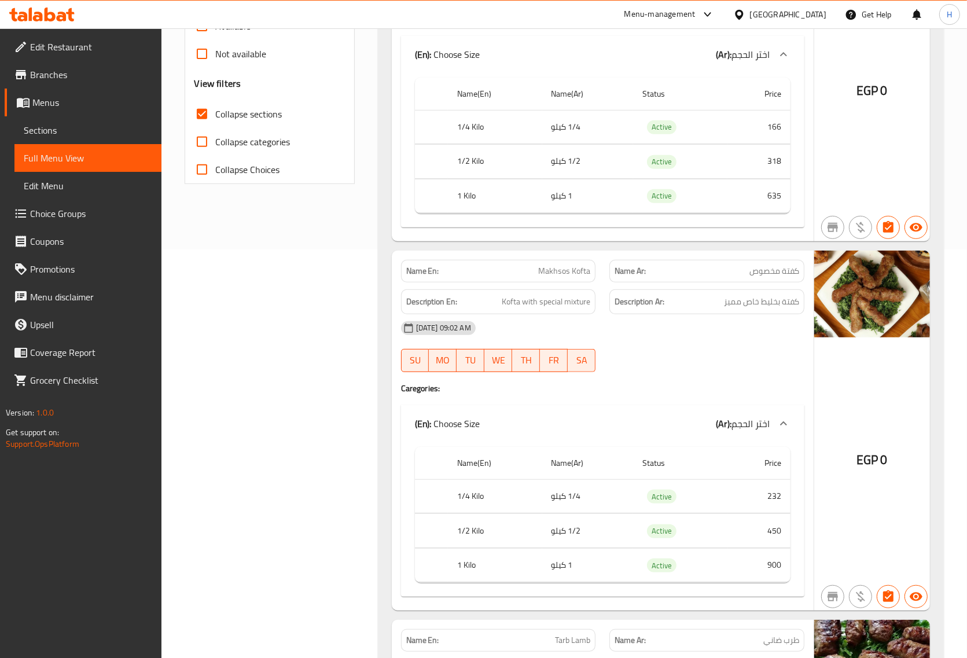
scroll to position [434, 0]
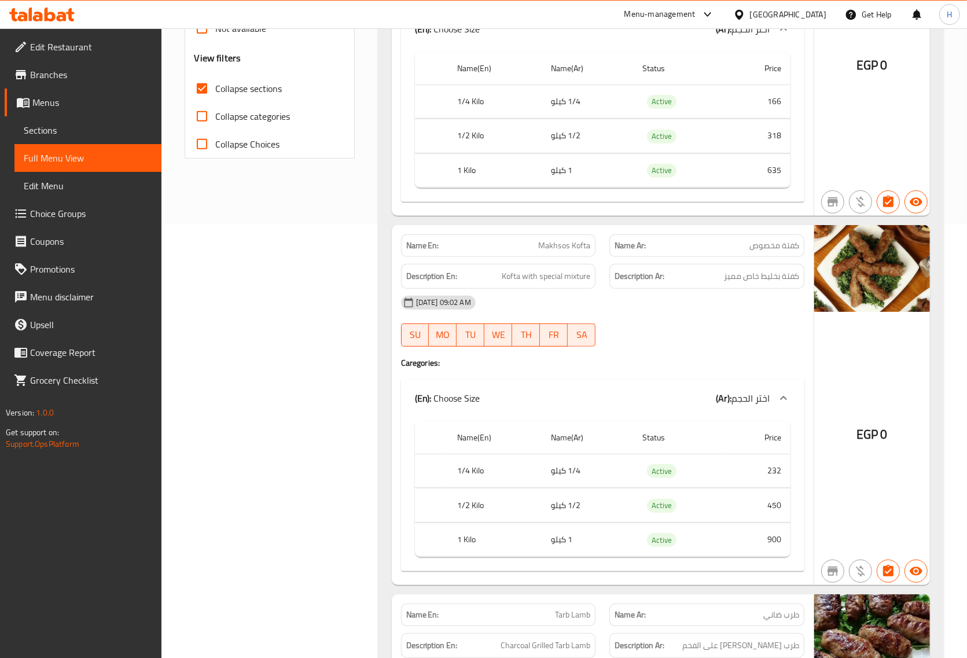
click at [556, 250] on span "Makhsos Kofta" at bounding box center [564, 246] width 52 height 12
copy span "Makhsos Kofta"
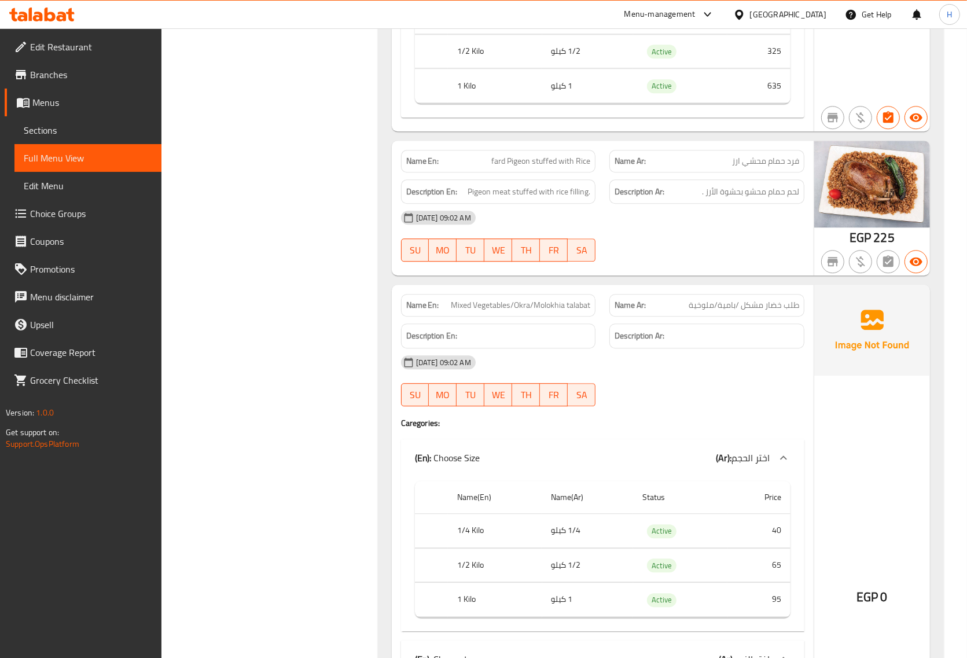
scroll to position [2821, 0]
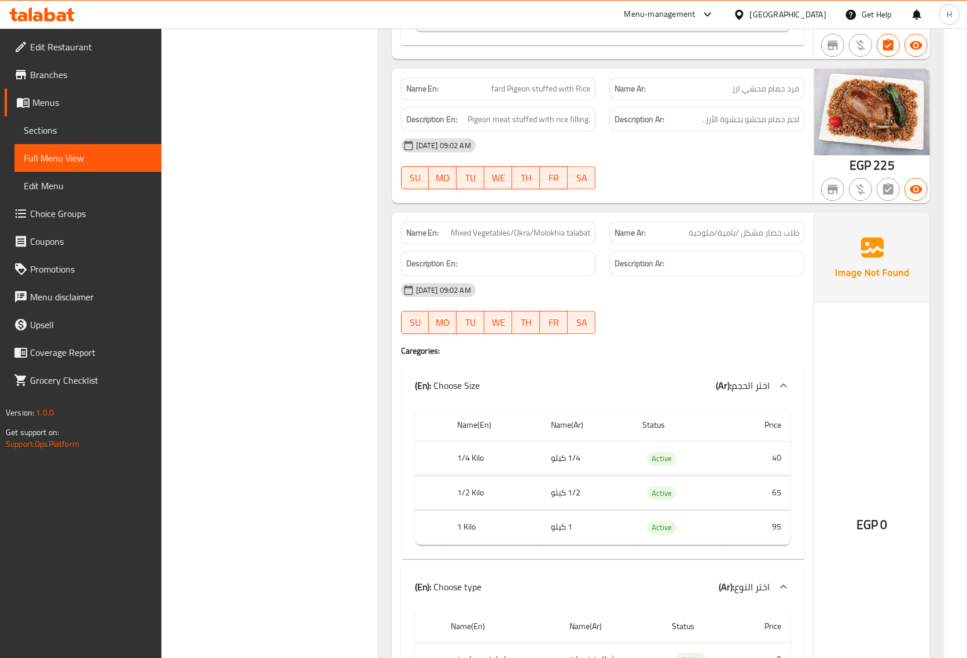
click at [473, 239] on span "Mixed Vegetables/Okra/Molokhia talabat" at bounding box center [520, 233] width 139 height 12
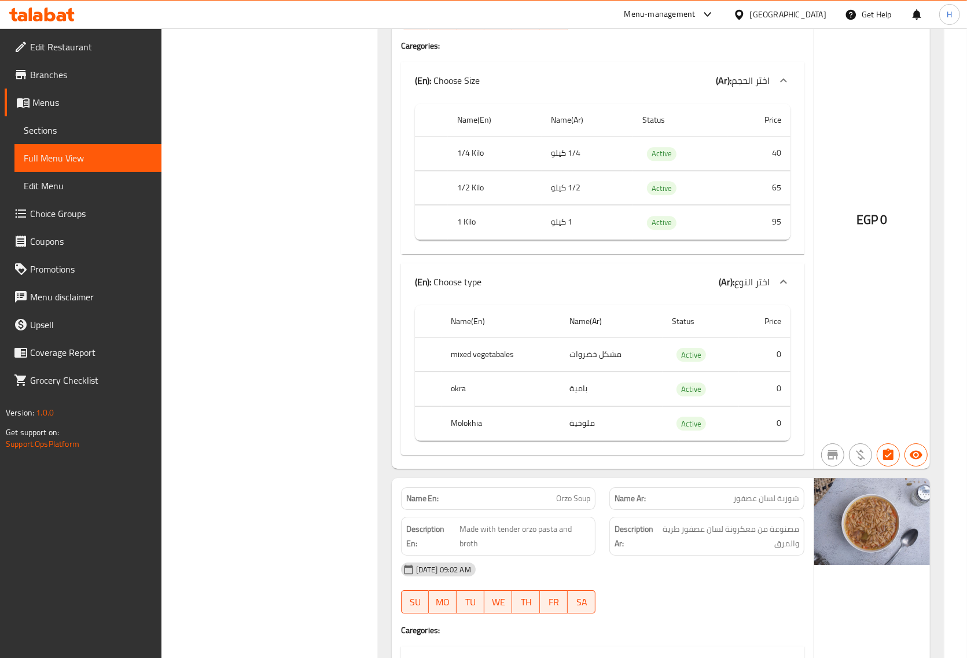
scroll to position [3038, 0]
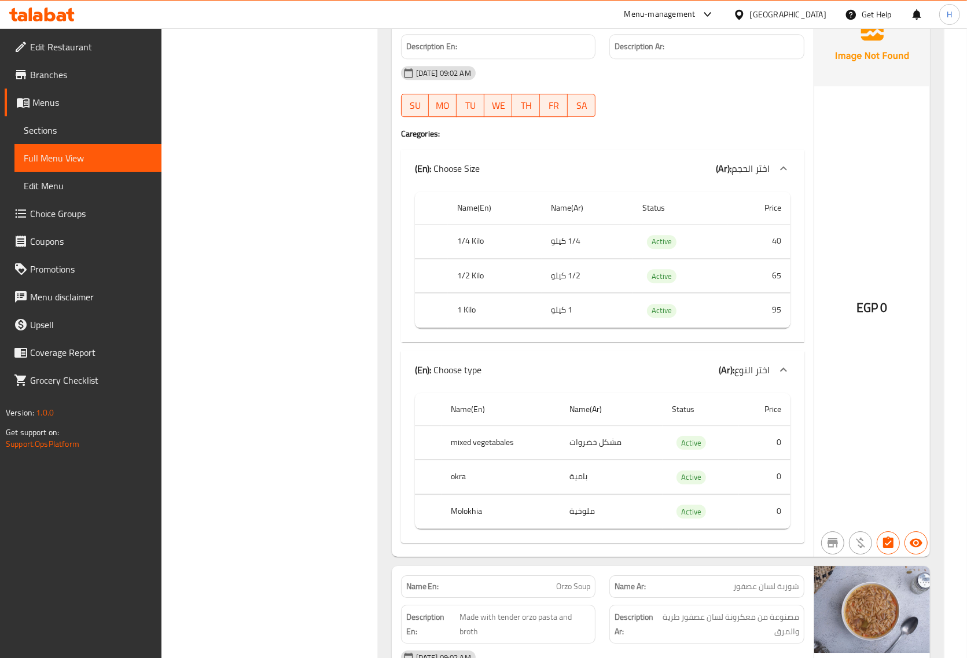
click at [554, 22] on span "Mixed Vegetables/Okra/Molokhia talabat" at bounding box center [520, 16] width 139 height 12
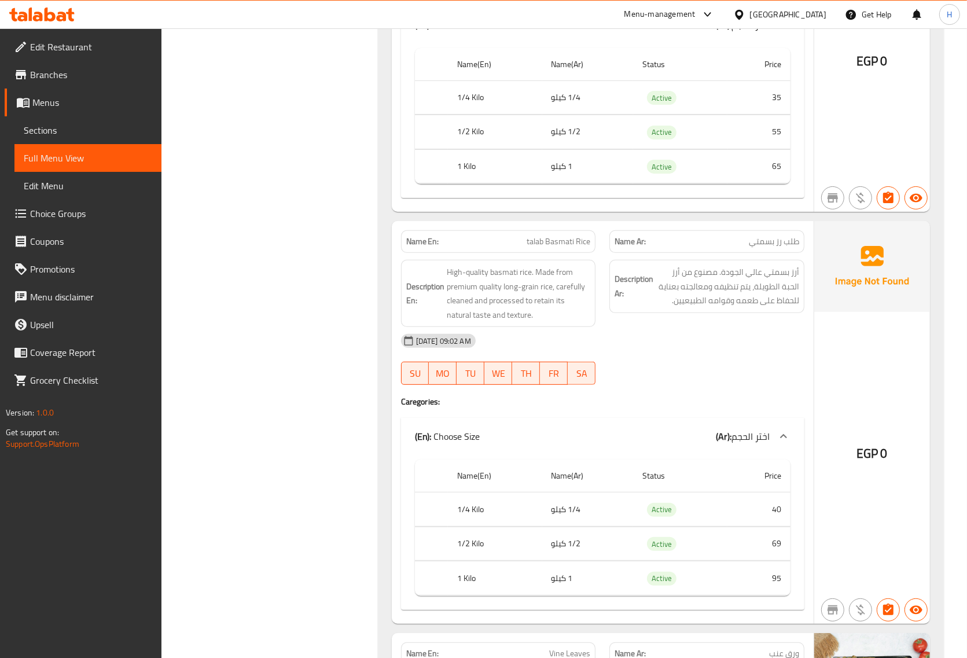
scroll to position [4196, 0]
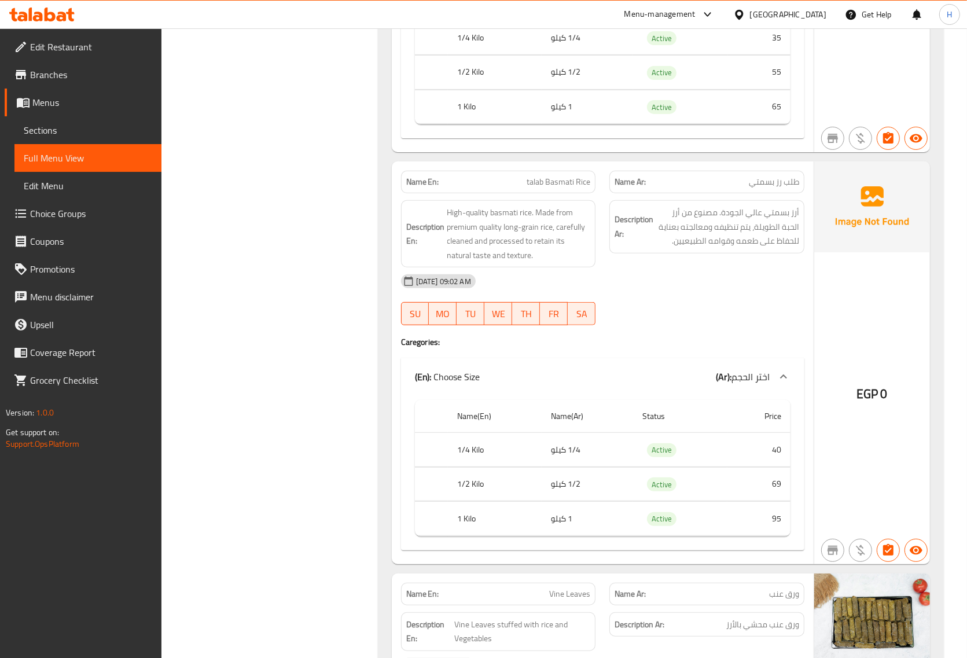
click at [558, 188] on span "talab Basmati Rice" at bounding box center [559, 182] width 64 height 12
copy span "talab Basmati Rice"
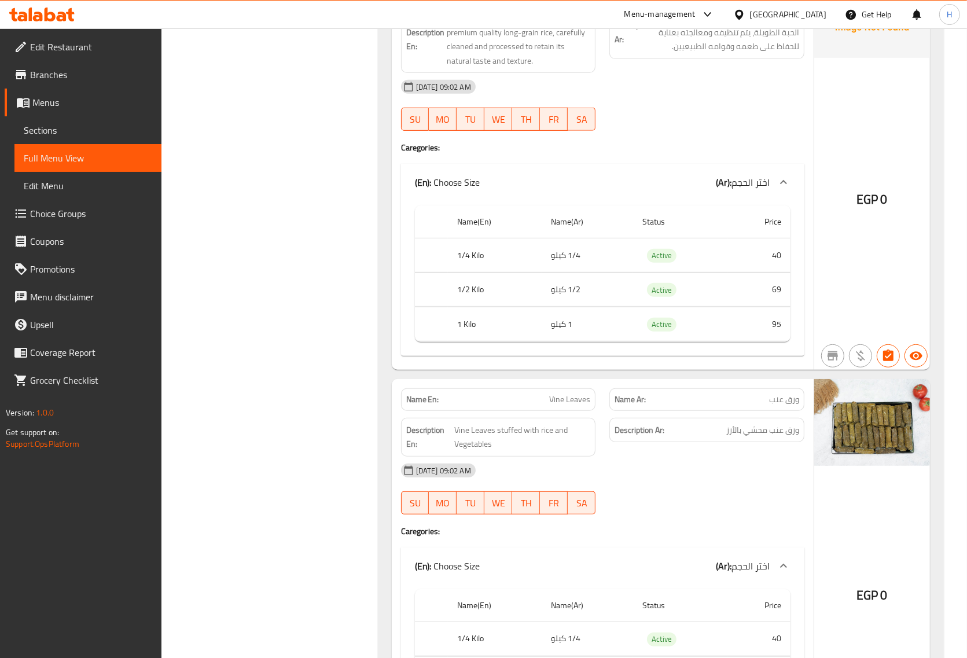
scroll to position [4485, 0]
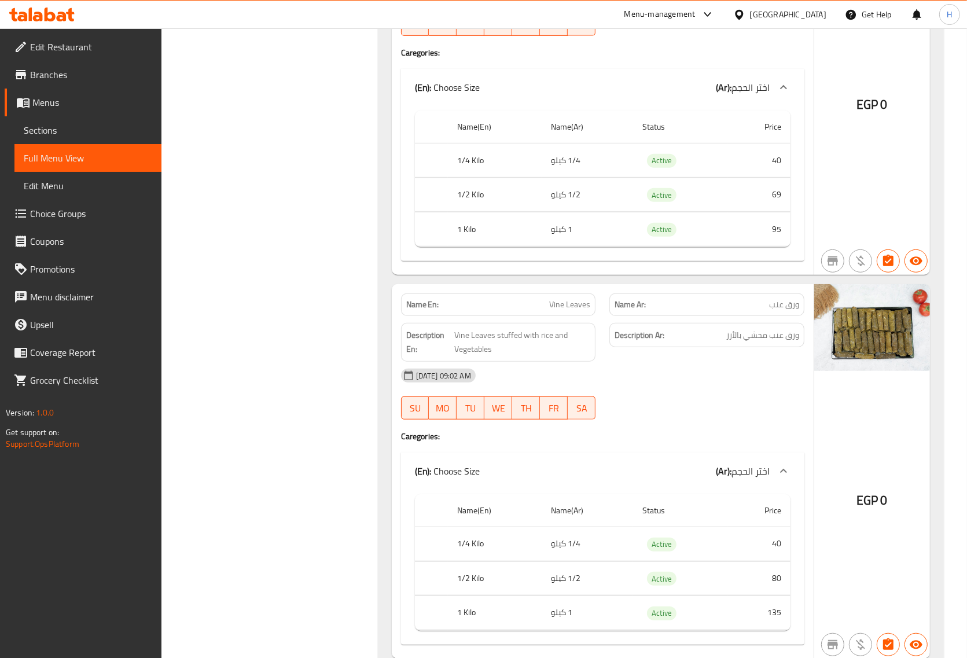
click at [567, 311] on span "Vine Leaves" at bounding box center [569, 305] width 41 height 12
click at [566, 311] on span "Vine Leaves" at bounding box center [569, 305] width 41 height 12
copy span "Vine Leaves"
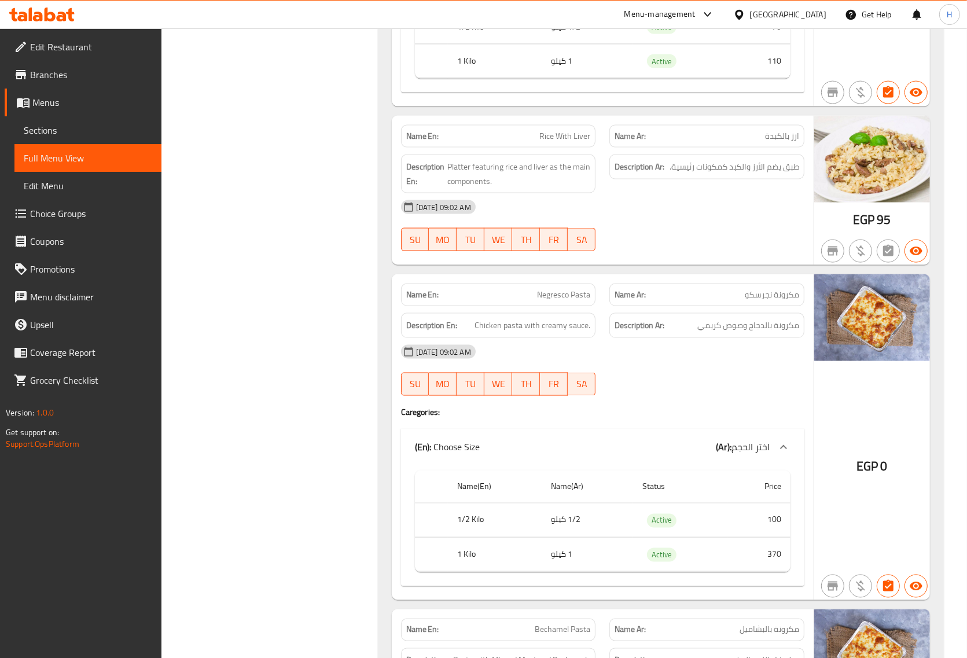
scroll to position [5426, 0]
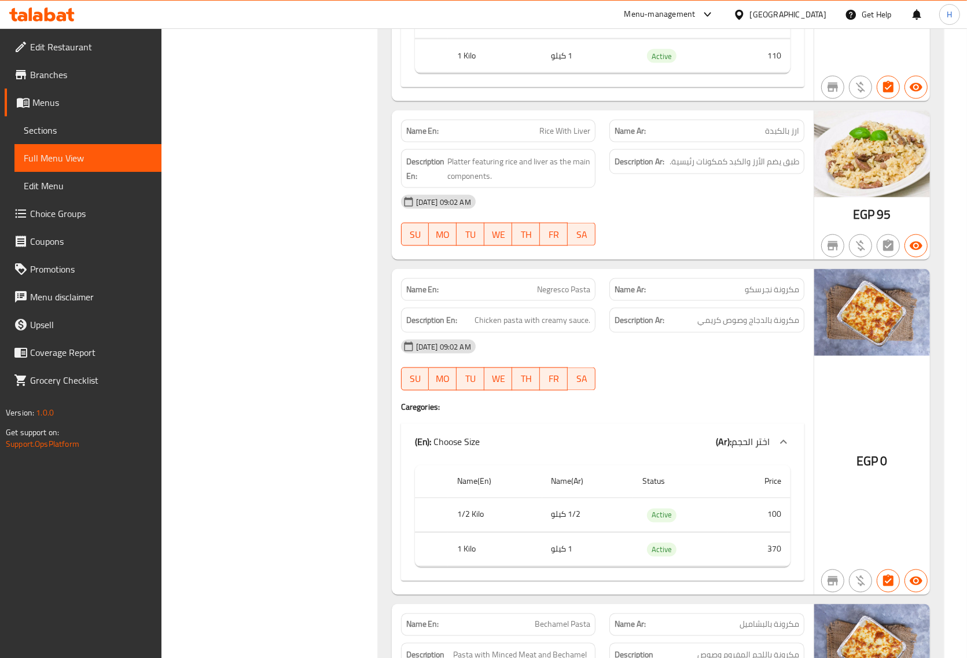
click at [556, 137] on span "Rice With Liver" at bounding box center [564, 131] width 51 height 12
click at [563, 137] on span "Rice With Liver" at bounding box center [564, 131] width 51 height 12
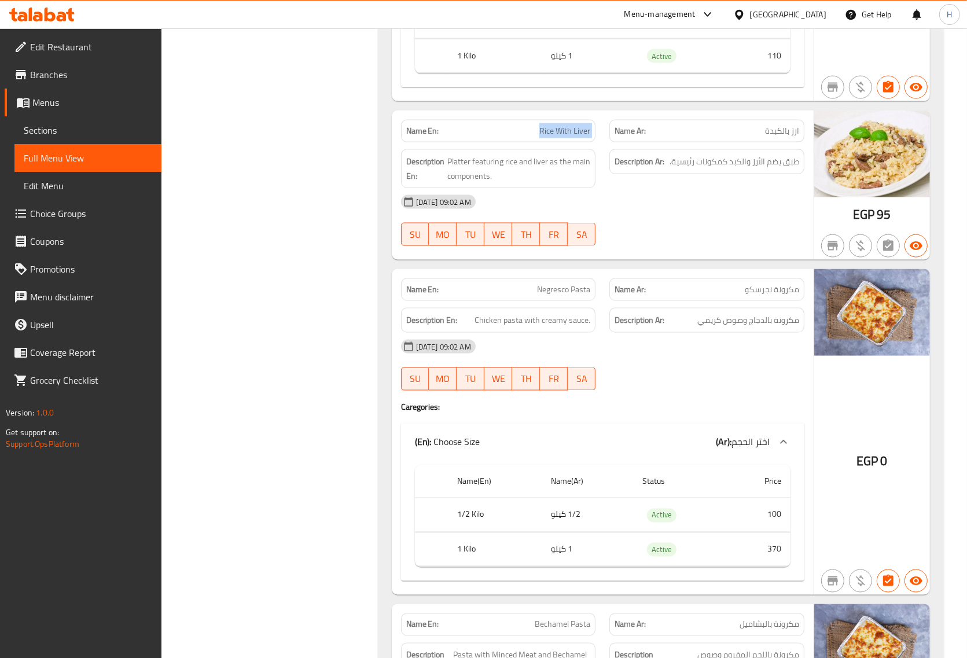
click at [563, 137] on span "Rice With Liver" at bounding box center [564, 131] width 51 height 12
click at [677, 216] on div "[DATE] 09:02 AM" at bounding box center [602, 202] width 417 height 28
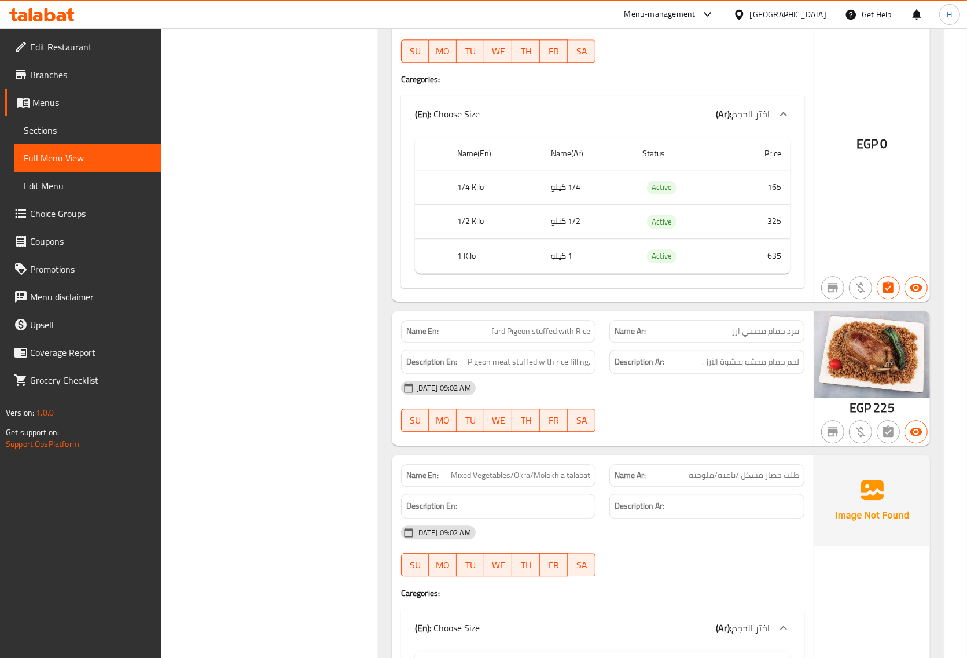
scroll to position [2604, 0]
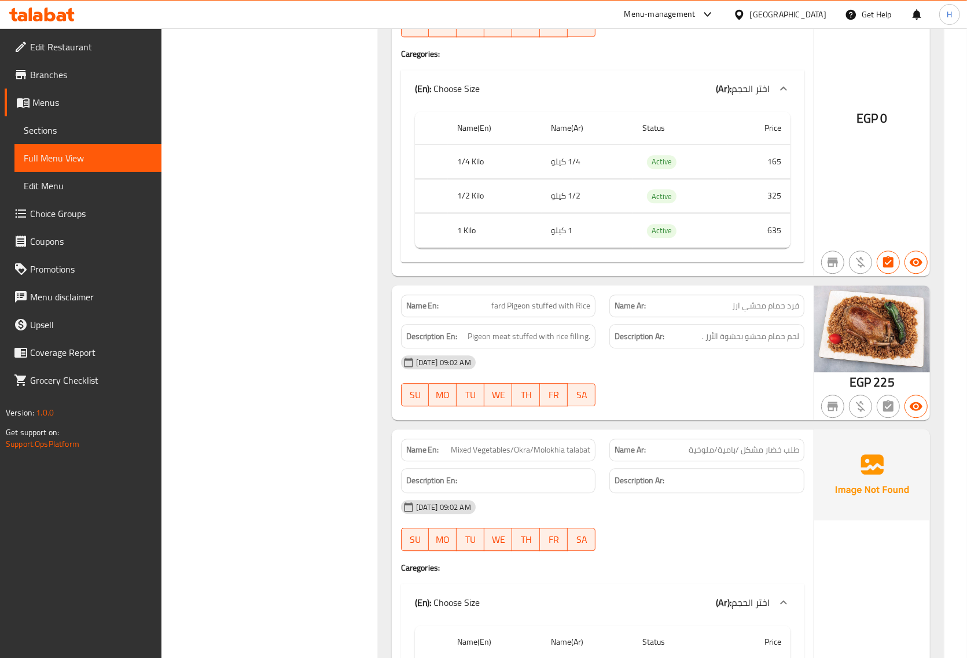
click at [509, 312] on span "fard Pigeon stuffed with Rice" at bounding box center [540, 306] width 99 height 12
copy span "fard Pigeon stuffed with Rice"
click at [521, 456] on span "Mixed Vegetables/Okra/Molokhia talabat" at bounding box center [520, 450] width 139 height 12
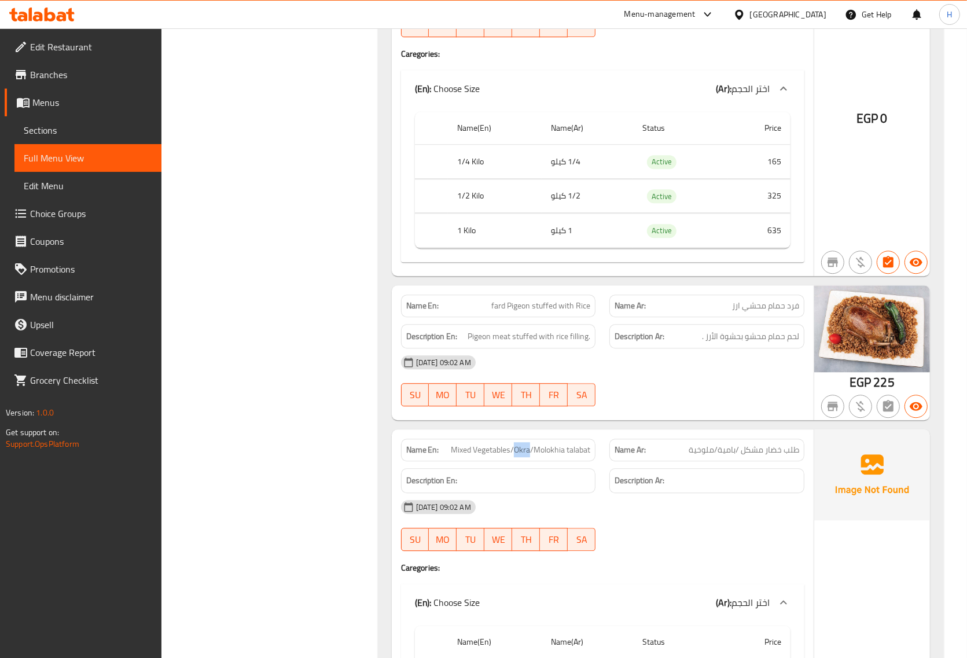
click at [521, 456] on span "Mixed Vegetables/Okra/Molokhia talabat" at bounding box center [520, 450] width 139 height 12
copy span "Mixed Vegetables/Okra/Molokhia talabat"
click at [545, 461] on div "Name En: Mixed Vegetables/Okra/Molokhia talabat" at bounding box center [498, 450] width 195 height 23
click at [547, 456] on span "Mixed Vegetables/Okra/Molokhia talabat" at bounding box center [520, 450] width 139 height 12
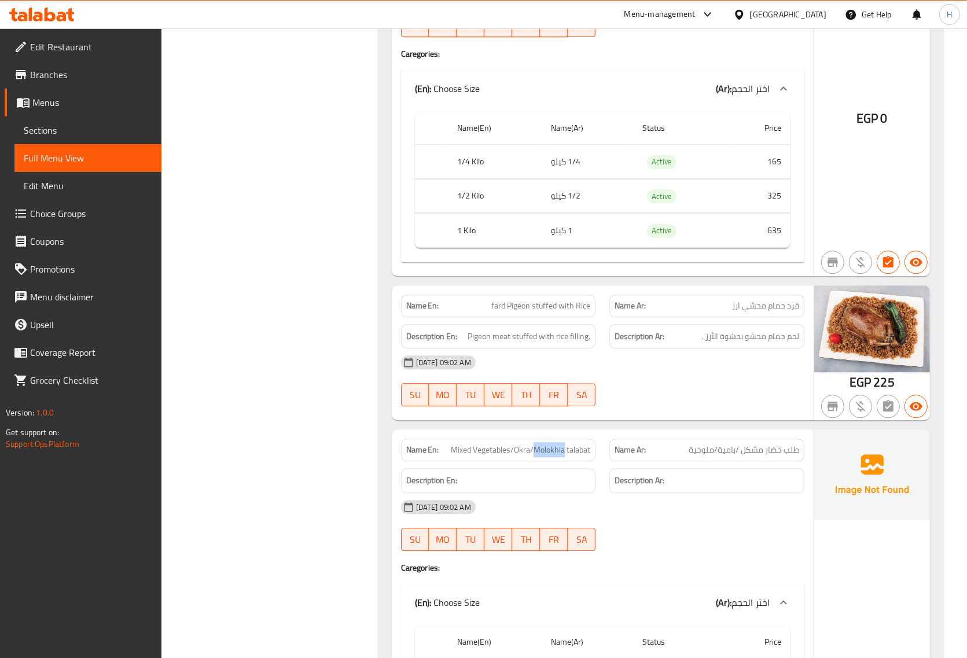
click at [547, 456] on span "Mixed Vegetables/Okra/Molokhia talabat" at bounding box center [520, 450] width 139 height 12
copy span "Mixed Vegetables/Okra/Molokhia talabat"
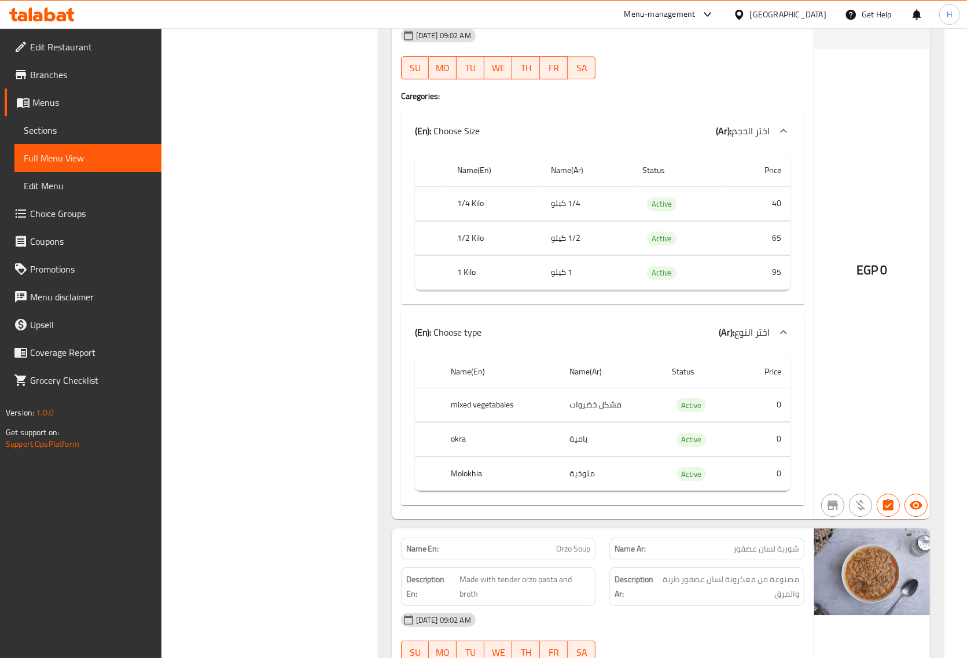
scroll to position [2821, 0]
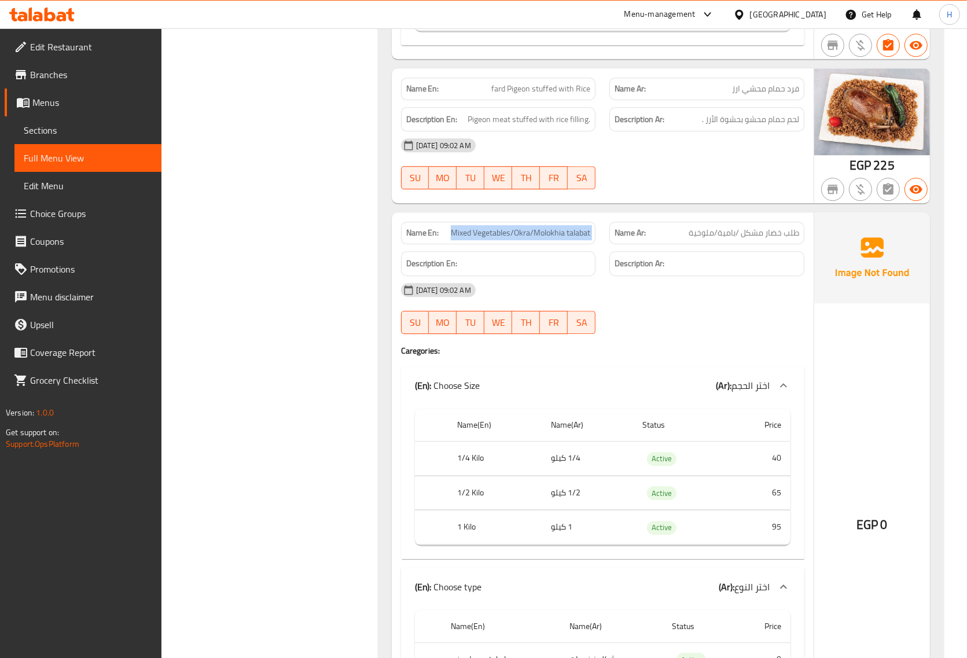
click at [595, 244] on div "Name En: Mixed Vegetables/Okra/Molokhia talabat" at bounding box center [498, 233] width 195 height 23
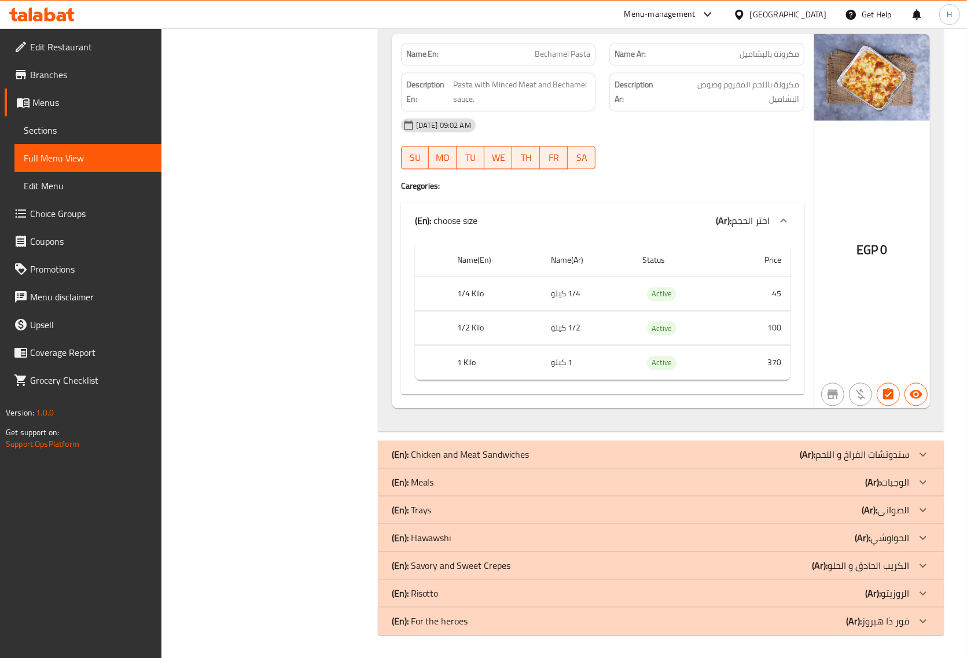
scroll to position [6034, 0]
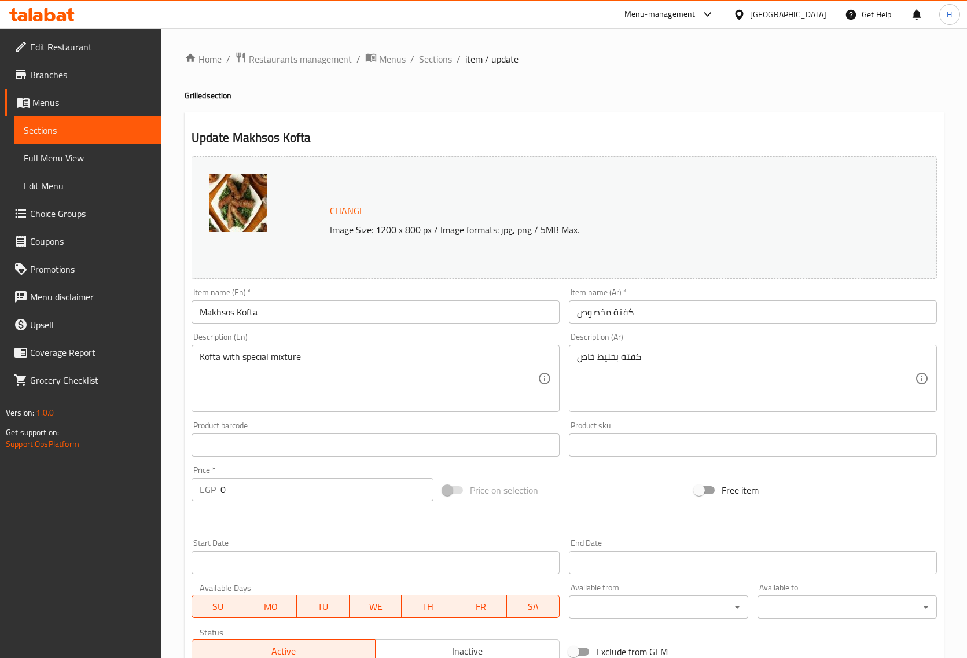
scroll to position [236, 0]
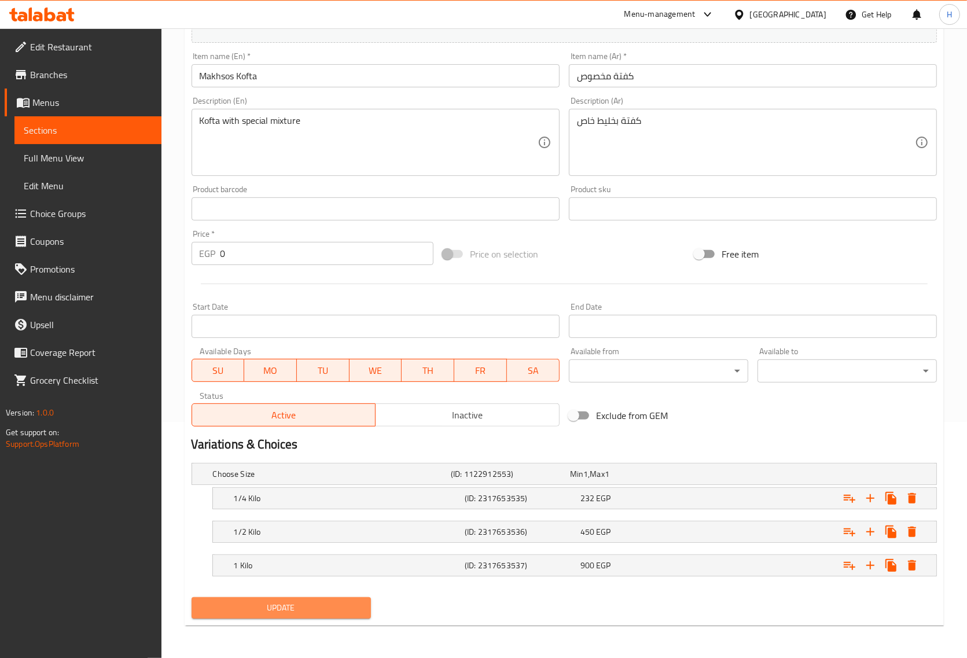
click at [352, 604] on span "Update" at bounding box center [281, 608] width 161 height 14
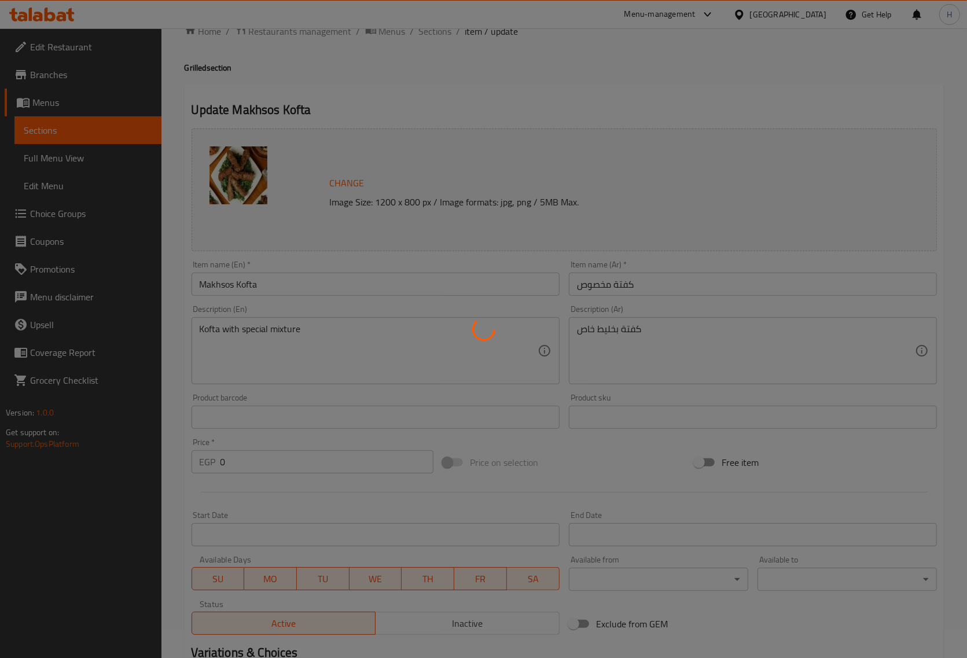
scroll to position [0, 0]
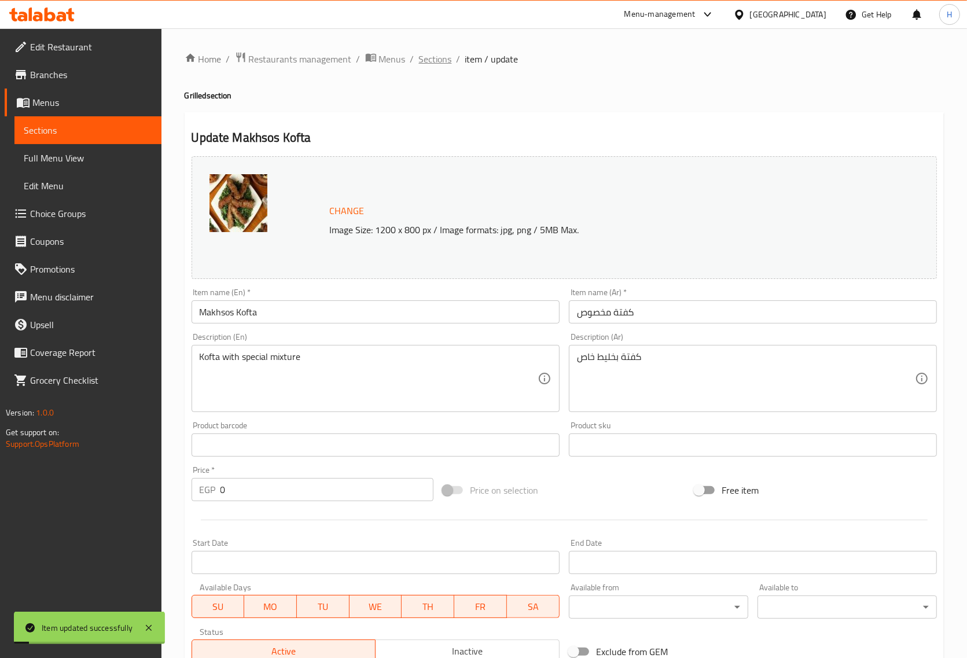
click at [430, 64] on span "Sections" at bounding box center [435, 59] width 33 height 14
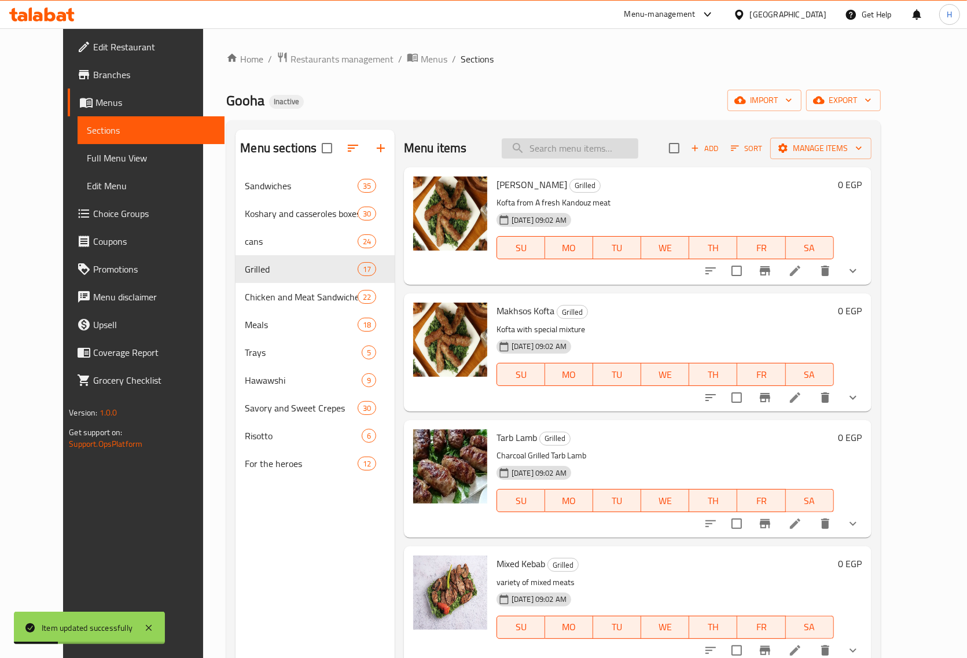
click at [589, 149] on input "search" at bounding box center [570, 148] width 137 height 20
paste input "talab Basmati Rice"
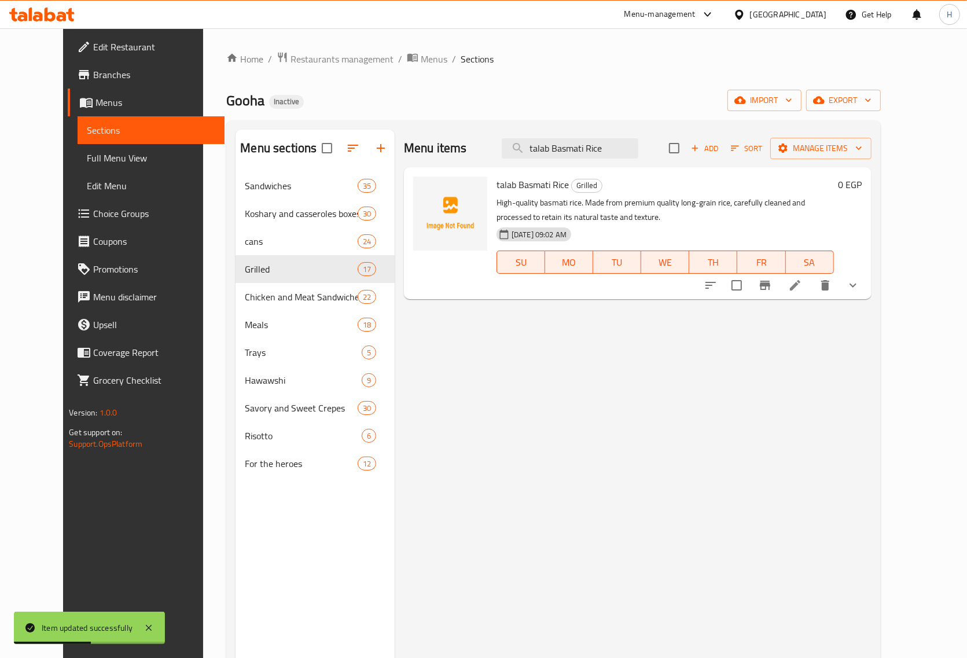
type input "talab Basmati Rice"
click at [802, 289] on icon at bounding box center [795, 285] width 14 height 14
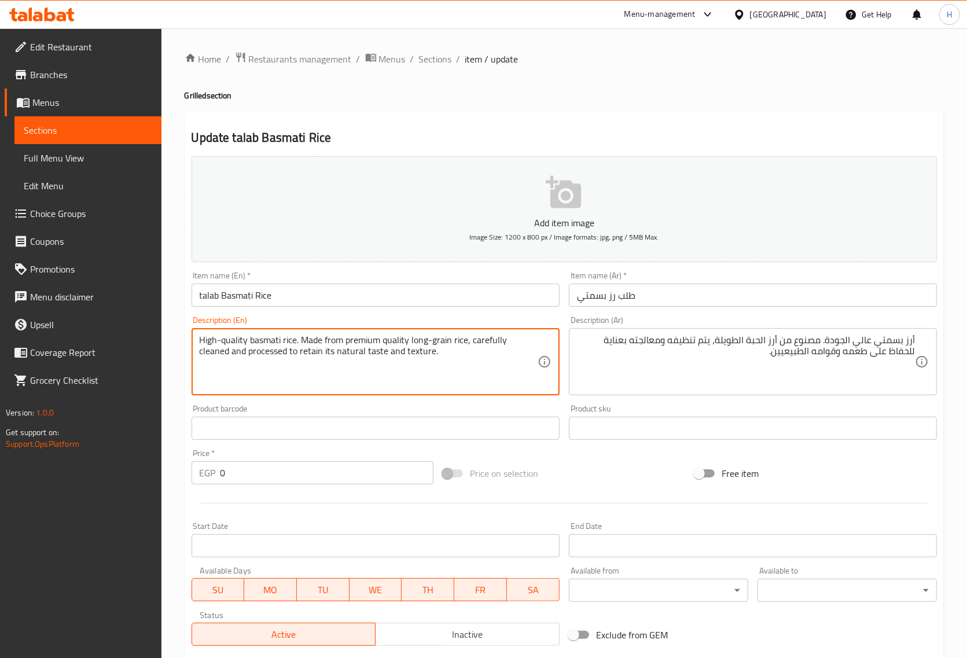
click at [365, 343] on textarea "High-quality basmati rice. Made from premium quality long-grain rice, carefully…" at bounding box center [369, 362] width 338 height 55
drag, startPoint x: 410, startPoint y: 341, endPoint x: 345, endPoint y: 344, distance: 64.9
click at [345, 344] on textarea "High-quality basmati rice. Made from premium quality long-grain rice, carefully…" at bounding box center [369, 362] width 338 height 55
type textarea "High-quality basmati rice. Made from long-grain rice, carefully cleaned and pro…"
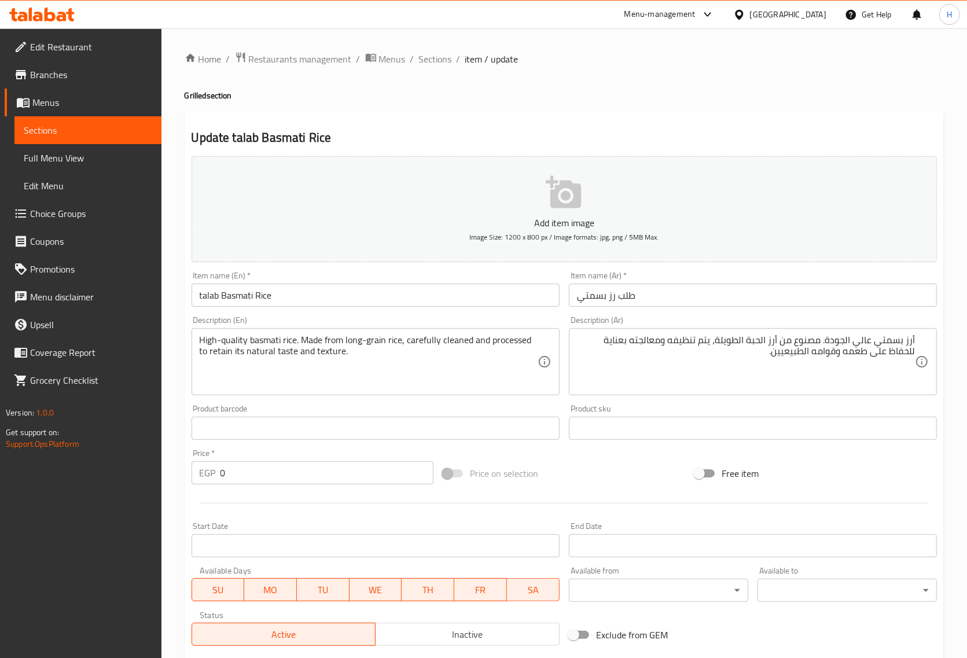
click at [414, 293] on input "talab Basmati Rice" at bounding box center [376, 295] width 368 height 23
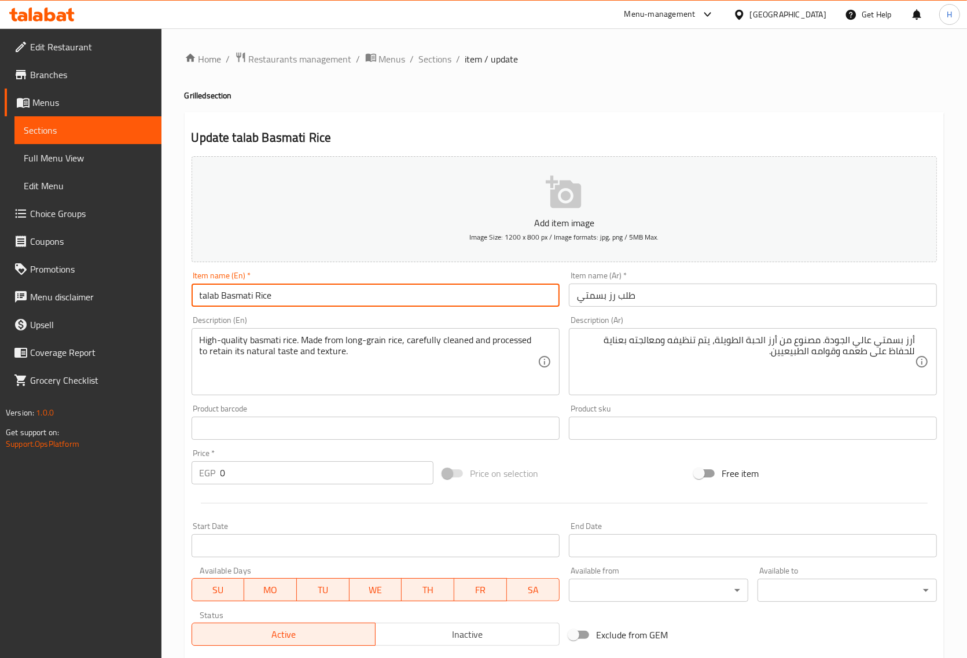
click at [414, 293] on input "talab Basmati Rice" at bounding box center [376, 295] width 368 height 23
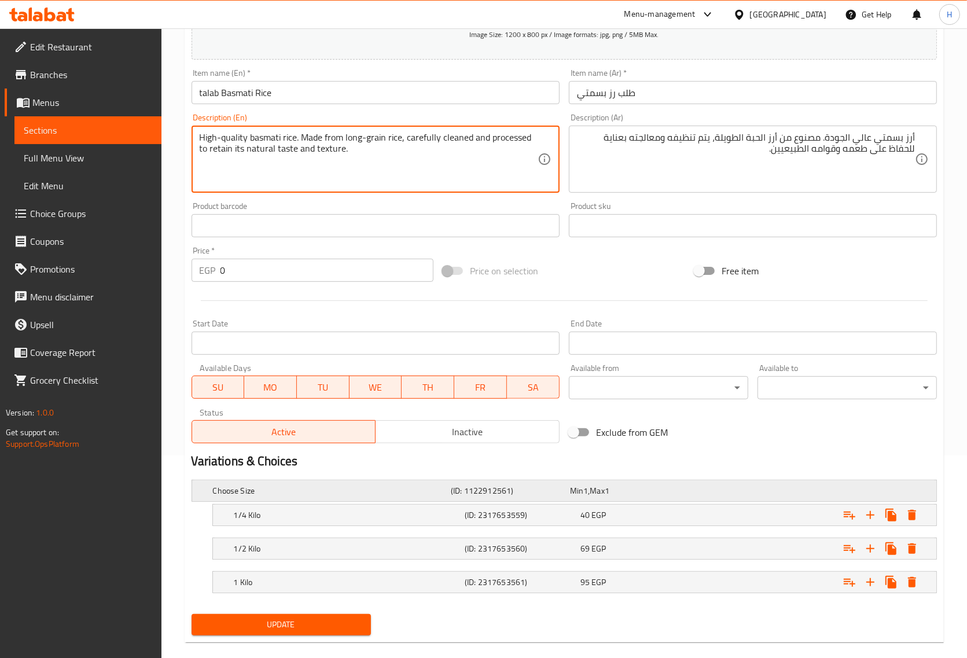
scroll to position [217, 0]
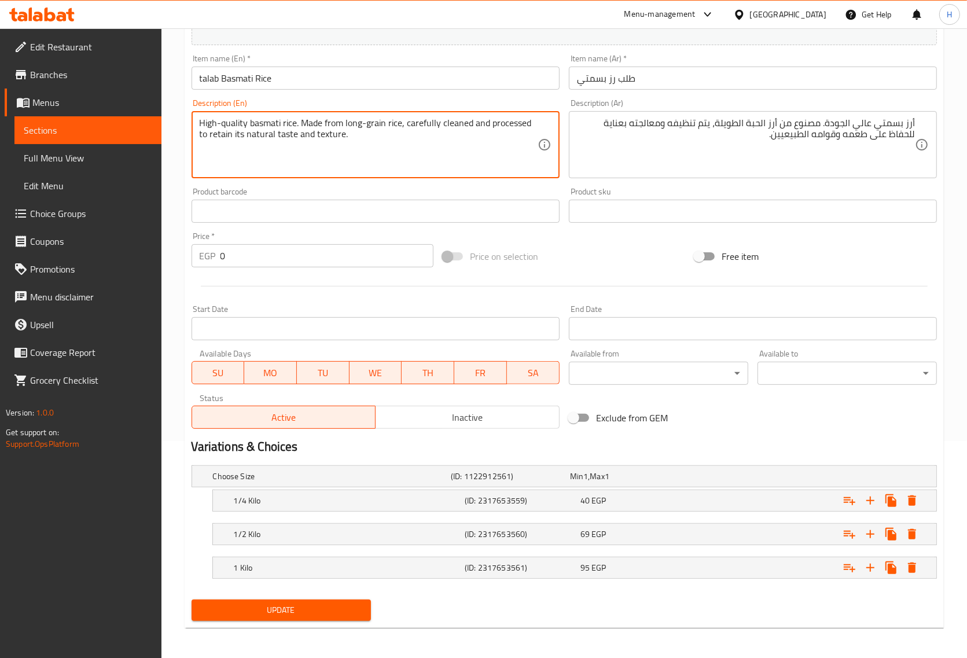
click at [341, 612] on span "Update" at bounding box center [281, 610] width 161 height 14
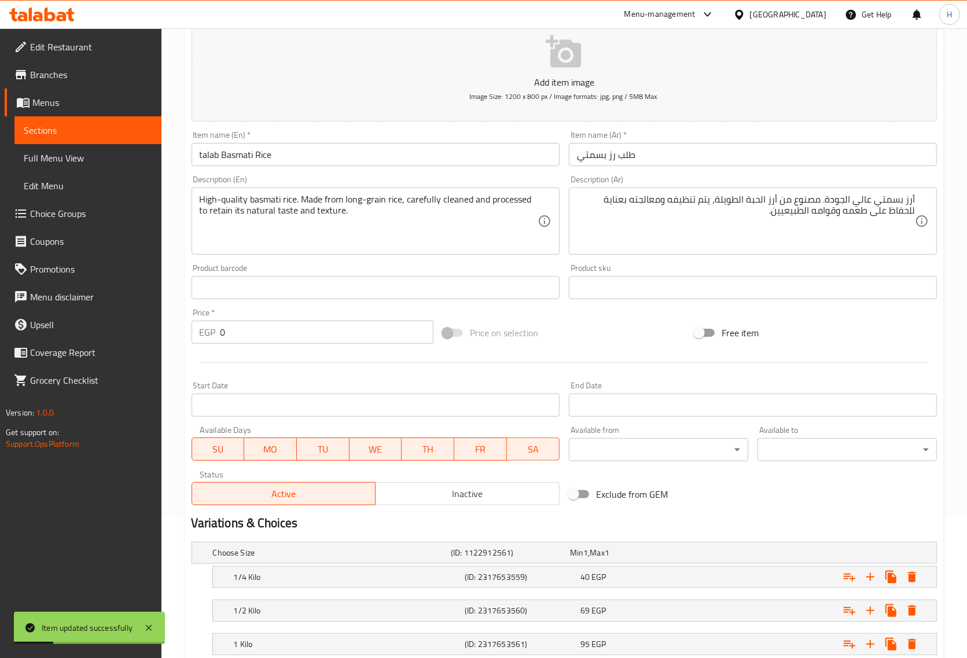
scroll to position [0, 0]
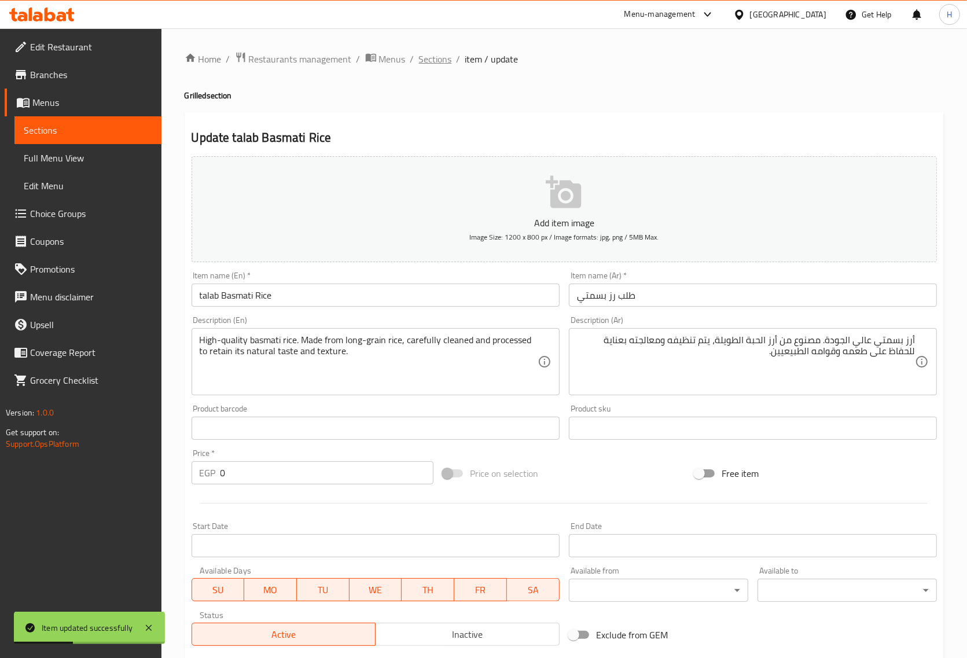
click at [438, 63] on span "Sections" at bounding box center [435, 59] width 33 height 14
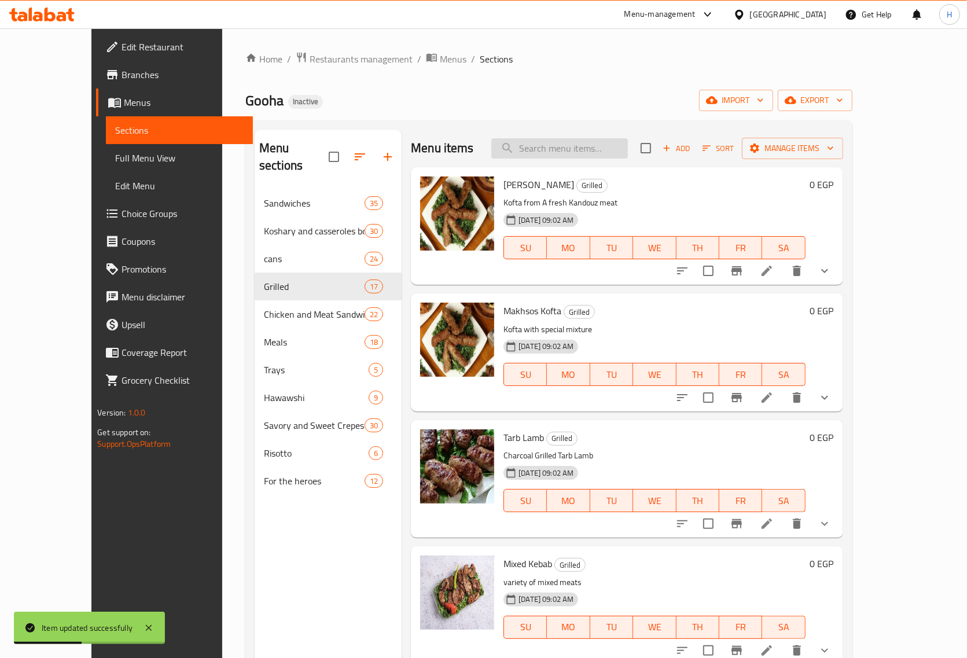
click at [553, 148] on input "search" at bounding box center [559, 148] width 137 height 20
paste input "Vine Leaves"
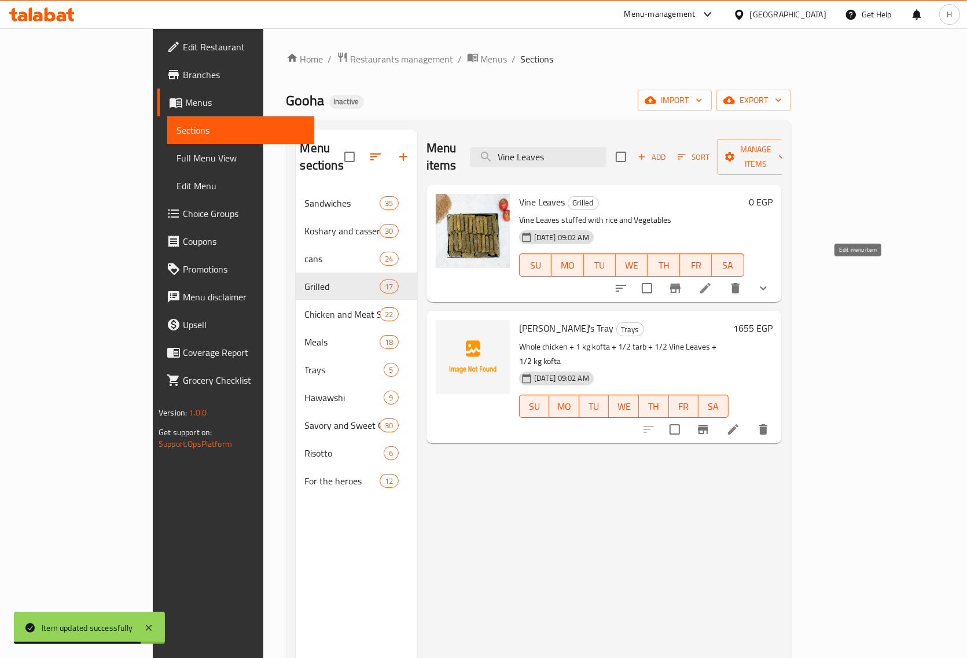
type input "Vine Leaves"
click at [712, 281] on icon at bounding box center [706, 288] width 14 height 14
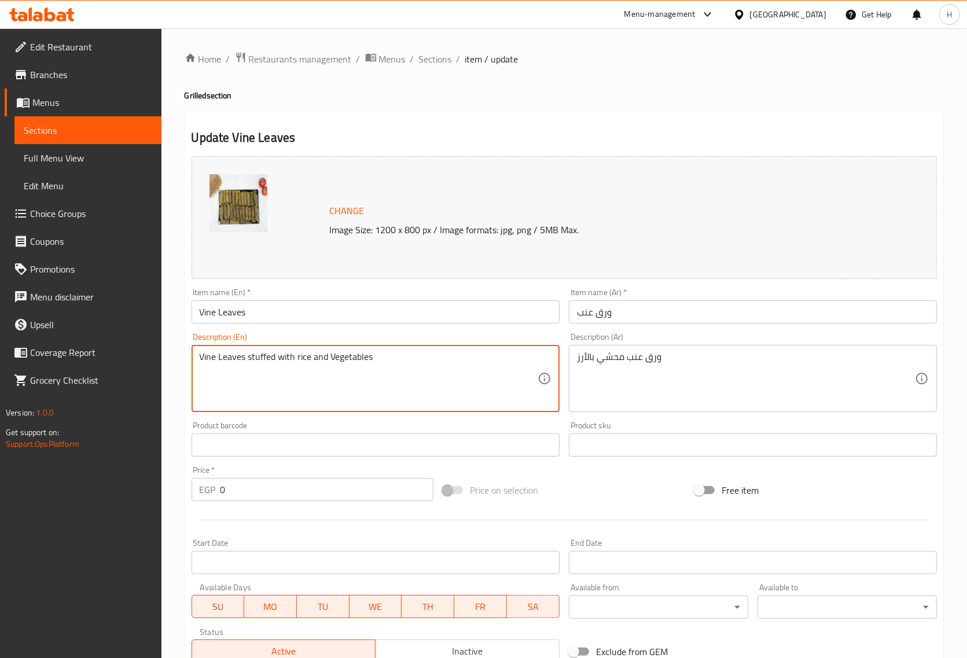
drag, startPoint x: 313, startPoint y: 359, endPoint x: 432, endPoint y: 358, distance: 118.6
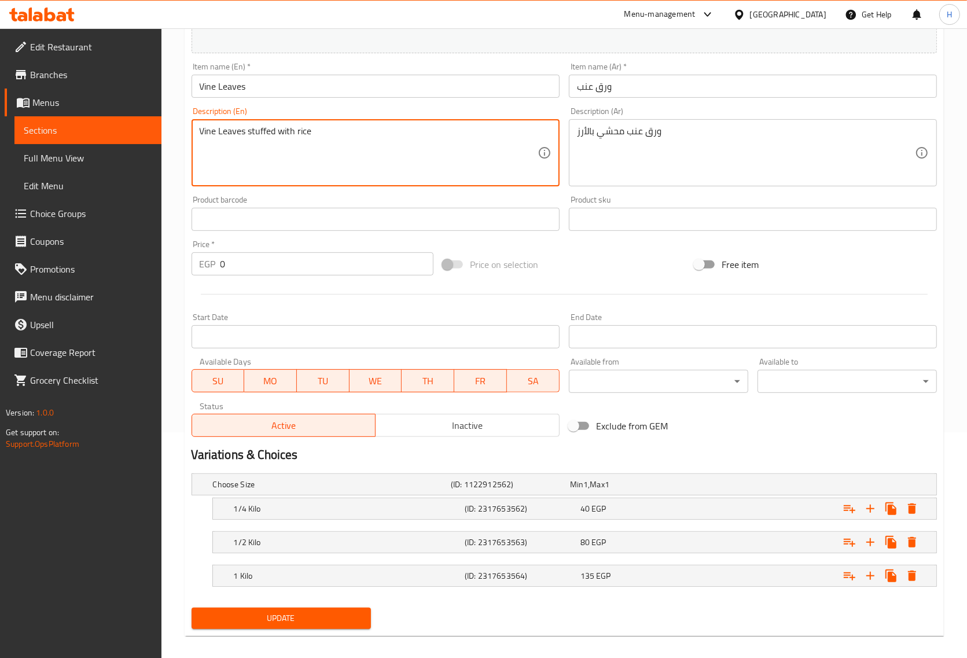
scroll to position [236, 0]
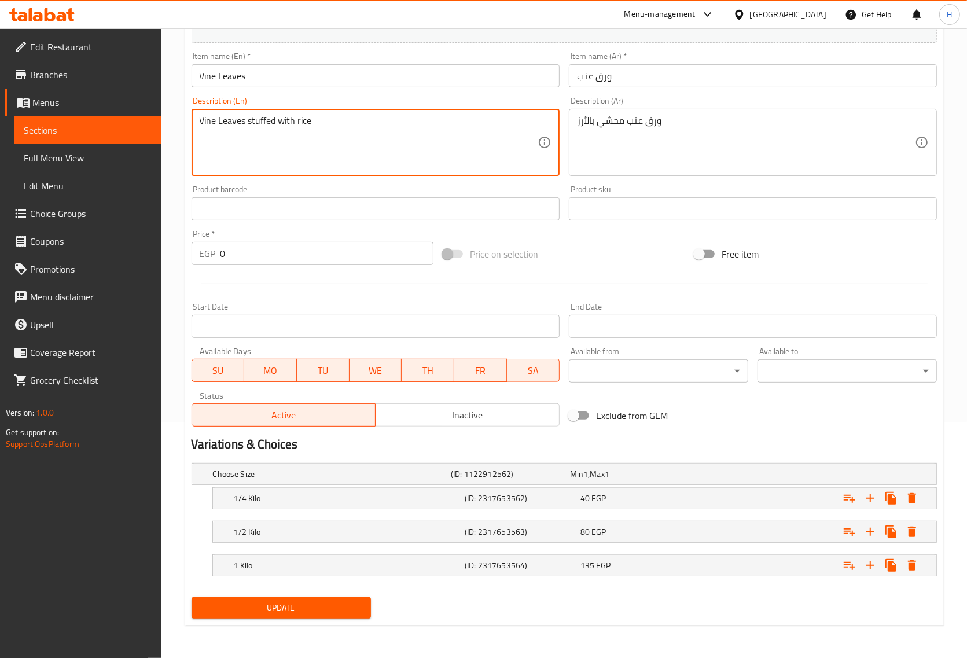
type textarea "Vine Leaves stuffed with rice"
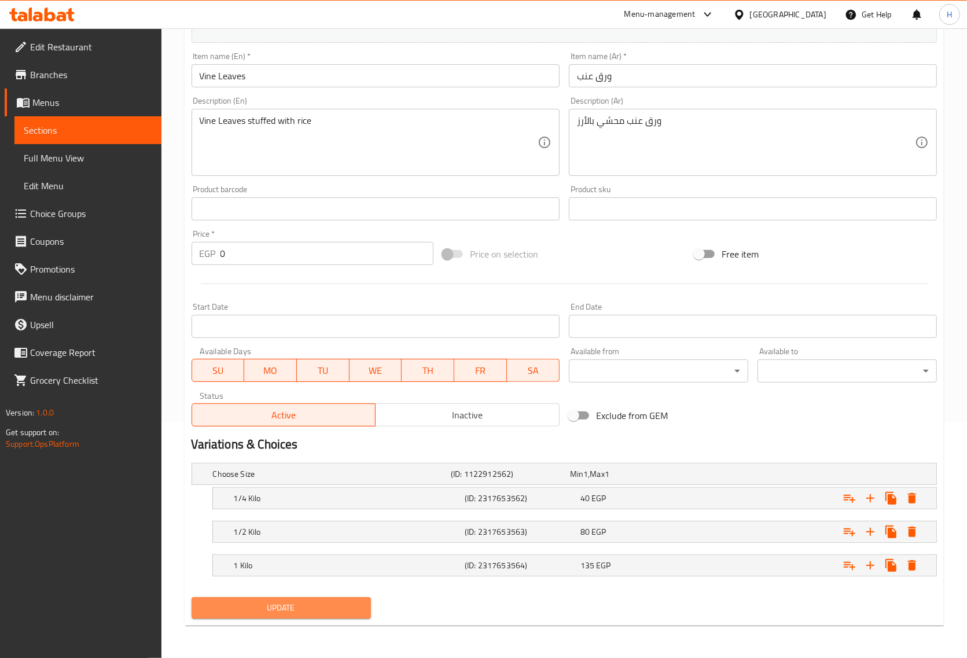
click at [297, 608] on span "Update" at bounding box center [281, 608] width 161 height 14
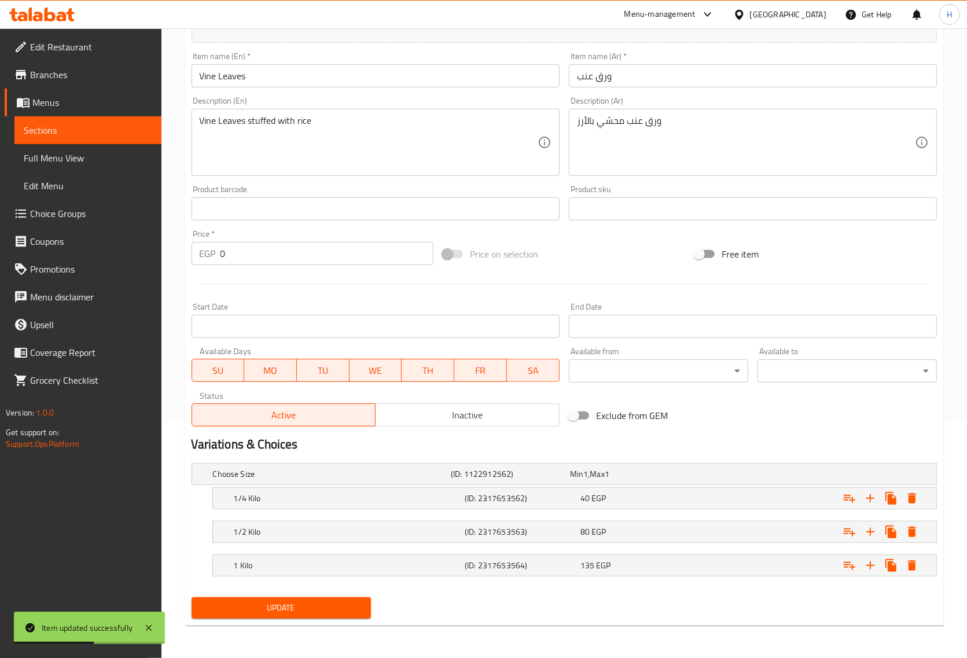
click at [246, 70] on input "Vine Leaves" at bounding box center [376, 75] width 368 height 23
click at [273, 606] on span "Update" at bounding box center [281, 608] width 161 height 14
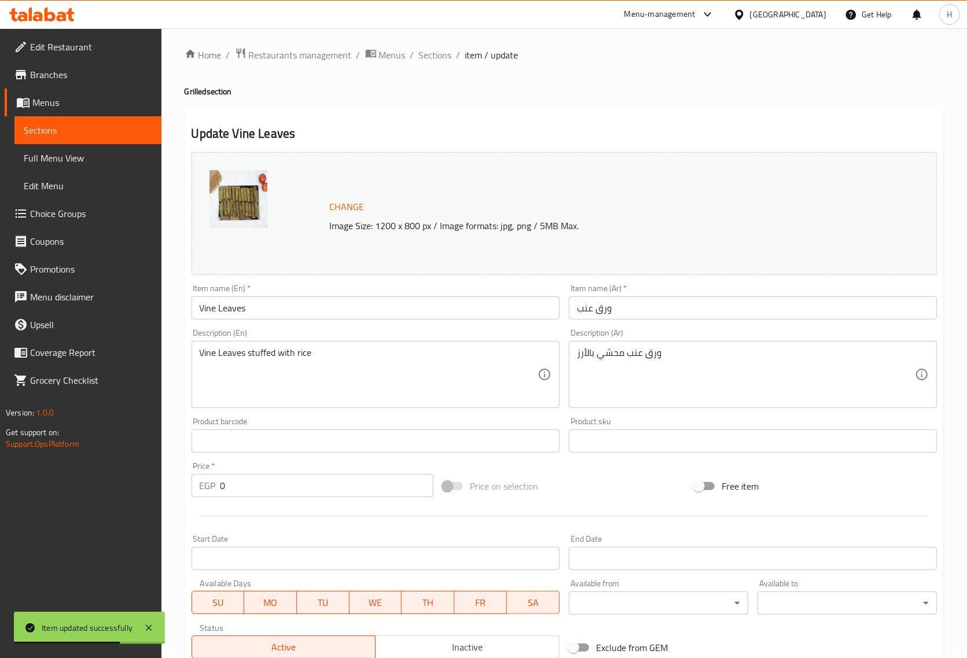
scroll to position [0, 0]
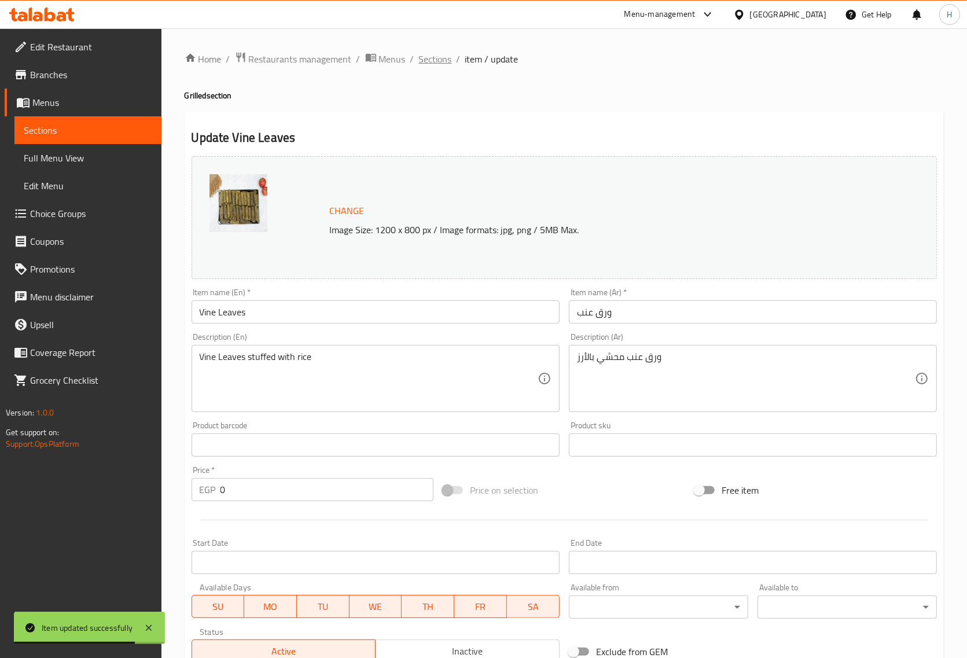
click at [447, 52] on span "Sections" at bounding box center [435, 59] width 33 height 14
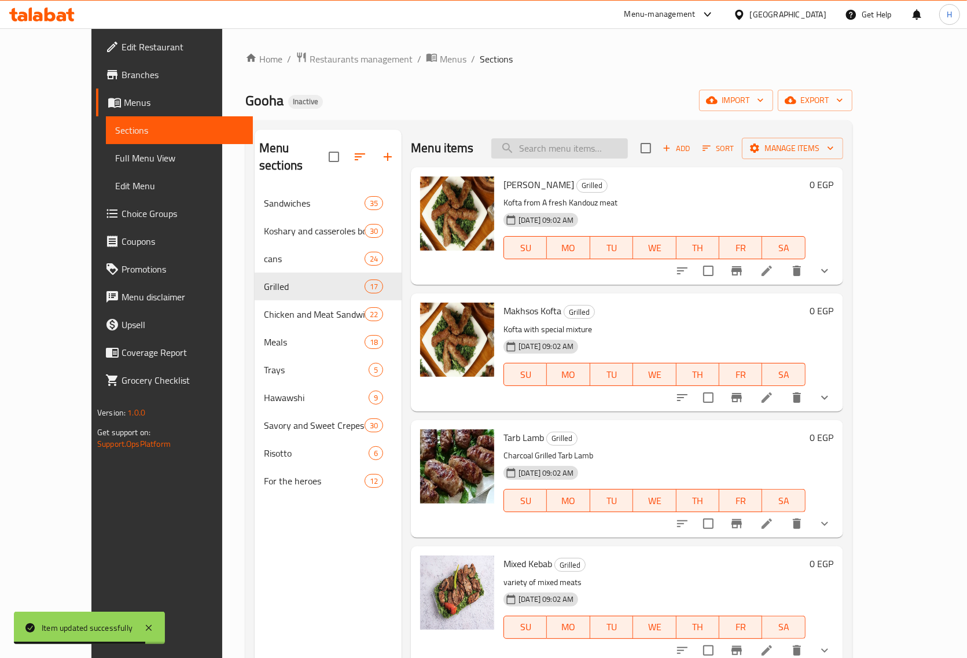
click at [611, 148] on input "search" at bounding box center [559, 148] width 137 height 20
paste input "Rice With Liver"
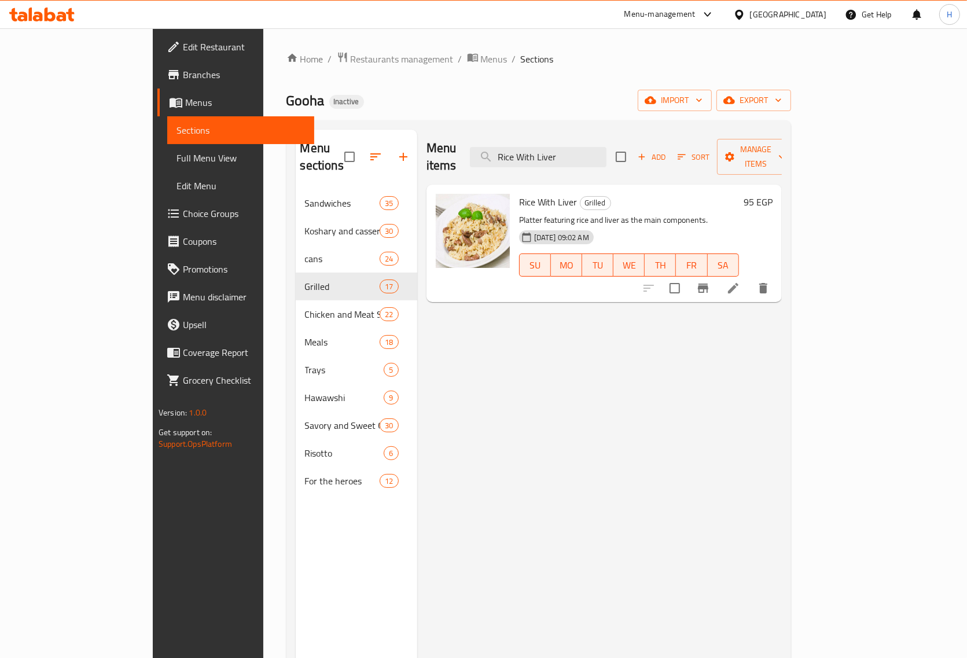
type input "Rice With Liver"
click at [749, 278] on li at bounding box center [733, 288] width 32 height 21
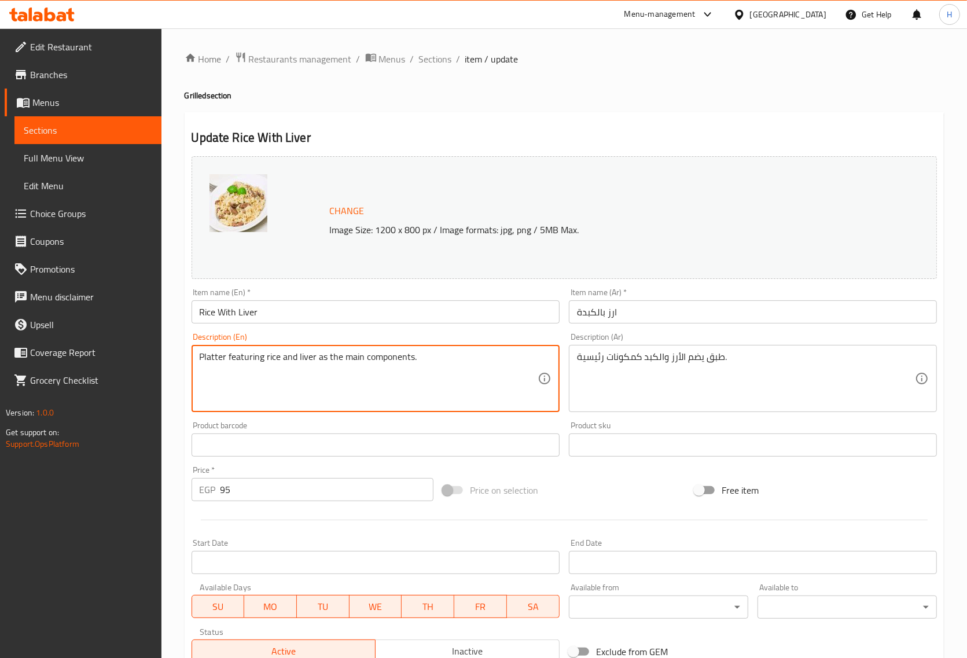
click at [242, 355] on textarea "Platter featuring rice and liver as the main components." at bounding box center [369, 378] width 338 height 55
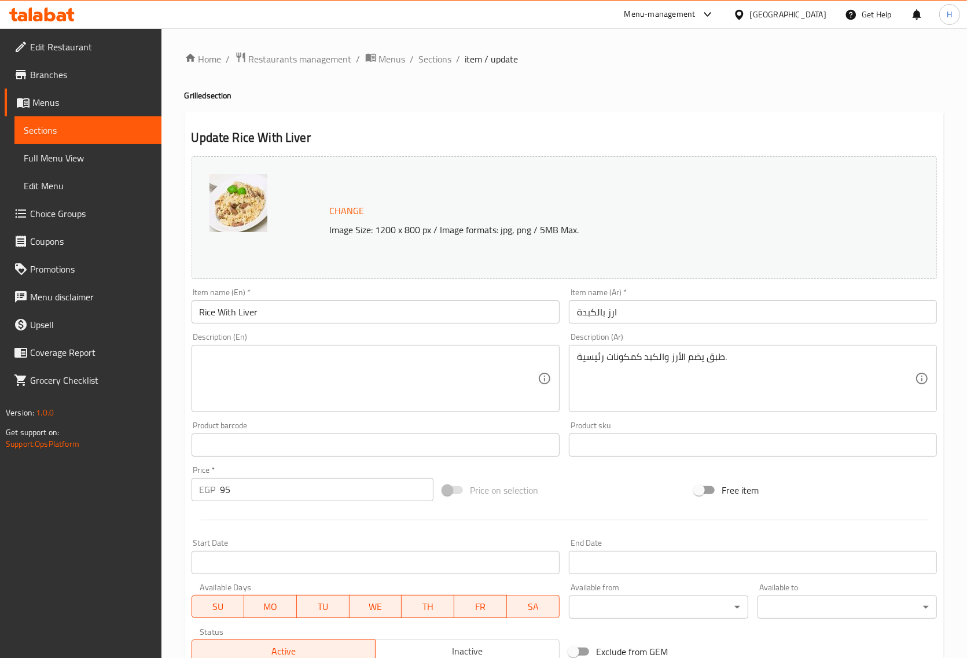
click at [615, 333] on div "Description (Ar) طبق يضم الأرز والكبد كمكونات رئيسية. Description (Ar)" at bounding box center [752, 372] width 377 height 89
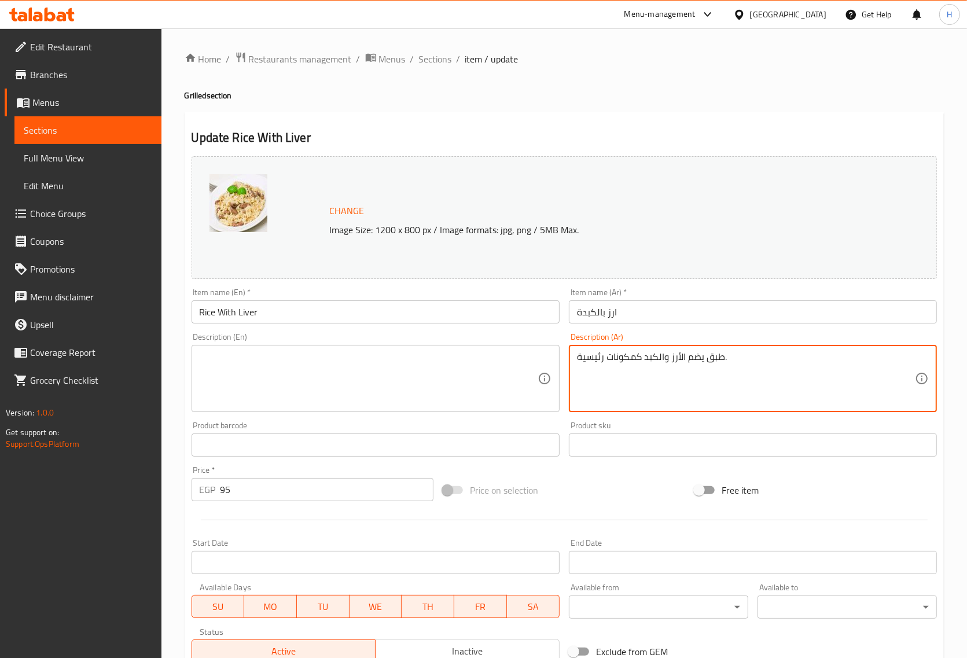
click at [618, 354] on textarea "طبق يضم الأرز والكبد كمكونات رئيسية." at bounding box center [746, 378] width 338 height 55
click at [230, 307] on input "Rice With Liver" at bounding box center [376, 311] width 368 height 23
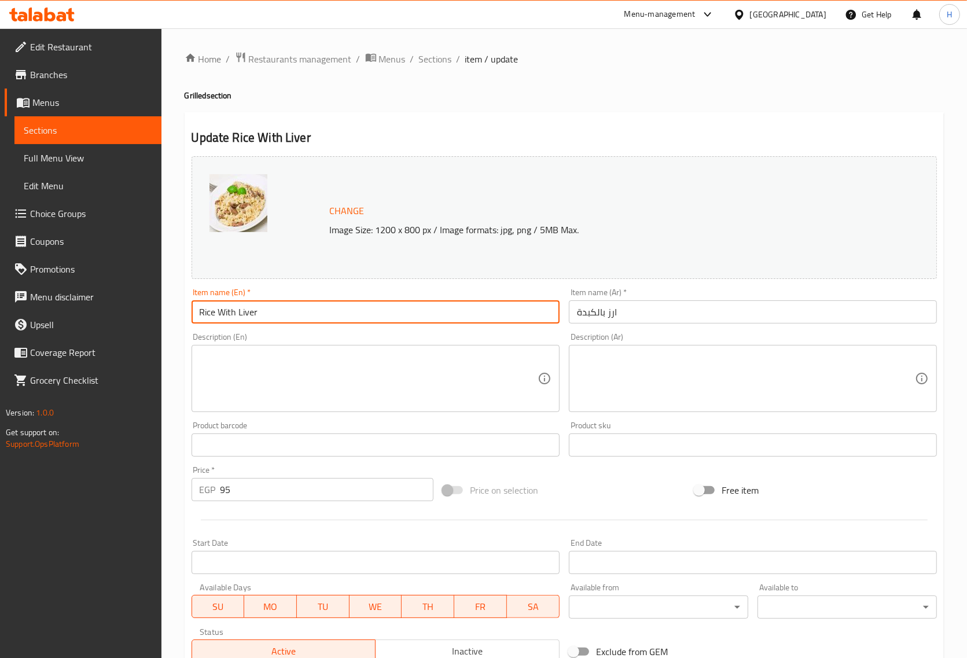
click at [231, 308] on input "Rice With Liver" at bounding box center [376, 311] width 368 height 23
click at [786, 365] on textarea at bounding box center [746, 378] width 338 height 55
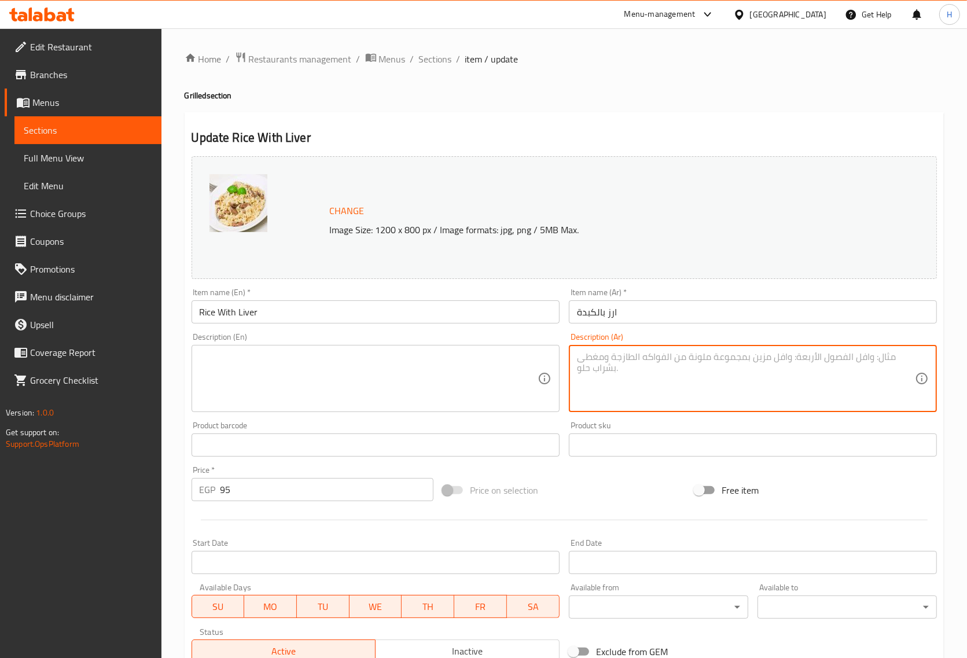
paste textarea "1//4"
type textarea "1//4"
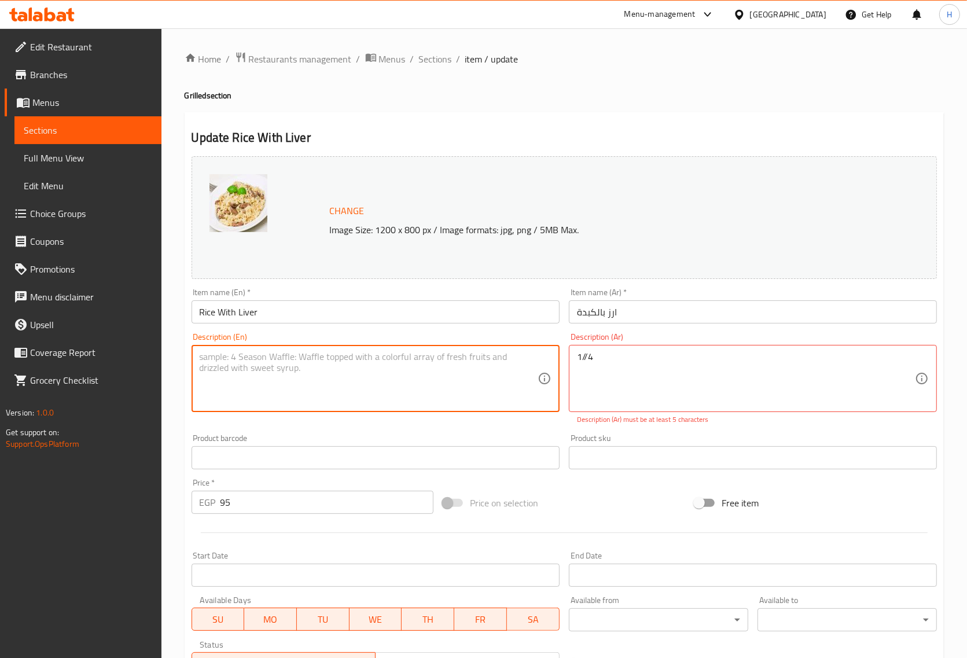
click at [428, 372] on textarea at bounding box center [369, 378] width 338 height 55
paste textarea "1//4"
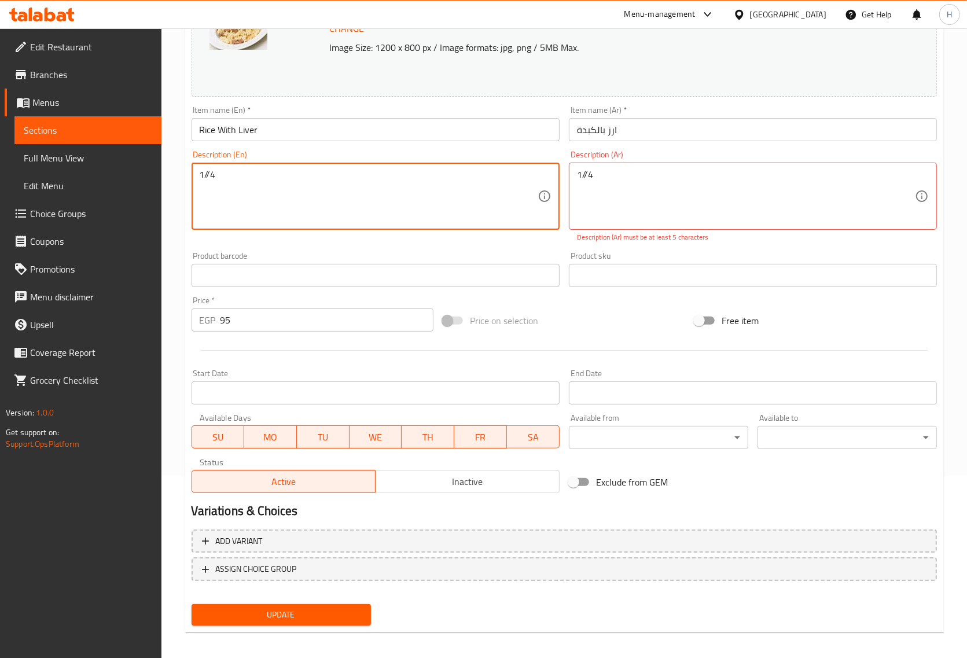
scroll to position [187, 0]
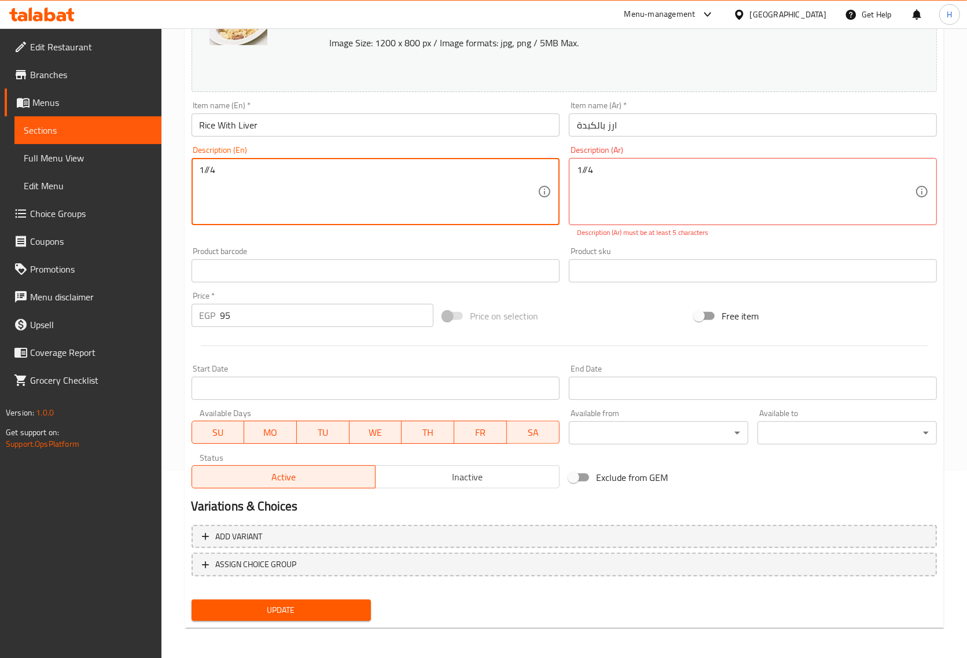
type textarea "1//4"
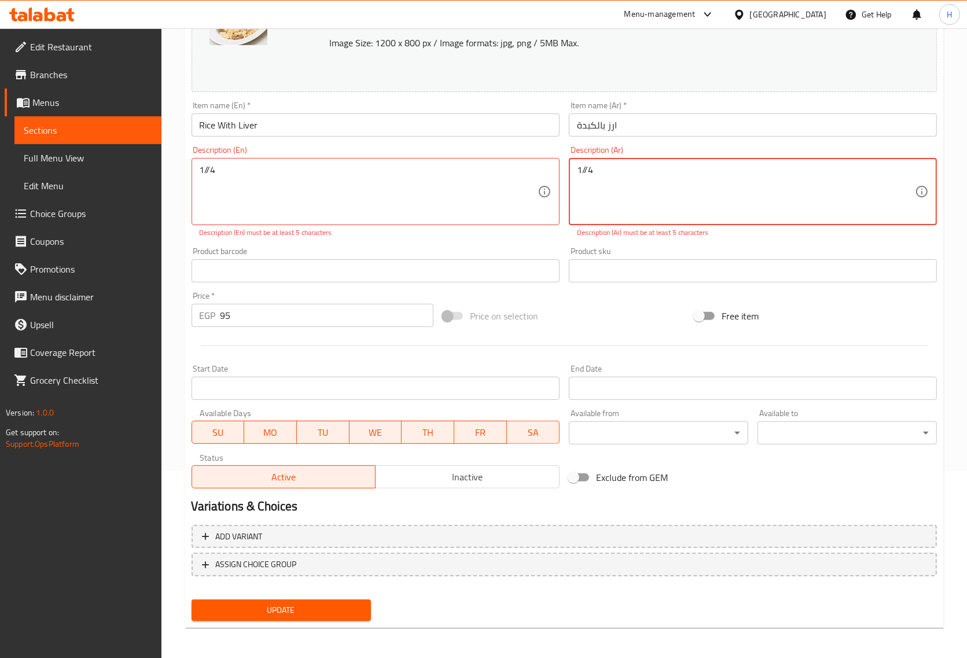
click at [591, 164] on textarea "1//4" at bounding box center [746, 191] width 338 height 55
type textarea "ربع"
click at [369, 177] on textarea "1//4" at bounding box center [369, 191] width 338 height 55
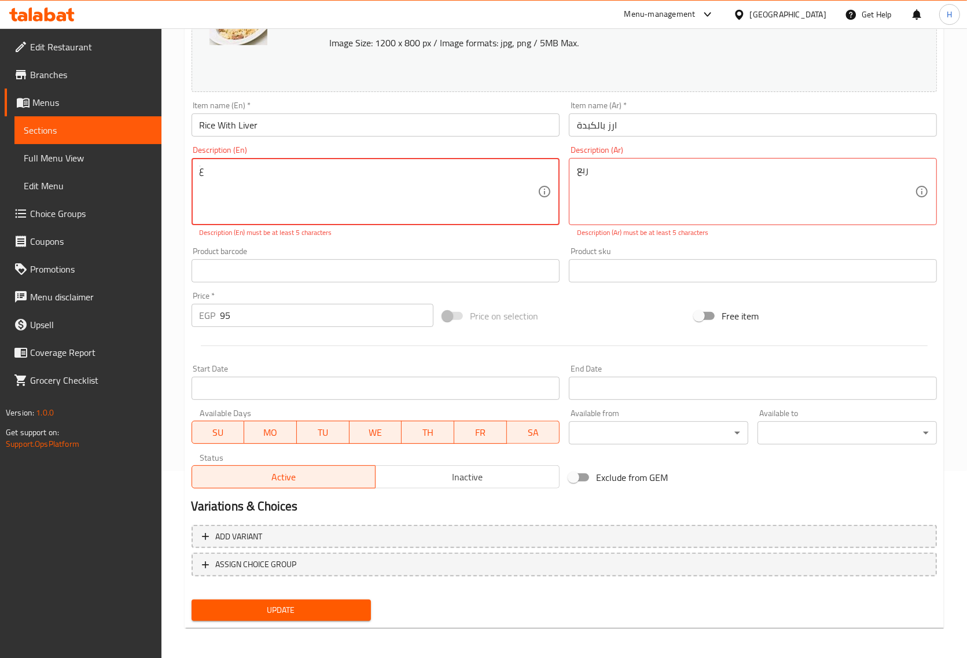
type textarea "َ"
type textarea "Quarter"
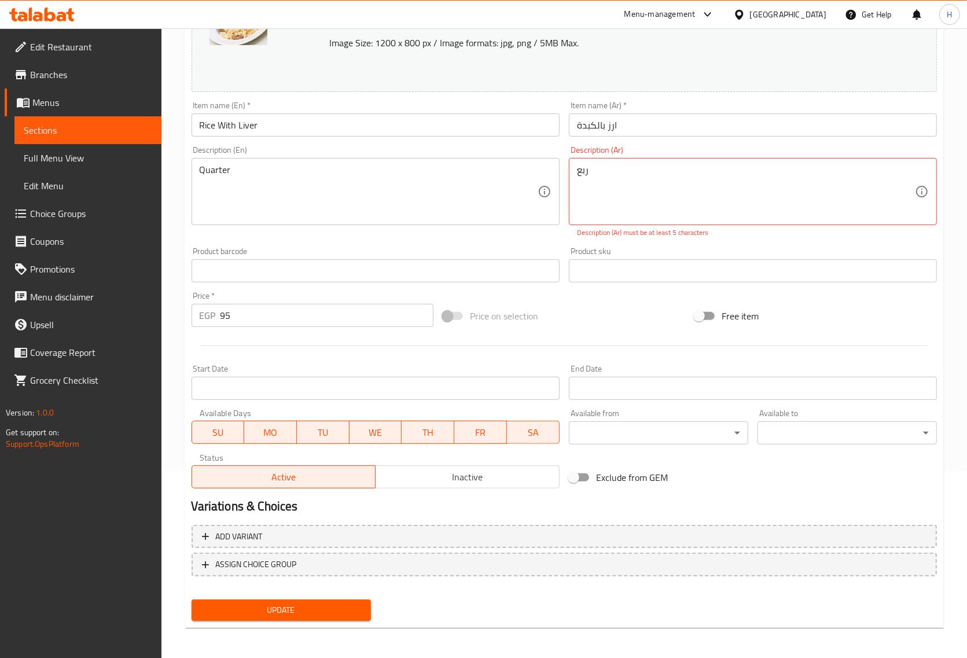
click at [493, 591] on div "Add variant ASSIGN CHOICE GROUP" at bounding box center [564, 557] width 755 height 75
type textarea "ربع كيلو"
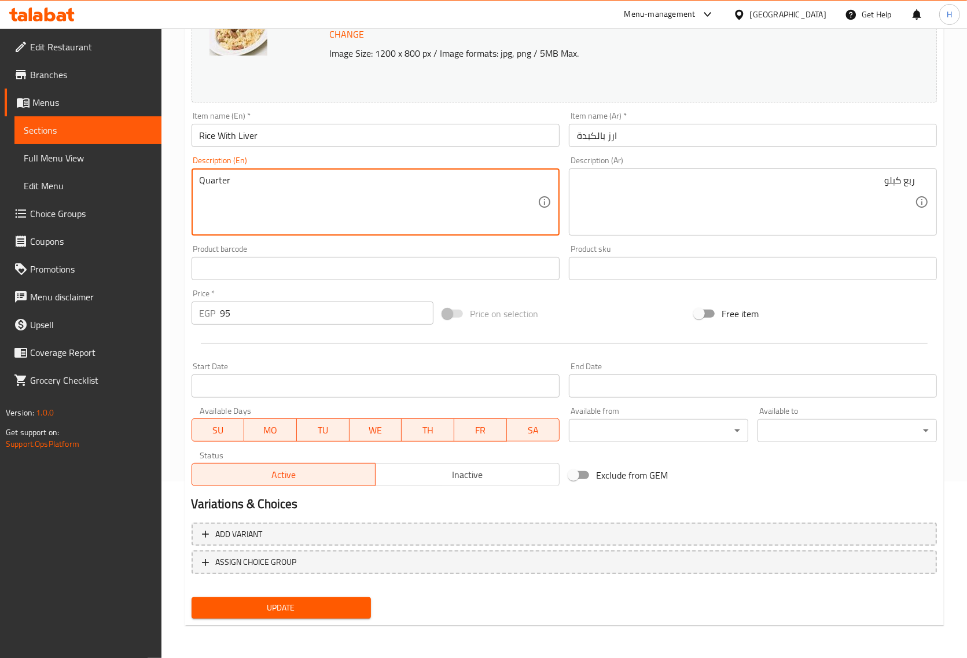
scroll to position [175, 0]
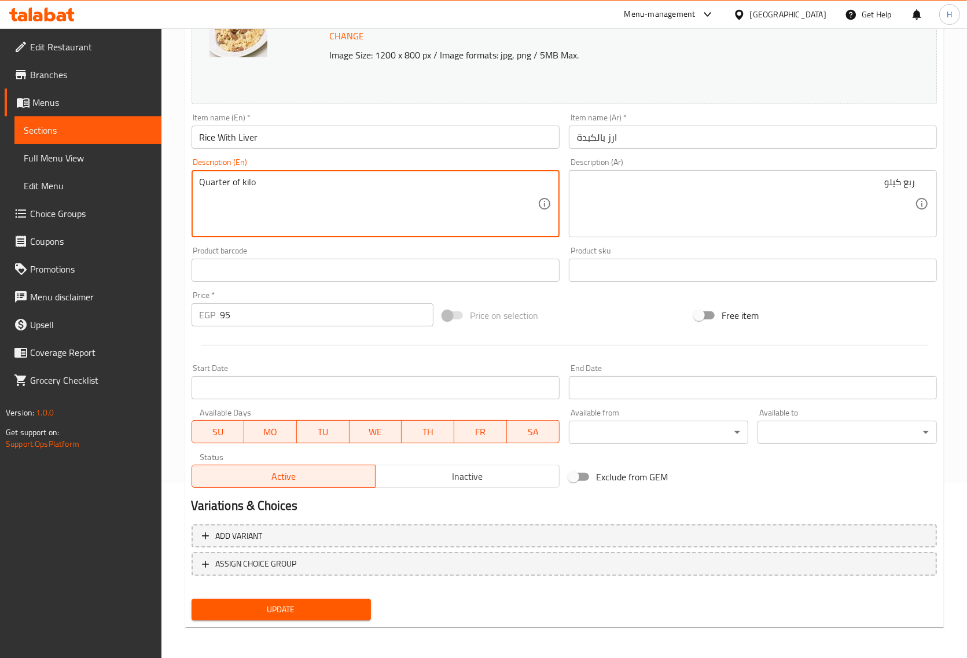
click at [296, 189] on textarea "Quarter of kilo" at bounding box center [369, 204] width 338 height 55
paste textarea "1/4 Kilo"
type textarea "1/4 Kilo"
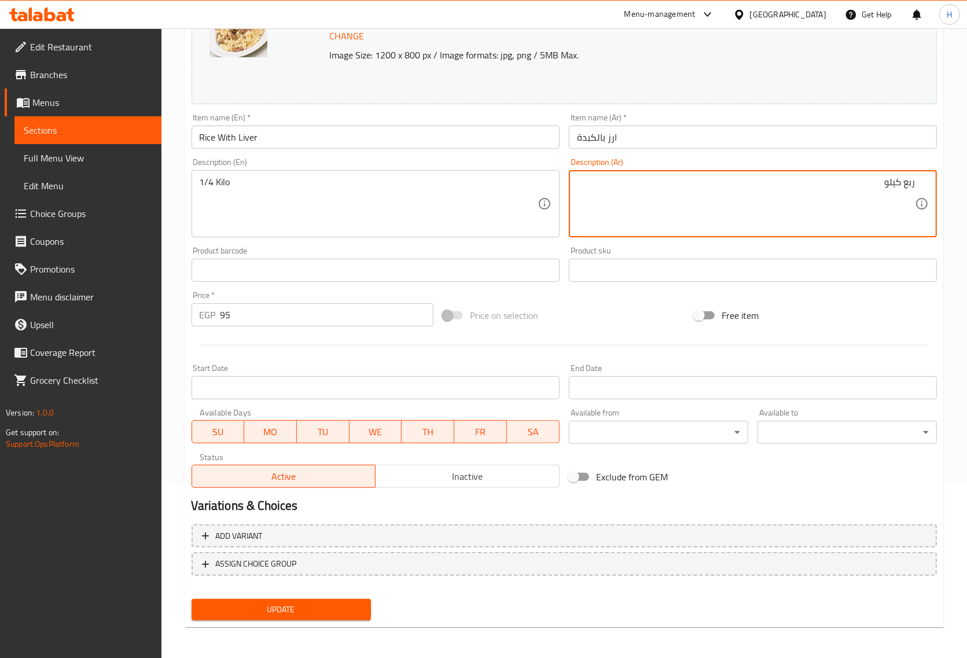
click at [707, 178] on textarea "ربع كيلو" at bounding box center [746, 204] width 338 height 55
paste textarea "1/4 كيلو"
click at [762, 178] on textarea "1/4 كيلو" at bounding box center [746, 204] width 338 height 55
type textarea "1/4 كيلو"
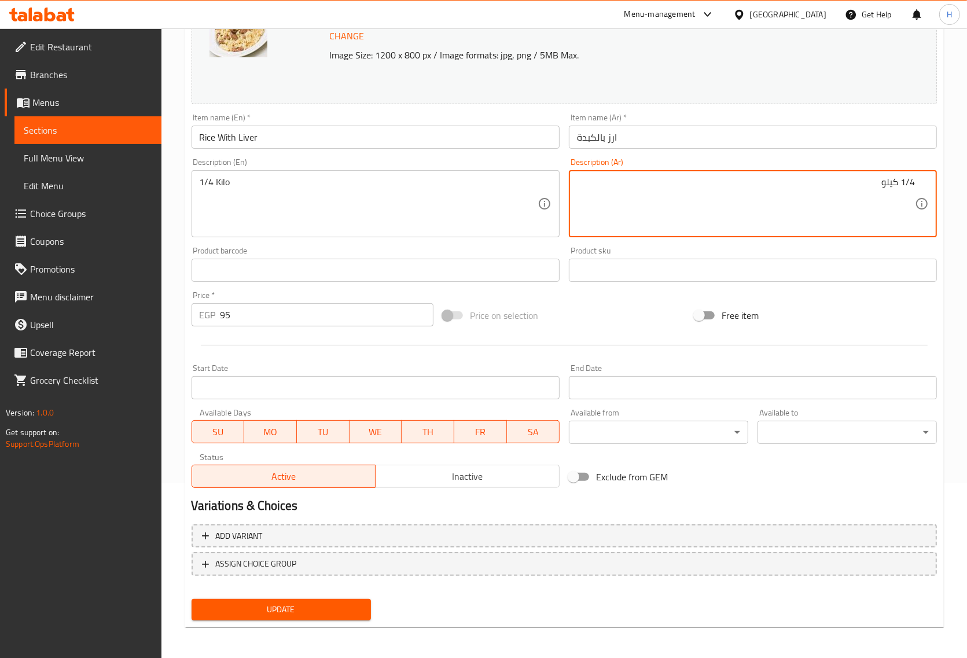
click at [346, 603] on span "Update" at bounding box center [281, 609] width 161 height 14
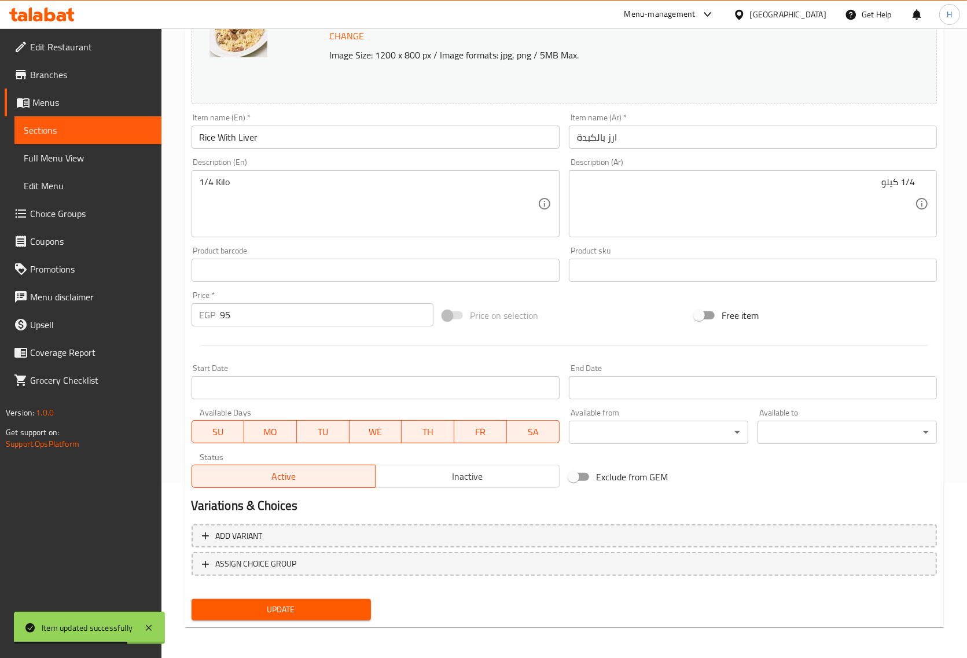
scroll to position [0, 0]
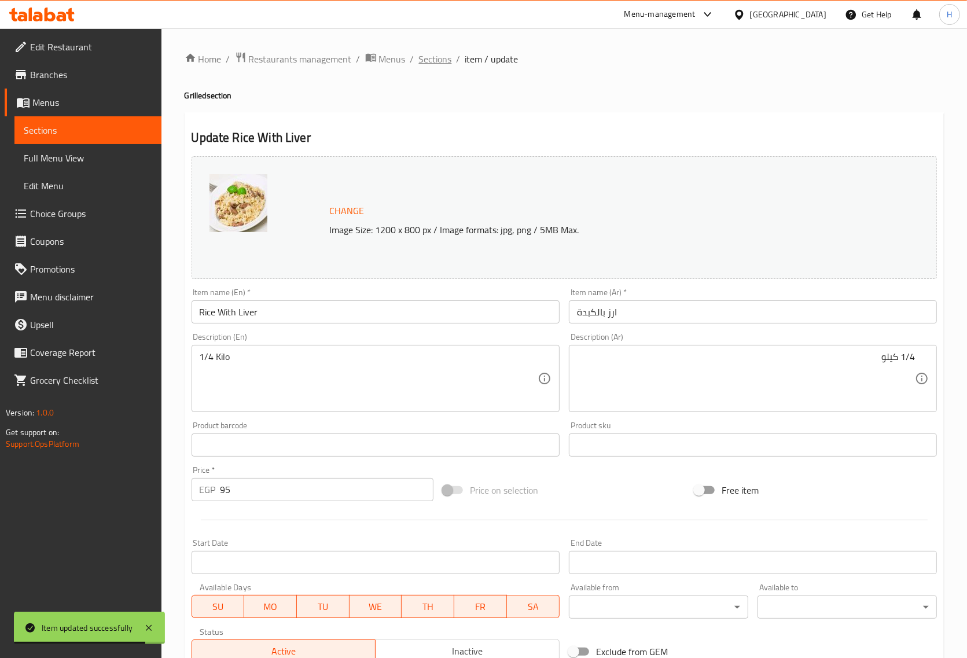
click at [435, 64] on span "Sections" at bounding box center [435, 59] width 33 height 14
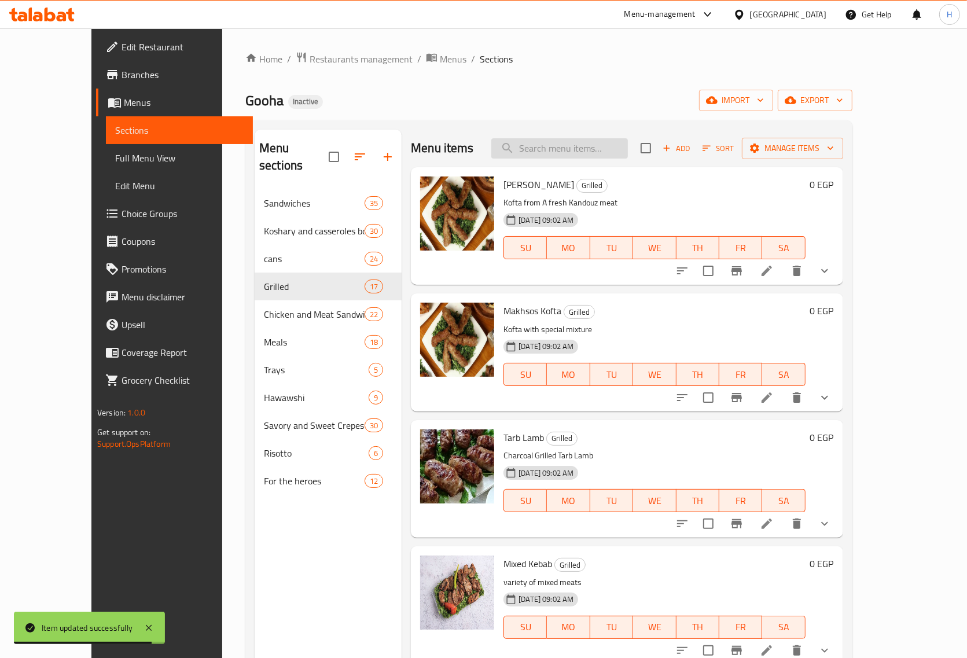
click at [560, 152] on input "search" at bounding box center [559, 148] width 137 height 20
paste input "Mixed Vegetables/Okra/Molokhia talabat"
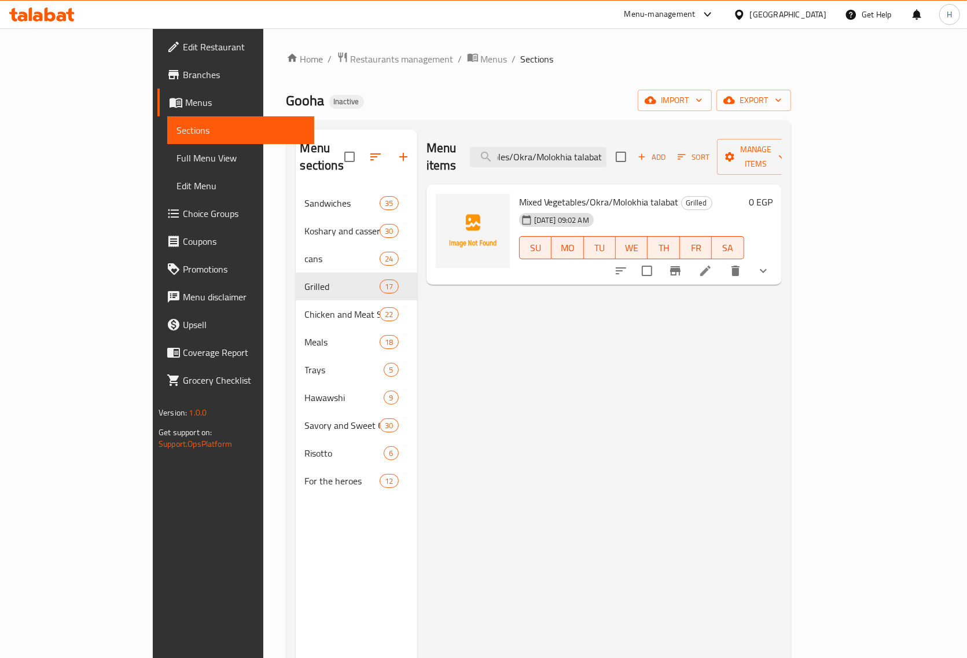
type input "Mixed Vegetables/Okra/Molokhia talabat"
click at [722, 260] on li at bounding box center [705, 270] width 32 height 21
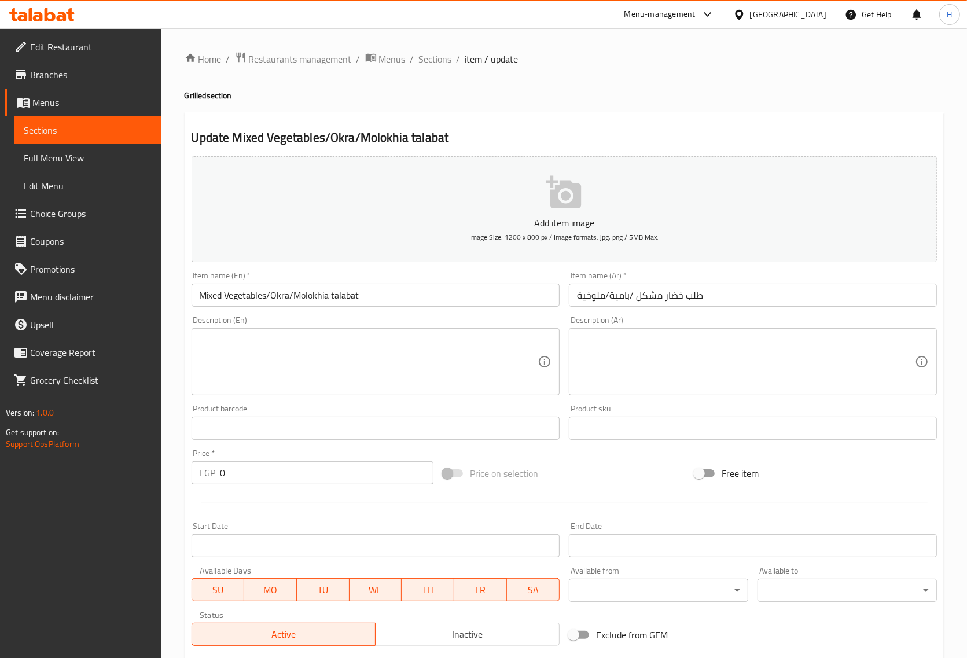
click at [354, 296] on input "Mixed Vegetables/Okra/Molokhia talabat" at bounding box center [376, 295] width 368 height 23
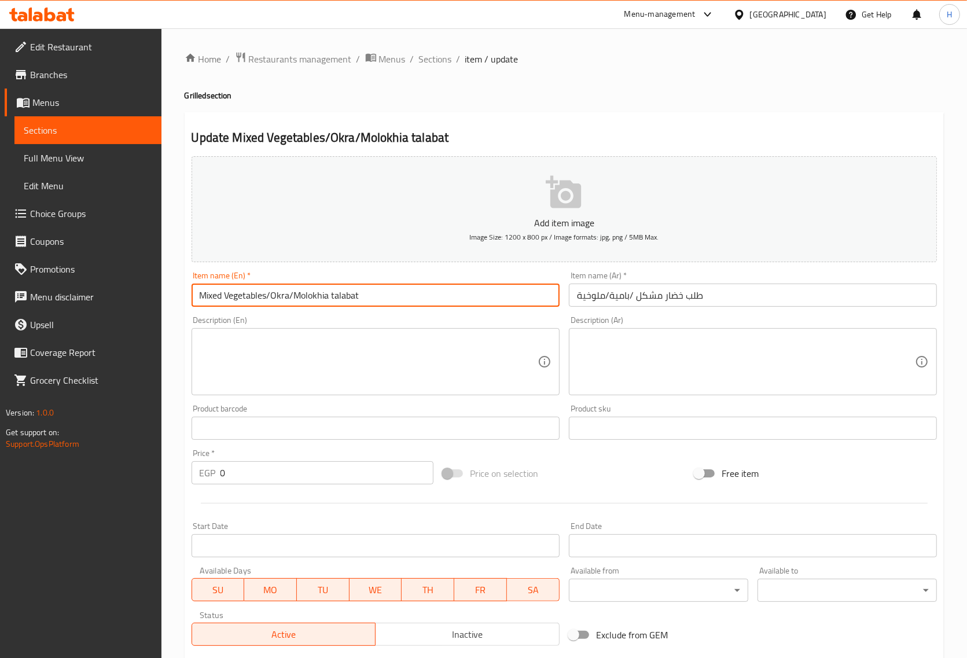
click at [354, 296] on input "Mixed Vegetables/Okra/Molokhia talabat" at bounding box center [376, 295] width 368 height 23
click at [340, 290] on input "Mixed Vegetables/Okra/Molokhia Order" at bounding box center [376, 295] width 368 height 23
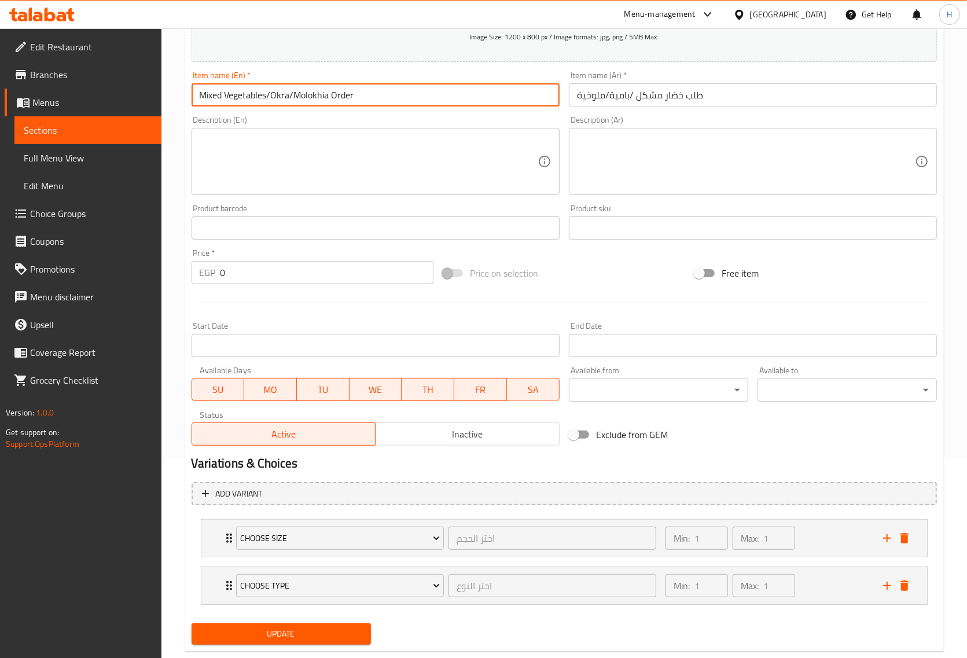
scroll to position [217, 0]
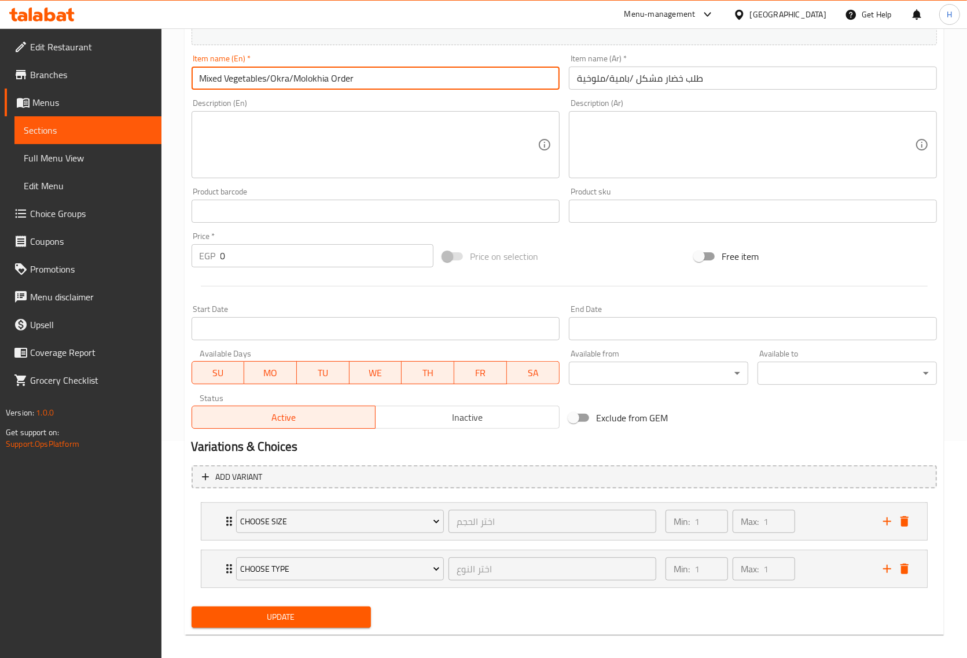
type input "Mixed Vegetables/Okra/Molokhia Order"
click at [315, 619] on span "Update" at bounding box center [281, 617] width 161 height 14
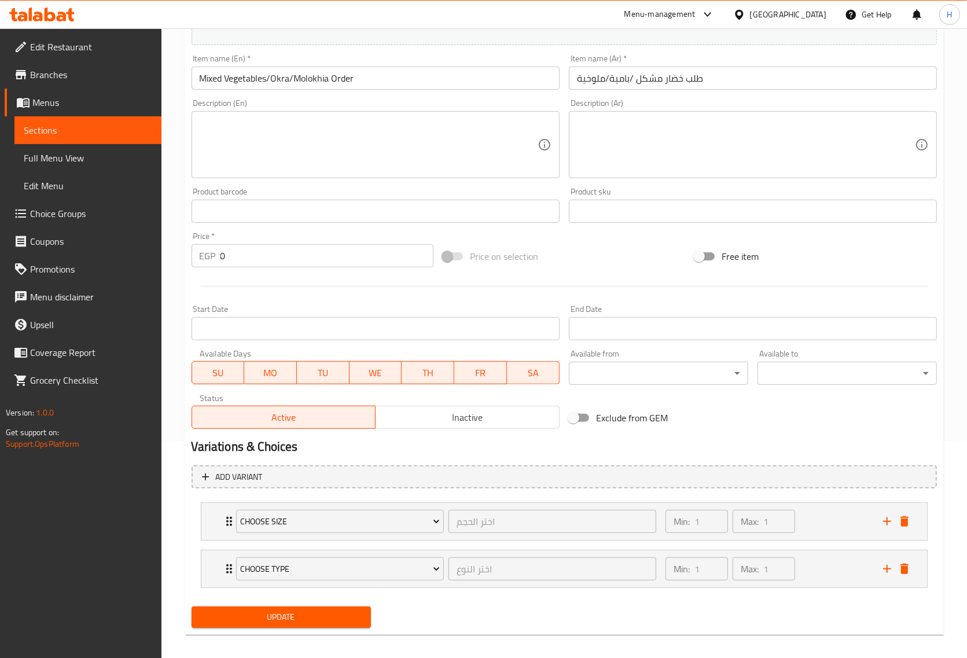
drag, startPoint x: 220, startPoint y: 616, endPoint x: 728, endPoint y: 9, distance: 792.1
click at [220, 616] on span "Update" at bounding box center [281, 617] width 161 height 14
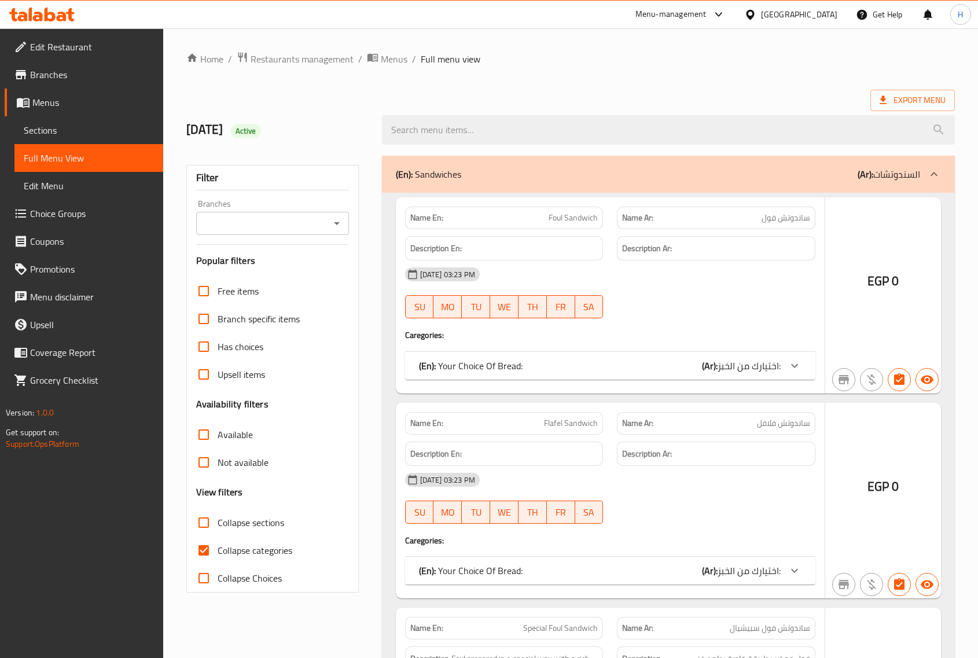
click at [201, 525] on input "Collapse sections" at bounding box center [204, 523] width 28 height 28
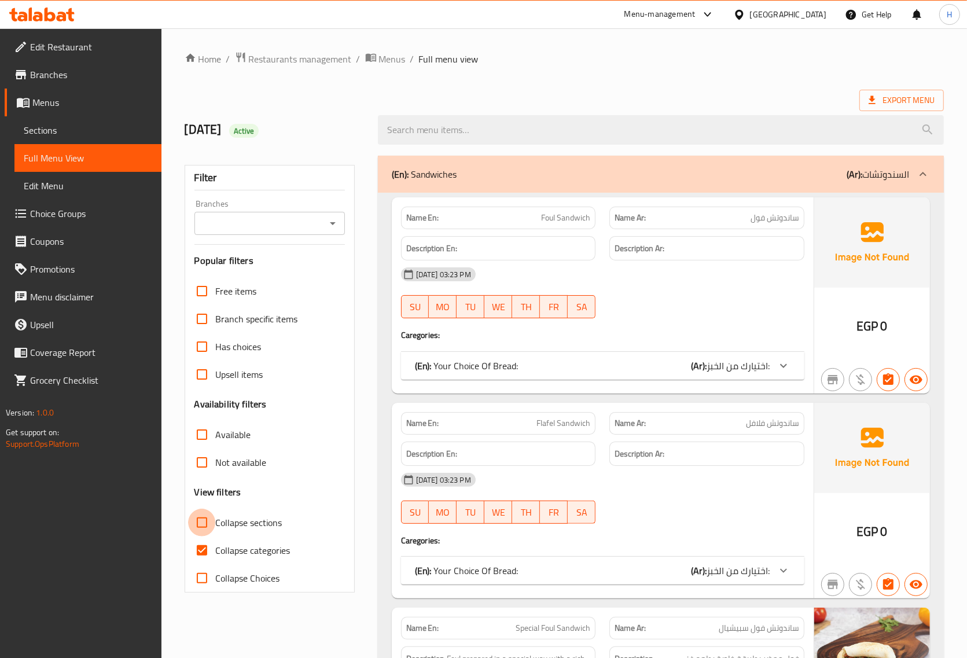
click at [203, 524] on input "Collapse sections" at bounding box center [202, 523] width 28 height 28
checkbox input "true"
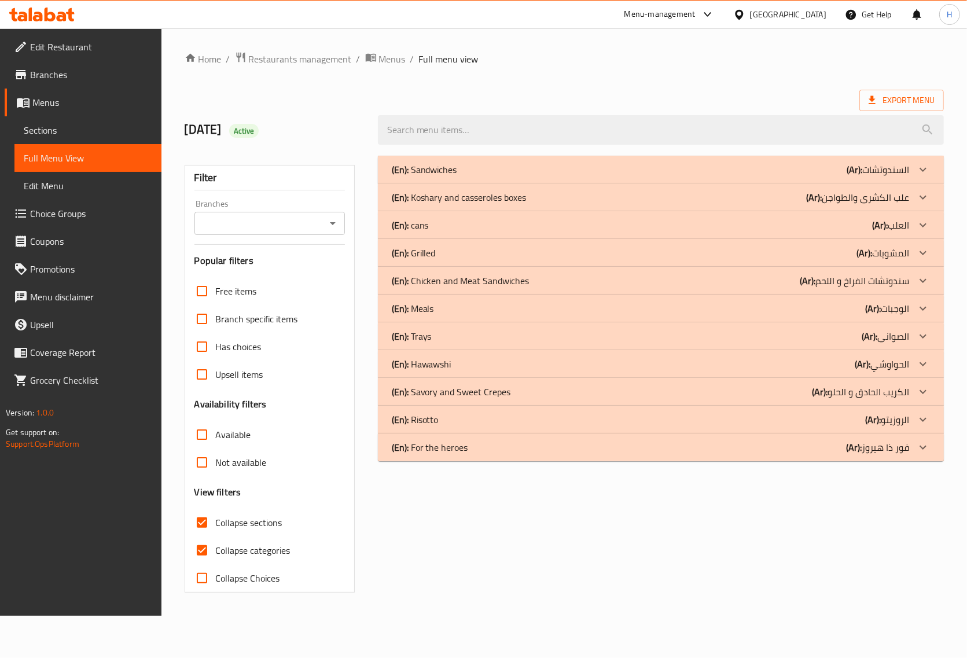
click at [200, 545] on input "Collapse categories" at bounding box center [202, 550] width 28 height 28
checkbox input "false"
click at [918, 329] on p "(Ar): الصوانى" at bounding box center [896, 336] width 47 height 14
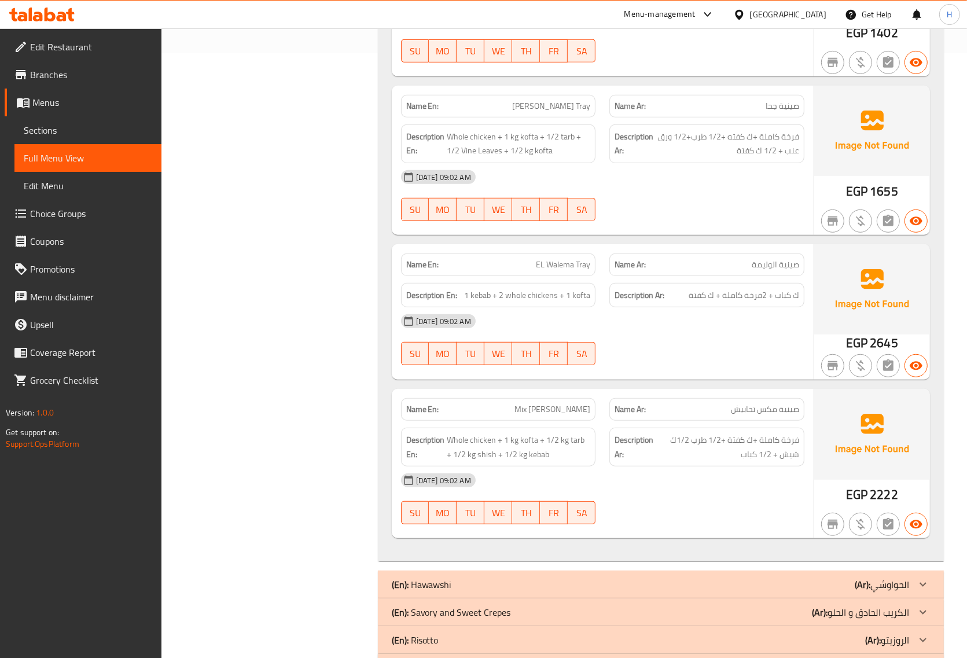
scroll to position [579, 0]
